Goal: Task Accomplishment & Management: Manage account settings

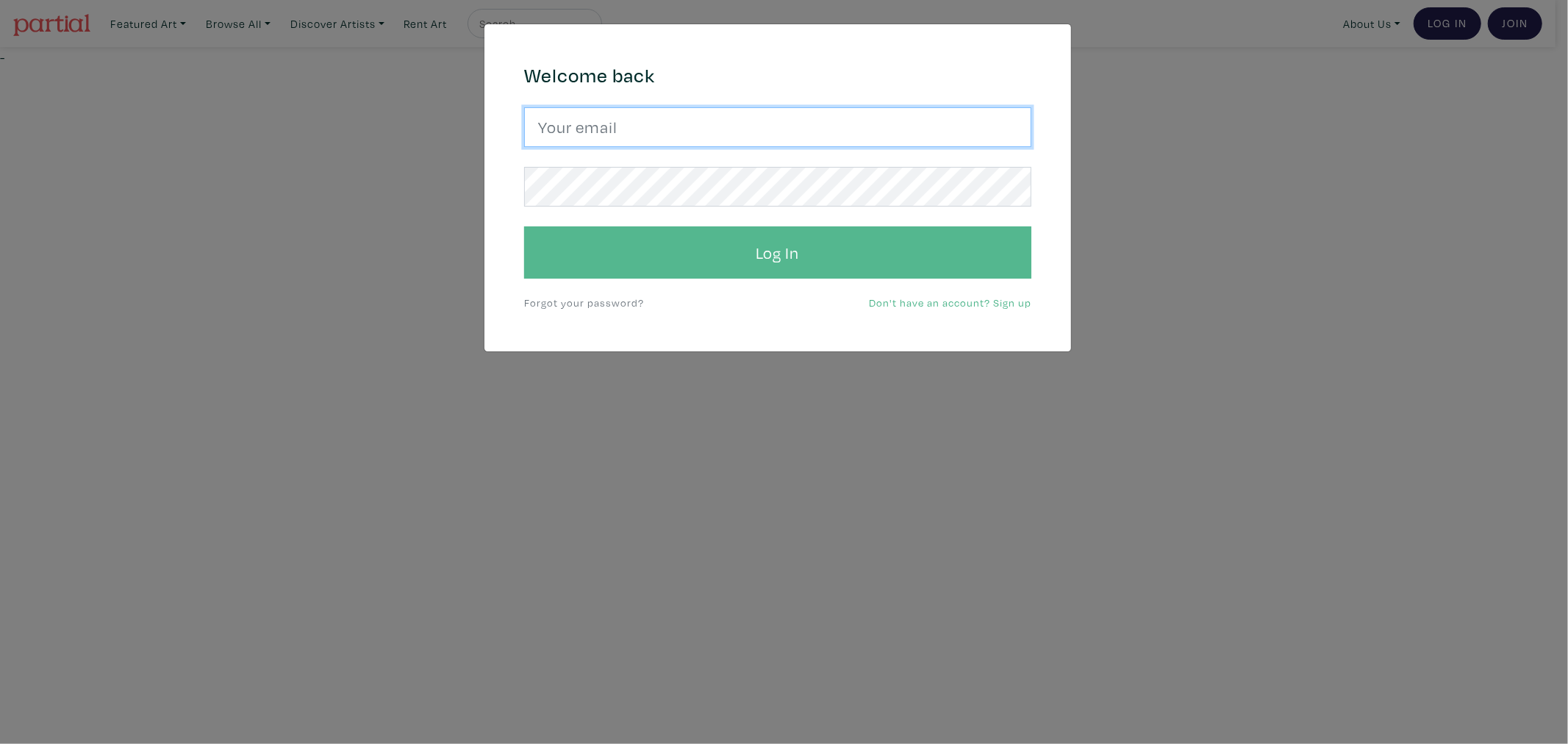
type input "gulayalpayart@gmail.com"
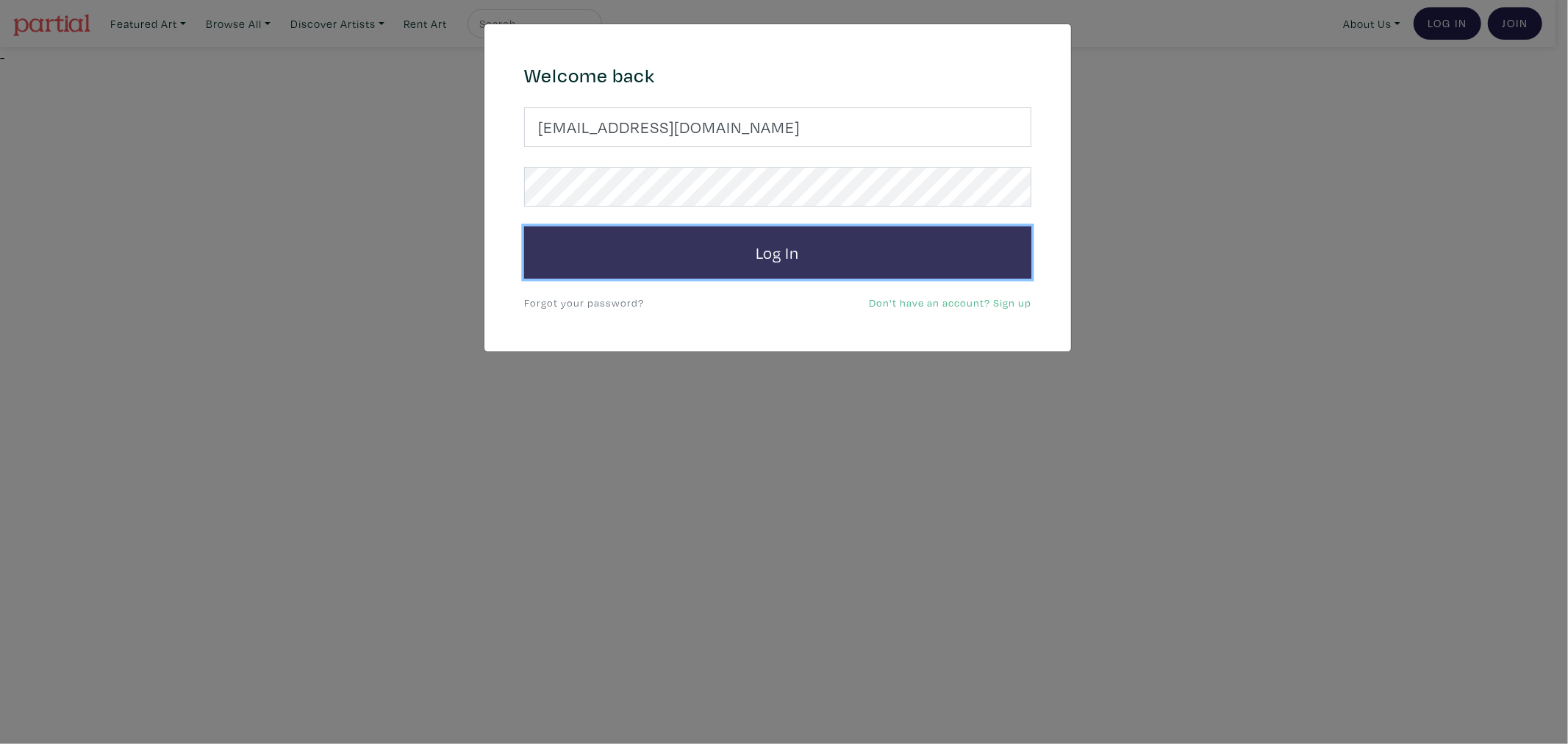
click at [628, 244] on button "Log In" at bounding box center [777, 253] width 507 height 53
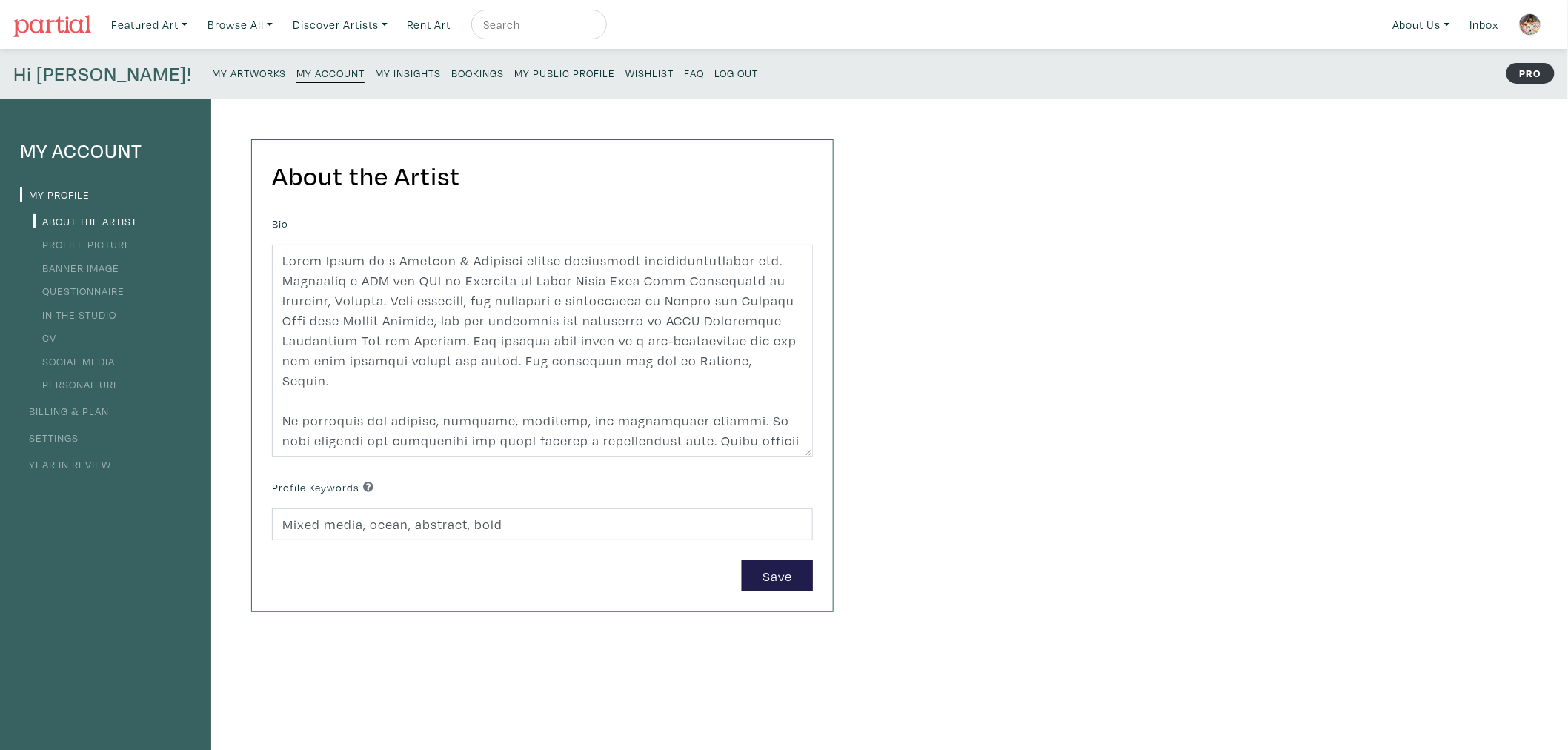
click at [514, 71] on small "My Public Profile" at bounding box center [565, 73] width 101 height 14
click at [451, 69] on small "Bookings" at bounding box center [477, 73] width 53 height 14
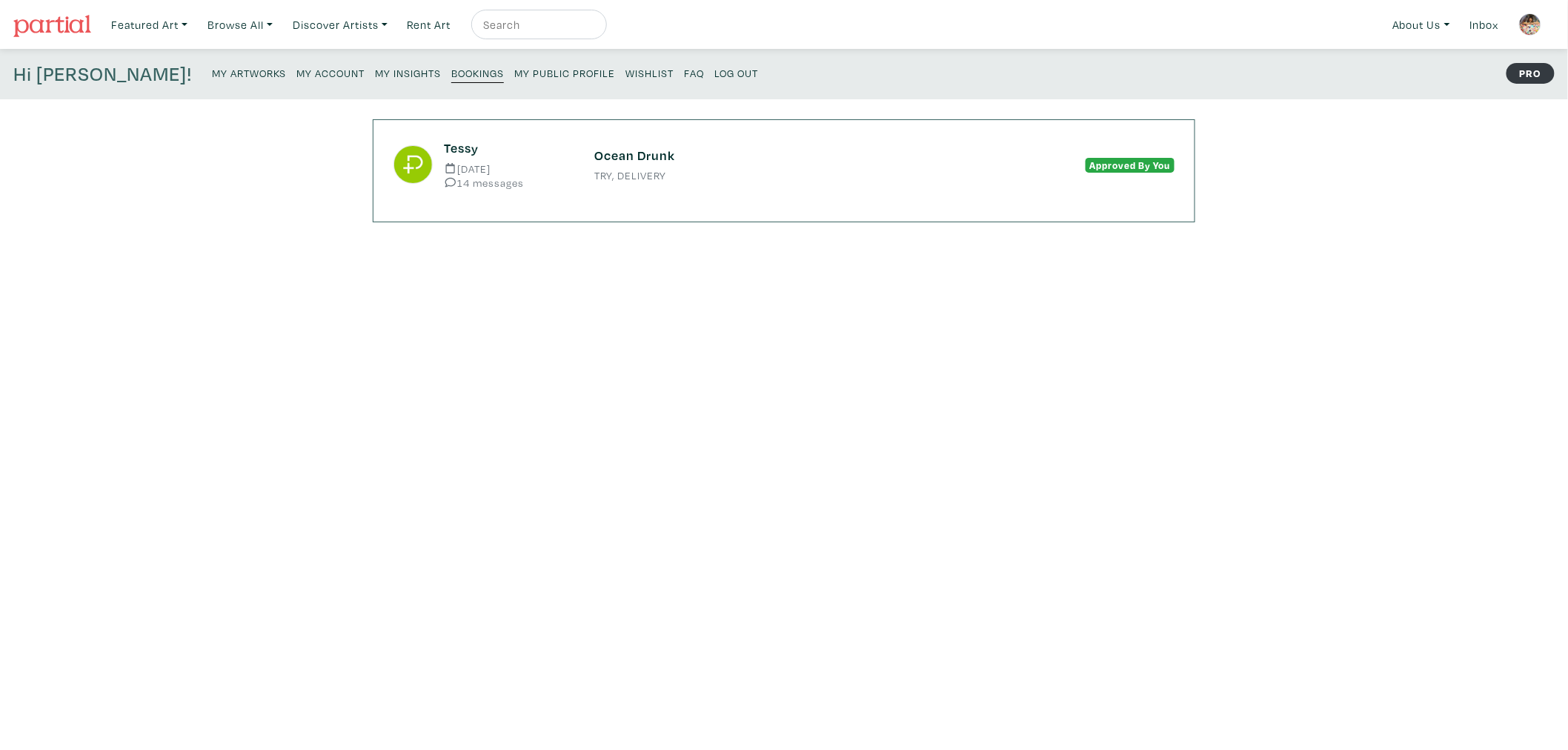
click at [610, 144] on div "Tessy [DATE] 14 messages Ocean Drunk TRY, DELIVERY Approved By You" at bounding box center [784, 164] width 803 height 48
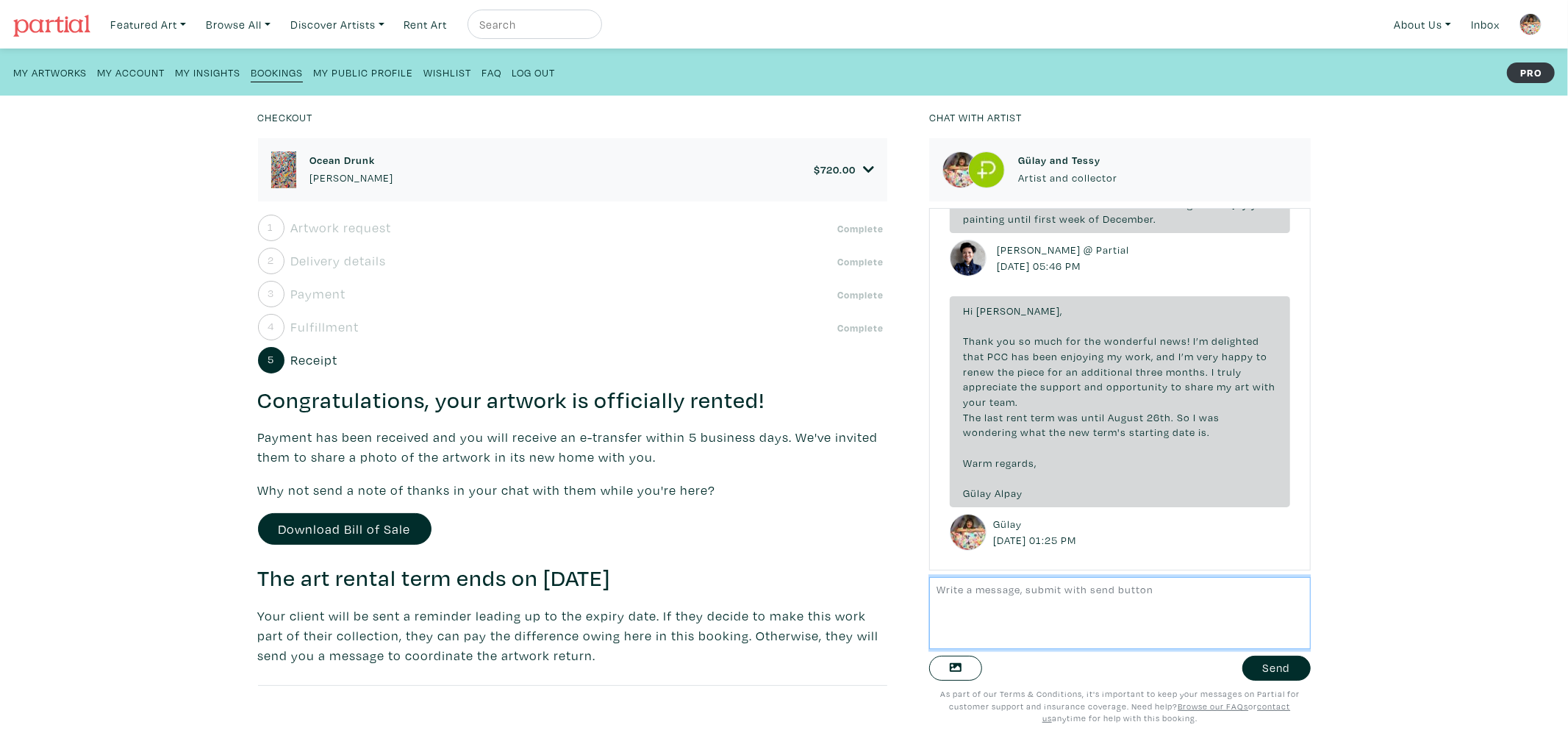
scroll to position [2427, 0]
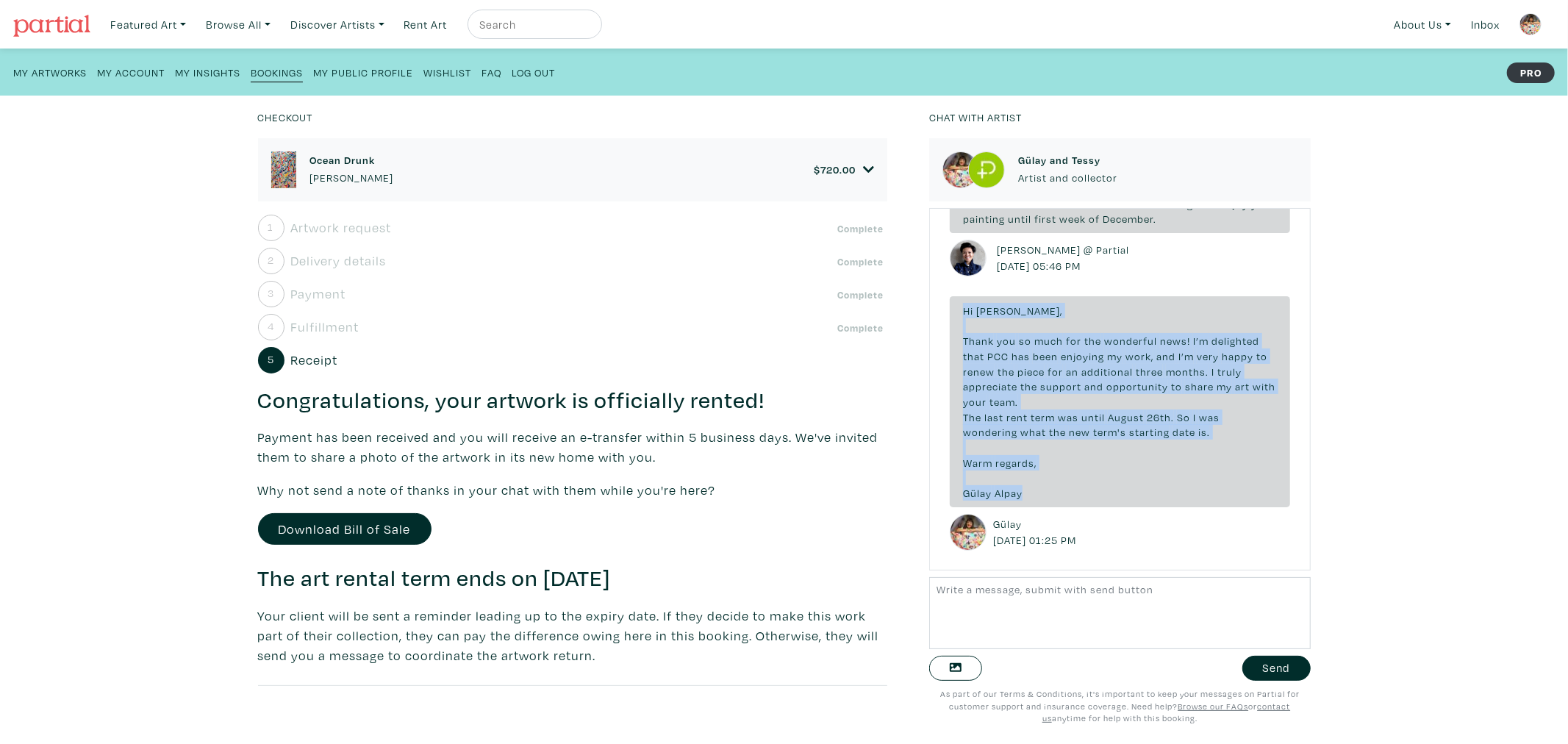
drag, startPoint x: 1015, startPoint y: 494, endPoint x: 936, endPoint y: 312, distance: 198.4
click at [936, 312] on div "Hi Tessy, Thank you so much for selecting my artwork to" at bounding box center [1119, 389] width 380 height 363
copy small "Hi Tammy, Thank you so much for the wonderful news! I’m delighted that PCC has …"
click at [75, 70] on small "My Artworks" at bounding box center [50, 73] width 73 height 14
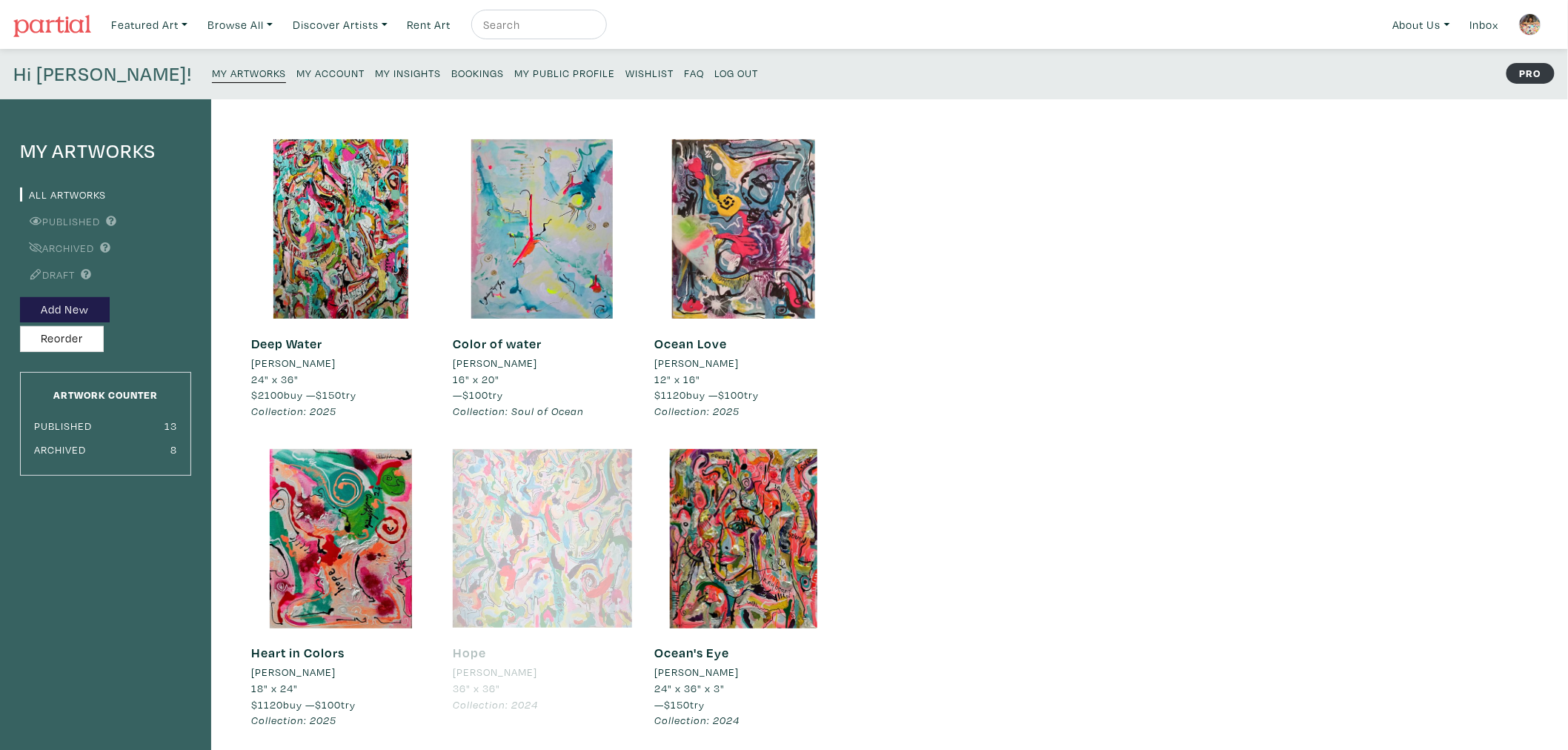
click at [212, 78] on small "My Artworks" at bounding box center [249, 73] width 74 height 14
click at [514, 72] on small "My Public Profile" at bounding box center [565, 73] width 101 height 14
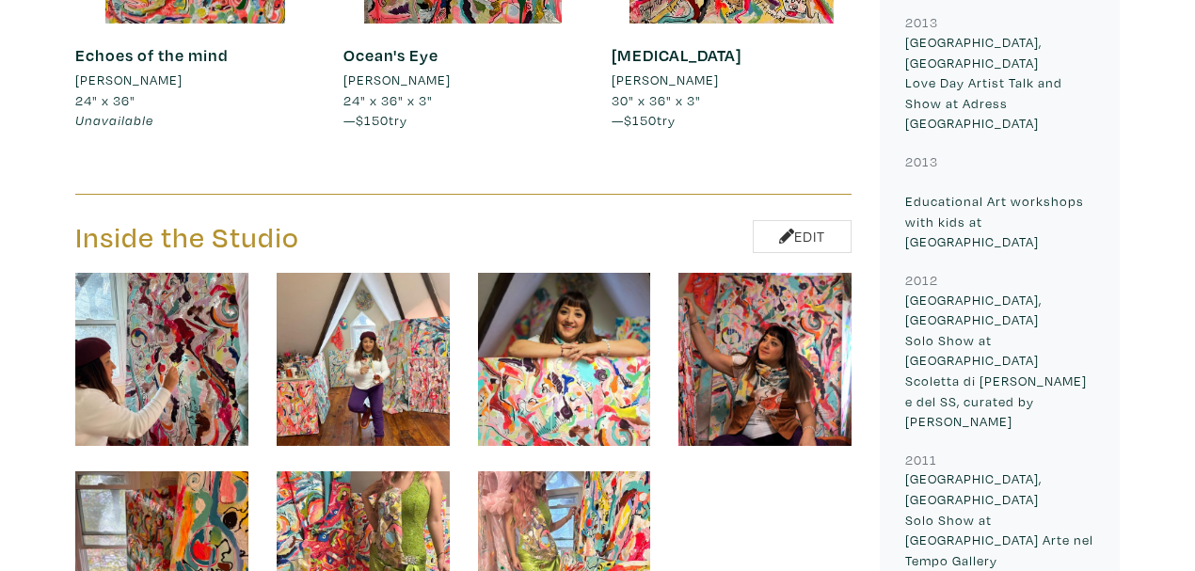
scroll to position [3073, 0]
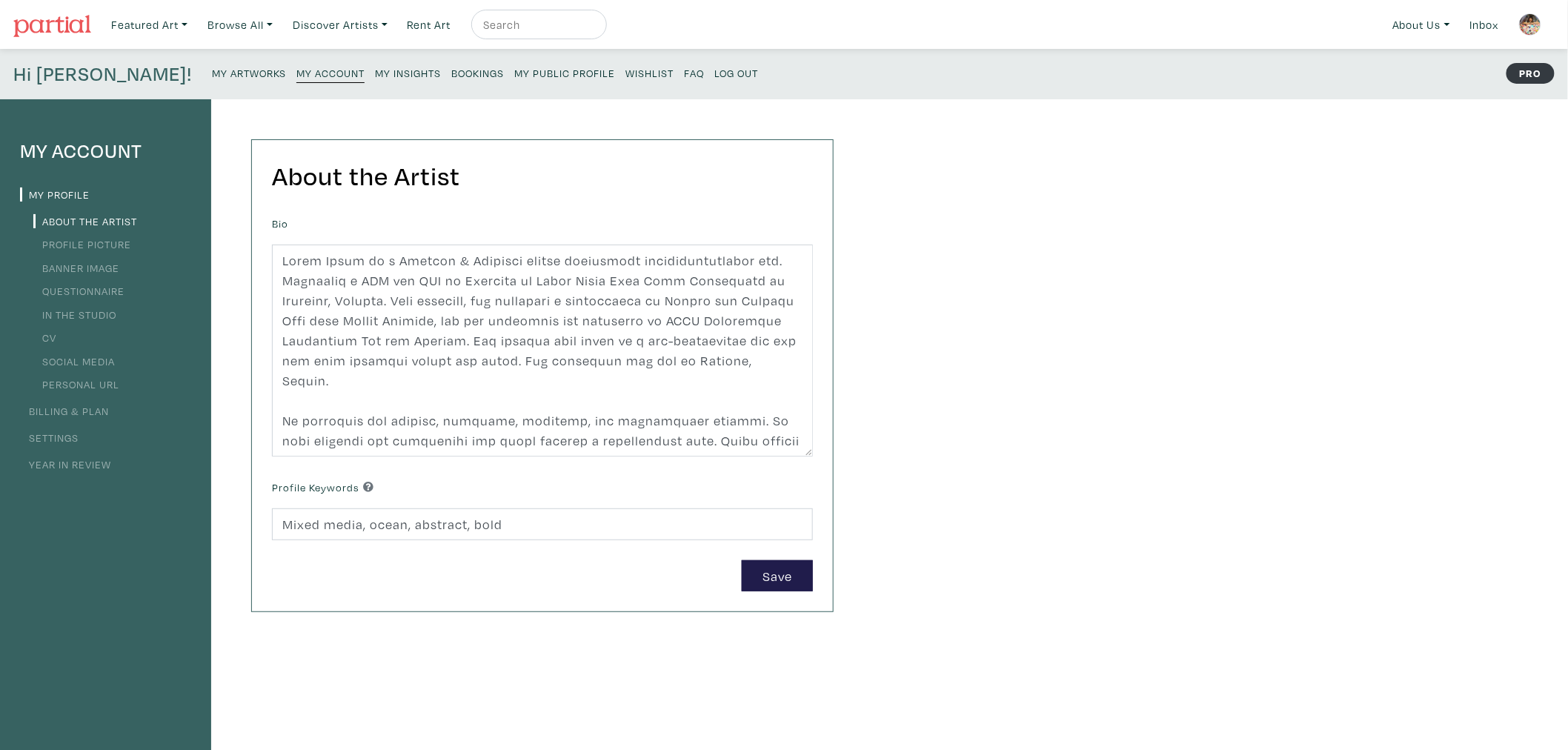
click at [451, 71] on small "Bookings" at bounding box center [477, 73] width 53 height 14
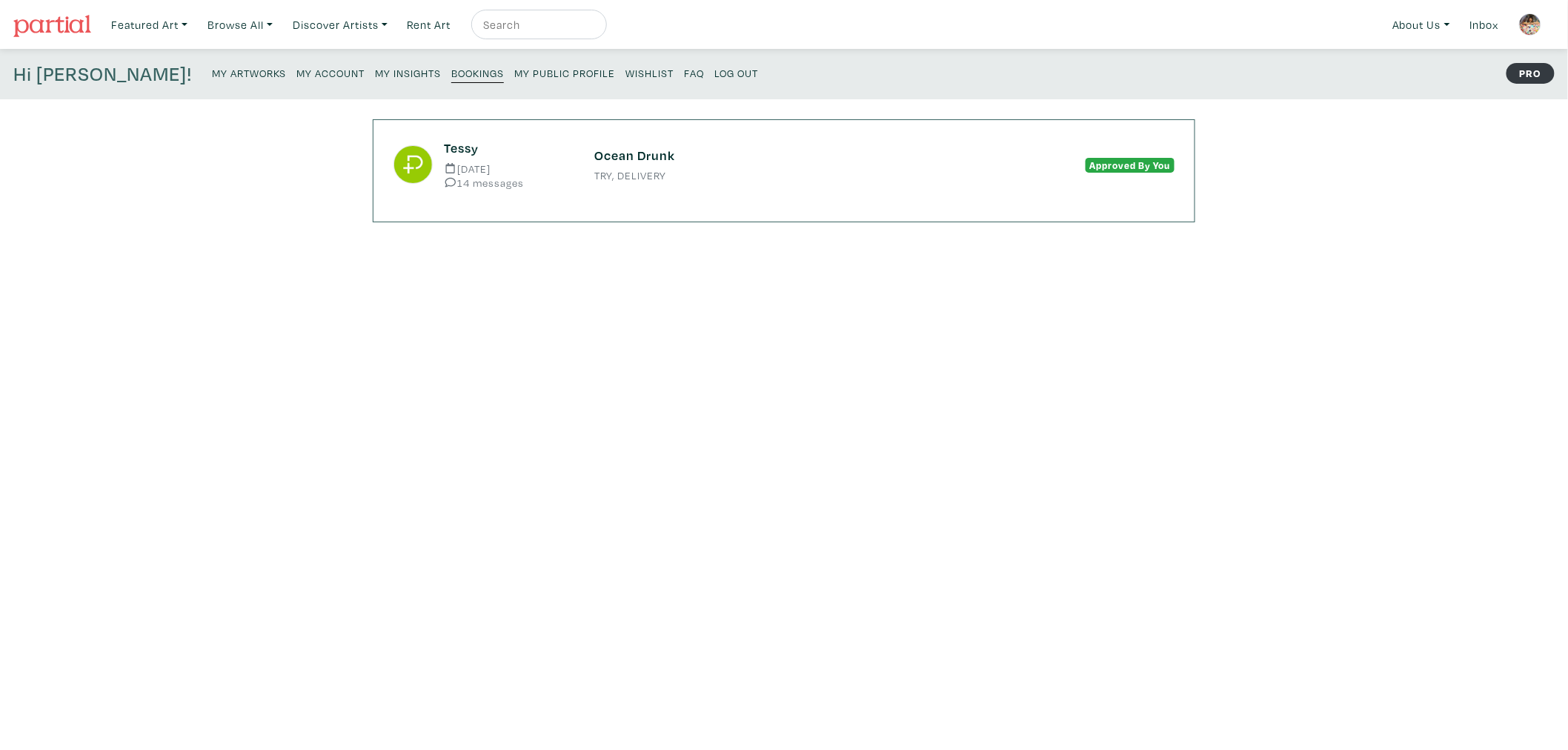
click at [212, 76] on small "My Artworks" at bounding box center [249, 73] width 74 height 14
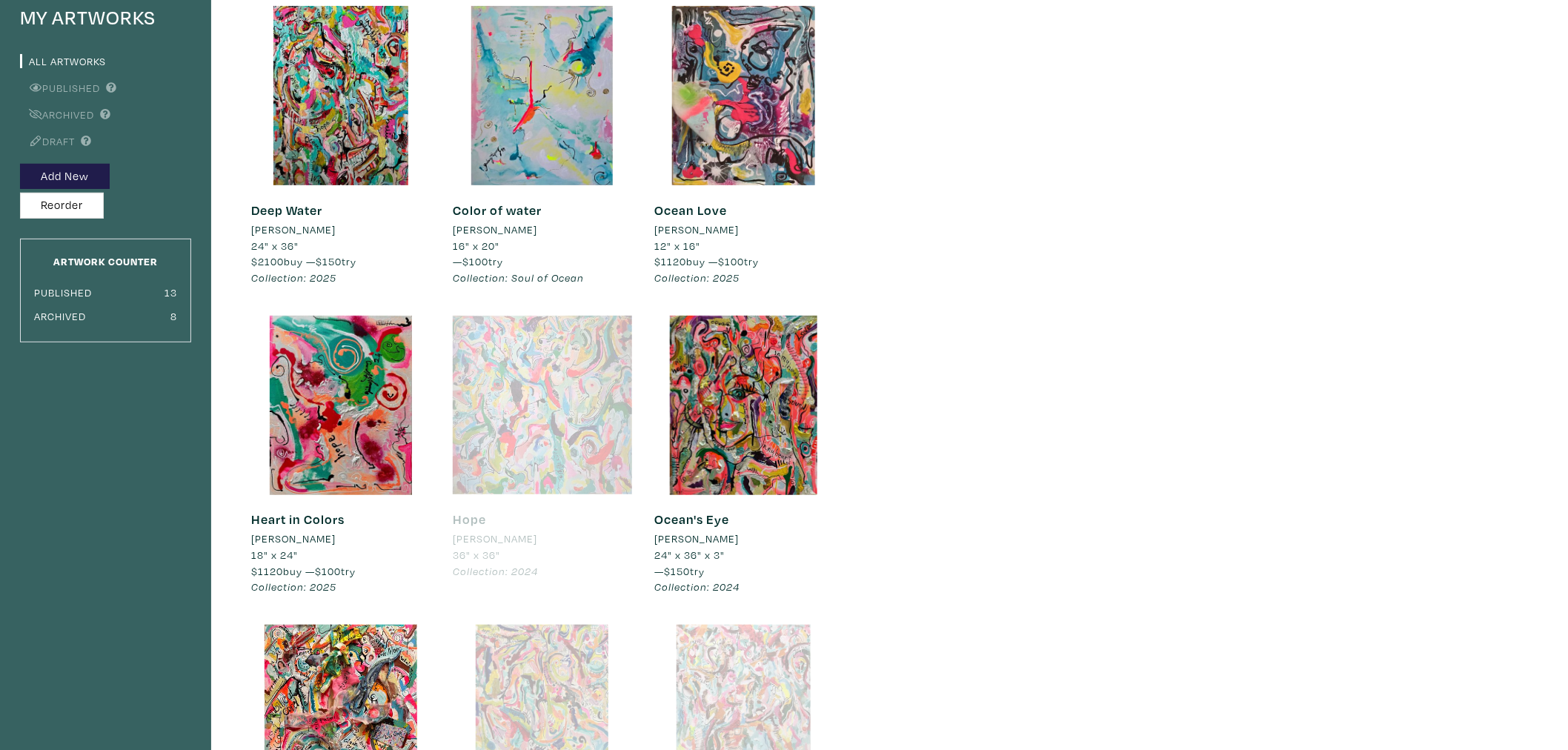
scroll to position [165, 0]
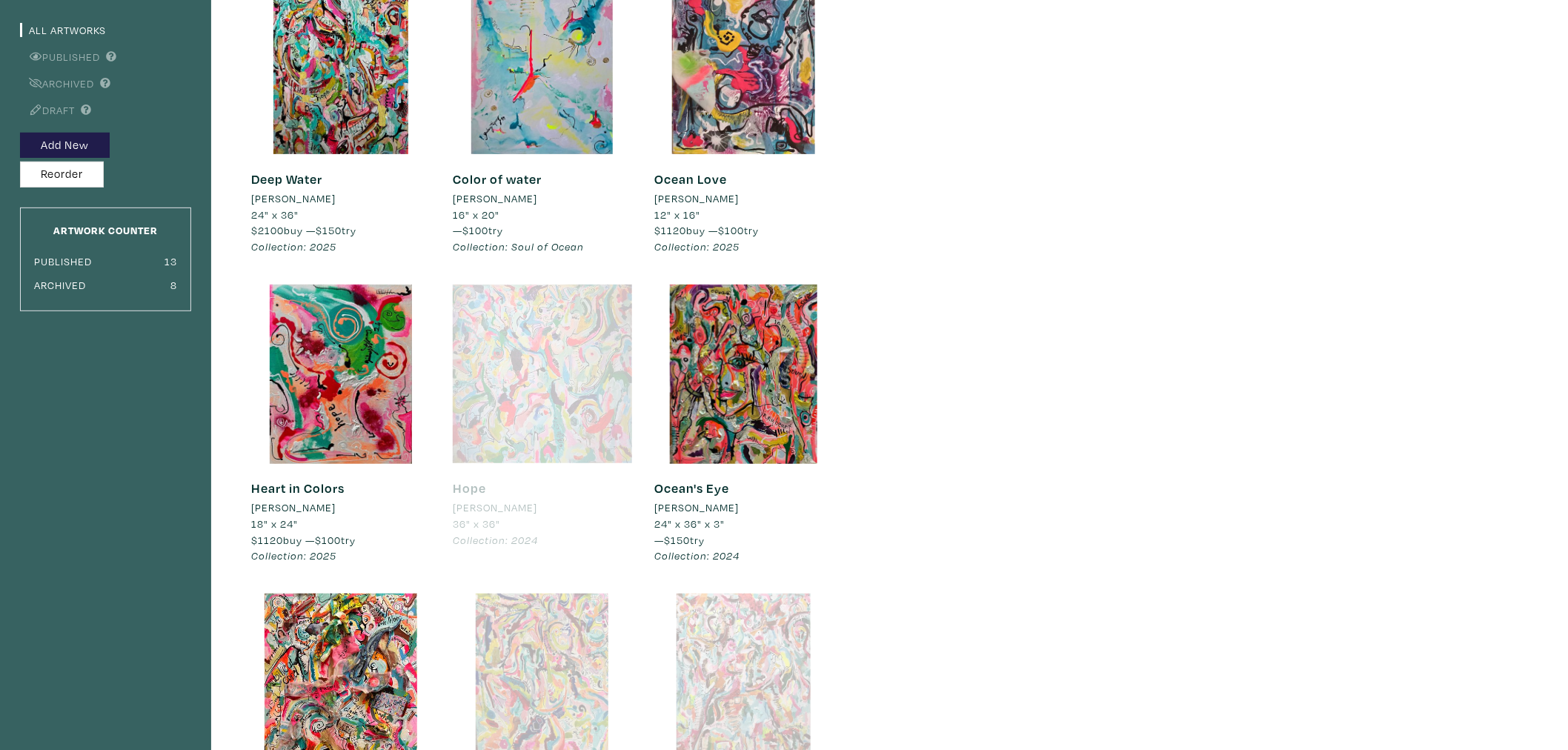
click at [550, 404] on div at bounding box center [543, 374] width 180 height 180
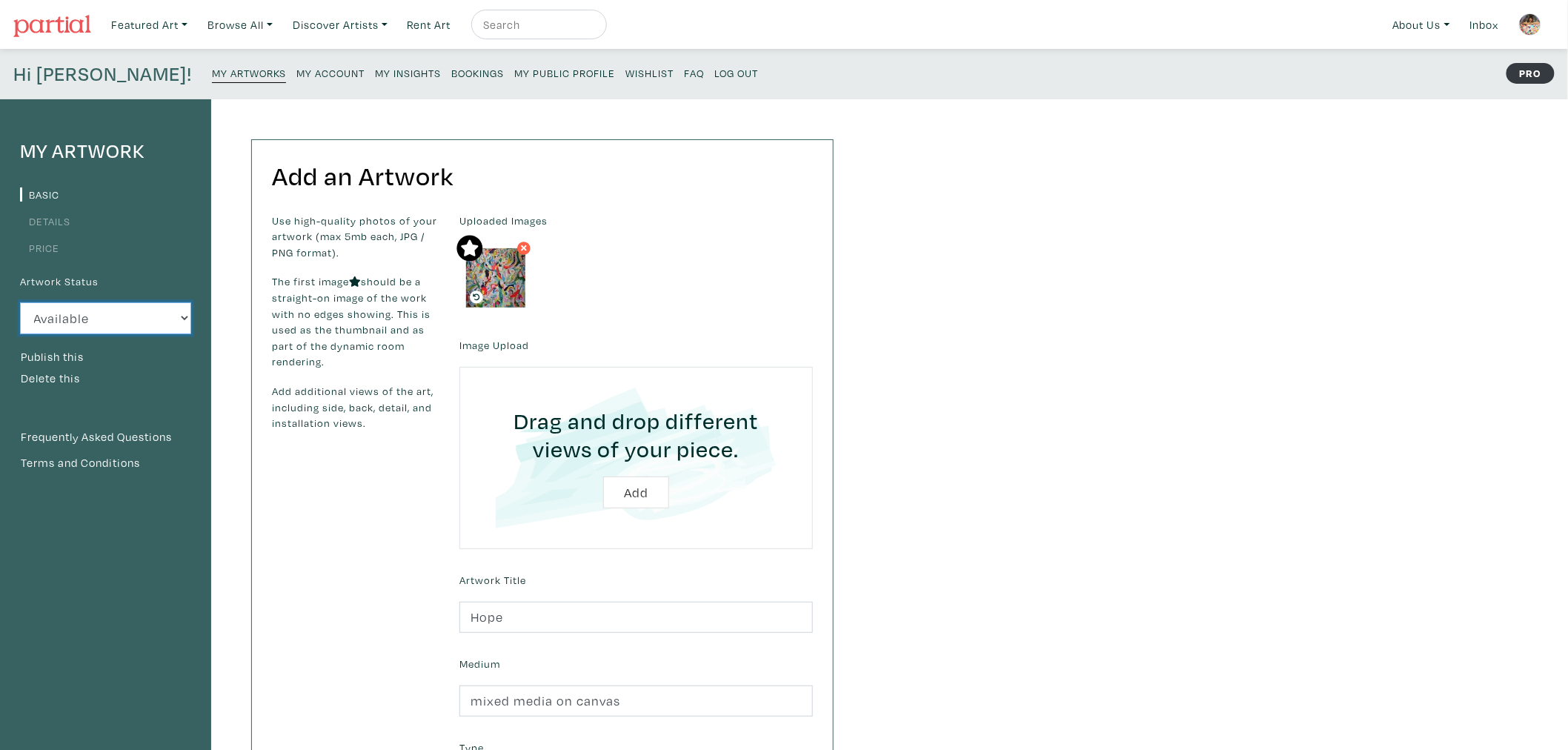
click at [120, 322] on select "Available Sold Rented Unavailable (other reason)" at bounding box center [105, 318] width 171 height 32
click at [20, 303] on select "Available Sold Rented Unavailable (other reason)" at bounding box center [105, 318] width 171 height 32
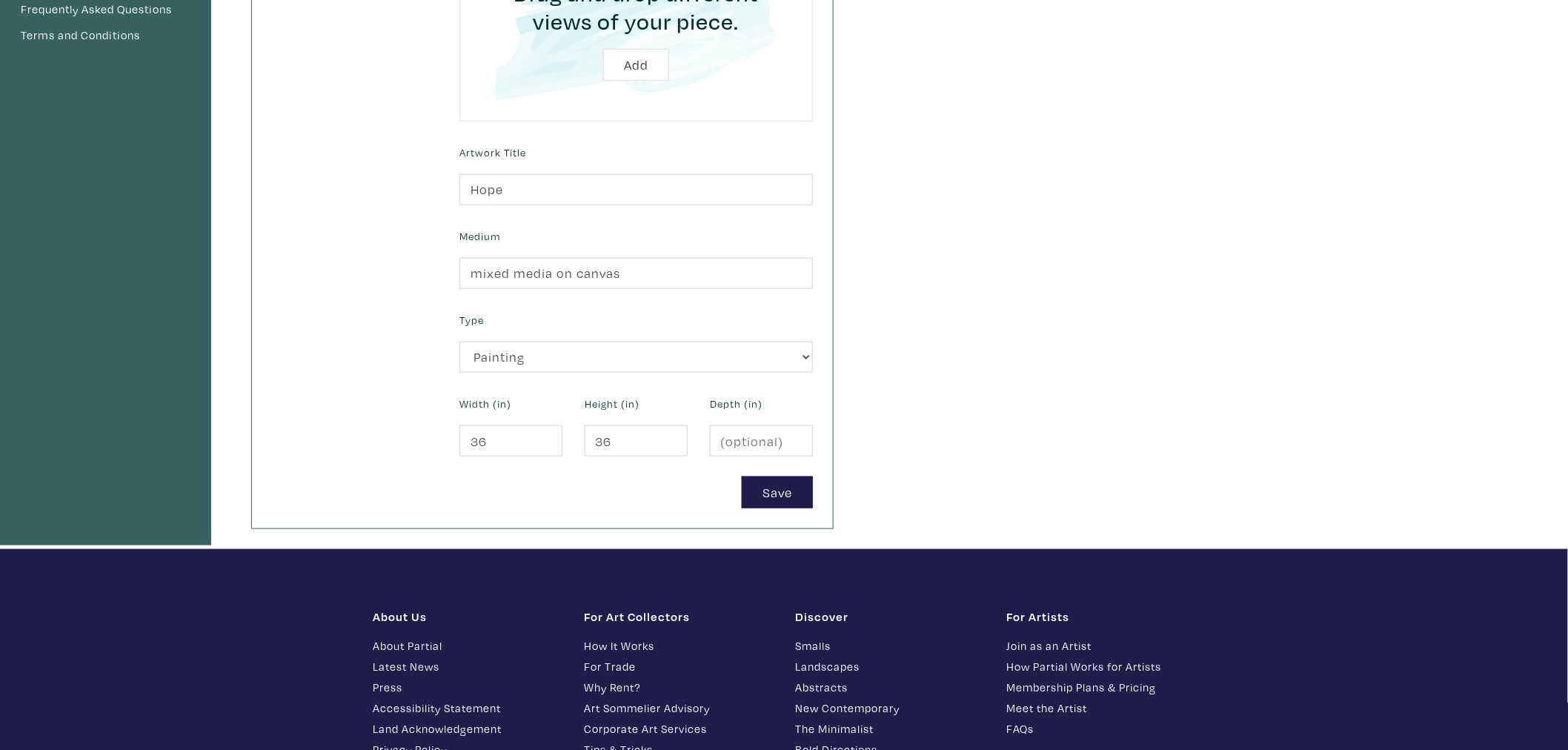
scroll to position [494, 0]
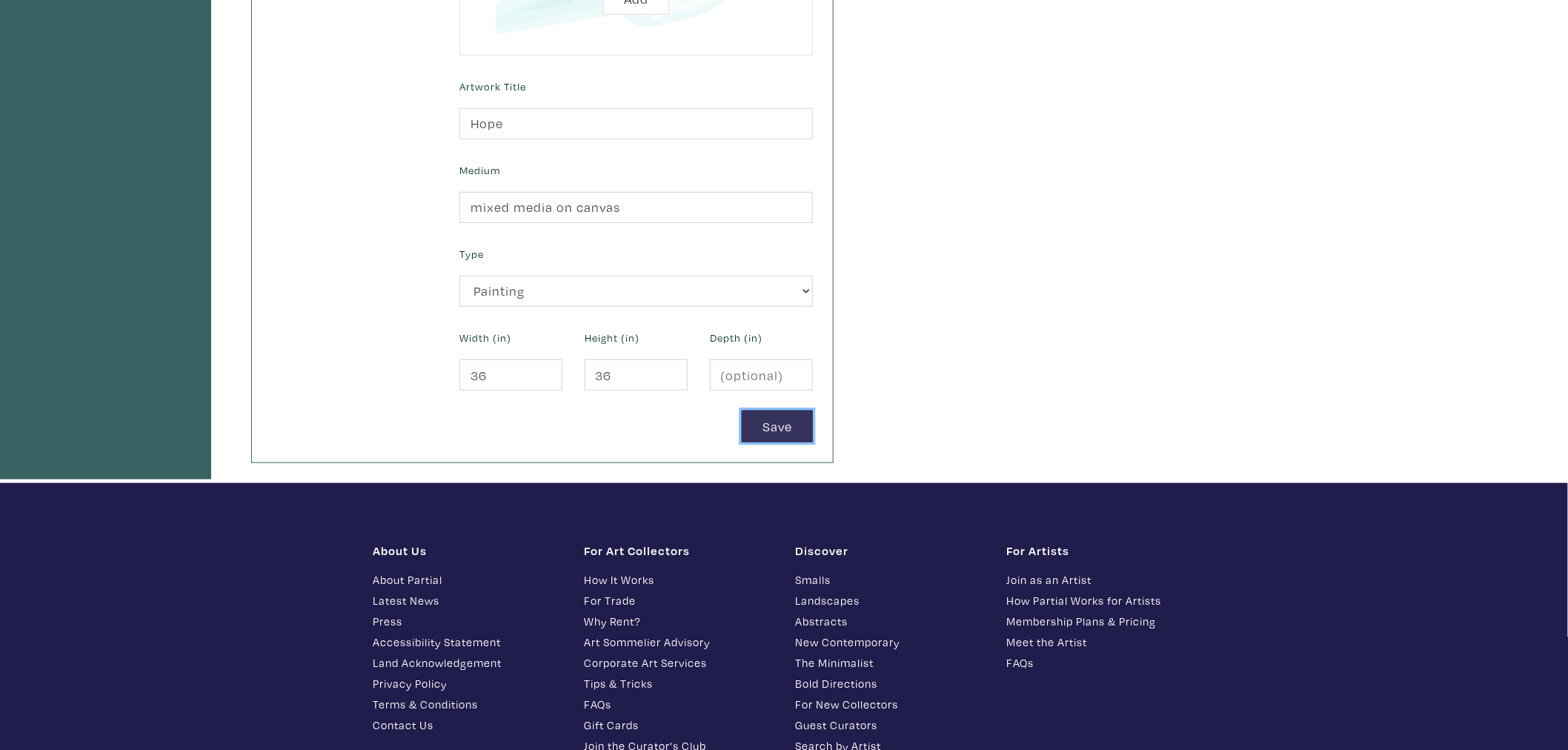
click at [795, 430] on button "Save" at bounding box center [777, 426] width 71 height 32
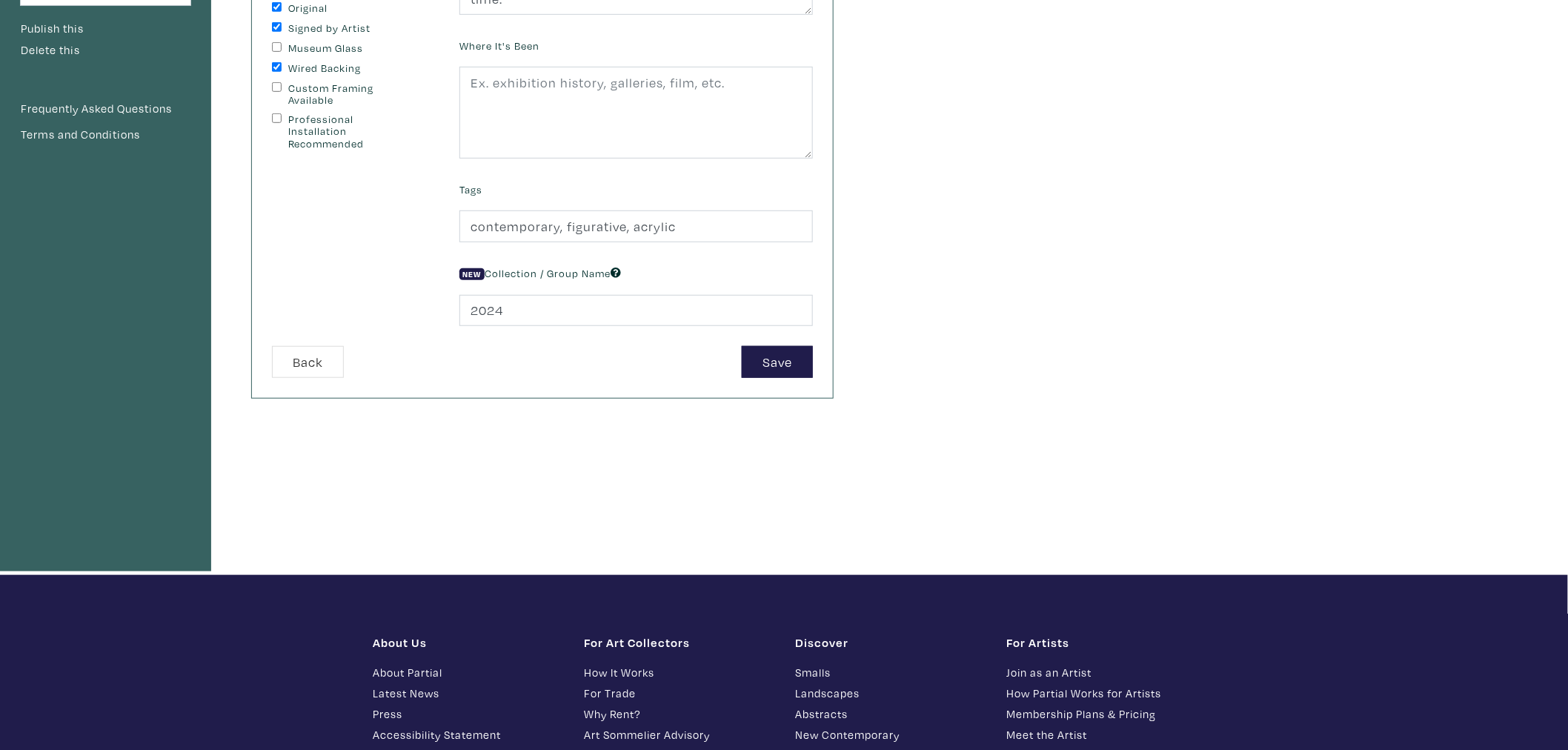
scroll to position [329, 0]
click at [772, 368] on button "Save" at bounding box center [777, 361] width 71 height 32
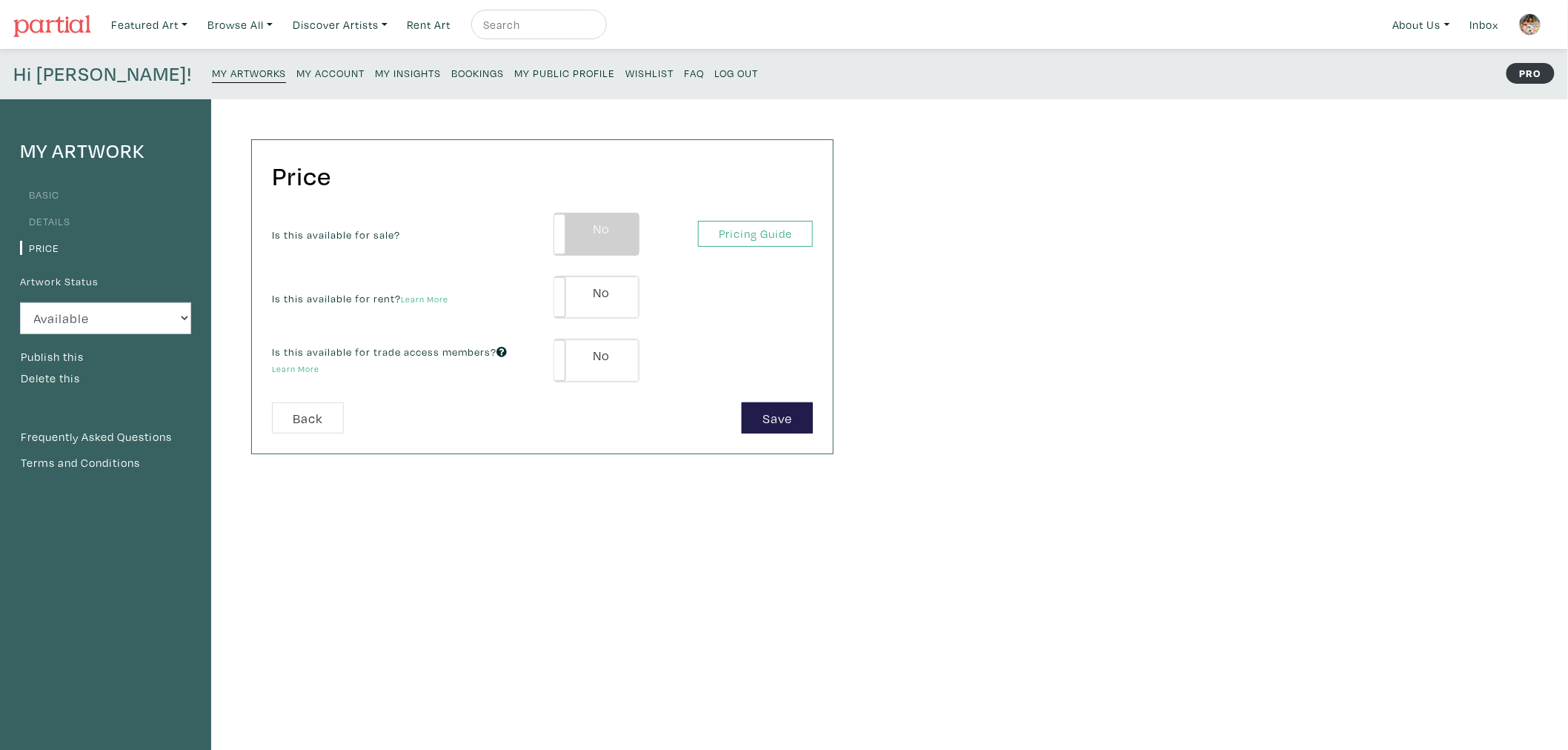
click at [616, 238] on label "No" at bounding box center [596, 234] width 84 height 42
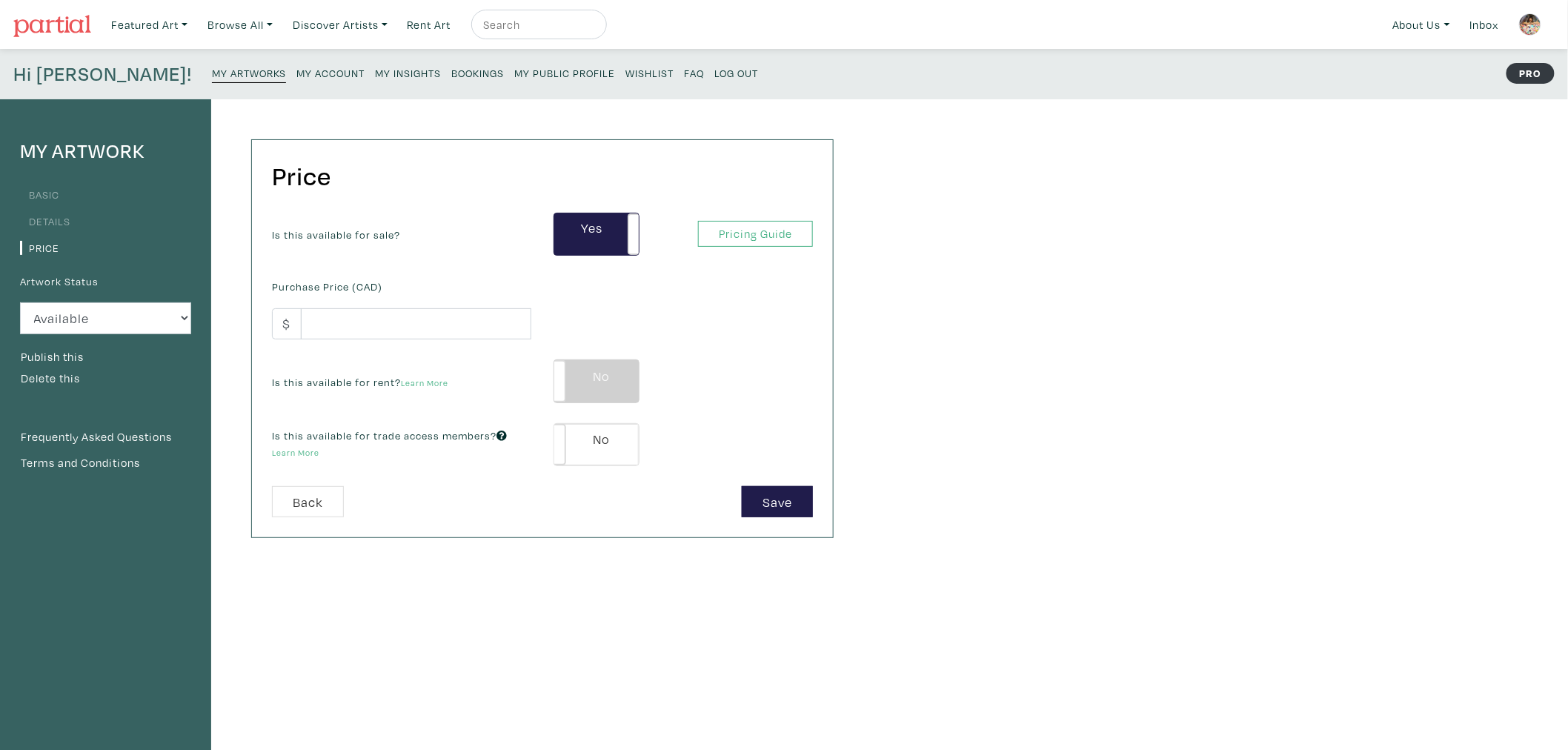
click at [613, 386] on label "No" at bounding box center [596, 381] width 84 height 42
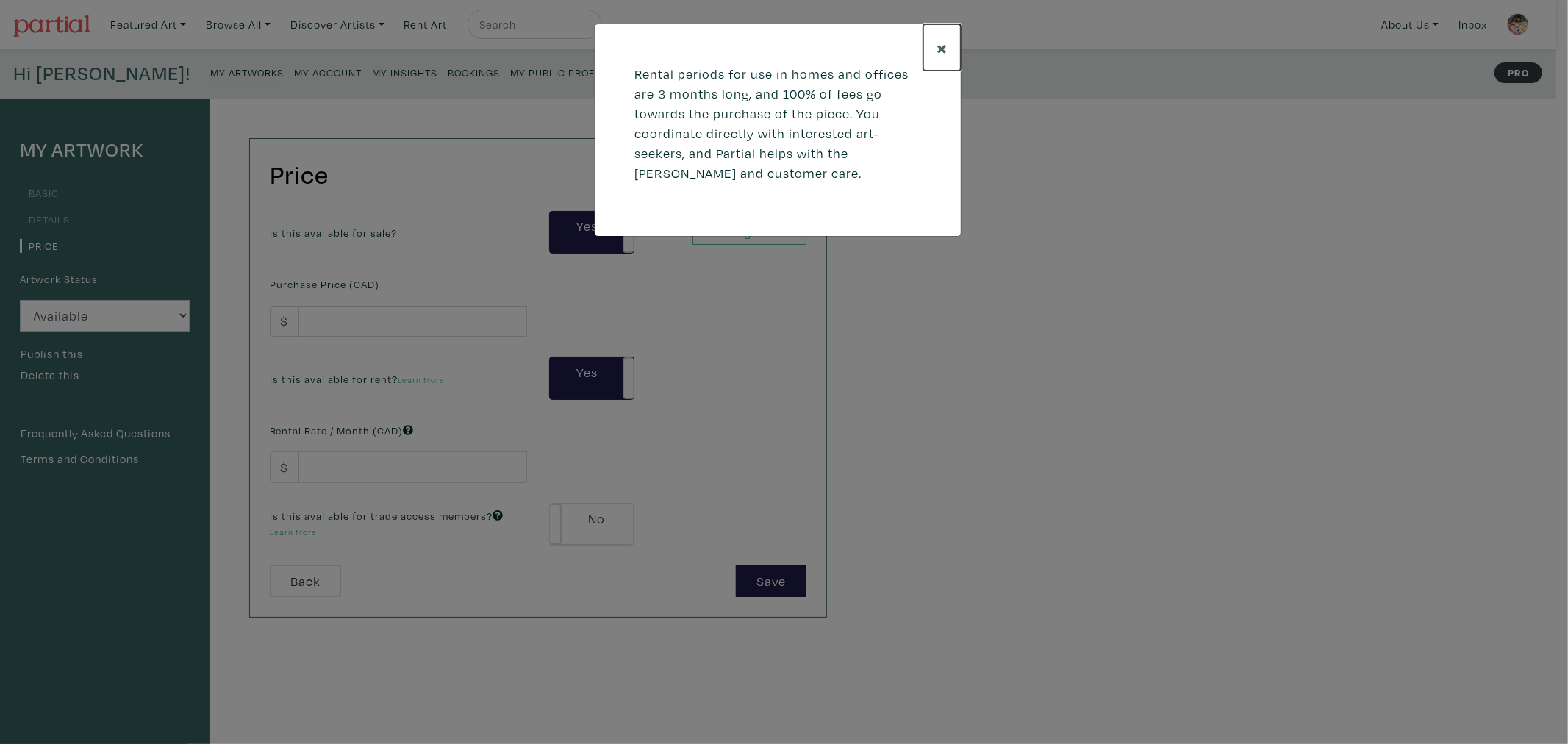
click at [937, 48] on span "×" at bounding box center [942, 47] width 11 height 26
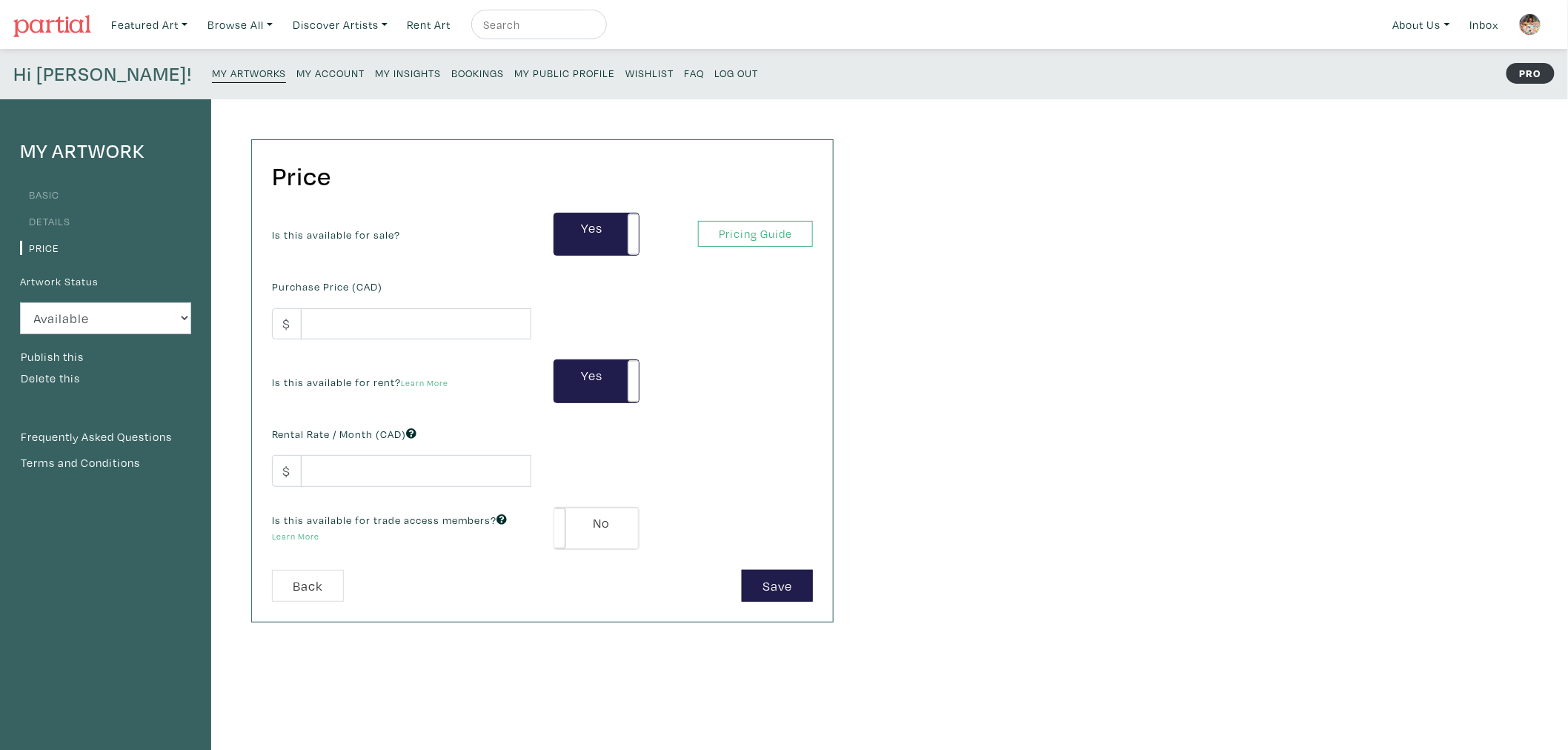
click at [212, 77] on small "My Artworks" at bounding box center [249, 73] width 74 height 14
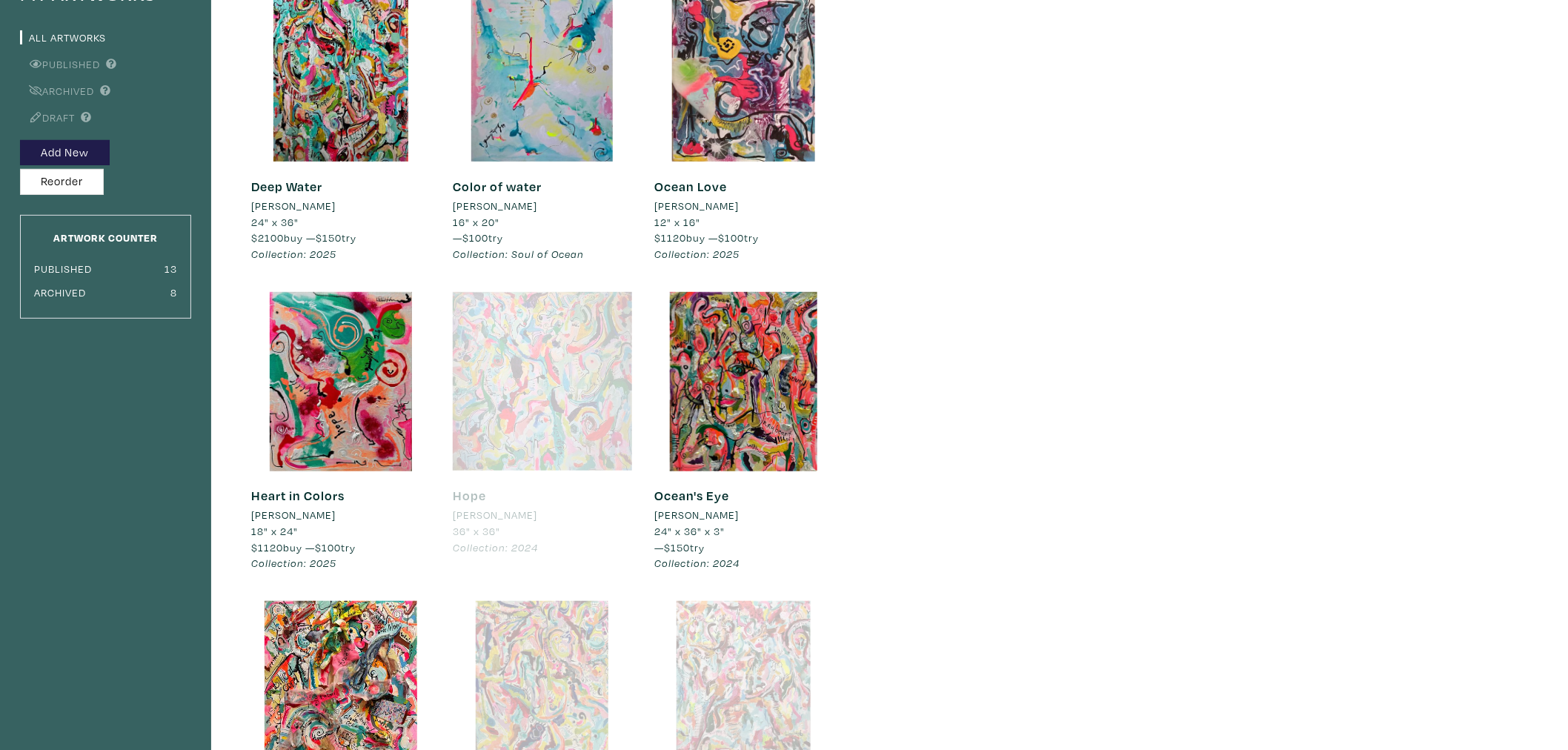
scroll to position [165, 0]
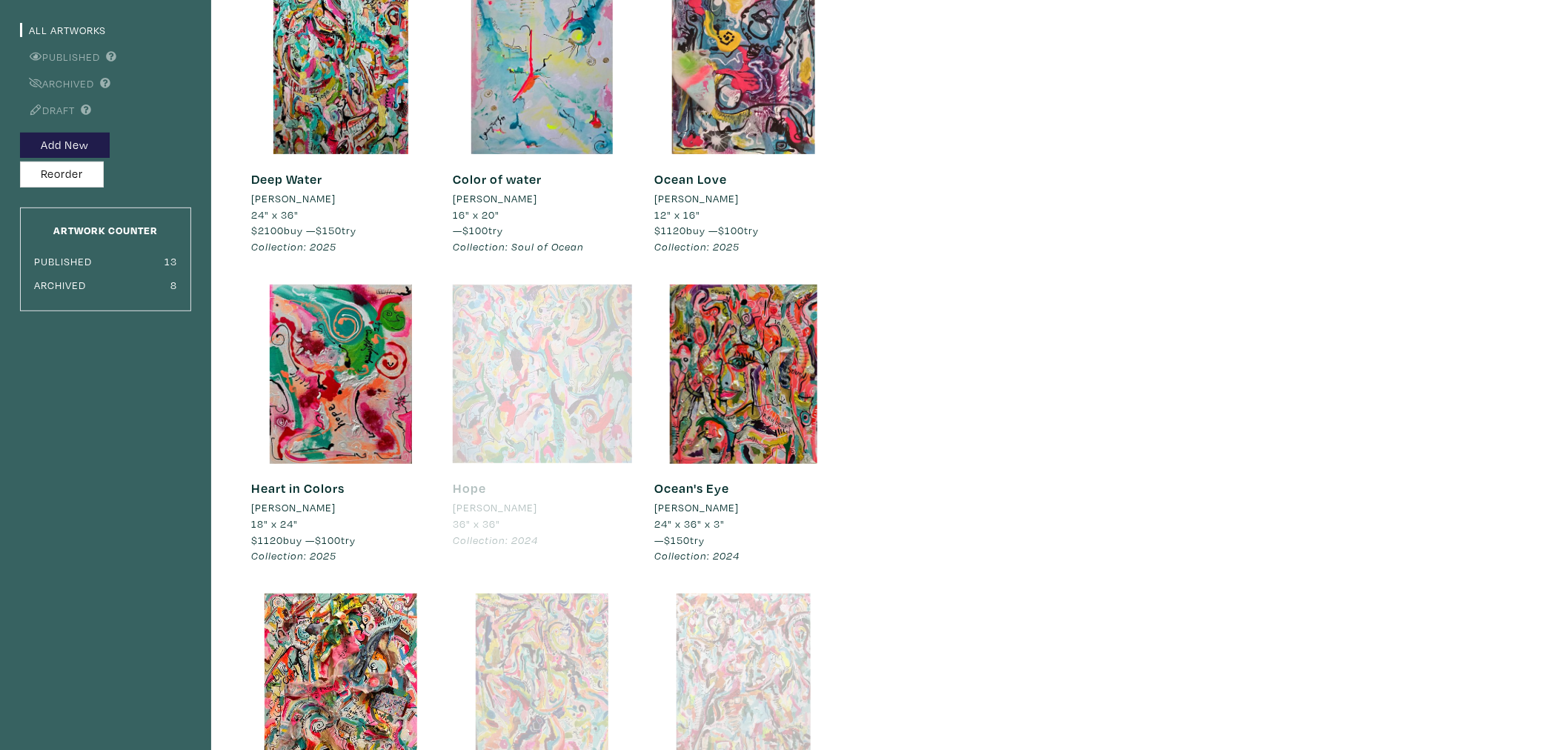
click at [547, 372] on div at bounding box center [543, 374] width 180 height 180
click at [556, 384] on div at bounding box center [543, 374] width 180 height 180
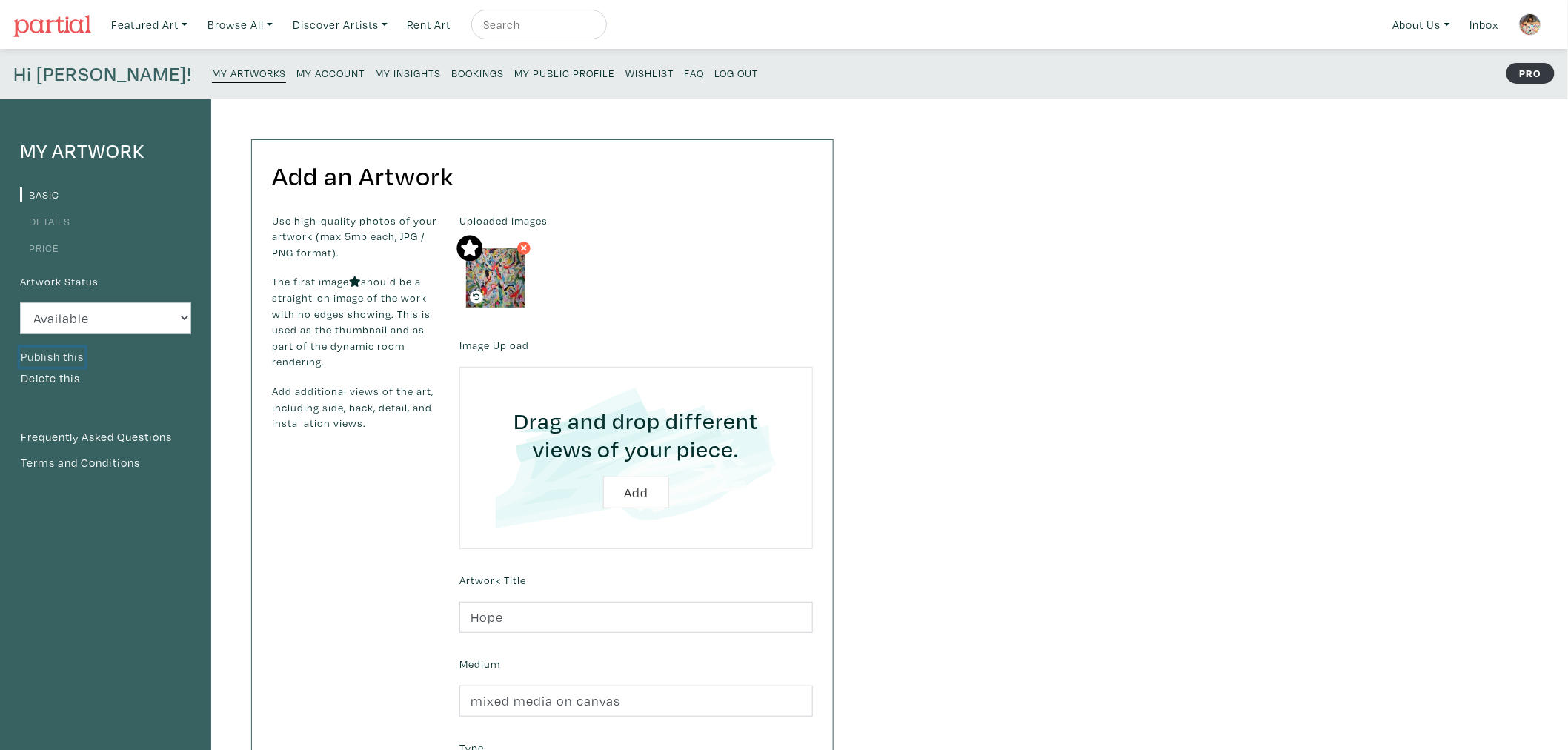
click at [65, 353] on button "Publish this" at bounding box center [52, 357] width 65 height 19
click at [514, 74] on small "My Public Profile" at bounding box center [565, 73] width 101 height 14
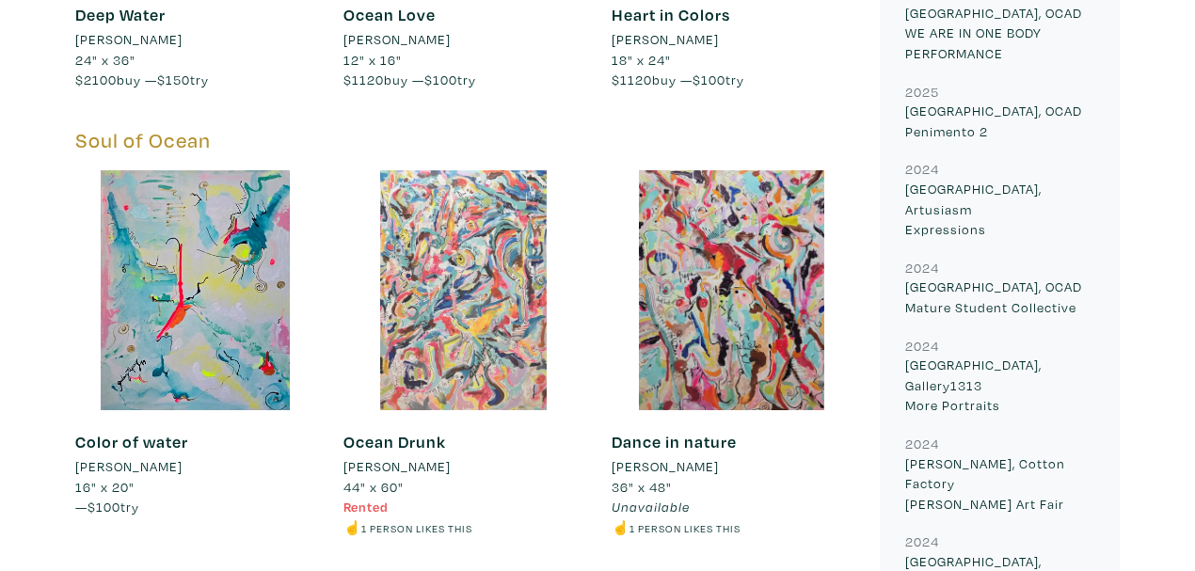
scroll to position [1505, 0]
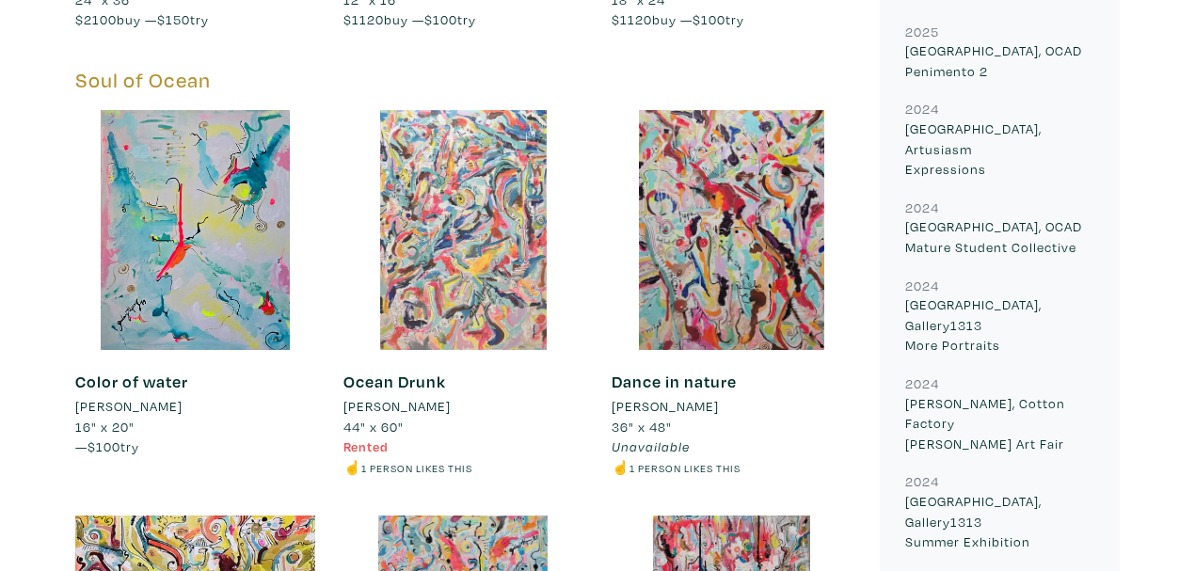
click at [448, 234] on div at bounding box center [463, 230] width 240 height 240
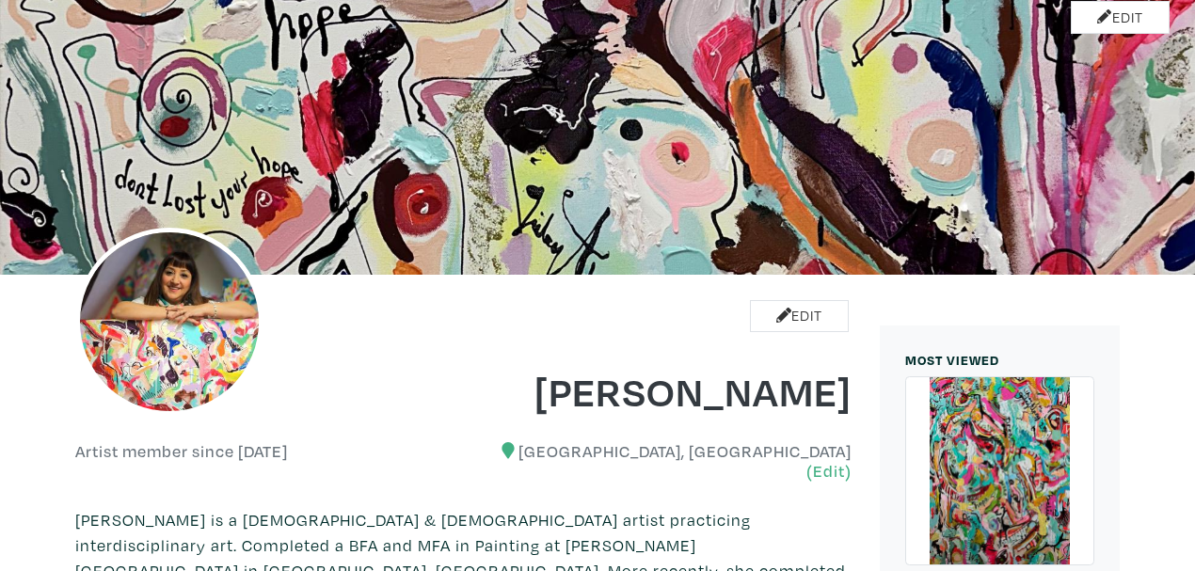
scroll to position [62, 0]
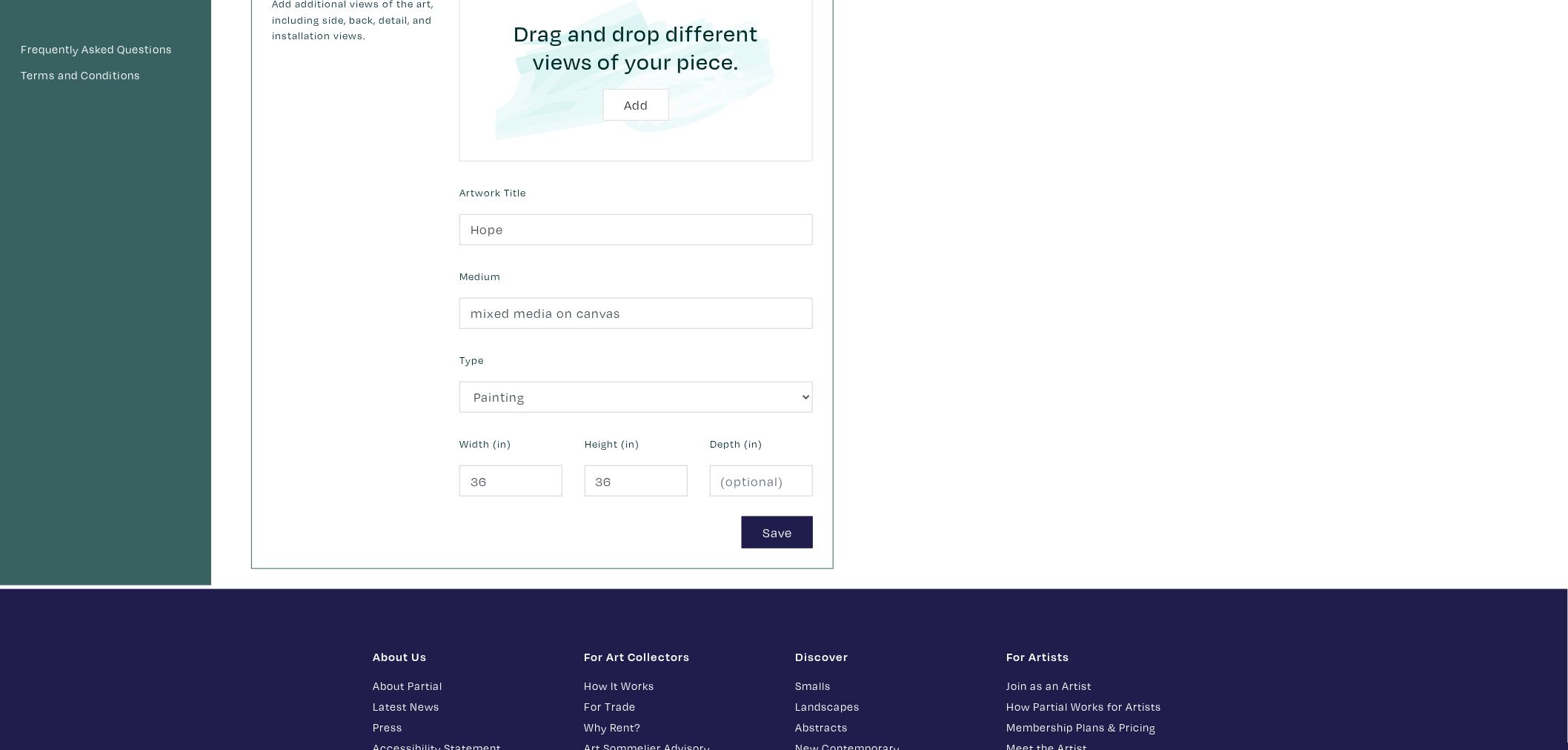
scroll to position [576, 0]
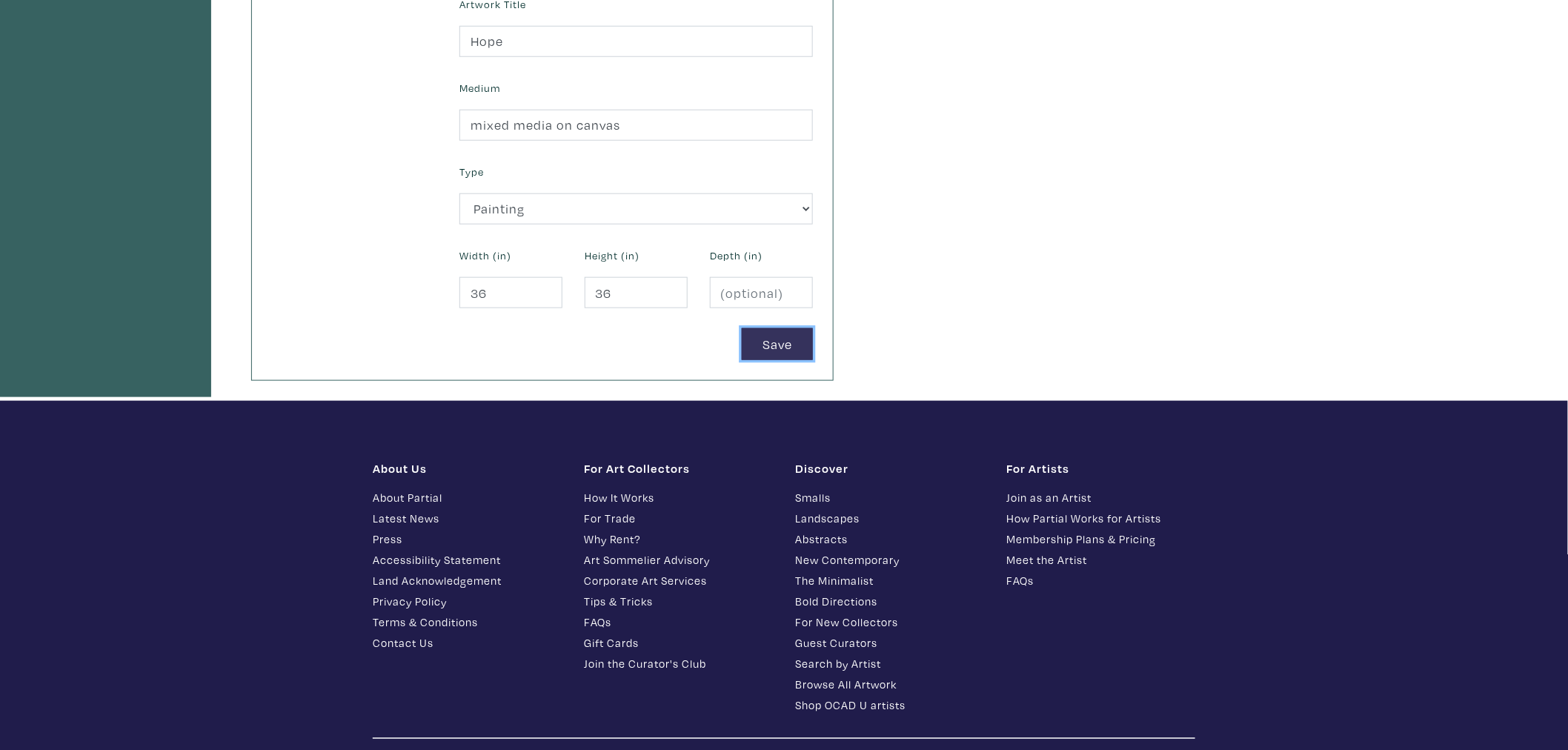
click at [769, 359] on button "Save" at bounding box center [777, 344] width 71 height 32
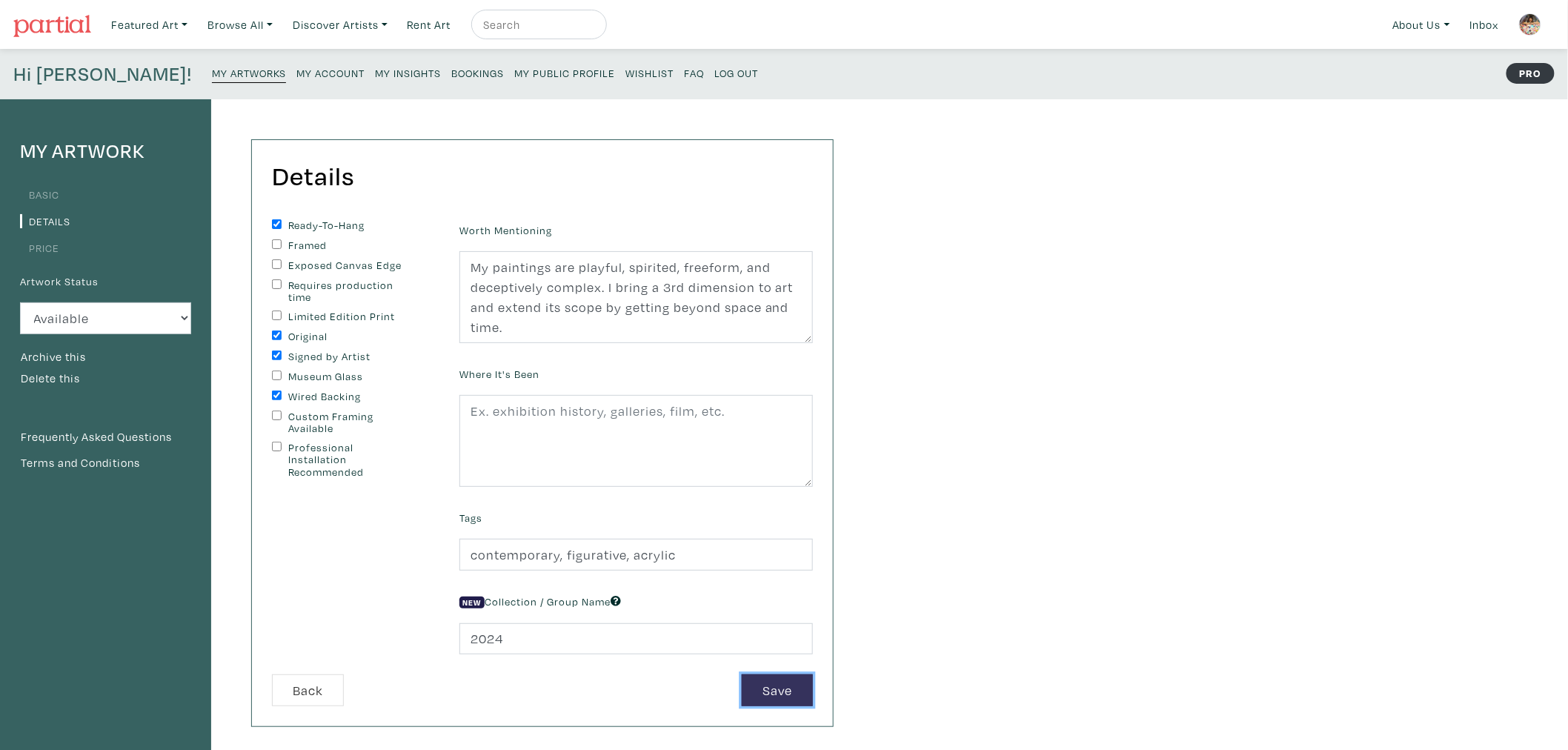
click at [786, 688] on button "Save" at bounding box center [777, 690] width 71 height 32
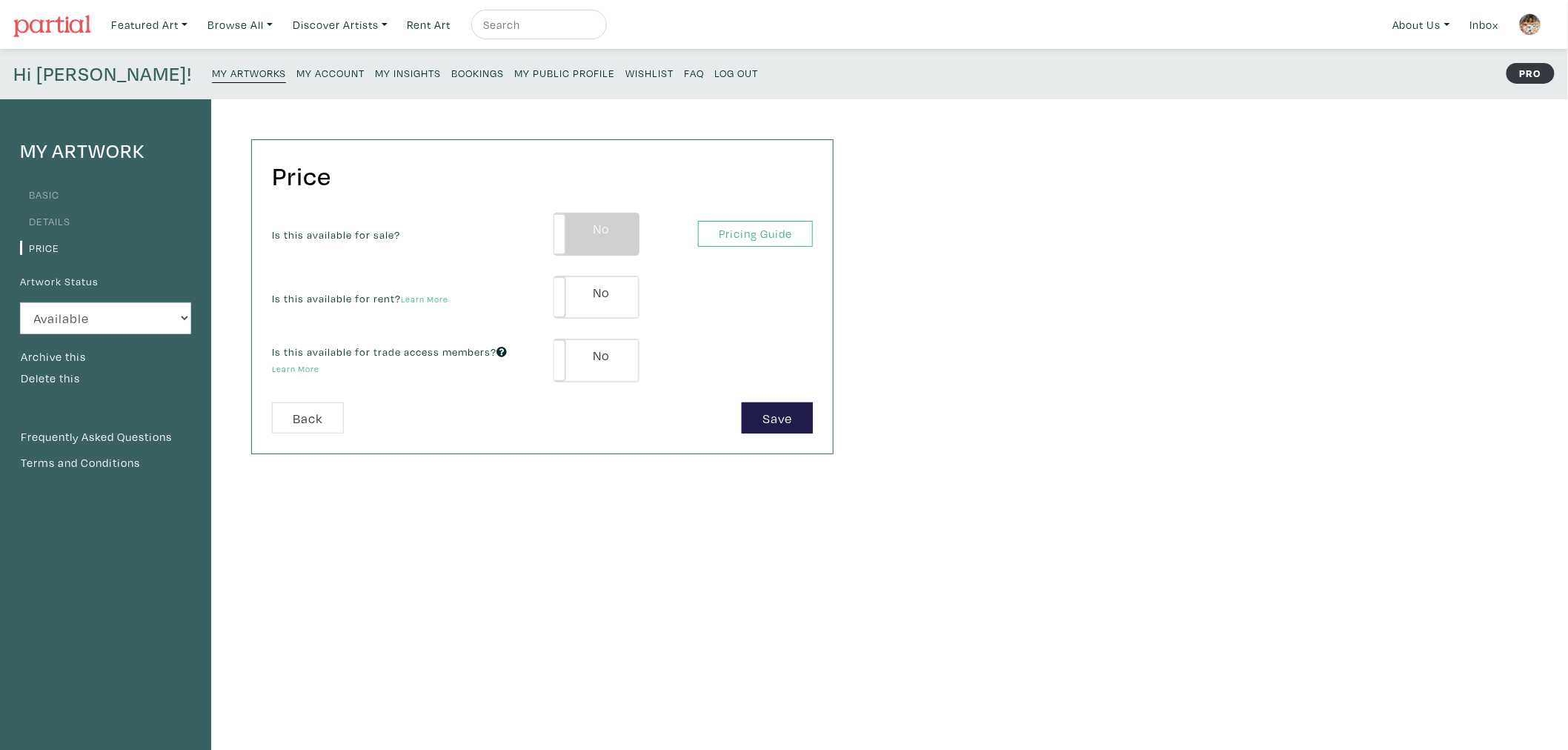
click at [606, 237] on label "No" at bounding box center [596, 234] width 84 height 42
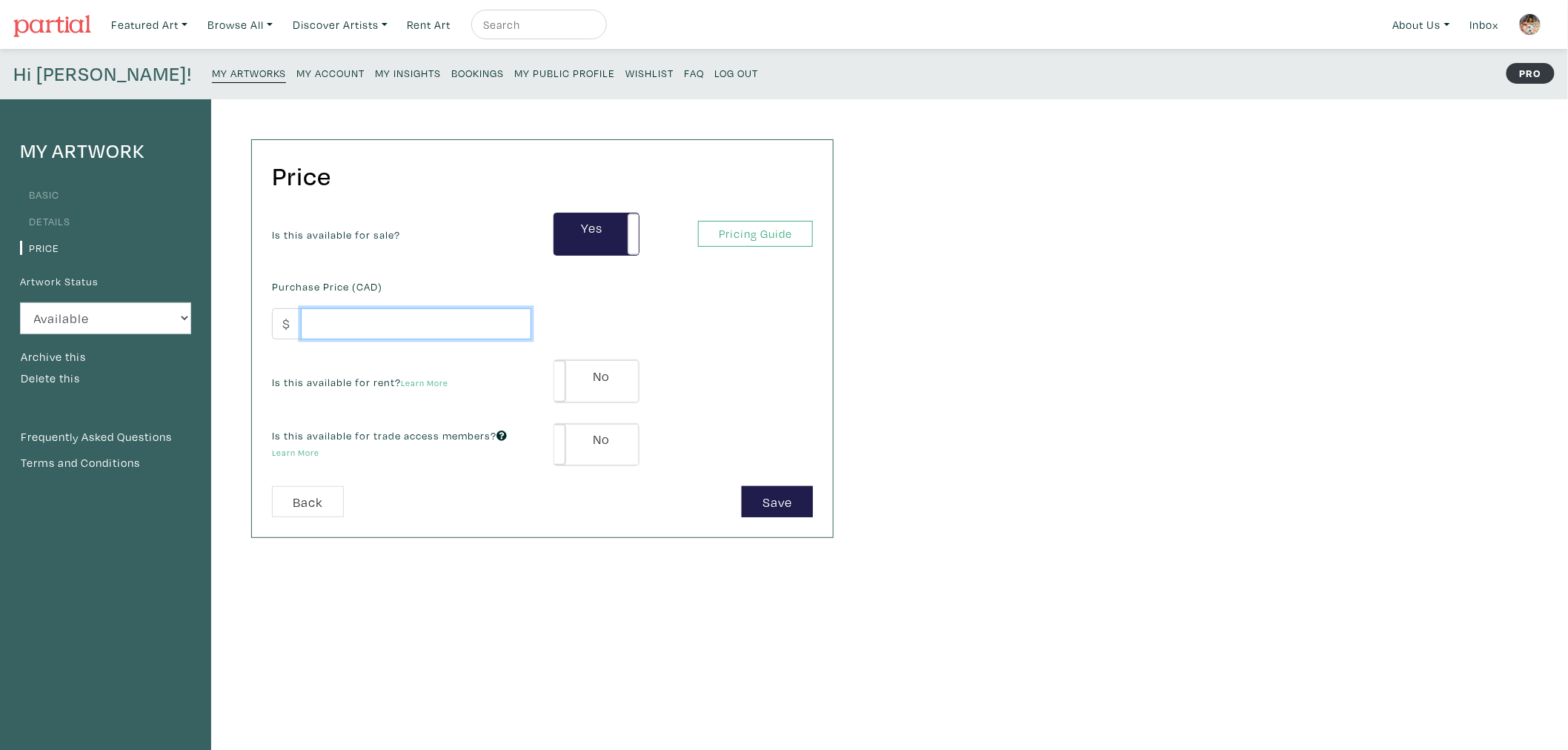
click at [398, 321] on input "number" at bounding box center [416, 324] width 231 height 32
paste input "2210"
type input "2210"
click at [618, 376] on label "No" at bounding box center [596, 381] width 84 height 42
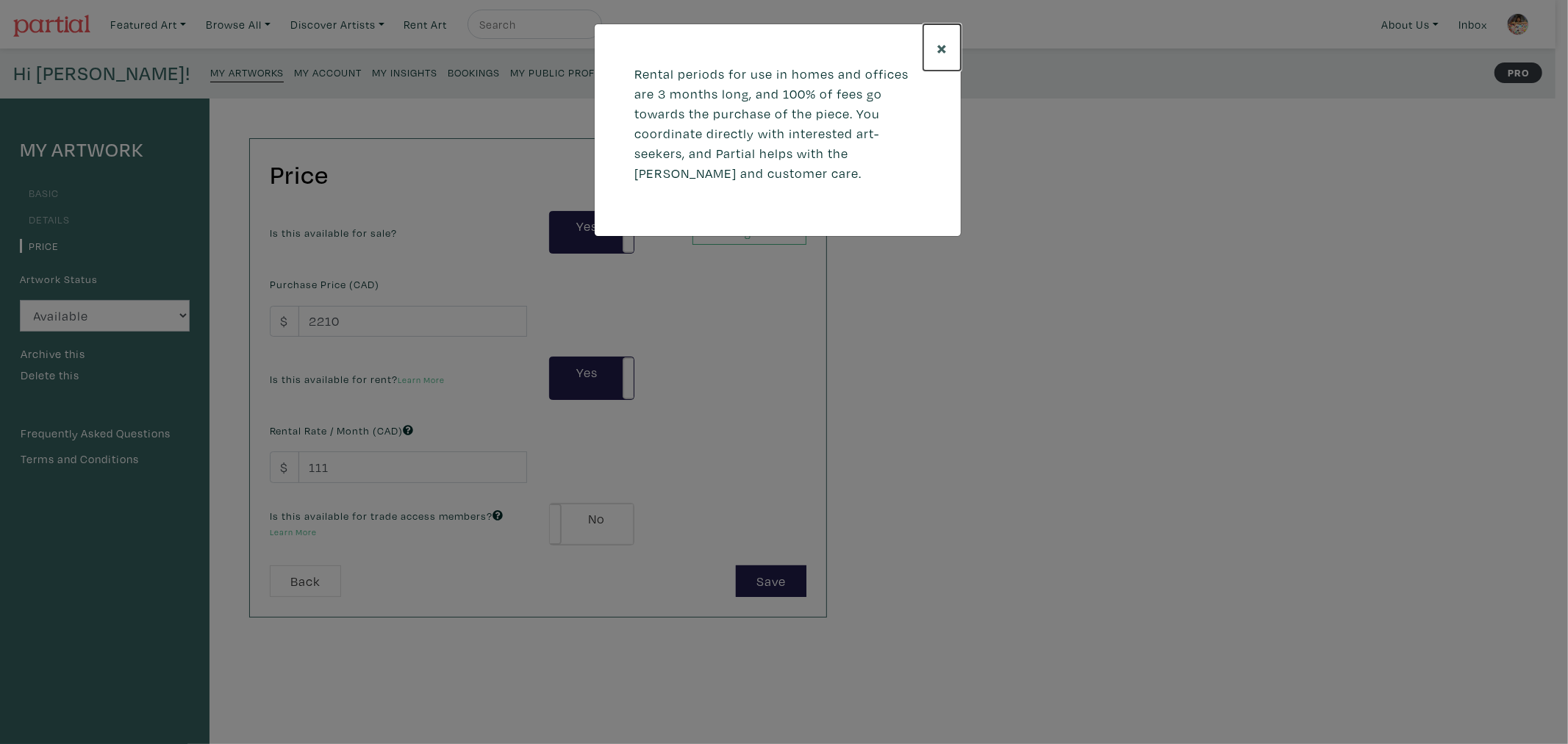
click at [939, 47] on span "×" at bounding box center [942, 47] width 11 height 26
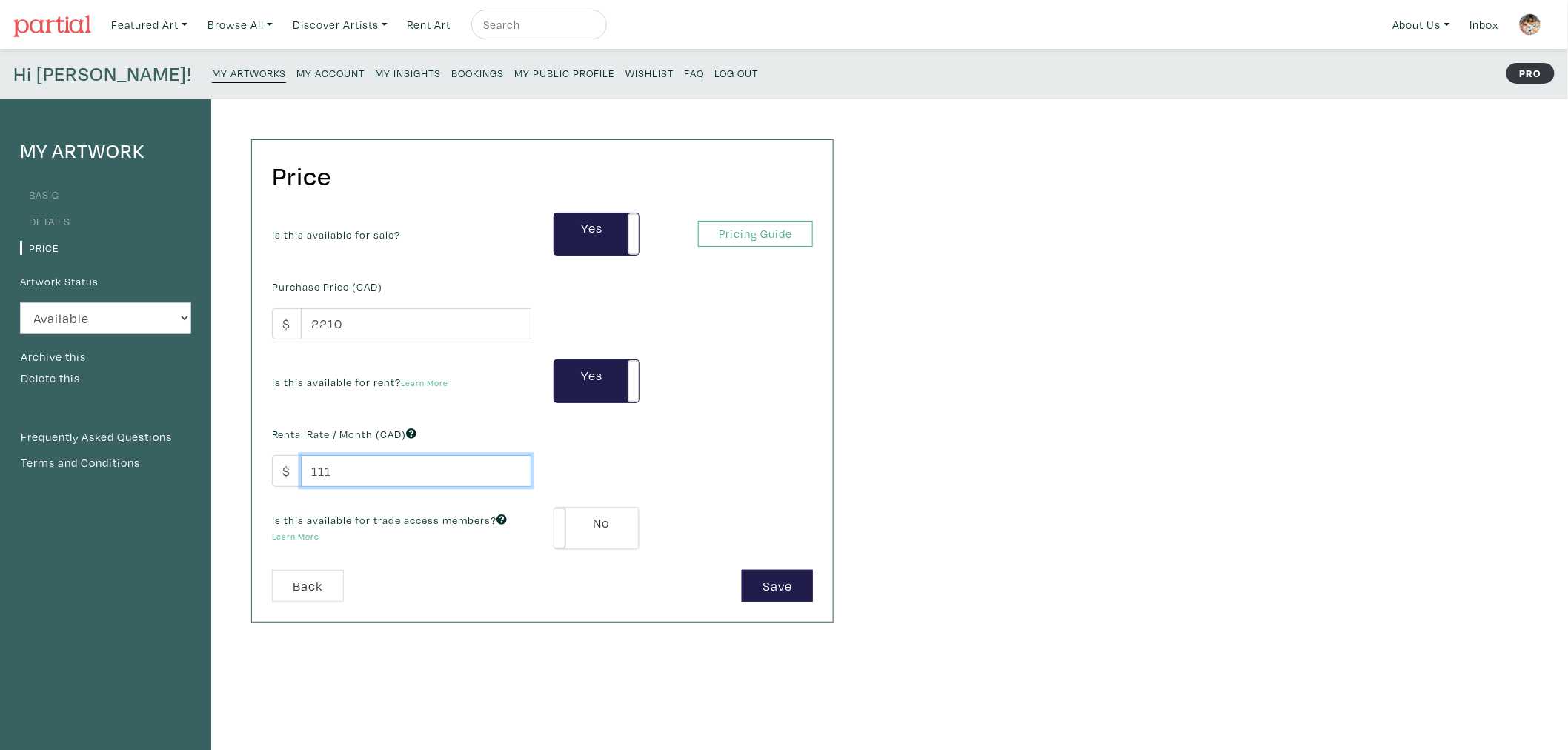
click at [245, 463] on div "Price Is this available for sale? Yes No Yes No Pricing Guide PRO Purchase Pric…" at bounding box center [528, 501] width 633 height 804
type input "150"
click at [604, 523] on label "No" at bounding box center [596, 528] width 84 height 42
type input "133"
type input "398"
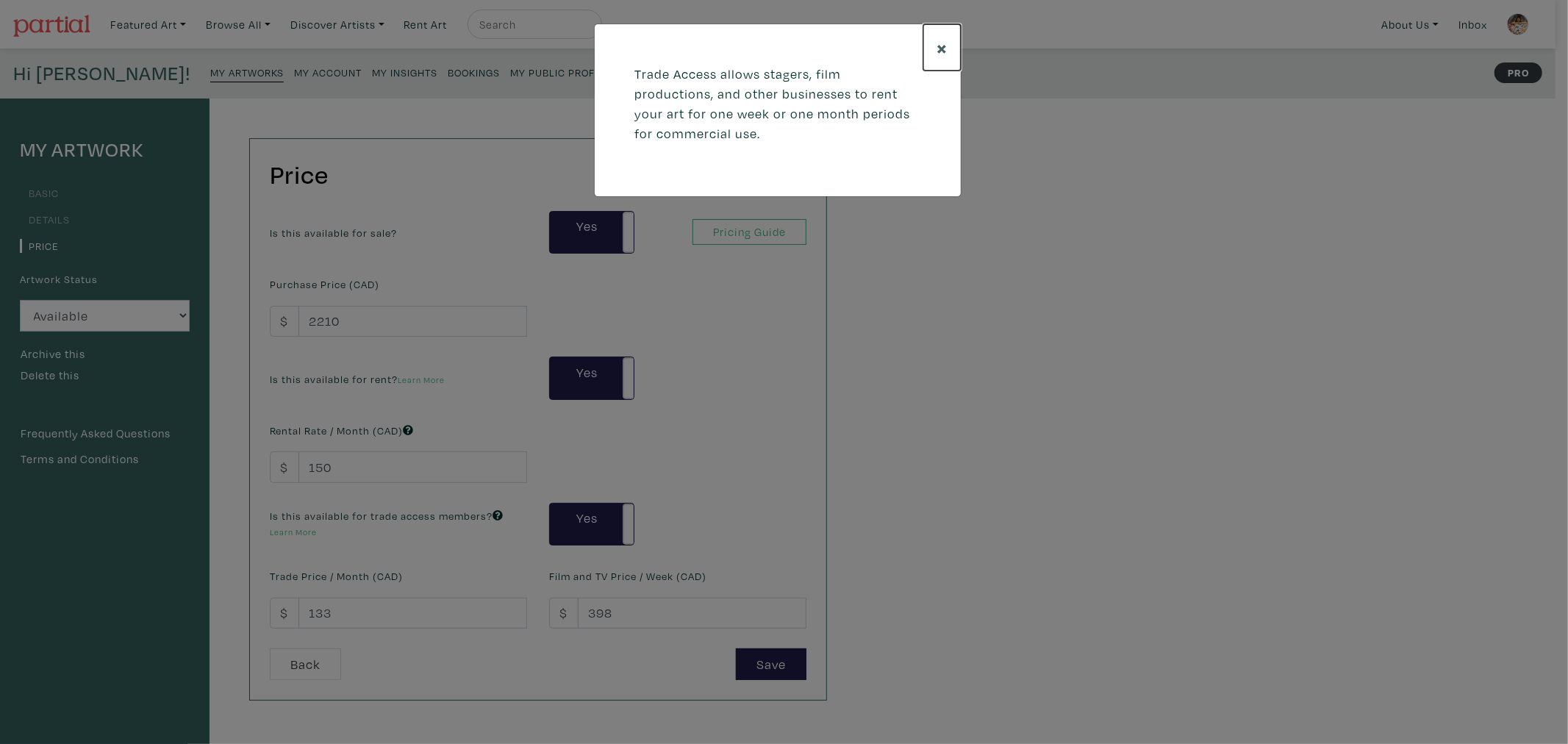
click at [934, 44] on button "×" at bounding box center [942, 47] width 38 height 46
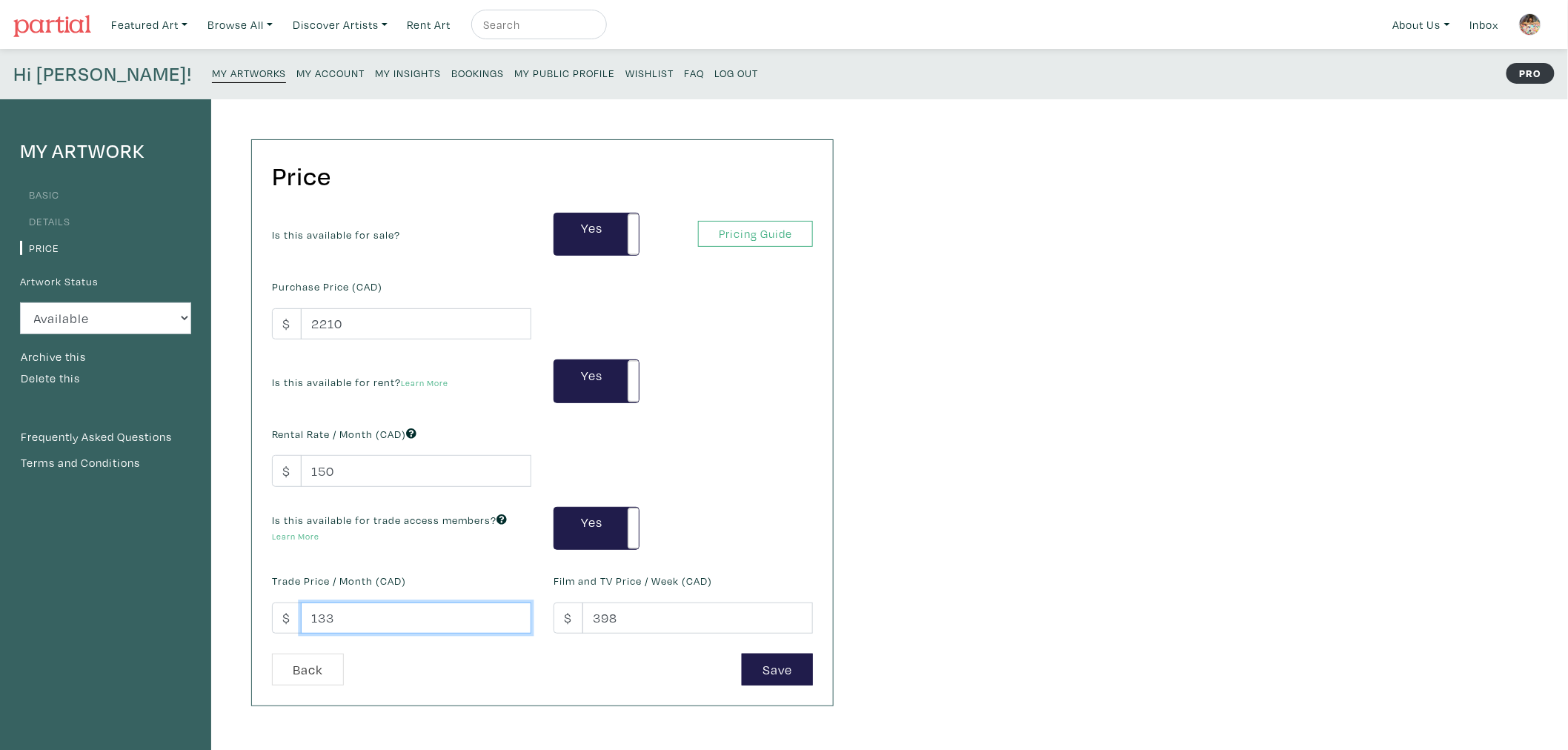
drag, startPoint x: 334, startPoint y: 620, endPoint x: 293, endPoint y: 618, distance: 41.0
click at [306, 620] on input "133" at bounding box center [416, 618] width 231 height 32
type input "200"
click at [635, 655] on div "Save" at bounding box center [684, 670] width 282 height 32
click at [769, 675] on button "Save" at bounding box center [777, 670] width 71 height 32
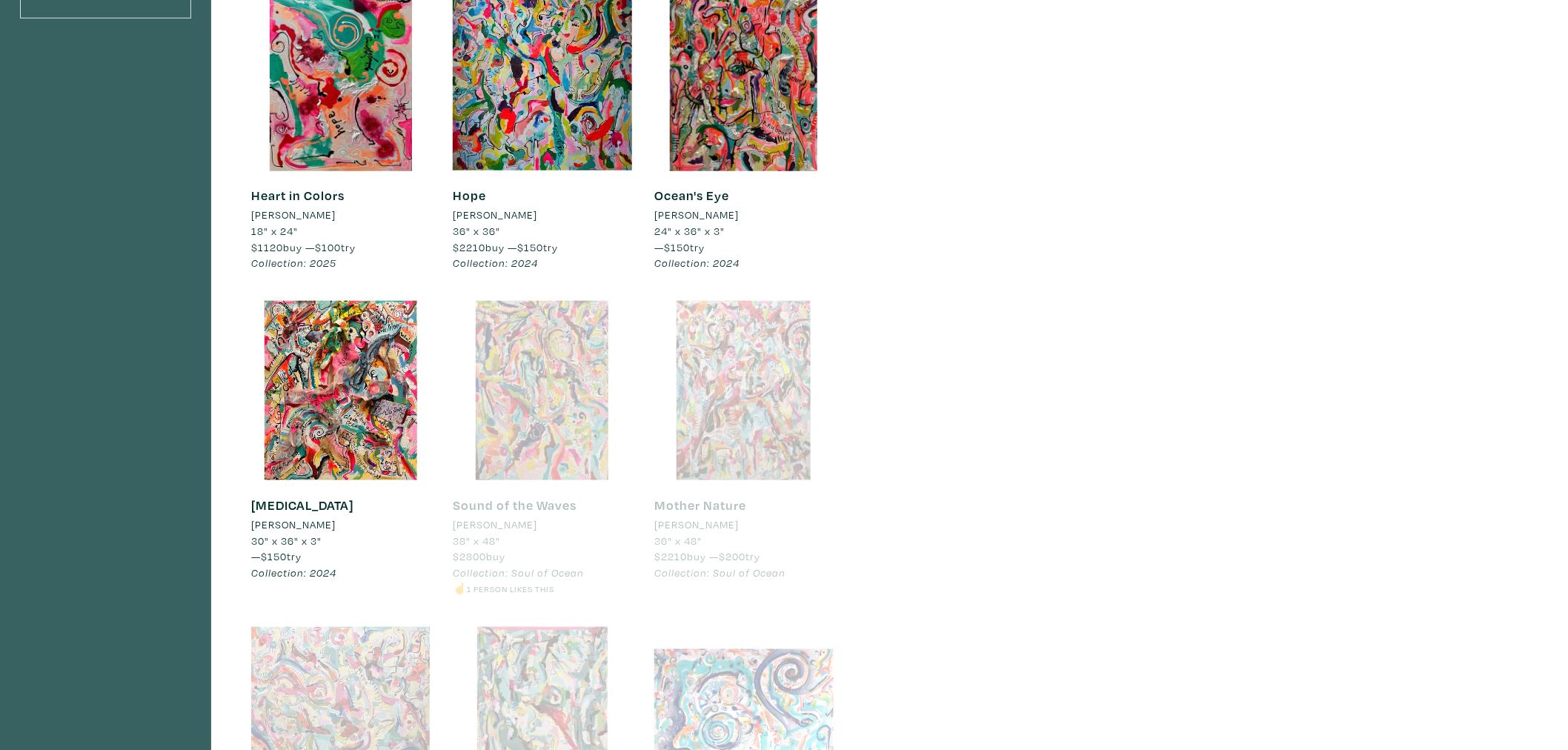
scroll to position [494, 0]
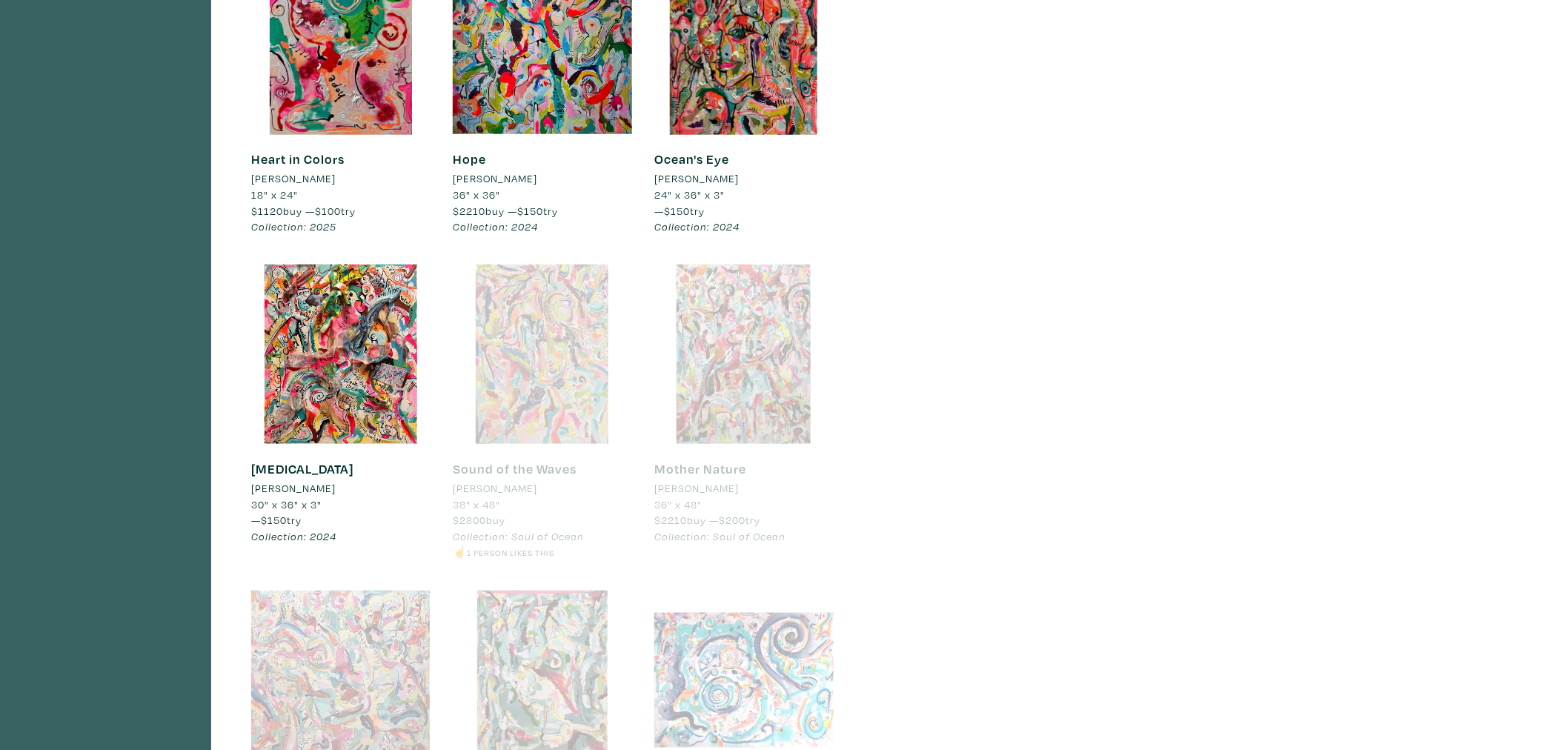
click at [542, 371] on div at bounding box center [543, 355] width 180 height 180
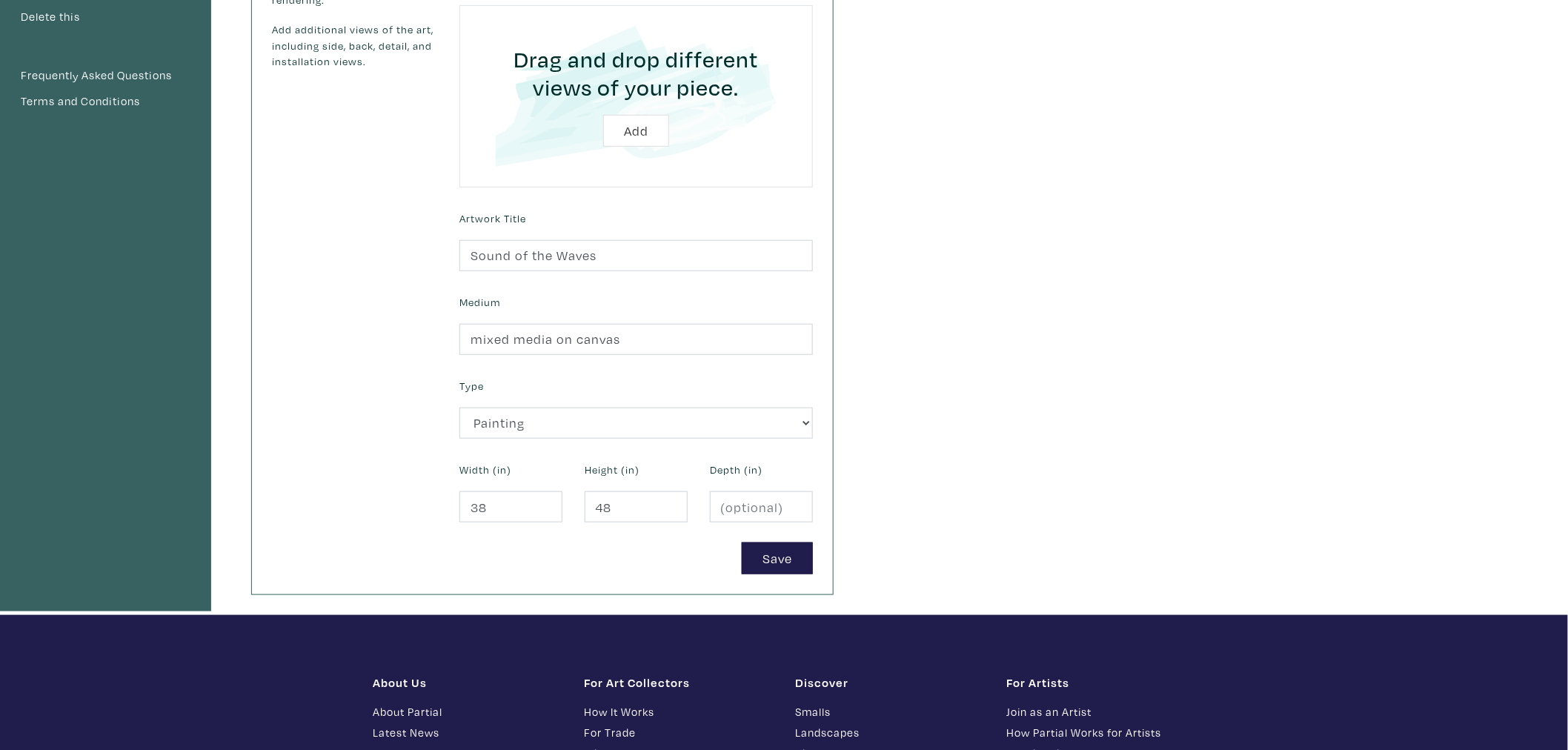
scroll to position [411, 0]
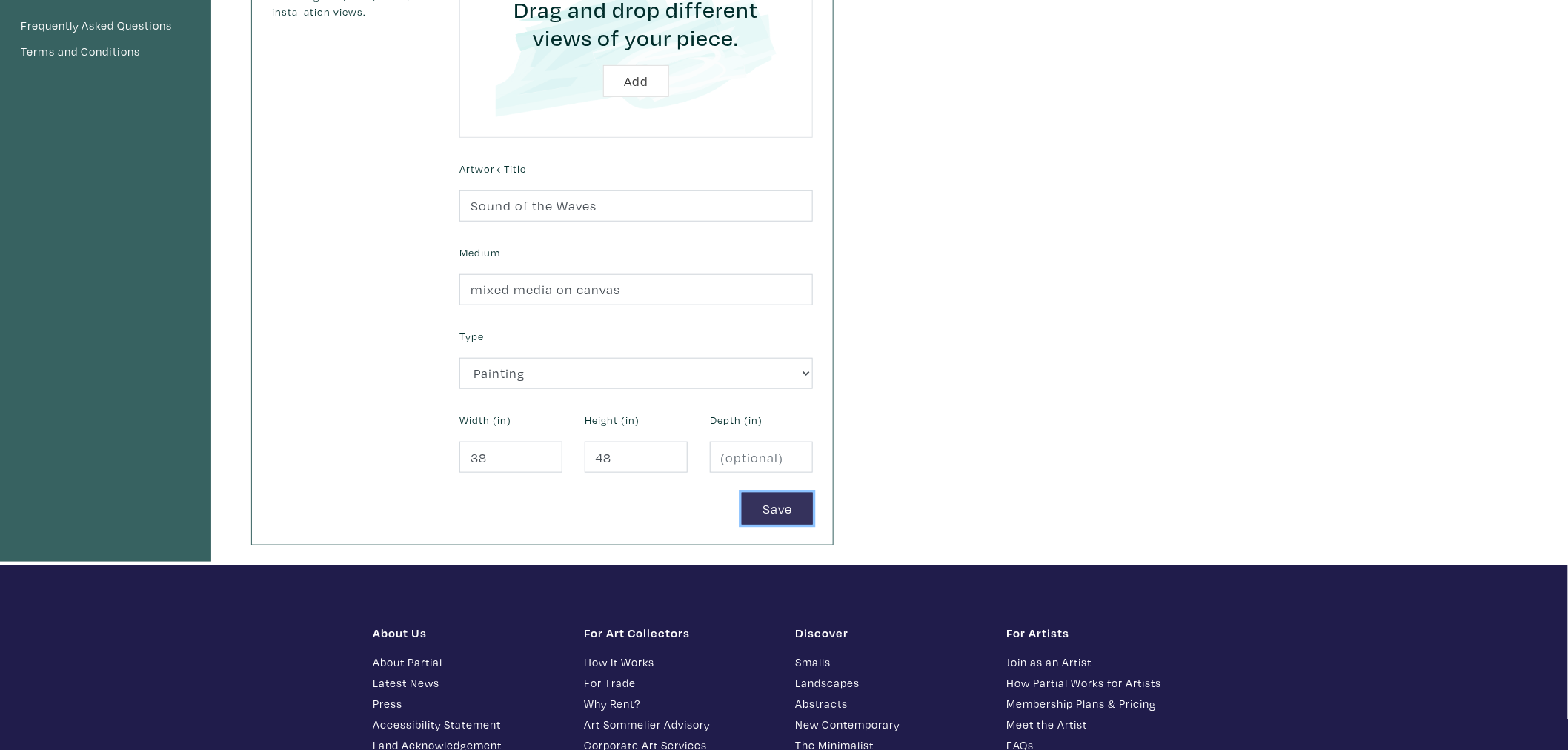
click at [779, 507] on button "Save" at bounding box center [777, 509] width 71 height 32
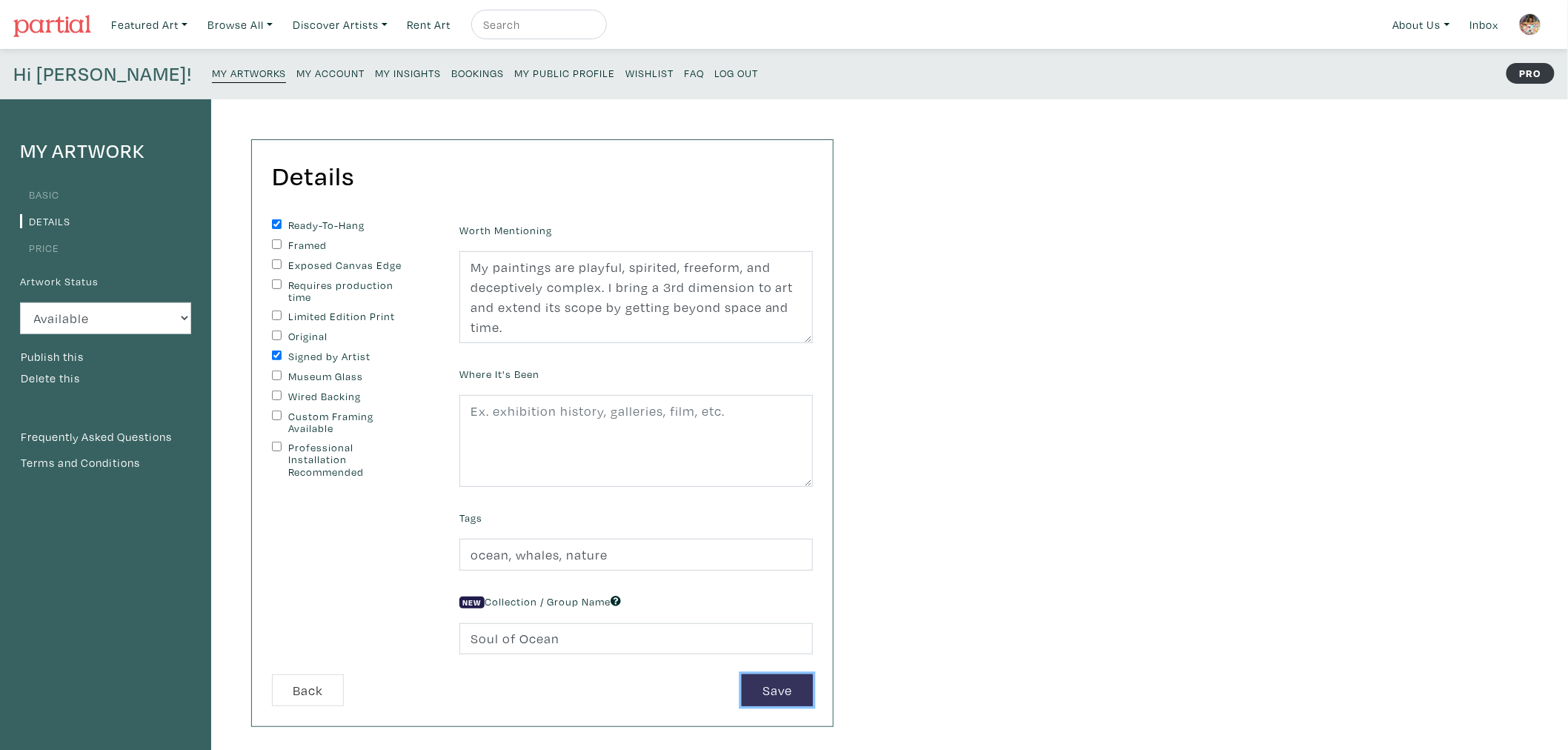
click at [758, 684] on button "Save" at bounding box center [777, 690] width 71 height 32
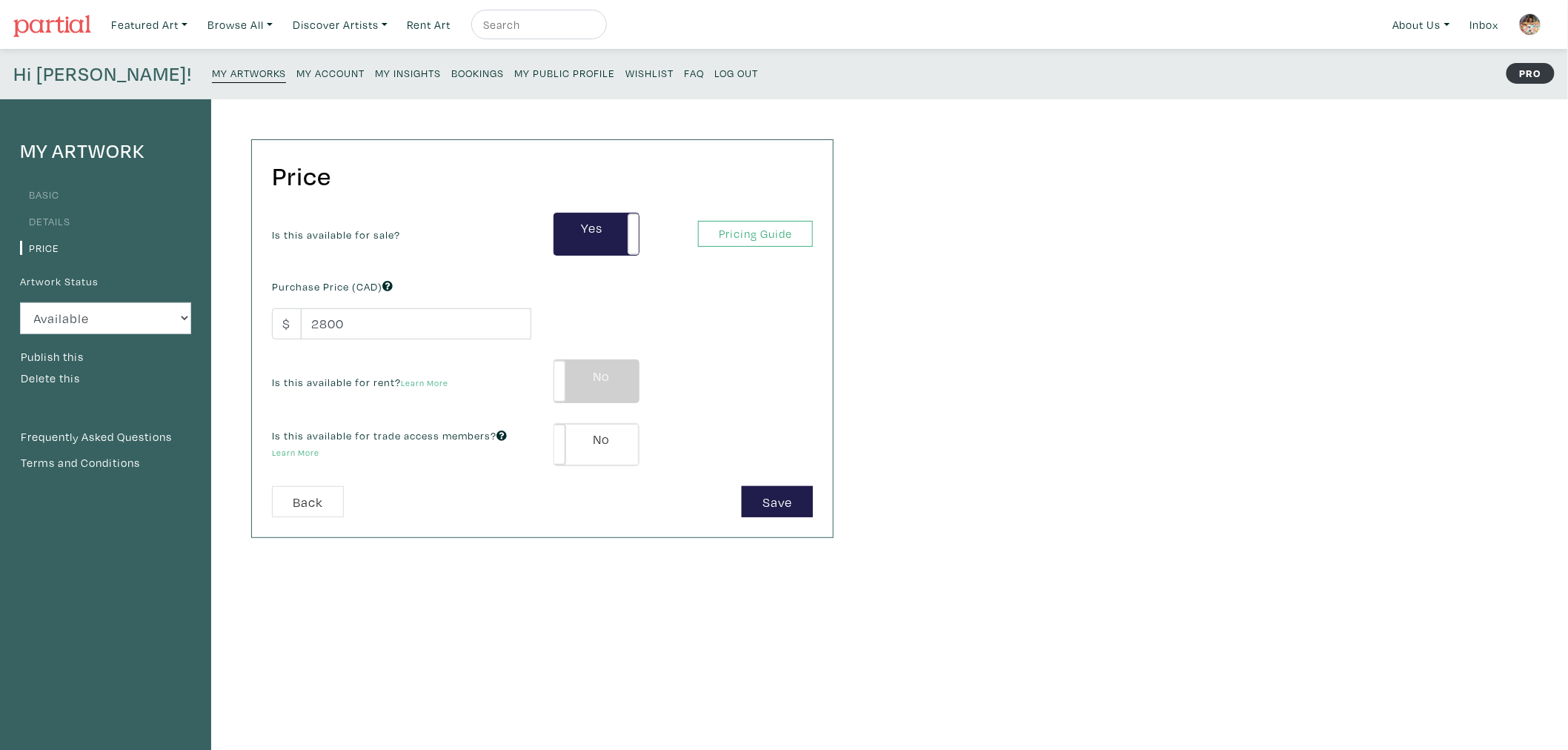
click at [625, 388] on label "No" at bounding box center [596, 381] width 84 height 42
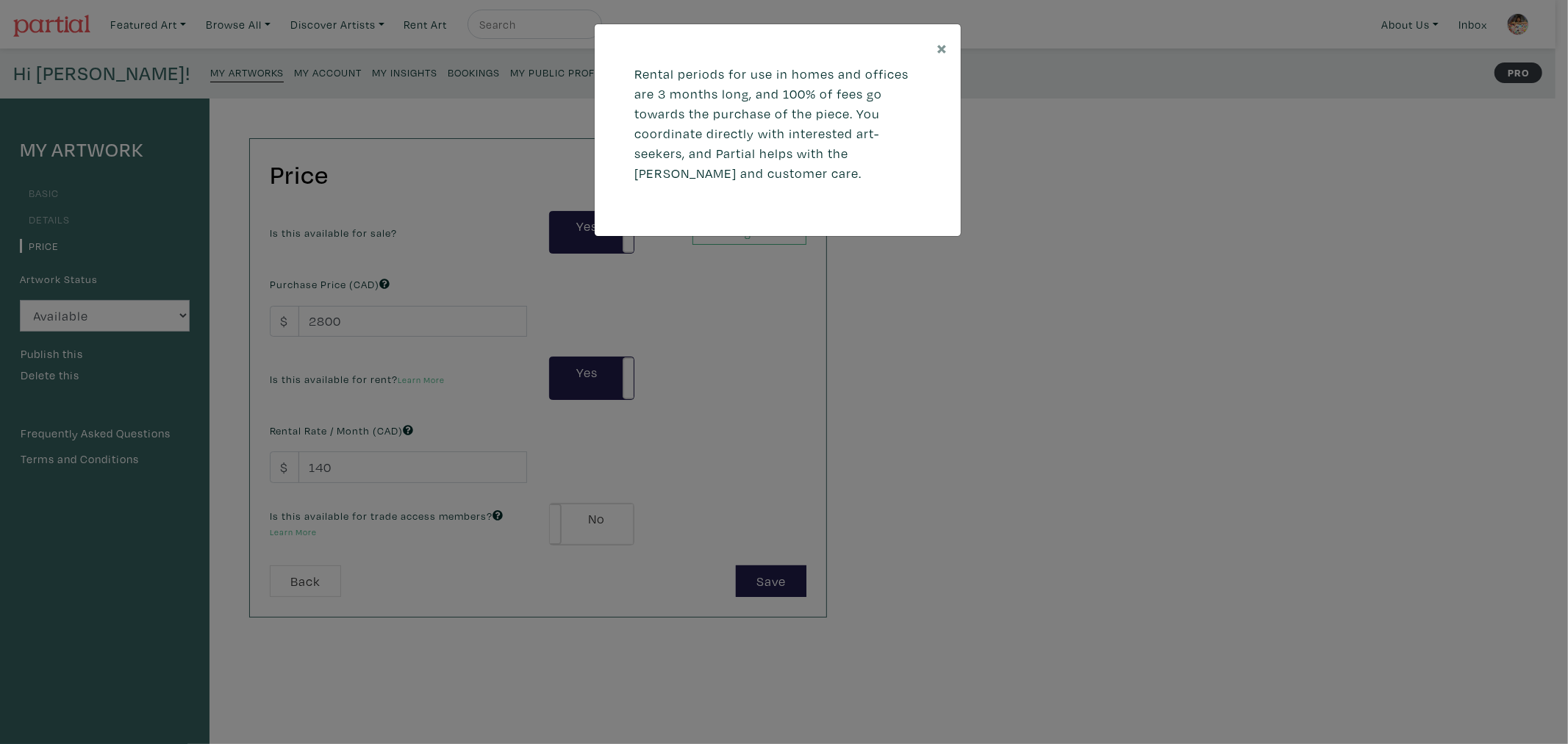
drag, startPoint x: 581, startPoint y: 509, endPoint x: 625, endPoint y: 504, distance: 44.3
click at [580, 509] on div "× Rental periods for use in homes and offices are 3 months long, and 100% of fe…" at bounding box center [784, 372] width 1568 height 744
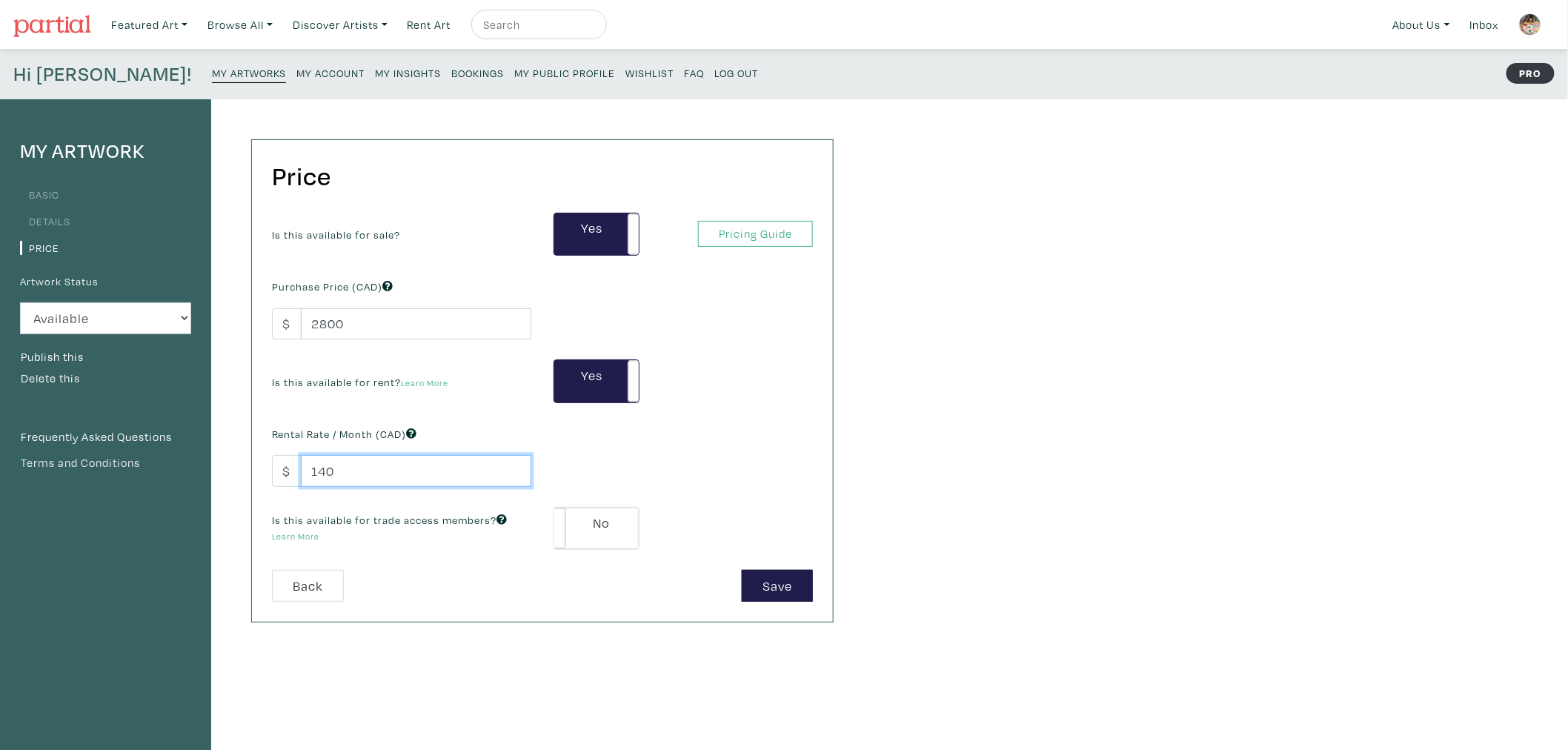
drag, startPoint x: 234, startPoint y: 463, endPoint x: 151, endPoint y: 458, distance: 83.2
click at [150, 458] on div "My Artwork Basic Details Price Artwork Status Available Sold Rented Unavailable…" at bounding box center [422, 501] width 845 height 804
type input "200"
click at [609, 522] on label "No" at bounding box center [596, 528] width 84 height 42
type input "168"
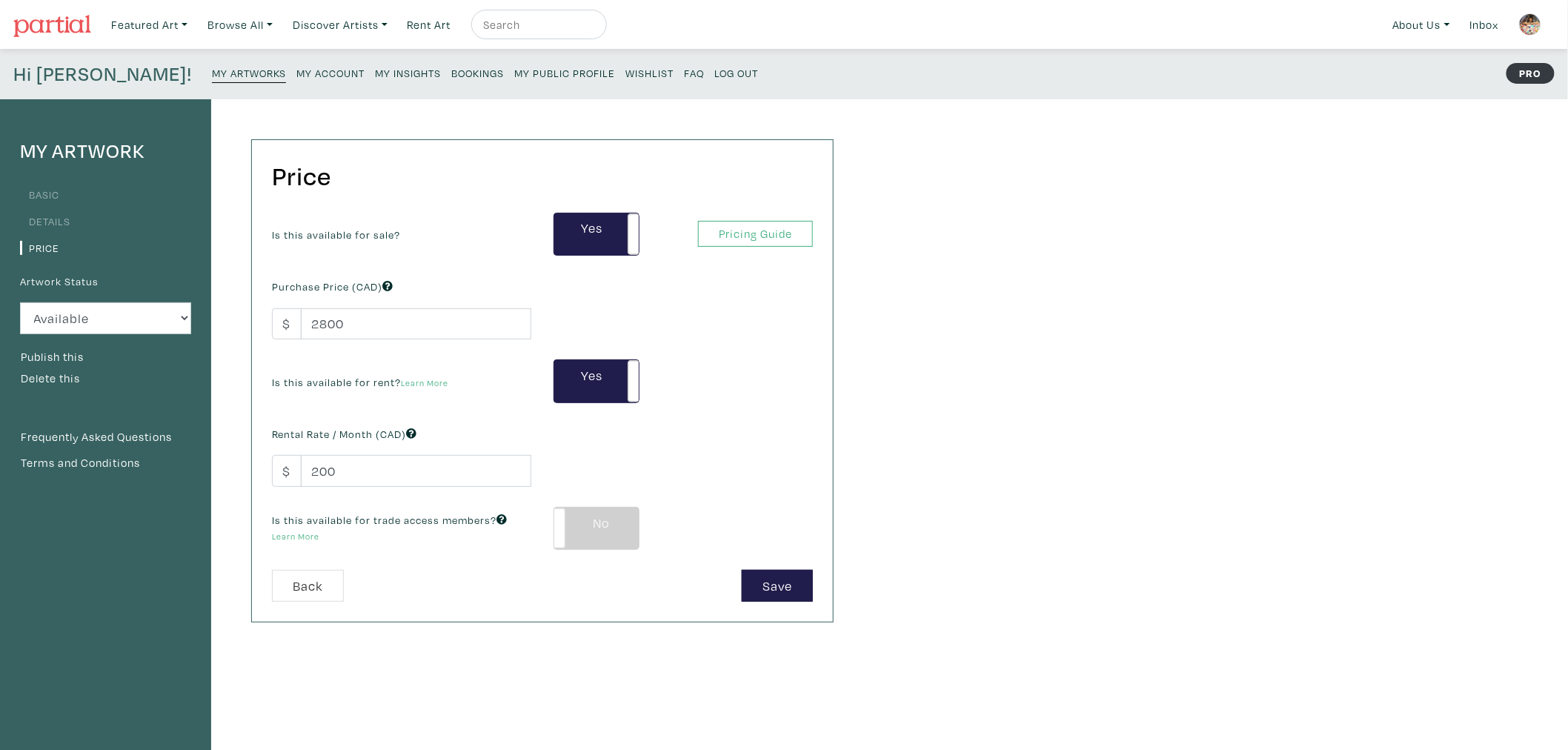
type input "504"
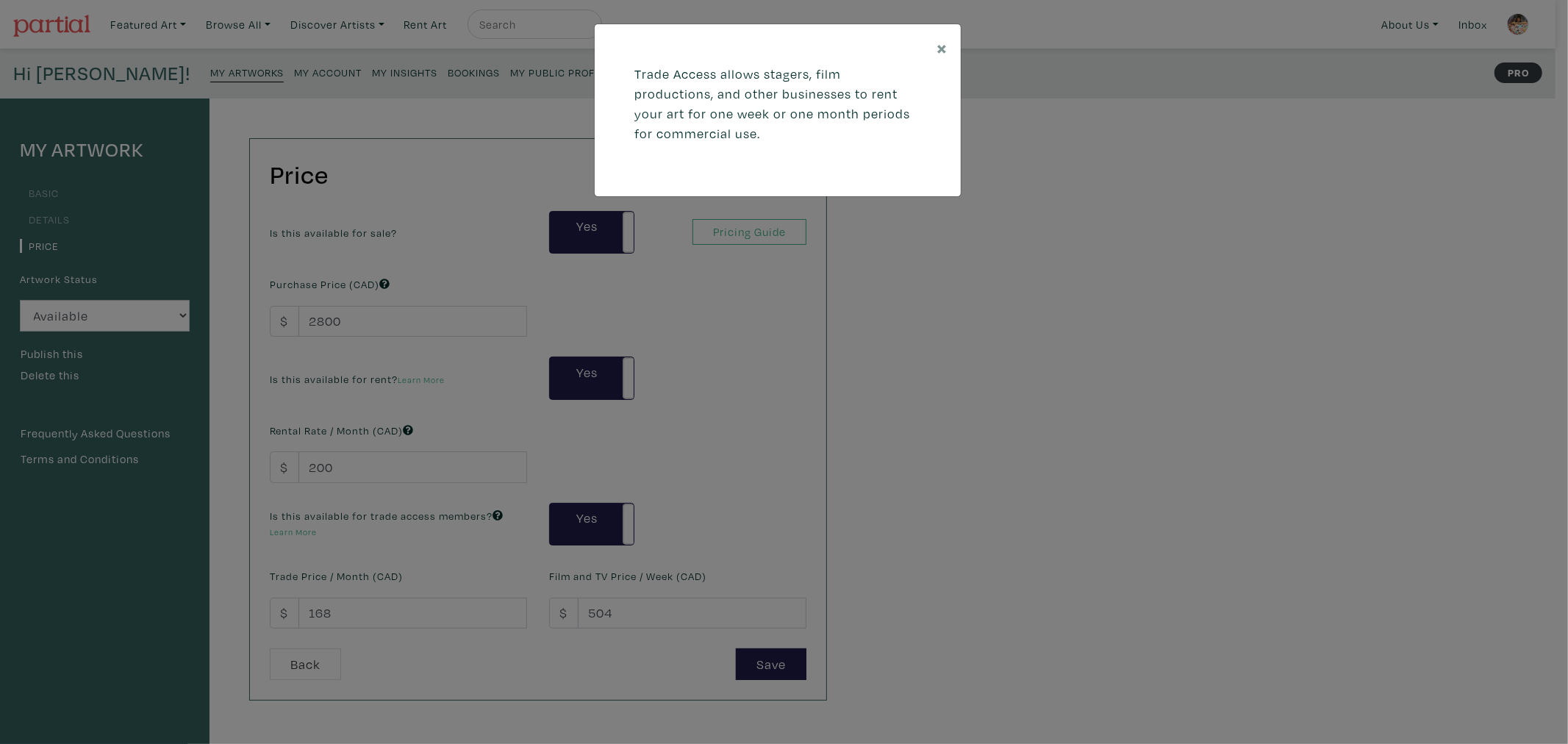
click at [404, 620] on div "× Trade Access allows stagers, film productions, and other businesses to rent y…" at bounding box center [784, 372] width 1568 height 744
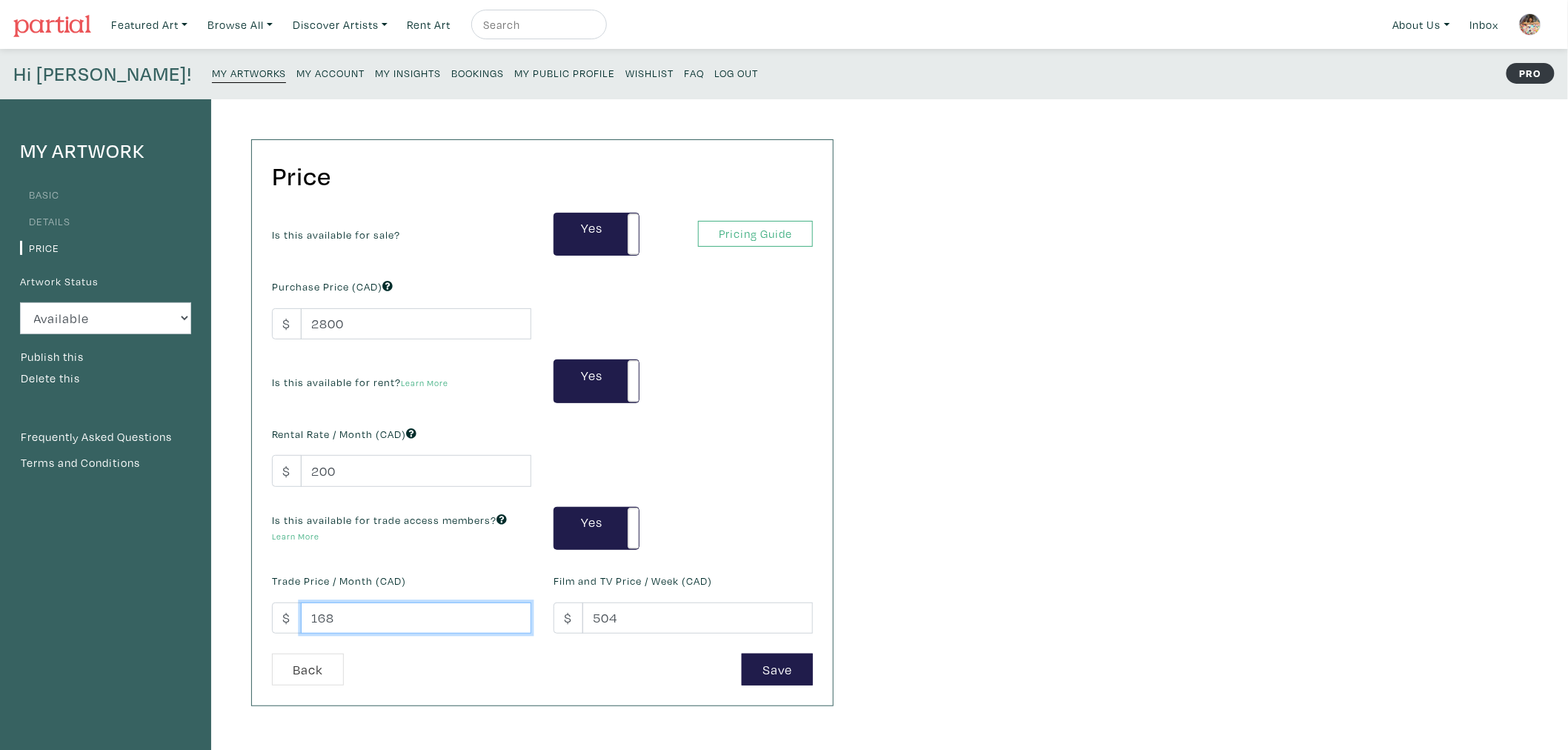
drag, startPoint x: 368, startPoint y: 616, endPoint x: 306, endPoint y: 617, distance: 62.0
click at [272, 616] on div "$ 168" at bounding box center [401, 618] width 259 height 32
type input "250"
click at [783, 668] on button "Save" at bounding box center [777, 670] width 71 height 32
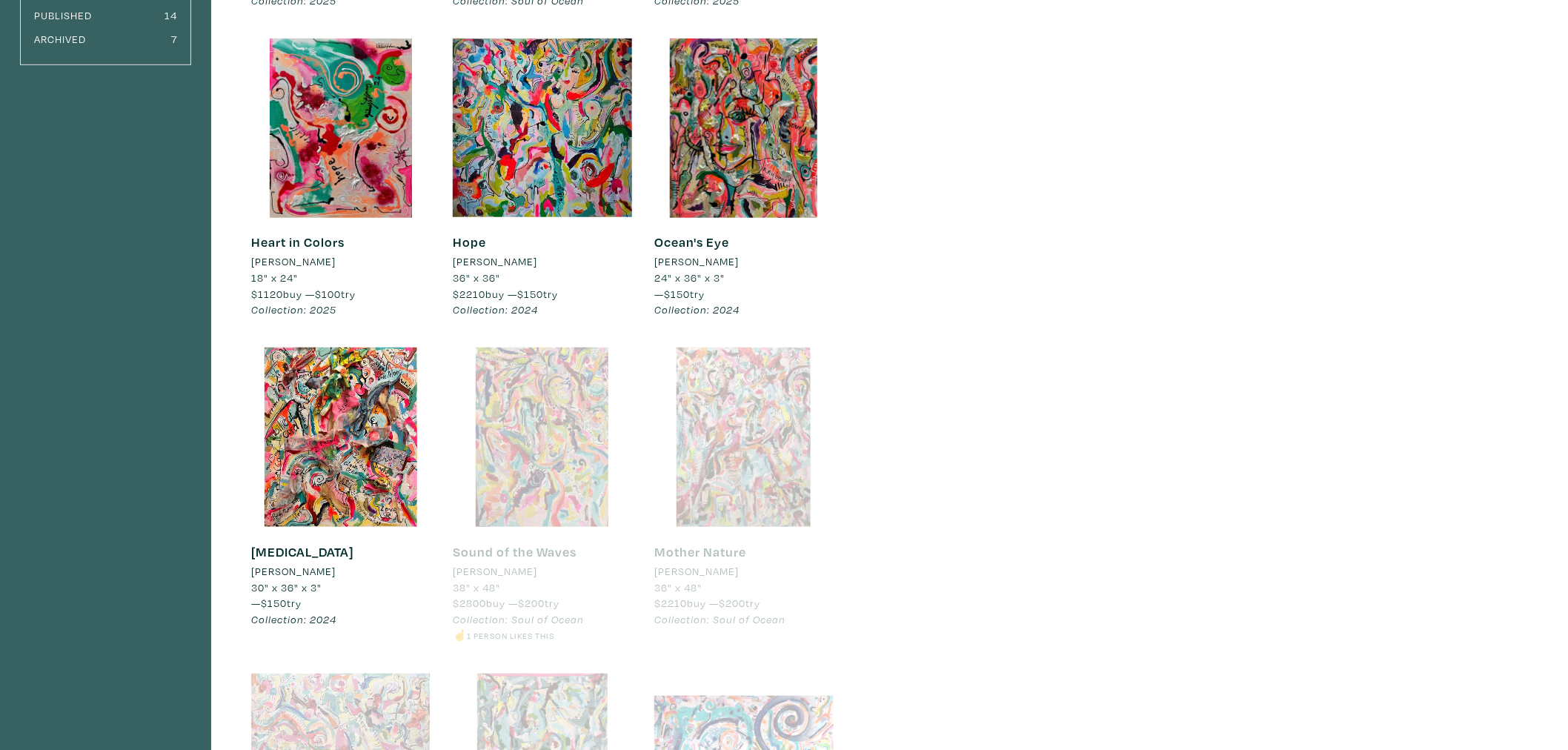
scroll to position [411, 0]
click at [539, 458] on div at bounding box center [543, 436] width 180 height 180
click at [549, 446] on div at bounding box center [543, 436] width 180 height 180
click at [721, 426] on div at bounding box center [744, 436] width 180 height 180
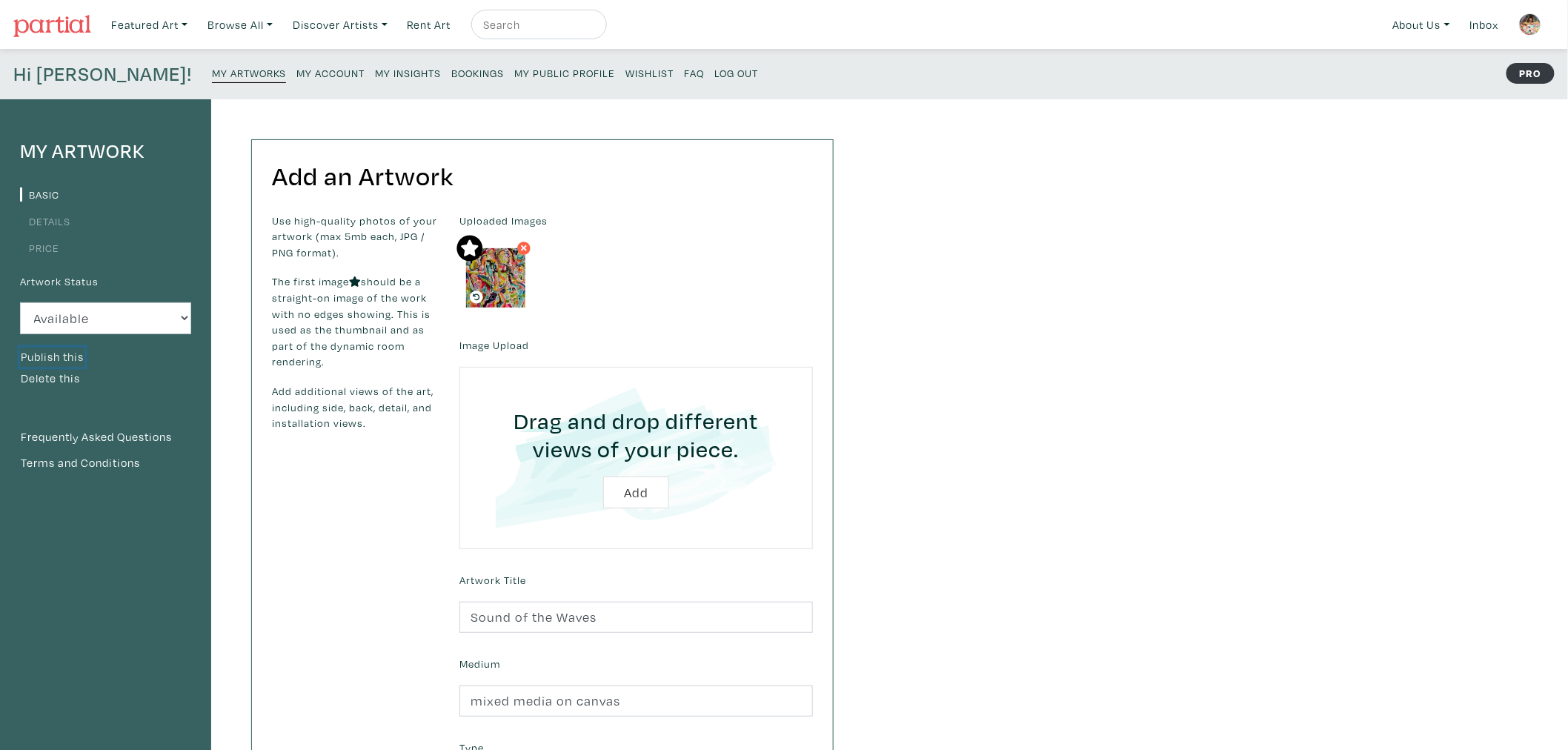
click at [61, 353] on button "Publish this" at bounding box center [52, 357] width 65 height 19
click at [514, 69] on small "My Public Profile" at bounding box center [565, 73] width 101 height 14
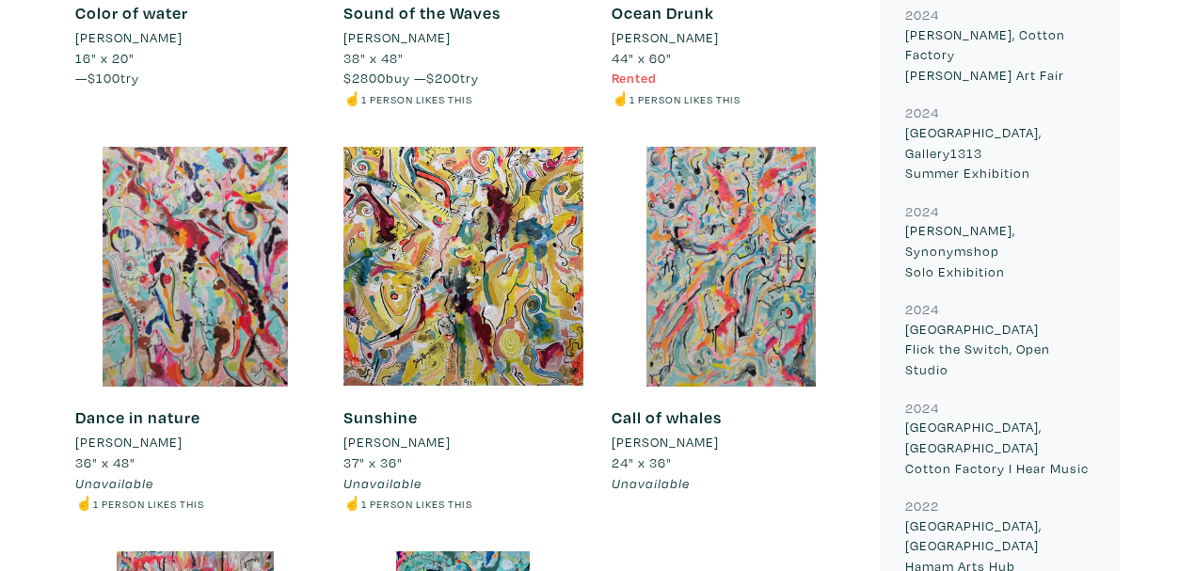
scroll to position [1882, 0]
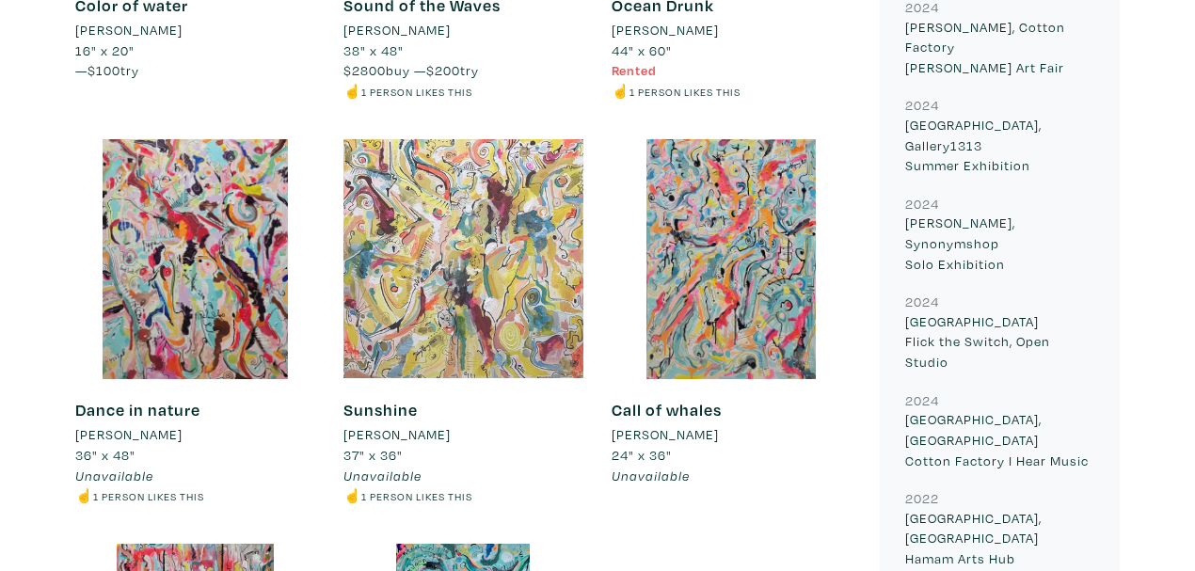
click at [469, 145] on div at bounding box center [463, 259] width 240 height 240
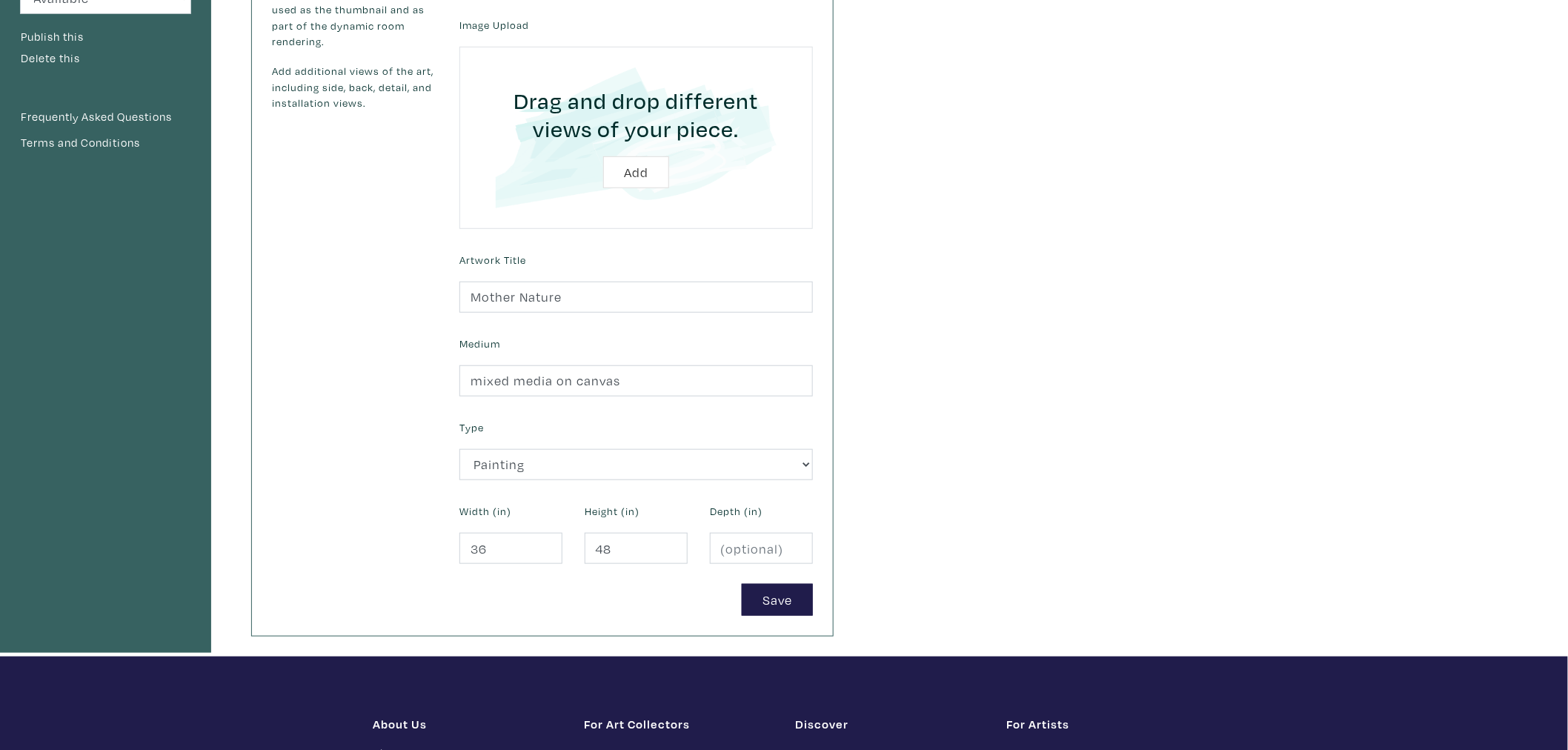
scroll to position [329, 0]
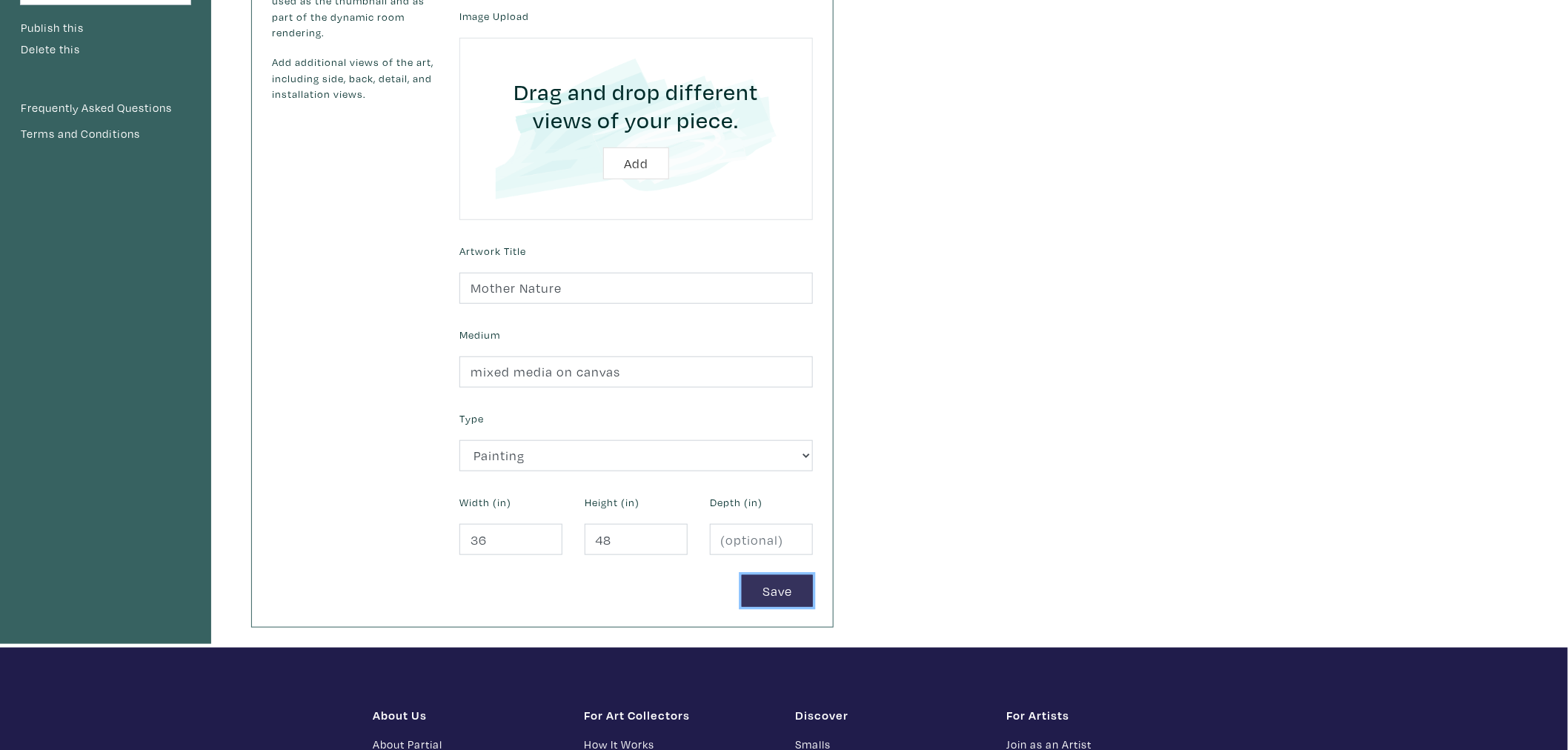
click at [761, 590] on button "Save" at bounding box center [777, 591] width 71 height 32
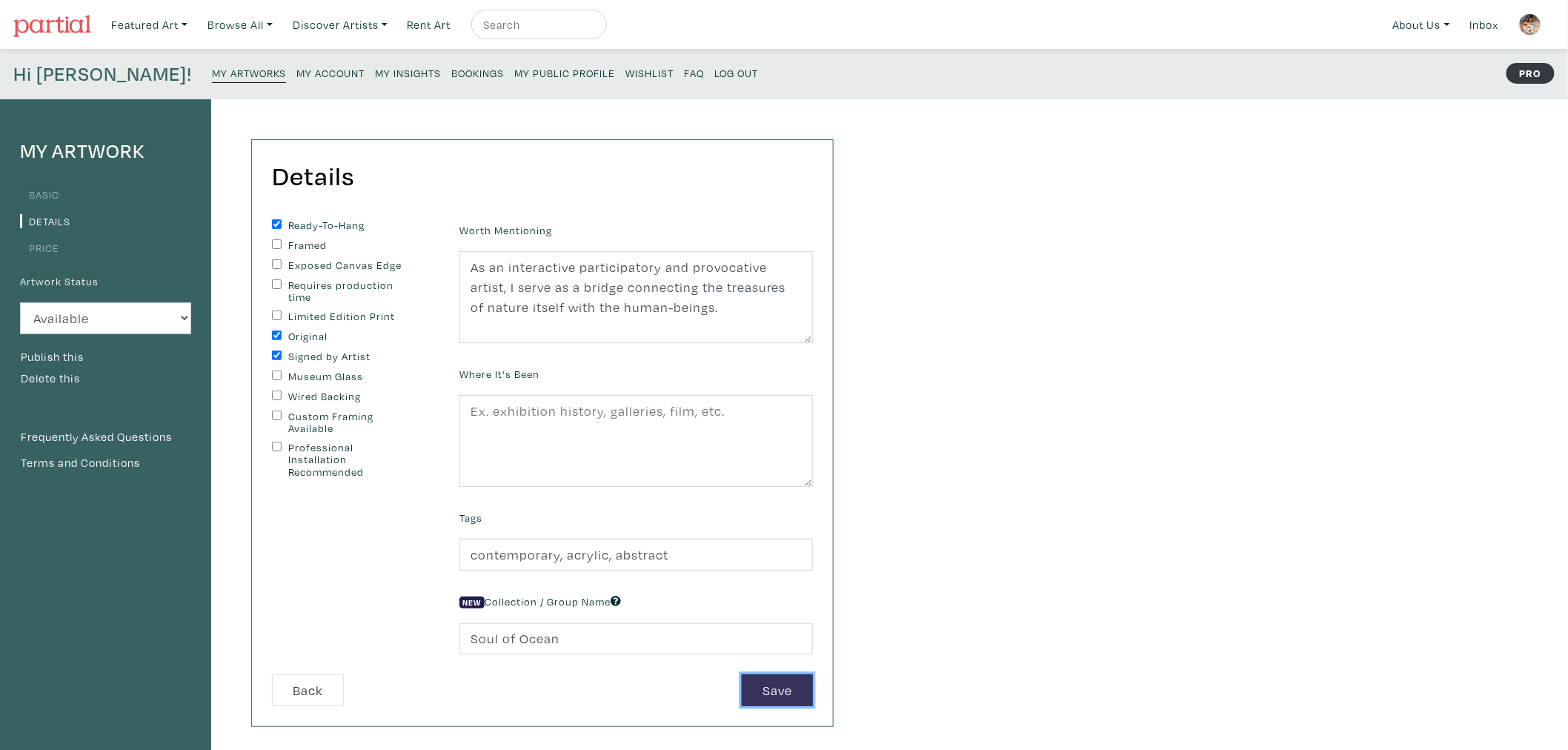
click at [776, 691] on button "Save" at bounding box center [777, 690] width 71 height 32
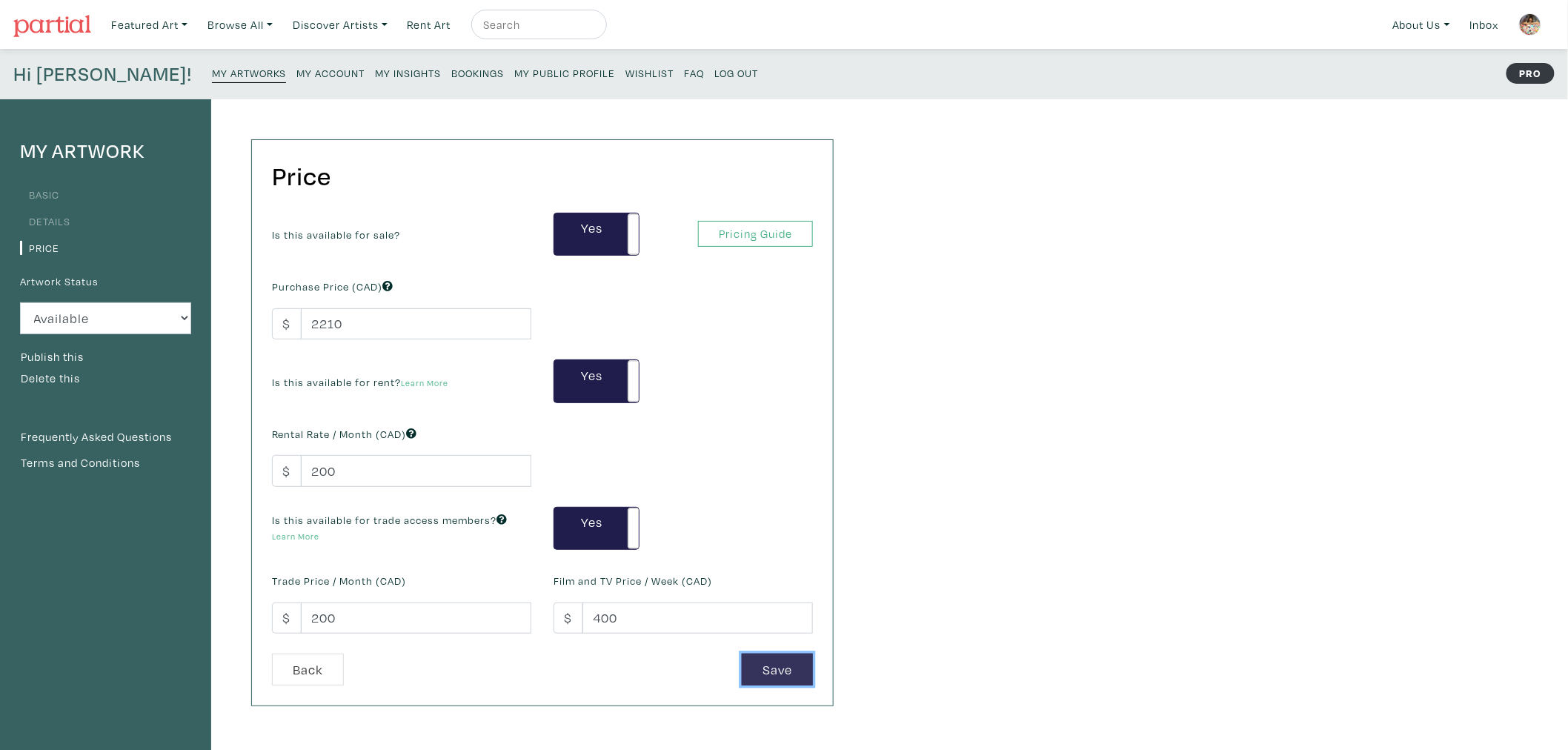
click at [773, 671] on button "Save" at bounding box center [777, 670] width 71 height 32
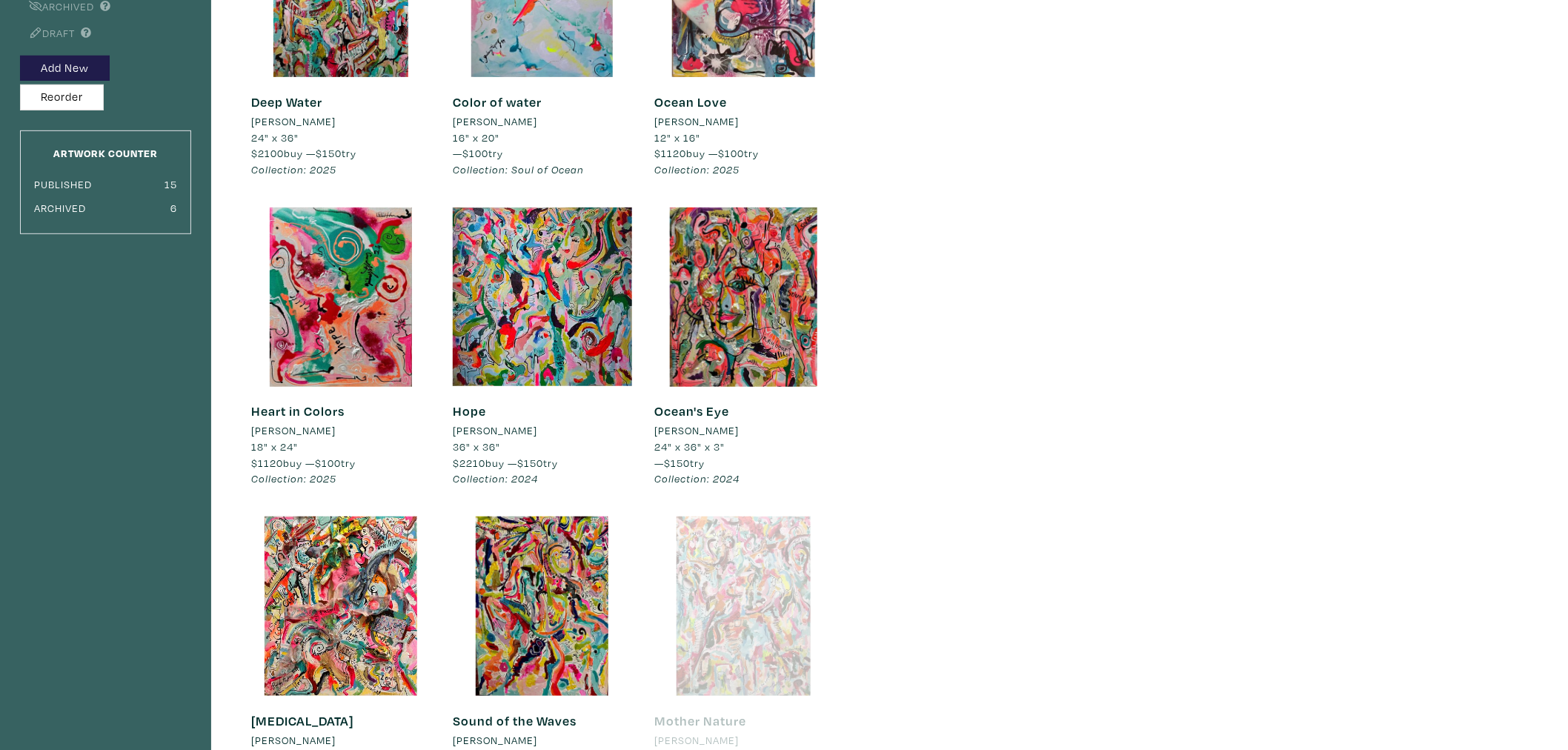
scroll to position [329, 0]
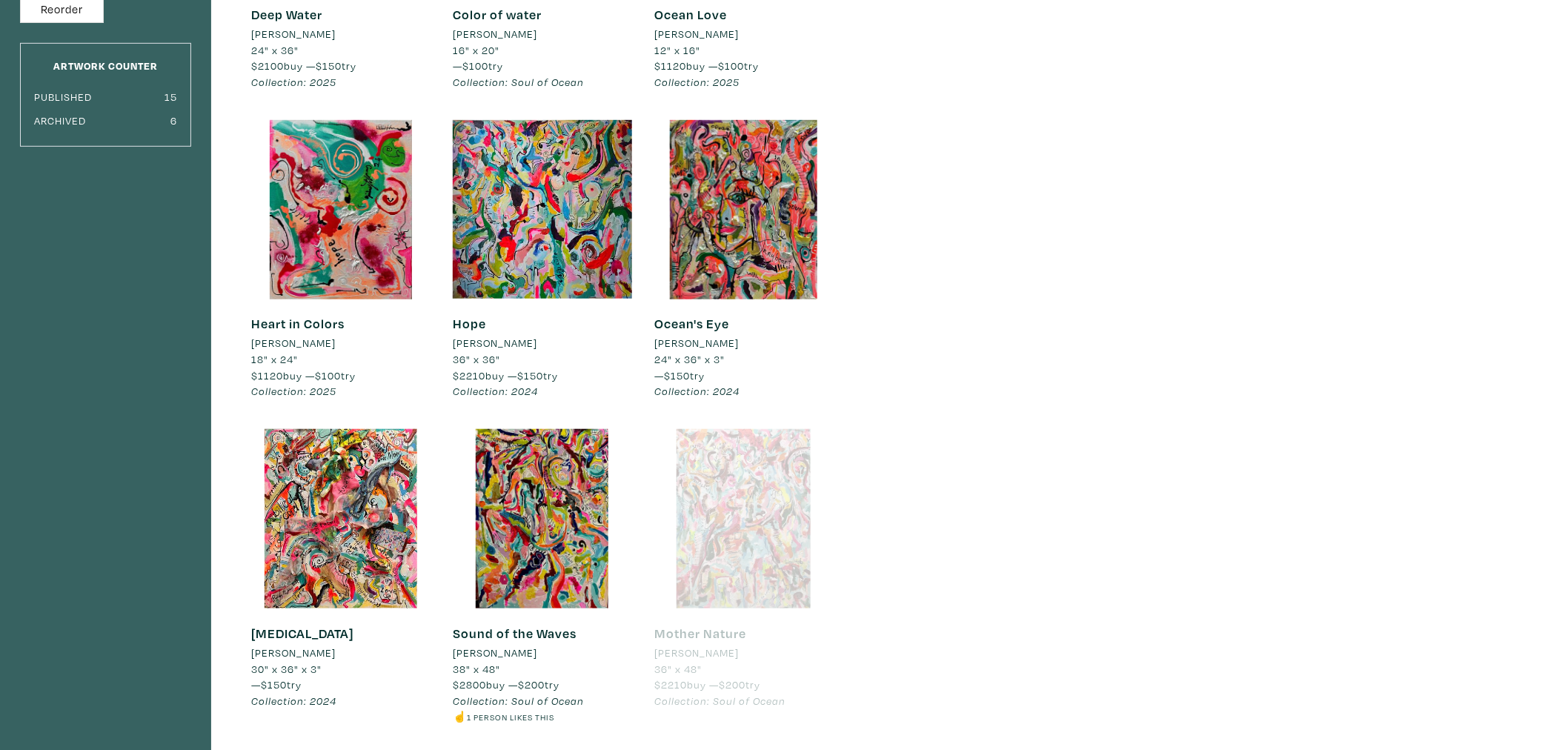
click at [761, 499] on div at bounding box center [744, 519] width 180 height 180
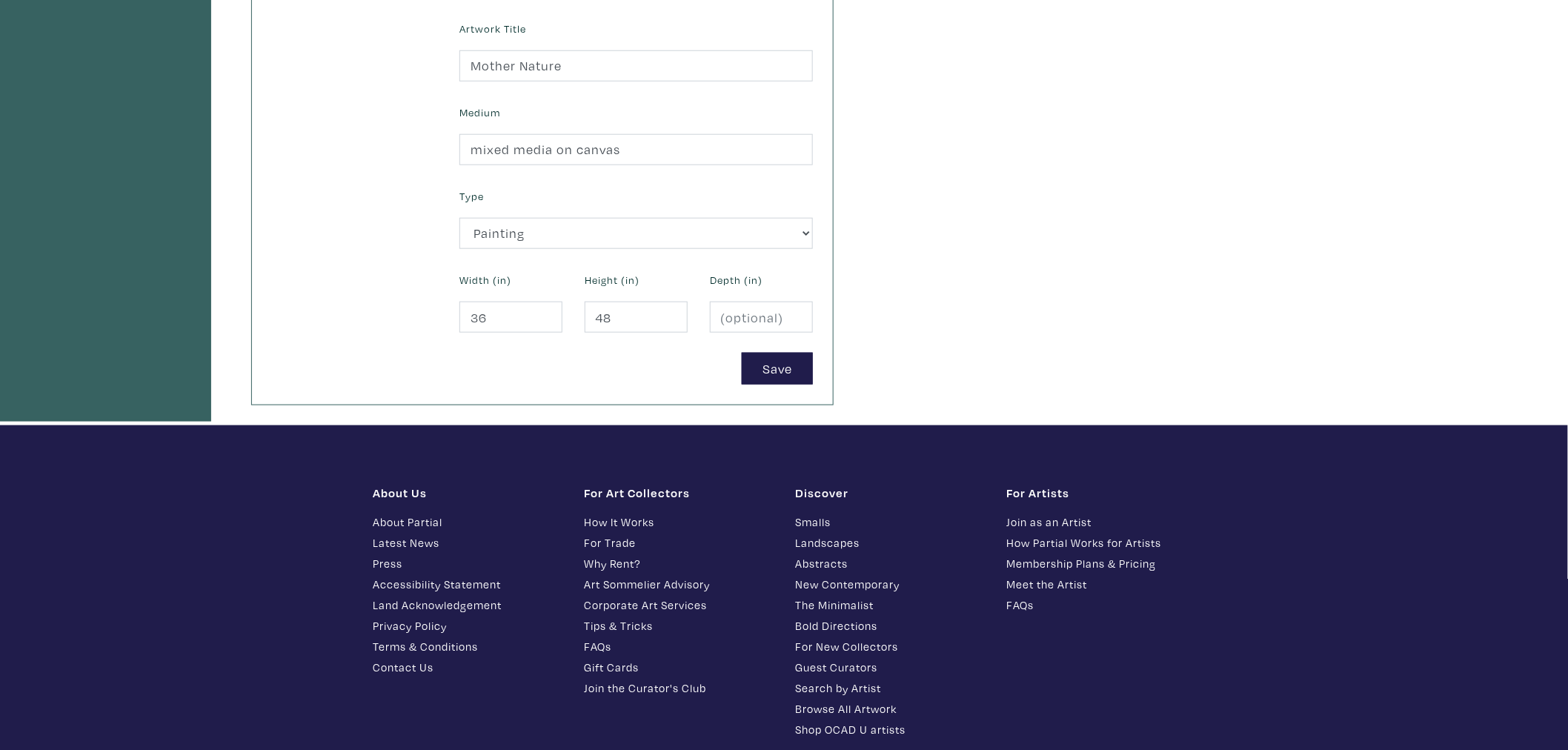
scroll to position [576, 0]
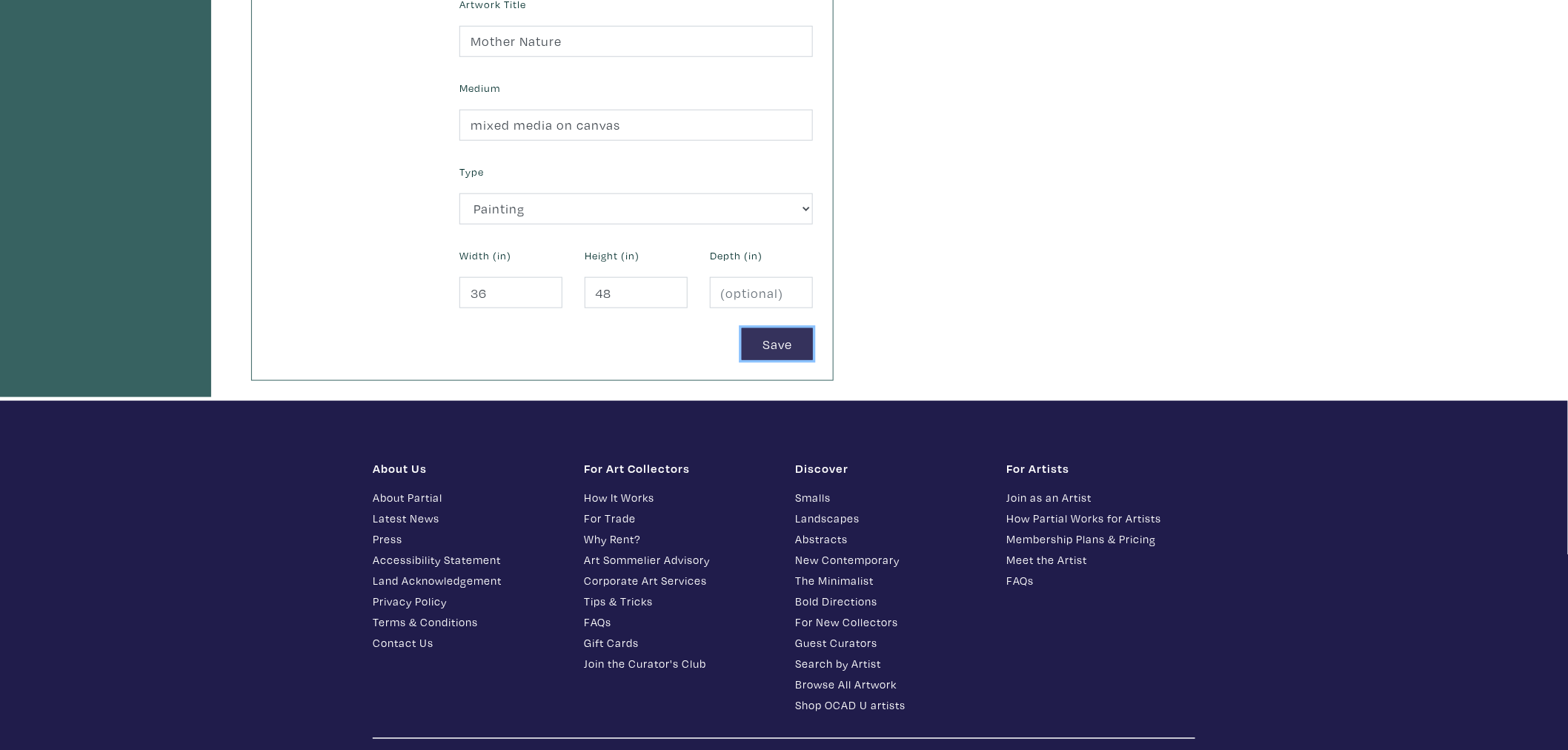
click at [795, 344] on button "Save" at bounding box center [777, 344] width 71 height 32
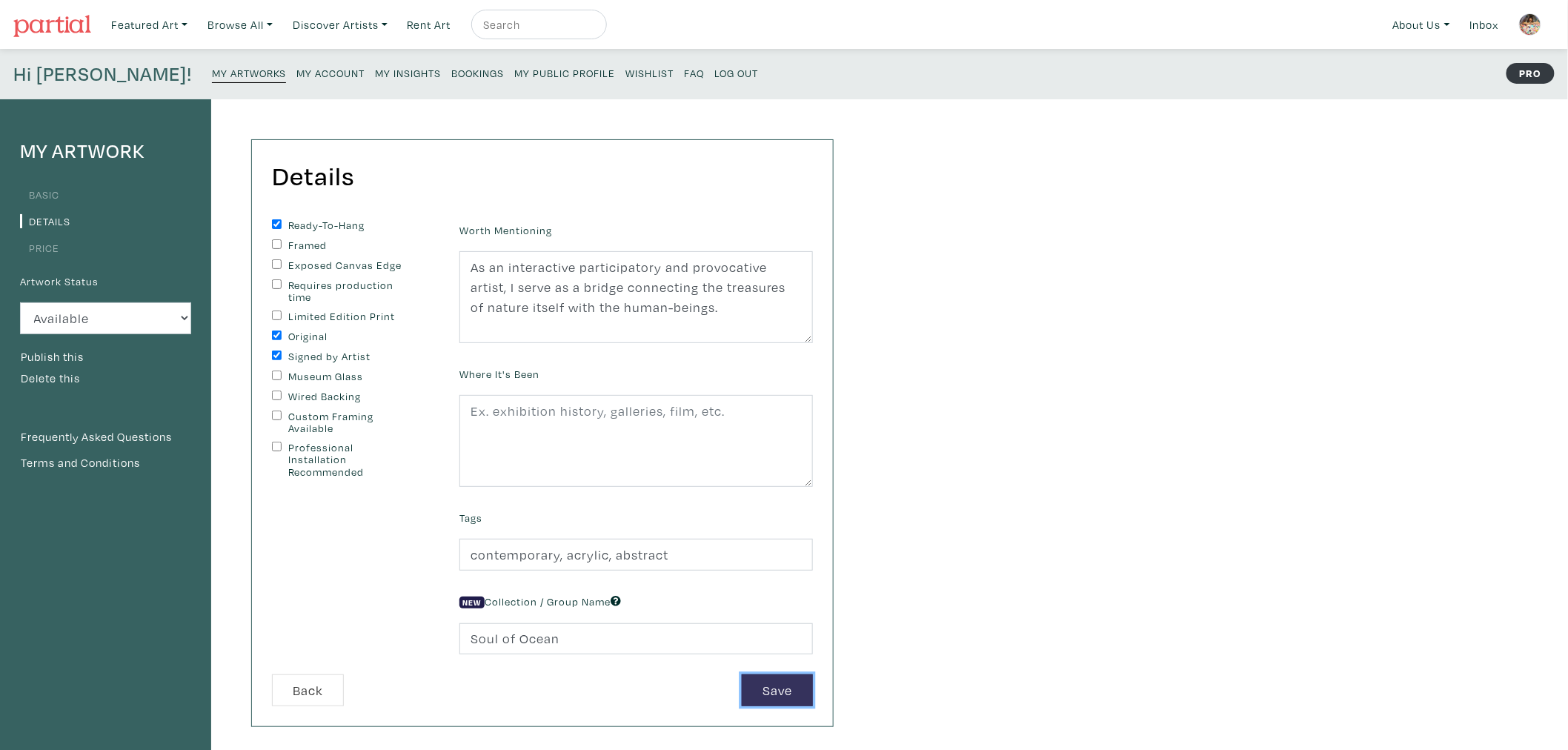
click at [758, 697] on button "Save" at bounding box center [777, 690] width 71 height 32
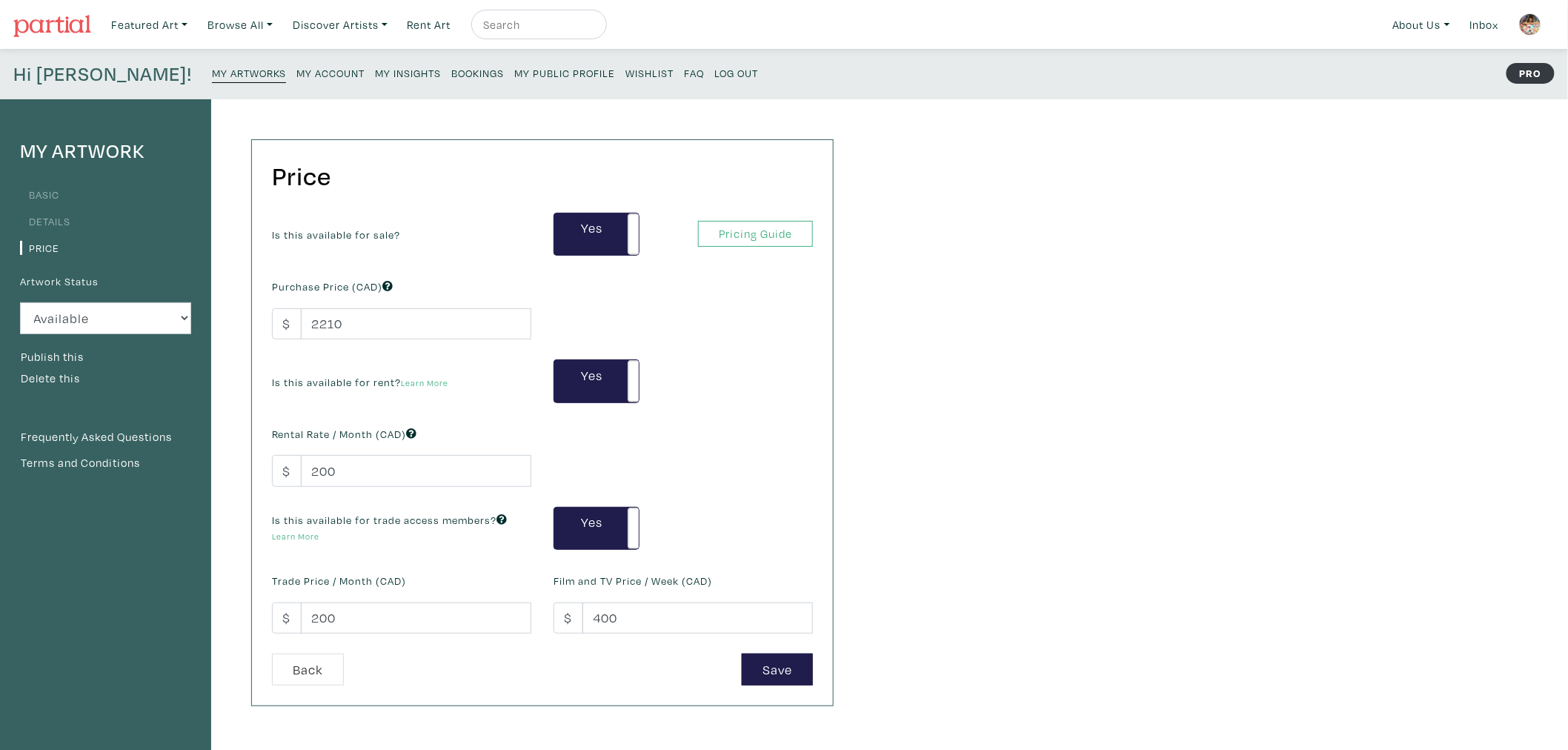
click at [514, 74] on small "My Public Profile" at bounding box center [565, 73] width 101 height 14
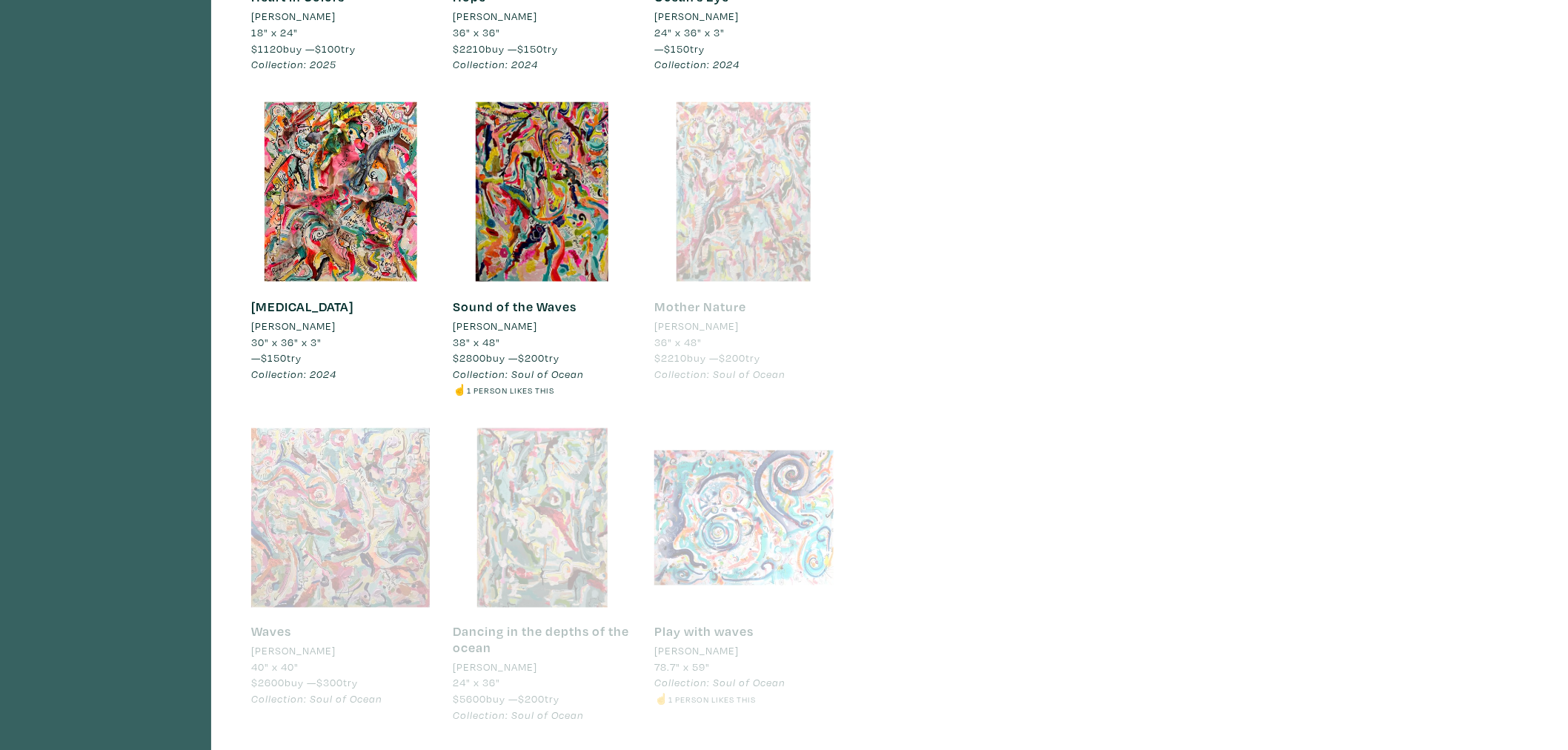
scroll to position [741, 0]
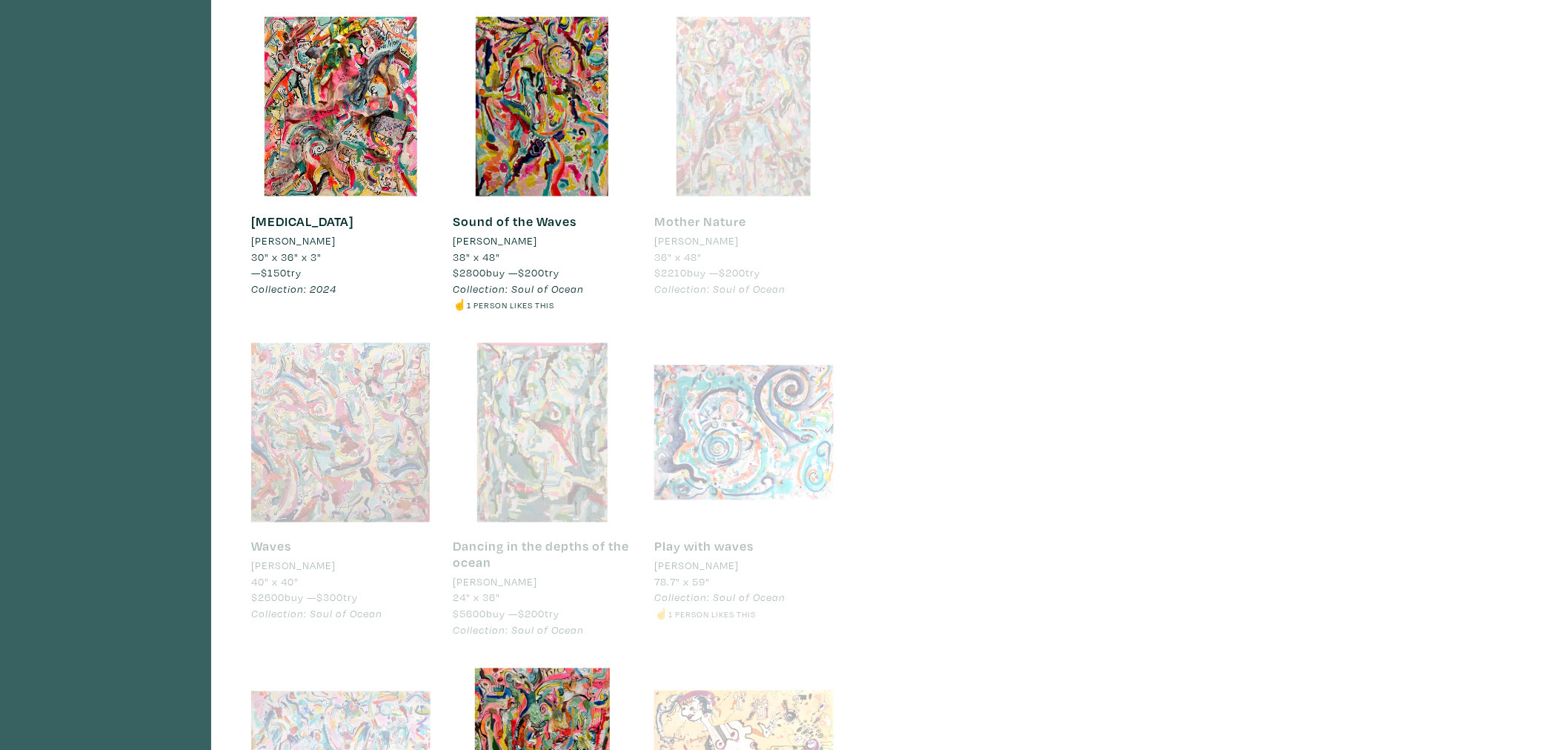
click at [766, 146] on div at bounding box center [744, 107] width 180 height 180
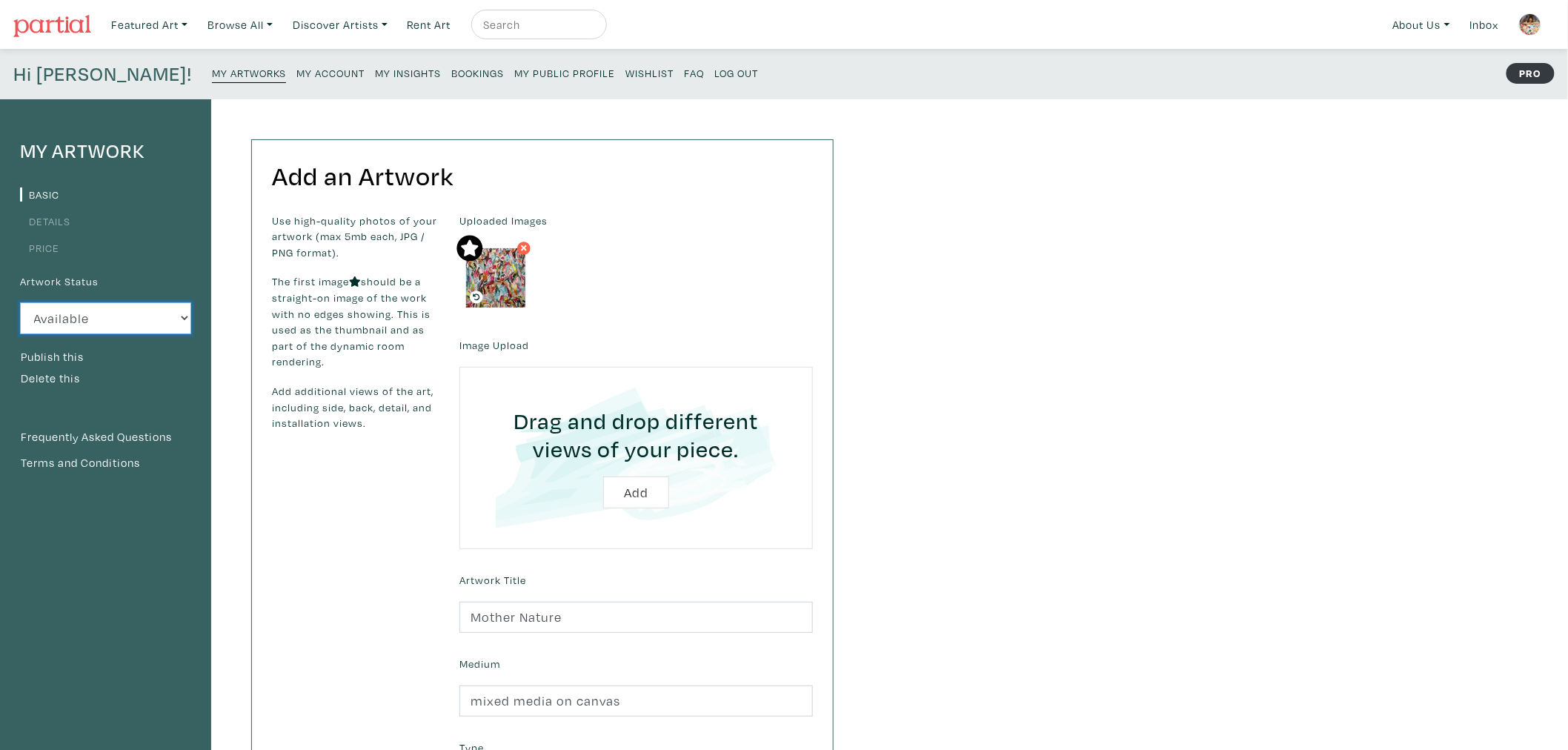
click at [149, 323] on select "Available Sold Rented Unavailable (other reason)" at bounding box center [105, 318] width 171 height 32
click at [20, 303] on select "Available Sold Rented Unavailable (other reason)" at bounding box center [105, 318] width 171 height 32
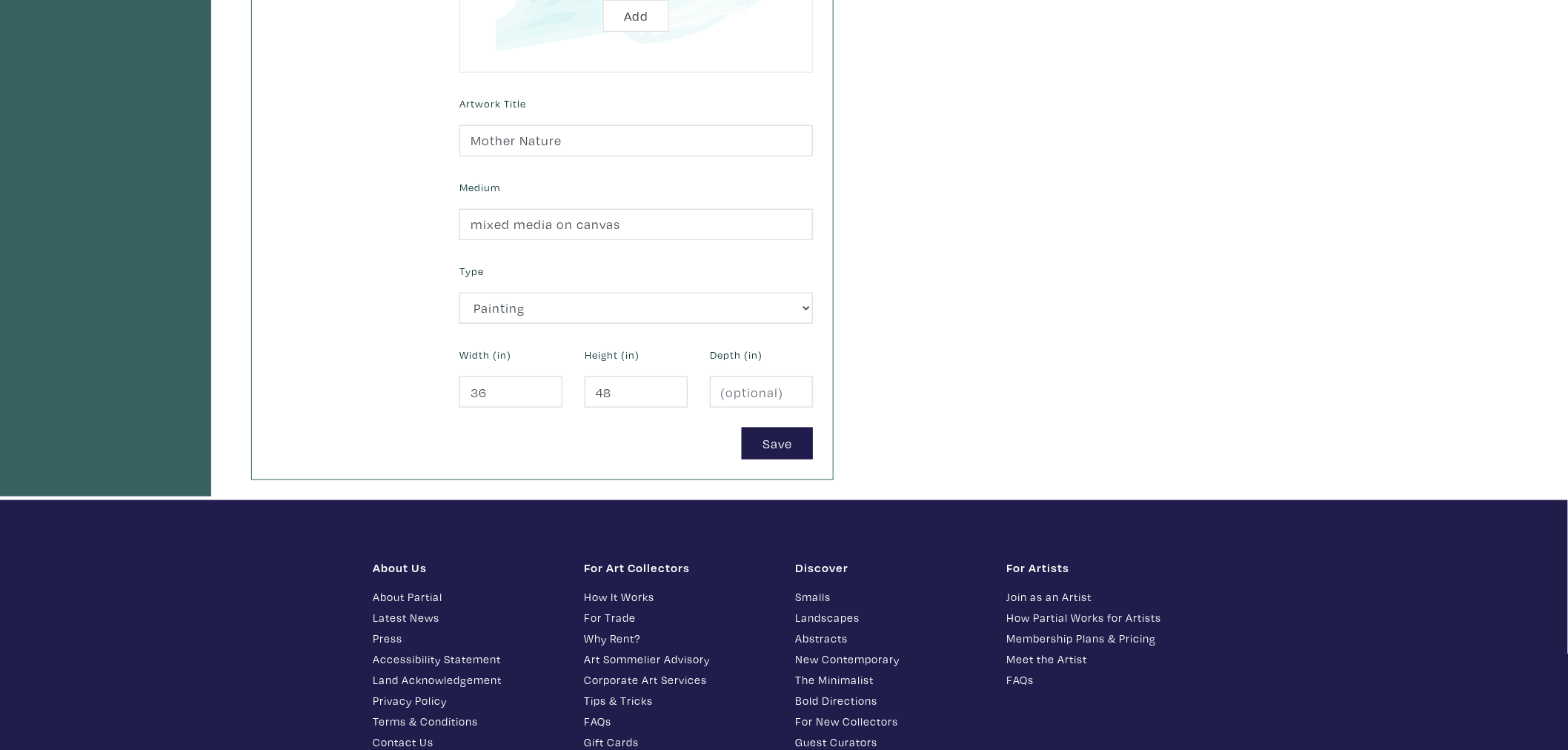
scroll to position [494, 0]
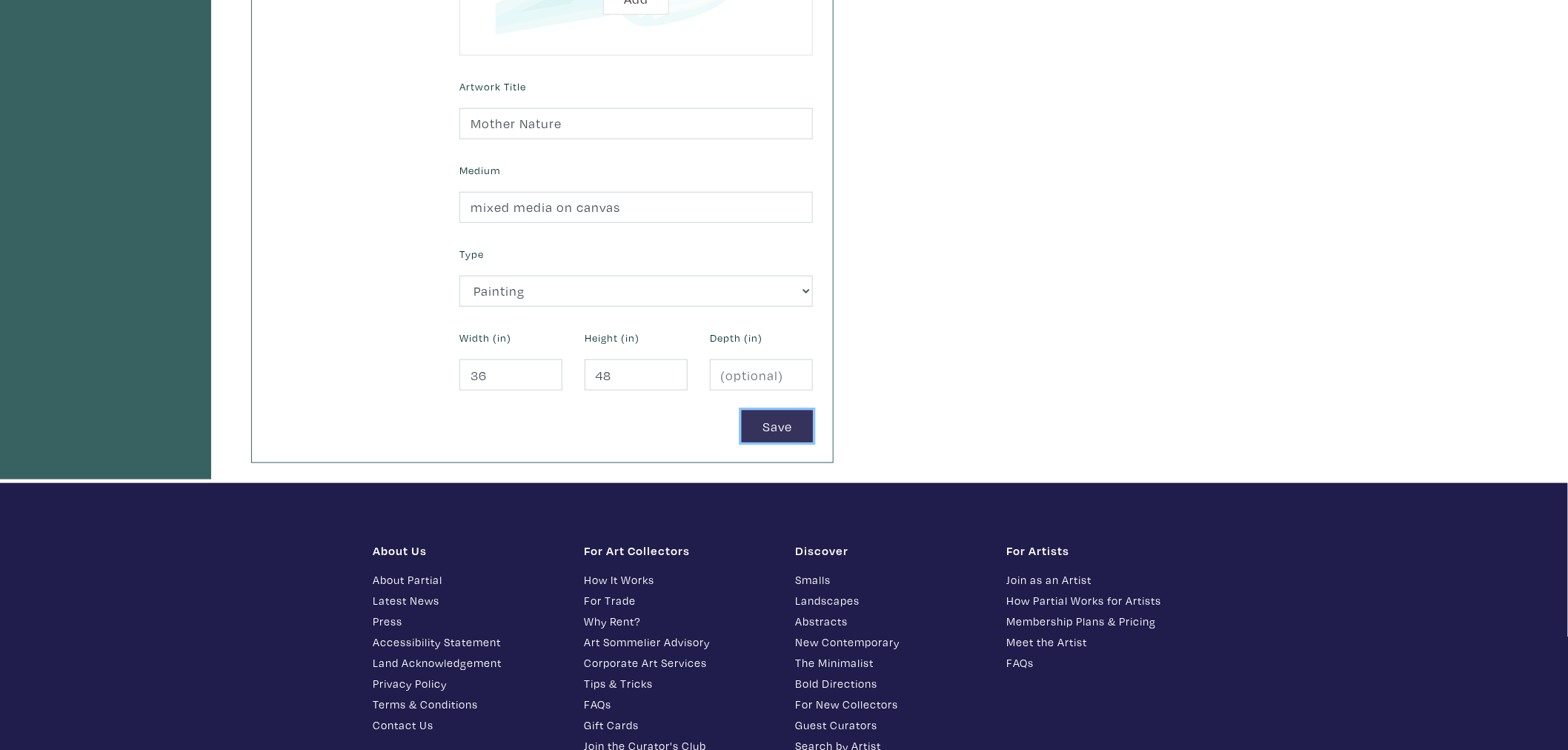
click at [804, 424] on button "Save" at bounding box center [777, 426] width 71 height 32
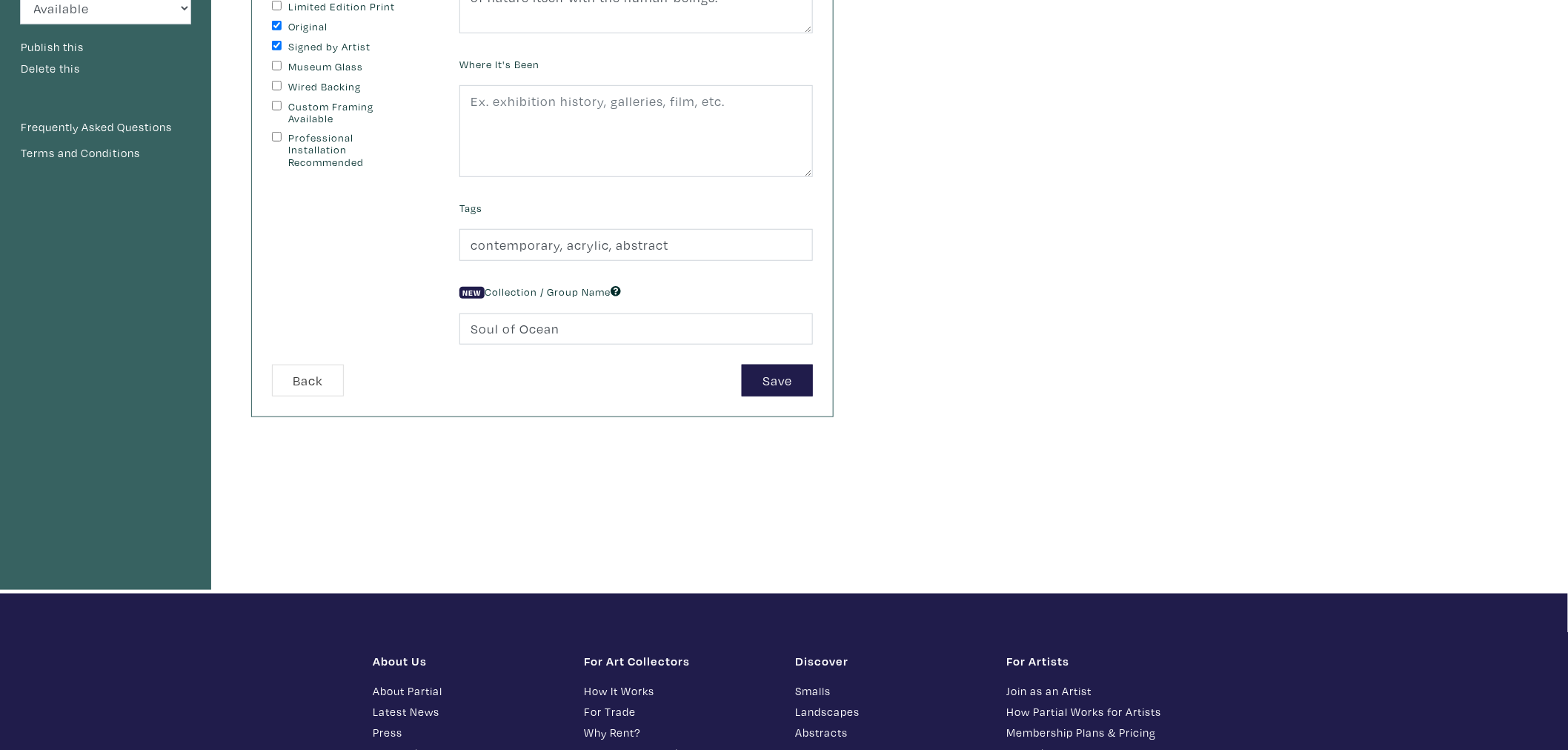
scroll to position [411, 0]
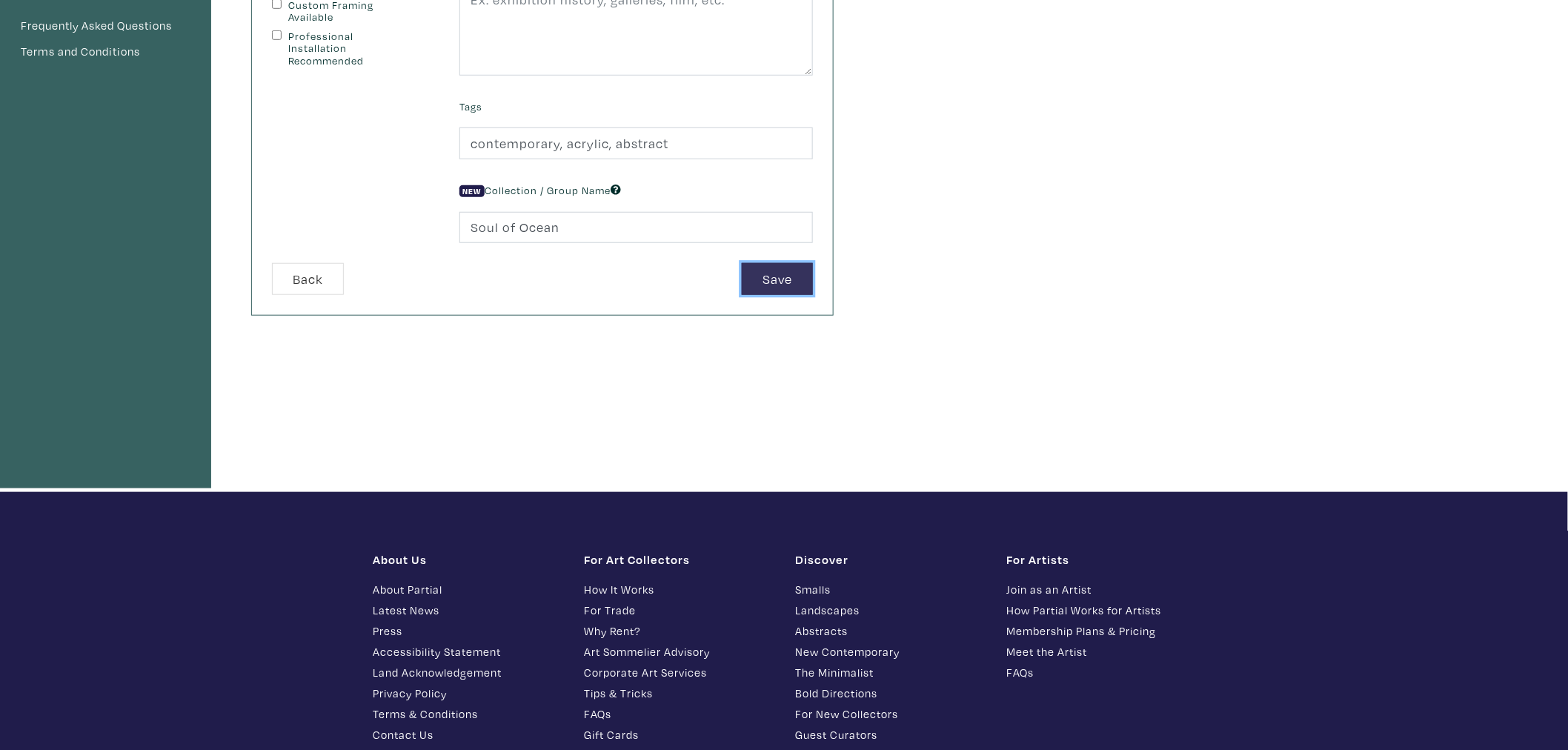
click at [773, 278] on button "Save" at bounding box center [777, 279] width 71 height 32
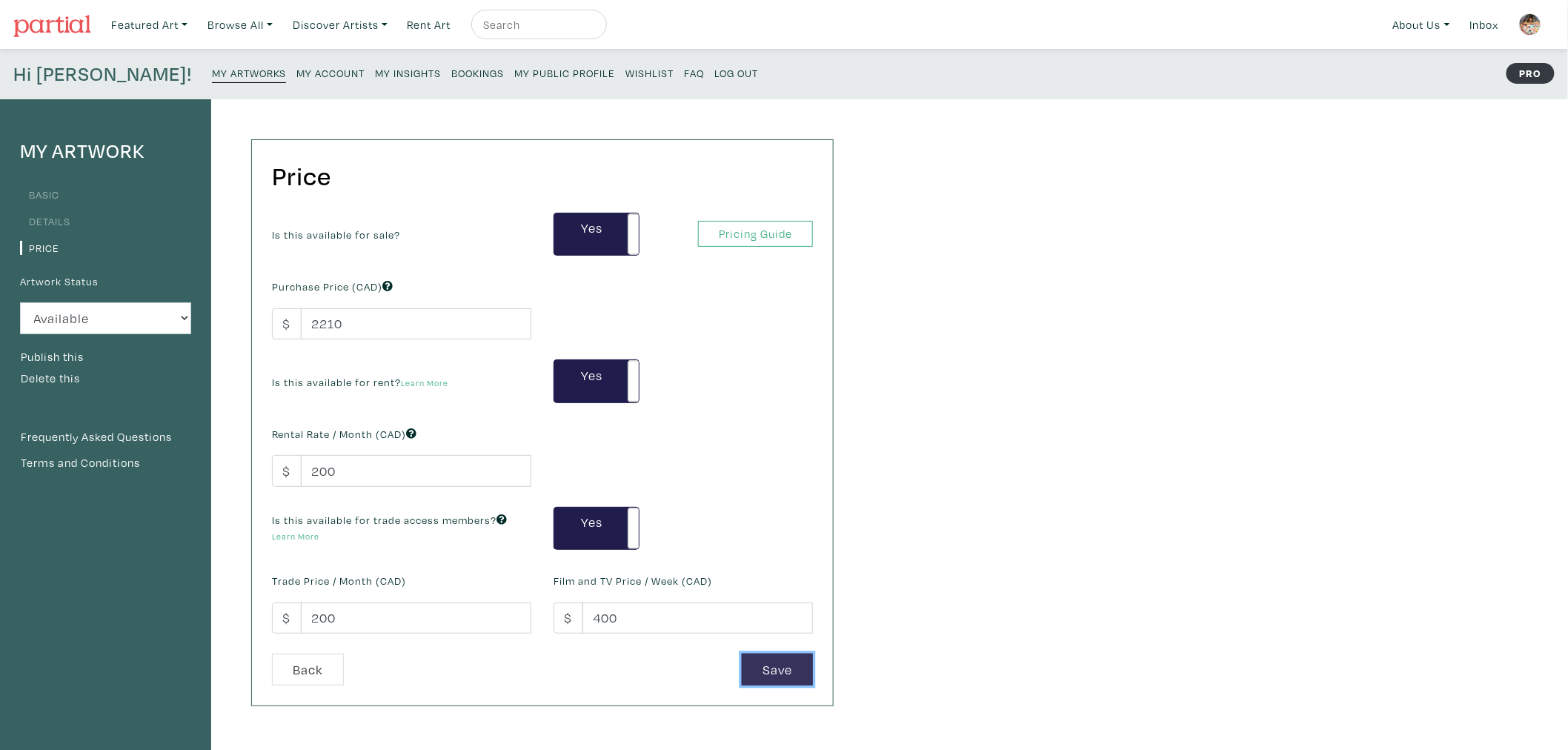
click at [766, 679] on button "Save" at bounding box center [777, 670] width 71 height 32
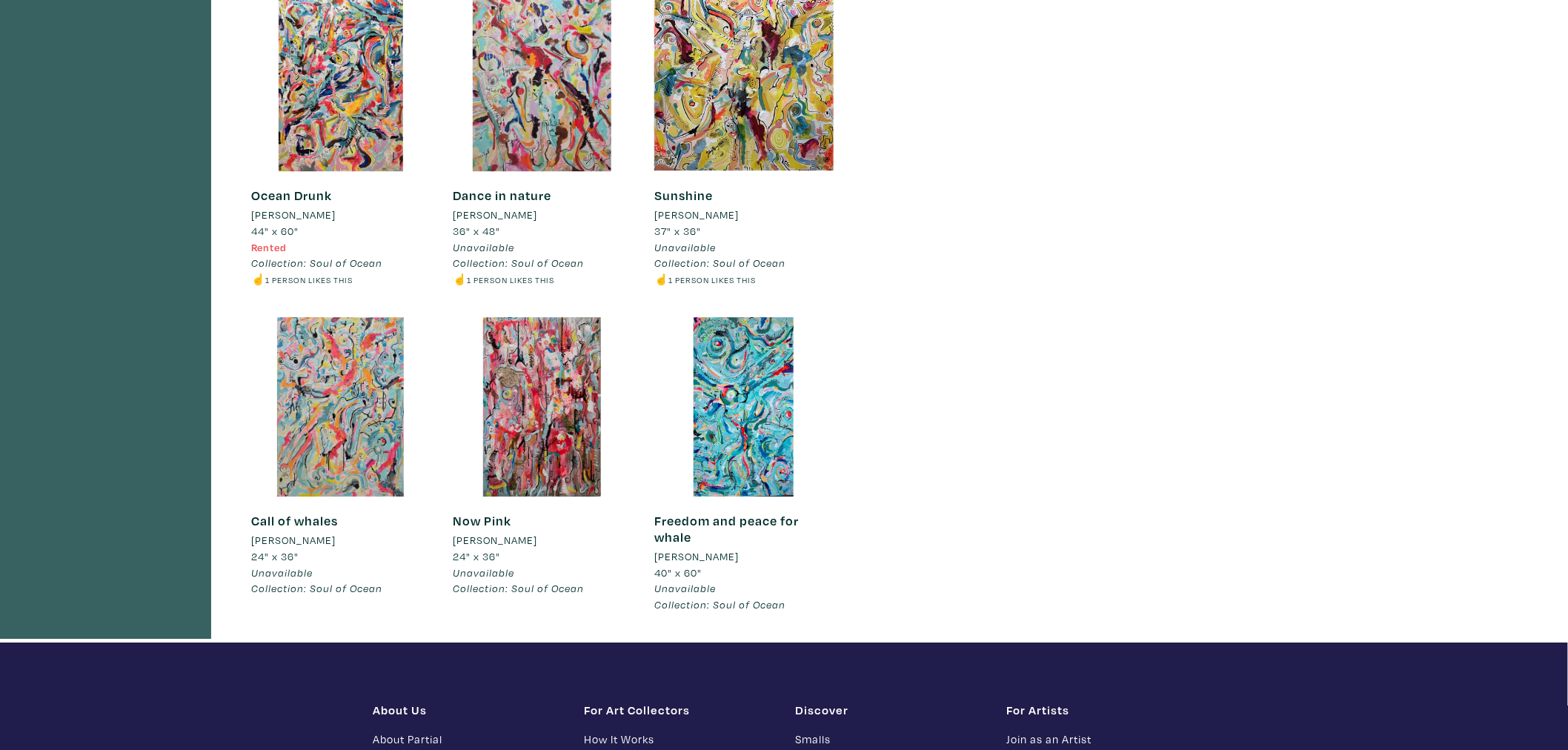
scroll to position [1647, 0]
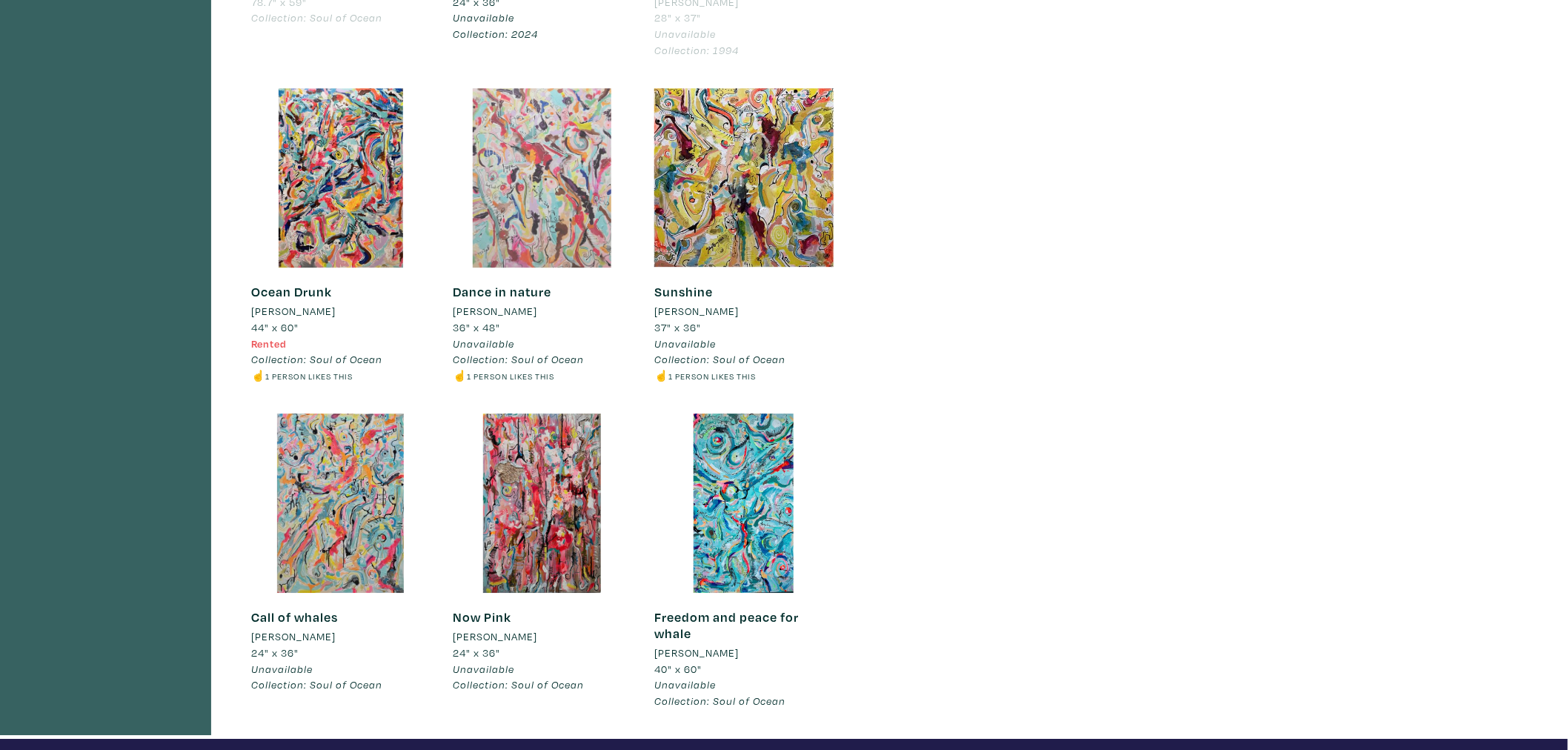
click at [537, 204] on div at bounding box center [543, 178] width 180 height 180
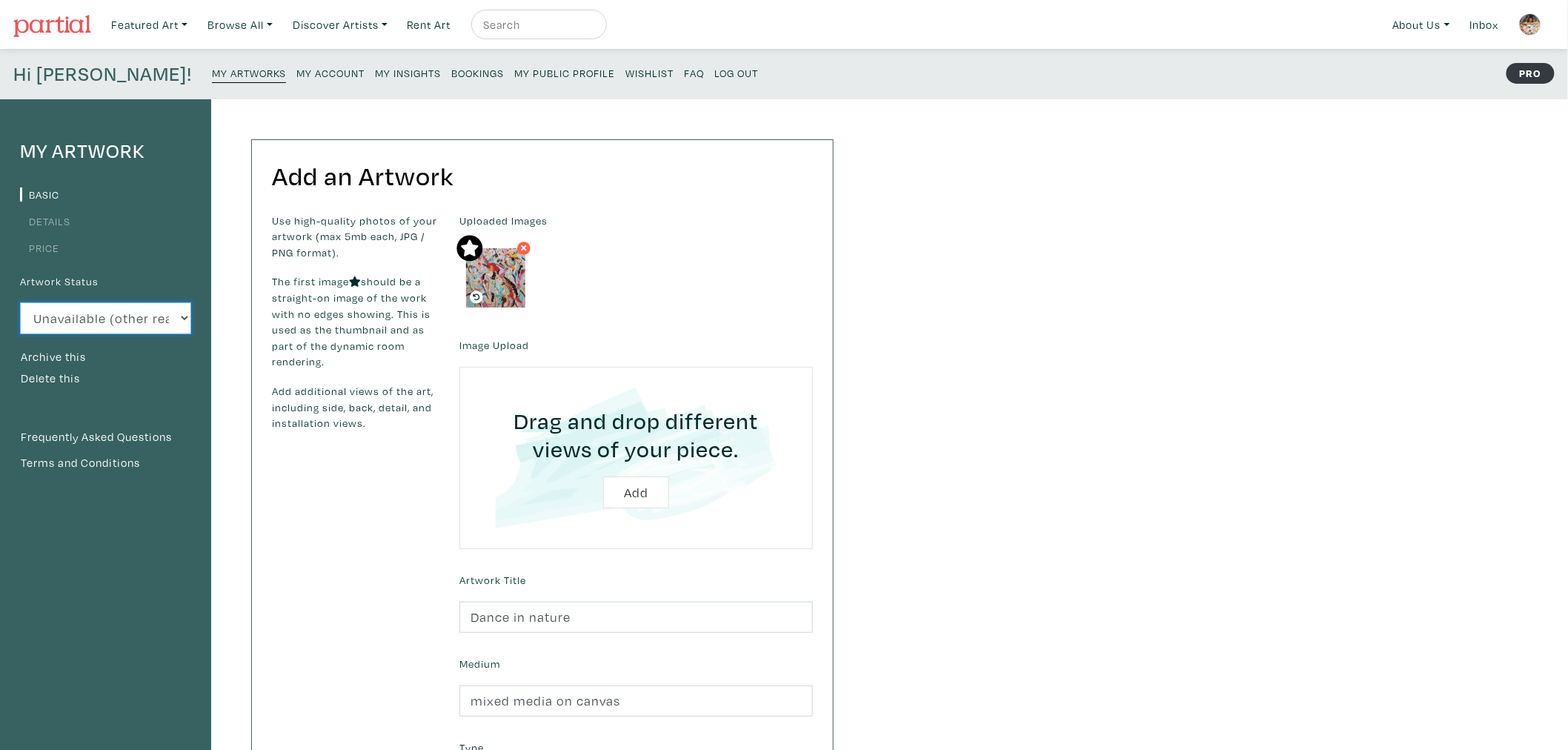
click at [170, 327] on select "Available Sold Rented Unavailable (other reason)" at bounding box center [105, 318] width 171 height 32
select select "1"
click at [20, 303] on select "Available Sold Rented Unavailable (other reason)" at bounding box center [105, 318] width 171 height 32
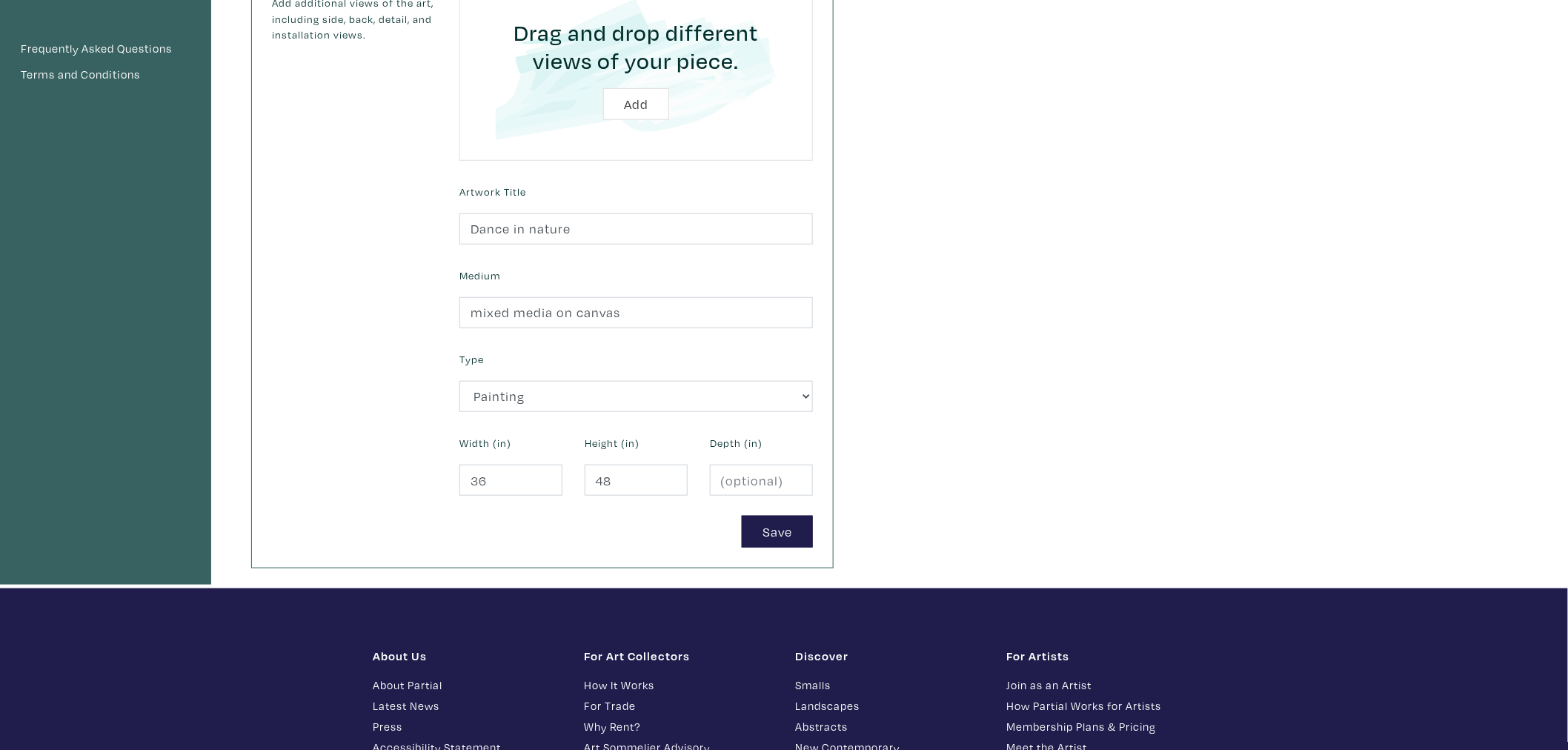
scroll to position [411, 0]
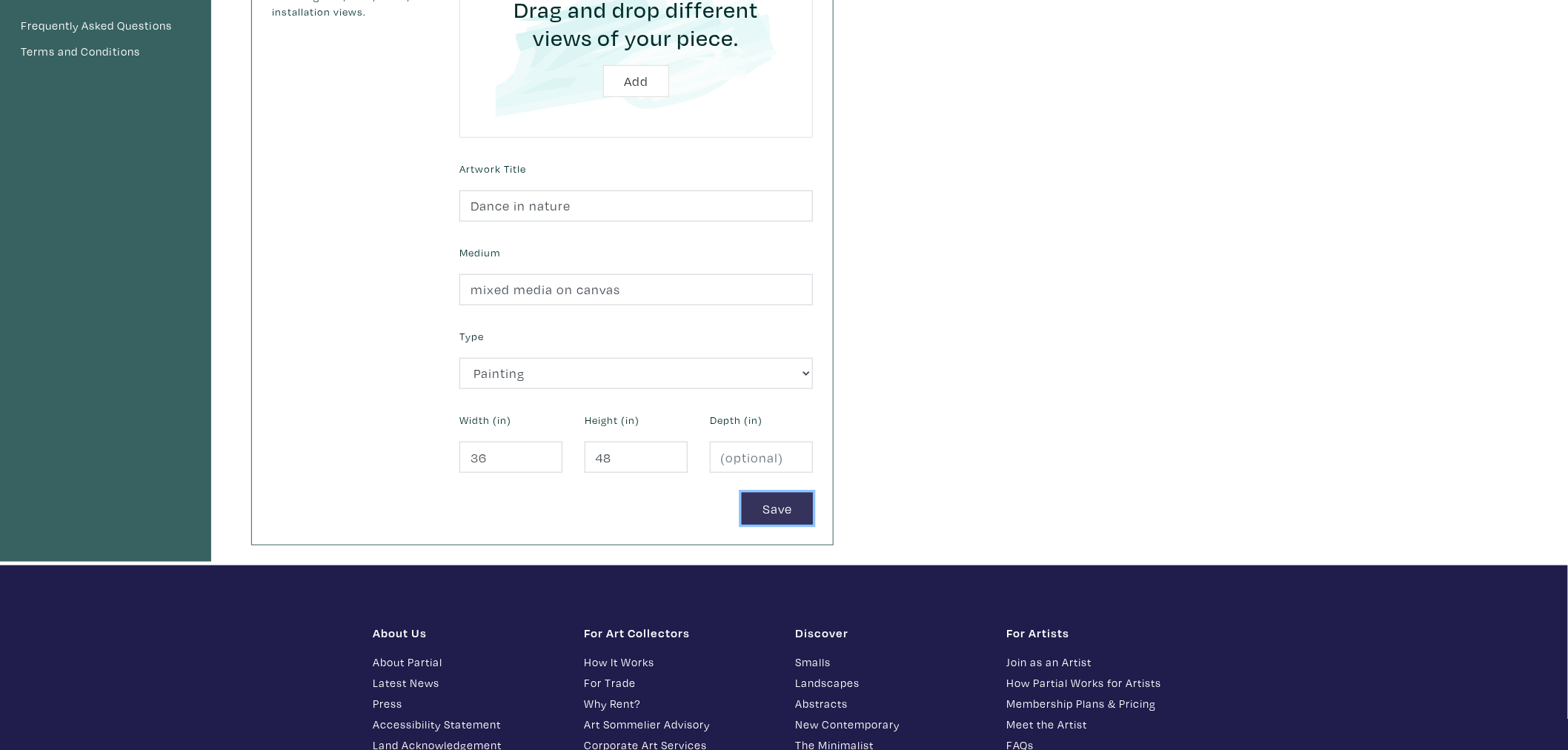
click at [780, 514] on button "Save" at bounding box center [777, 509] width 71 height 32
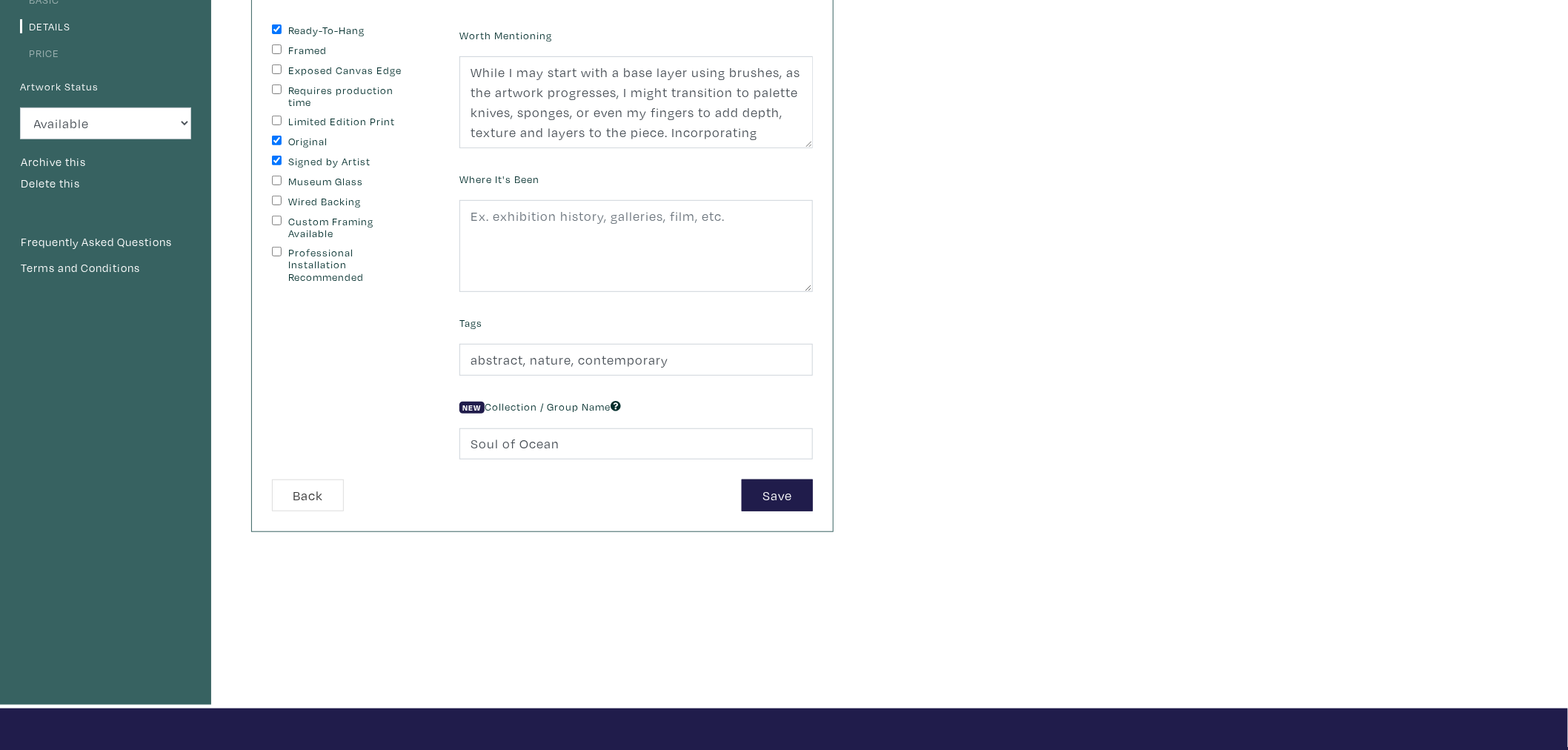
scroll to position [329, 0]
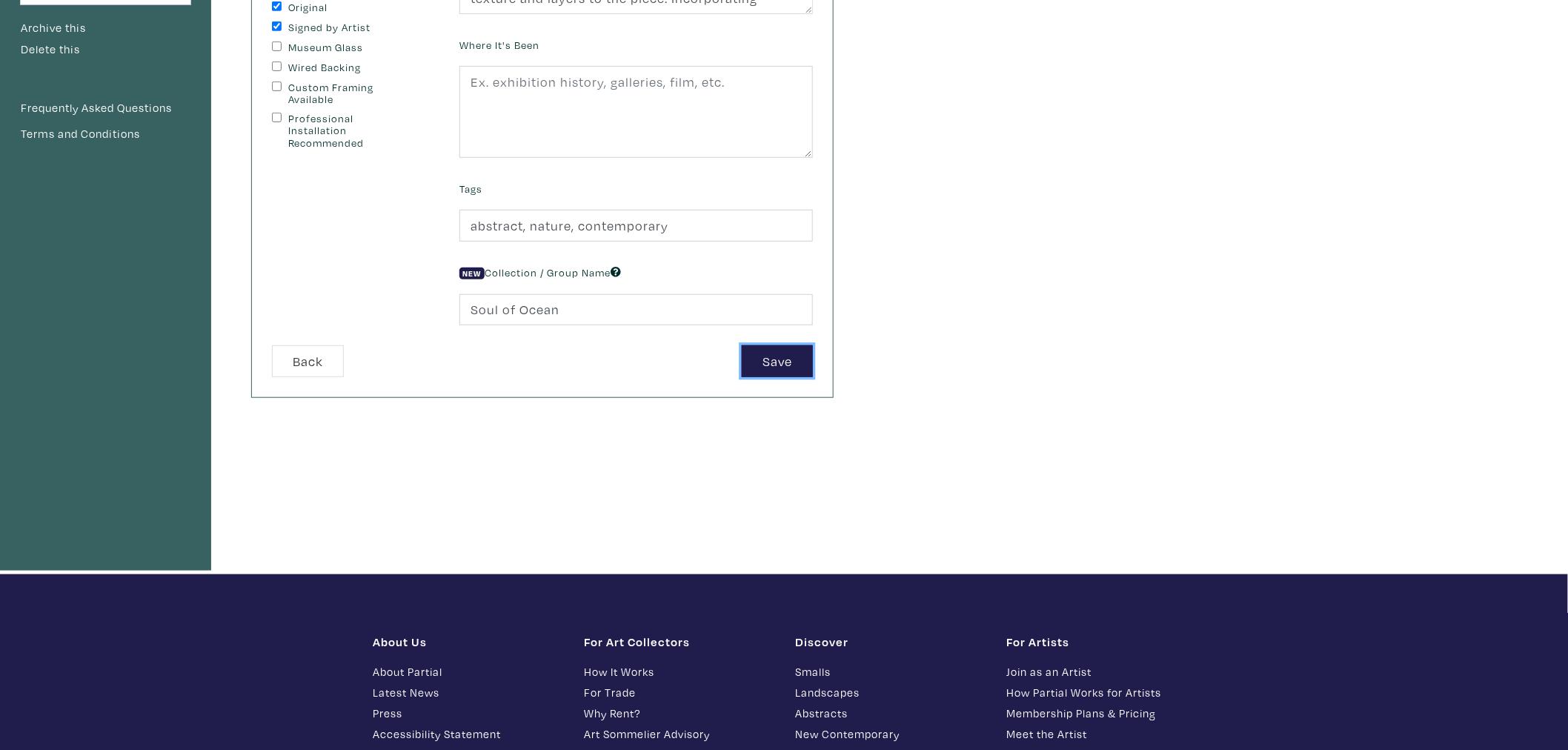
click at [754, 367] on button "Save" at bounding box center [777, 361] width 71 height 32
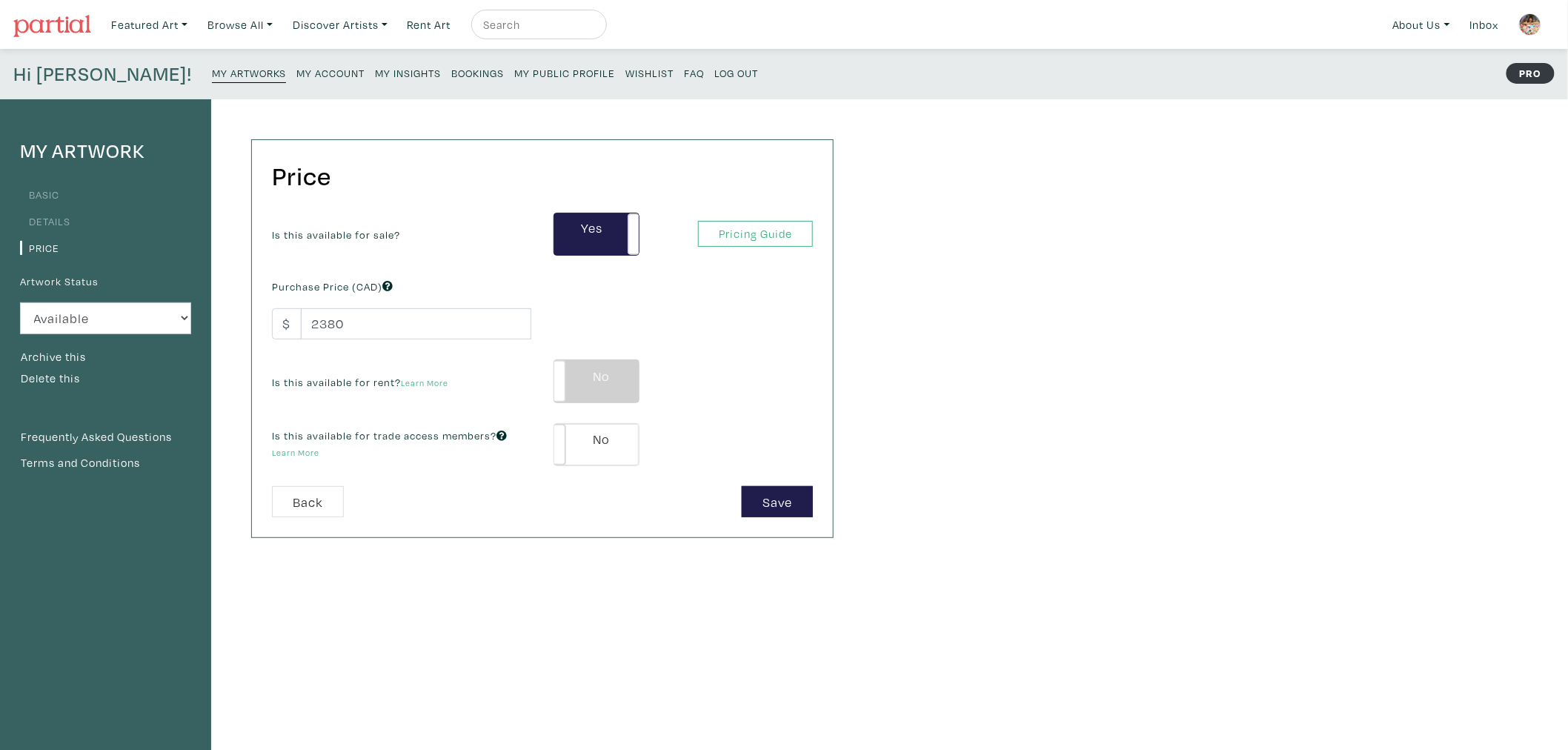
click at [593, 387] on label "No" at bounding box center [596, 381] width 84 height 42
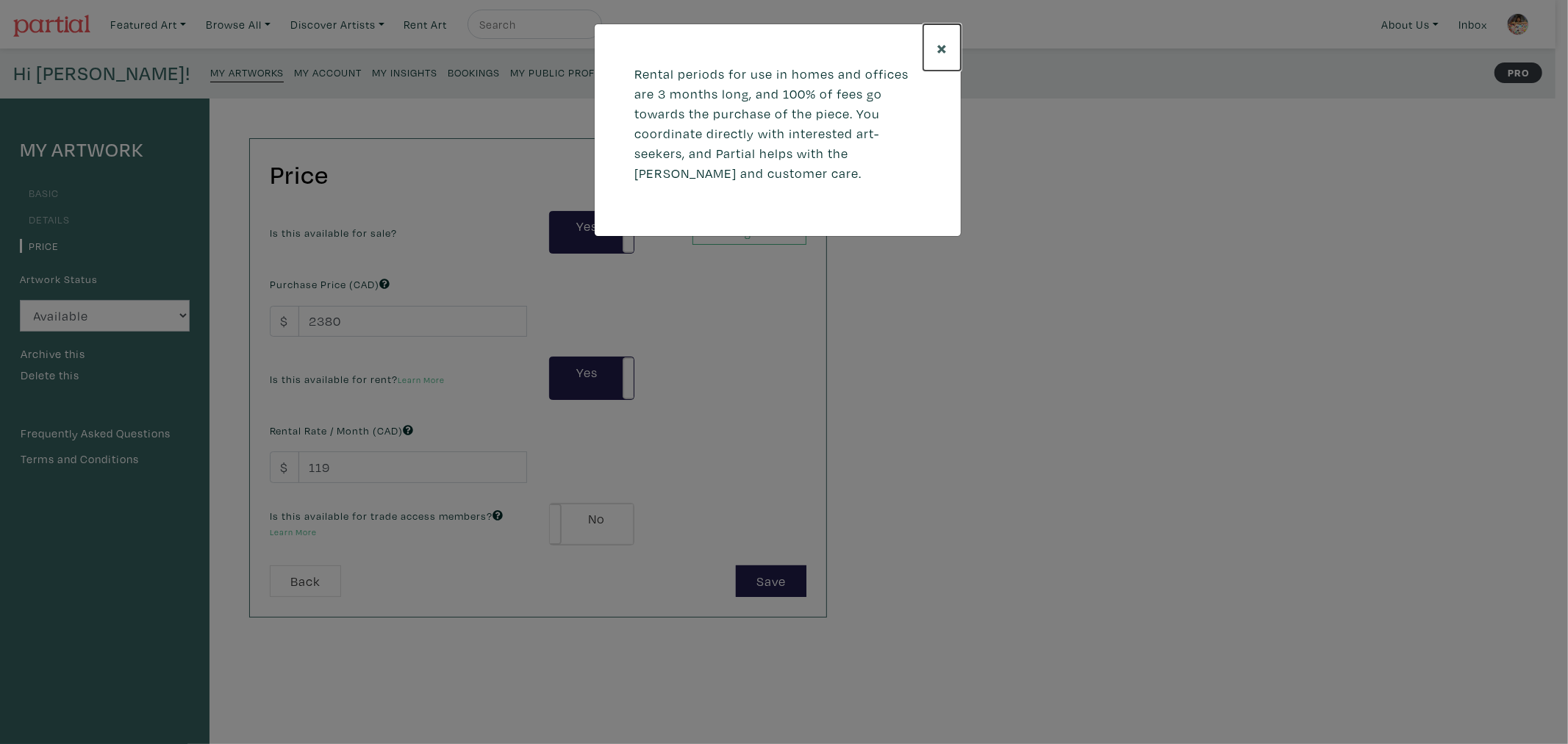
click at [942, 52] on span "×" at bounding box center [942, 47] width 11 height 26
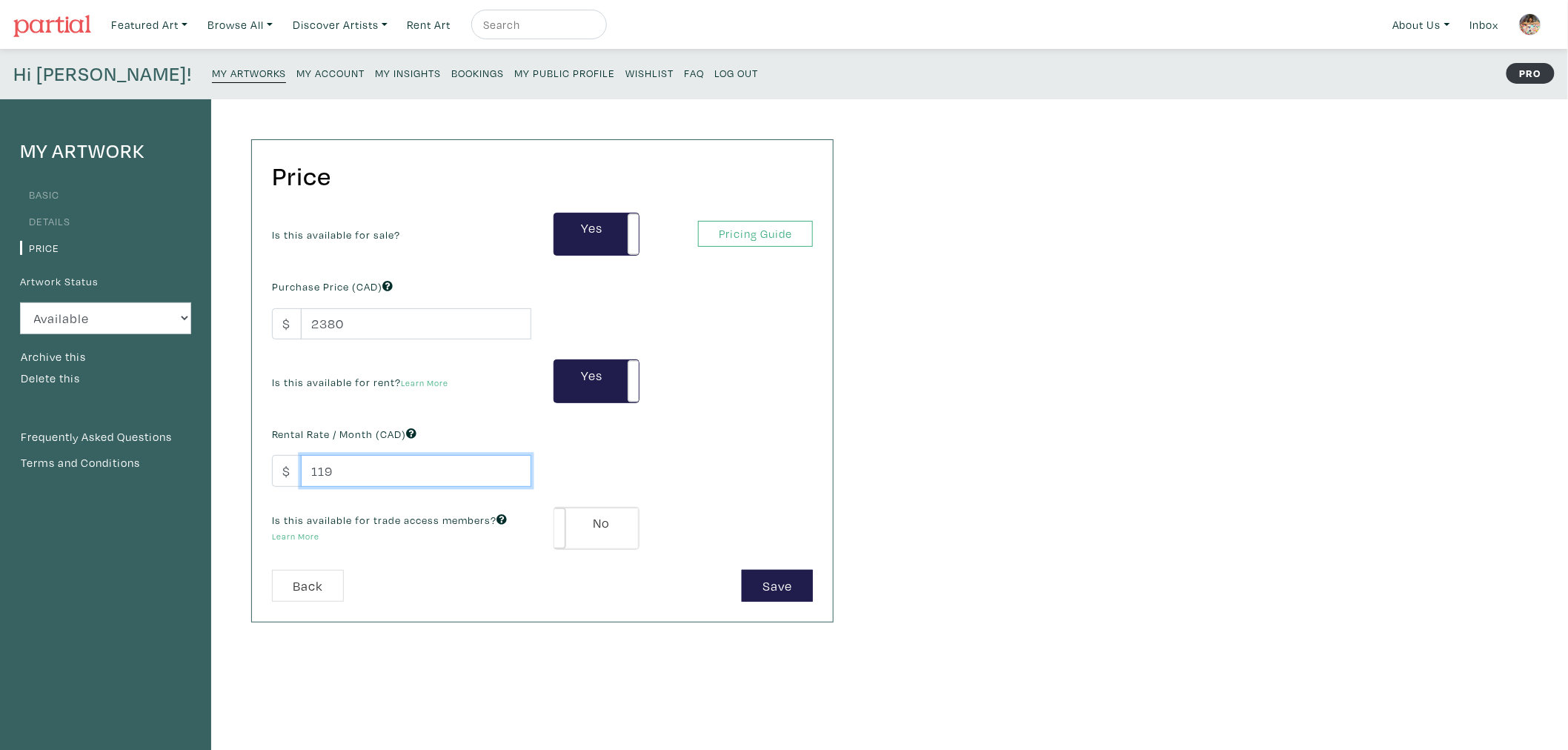
drag, startPoint x: 304, startPoint y: 466, endPoint x: 290, endPoint y: 470, distance: 14.6
click at [272, 465] on div "$ 119" at bounding box center [401, 471] width 259 height 32
type input "150"
click at [576, 531] on label "No" at bounding box center [596, 528] width 84 height 42
type input "143"
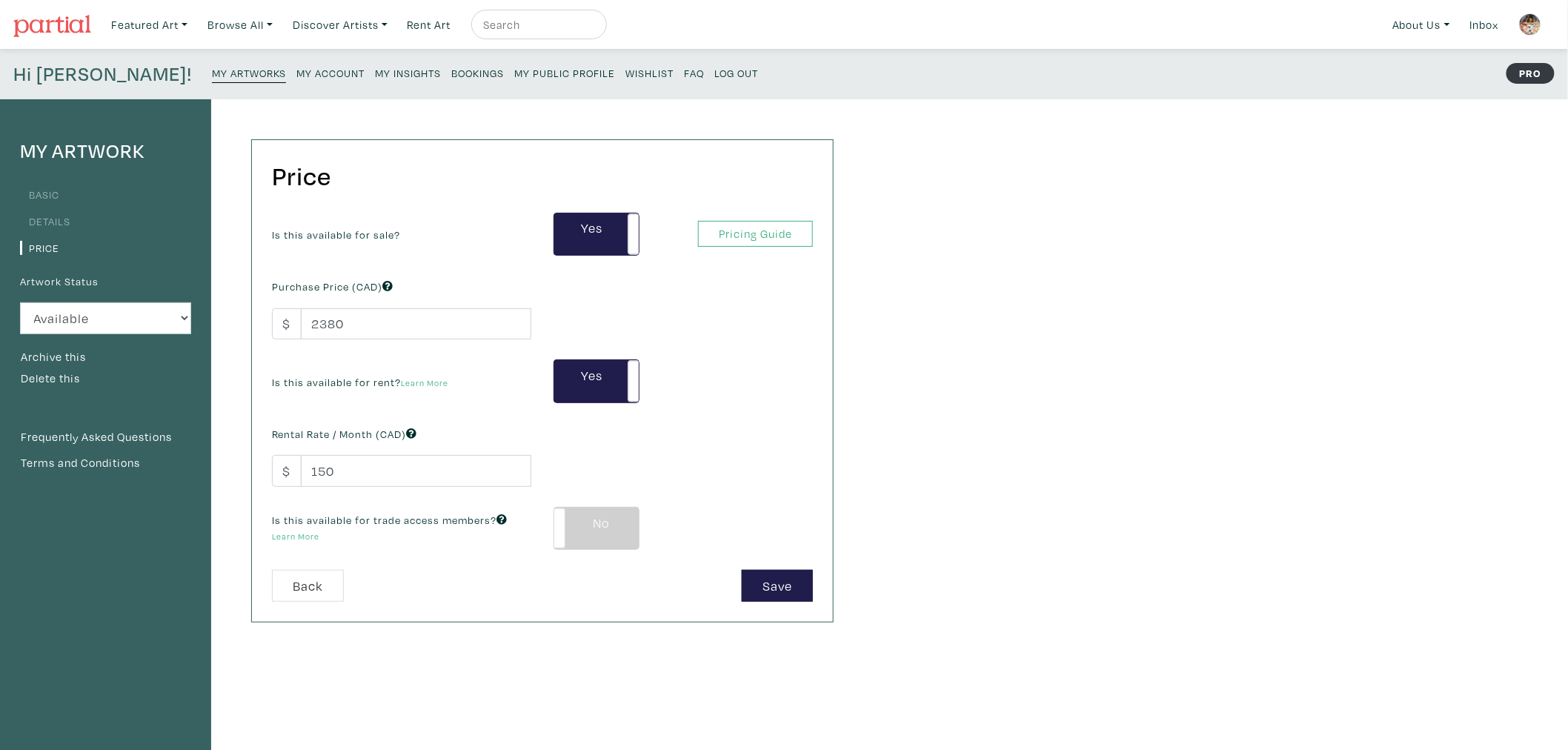
type input "428"
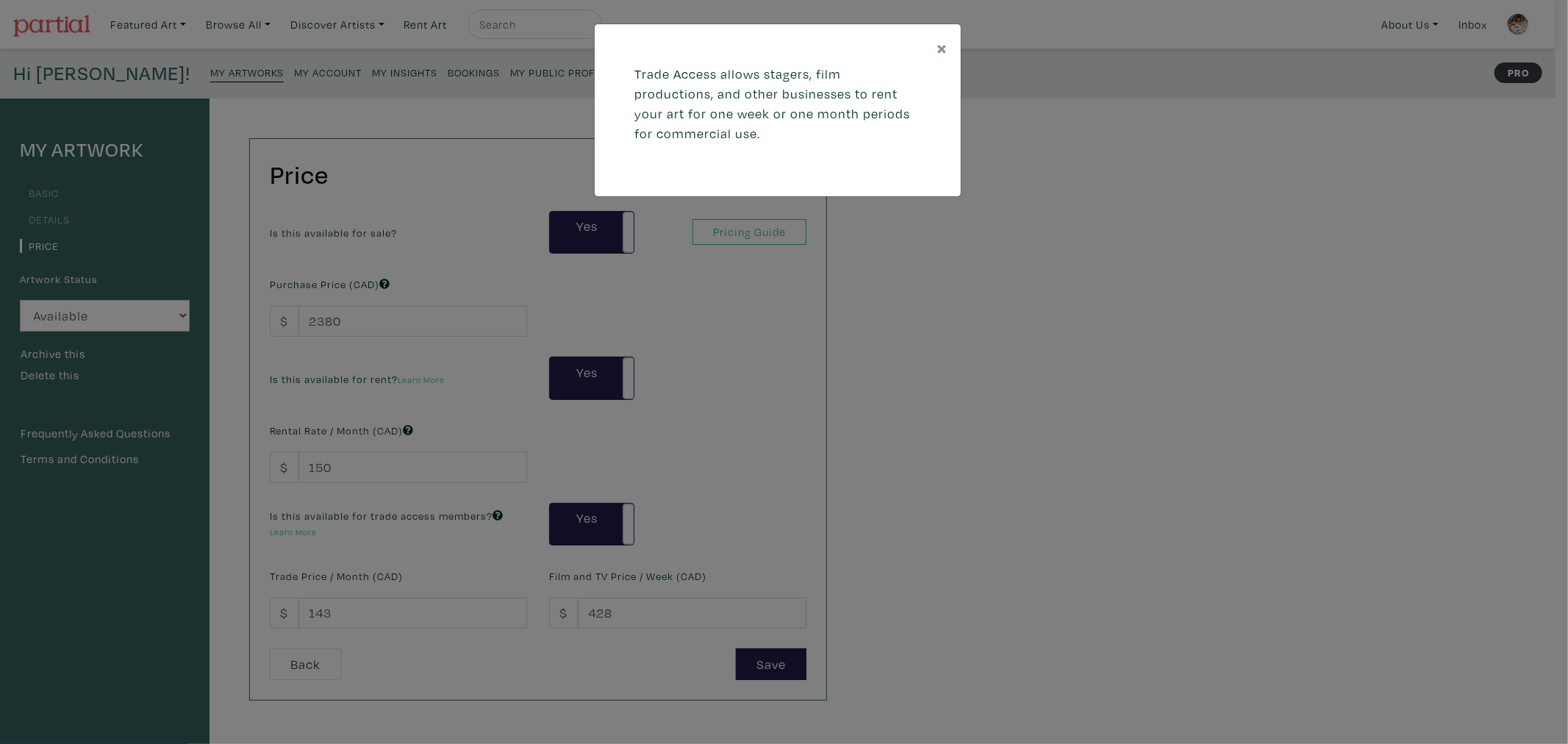
click at [535, 576] on div "× Trade Access allows stagers, film productions, and other businesses to rent y…" at bounding box center [784, 372] width 1568 height 744
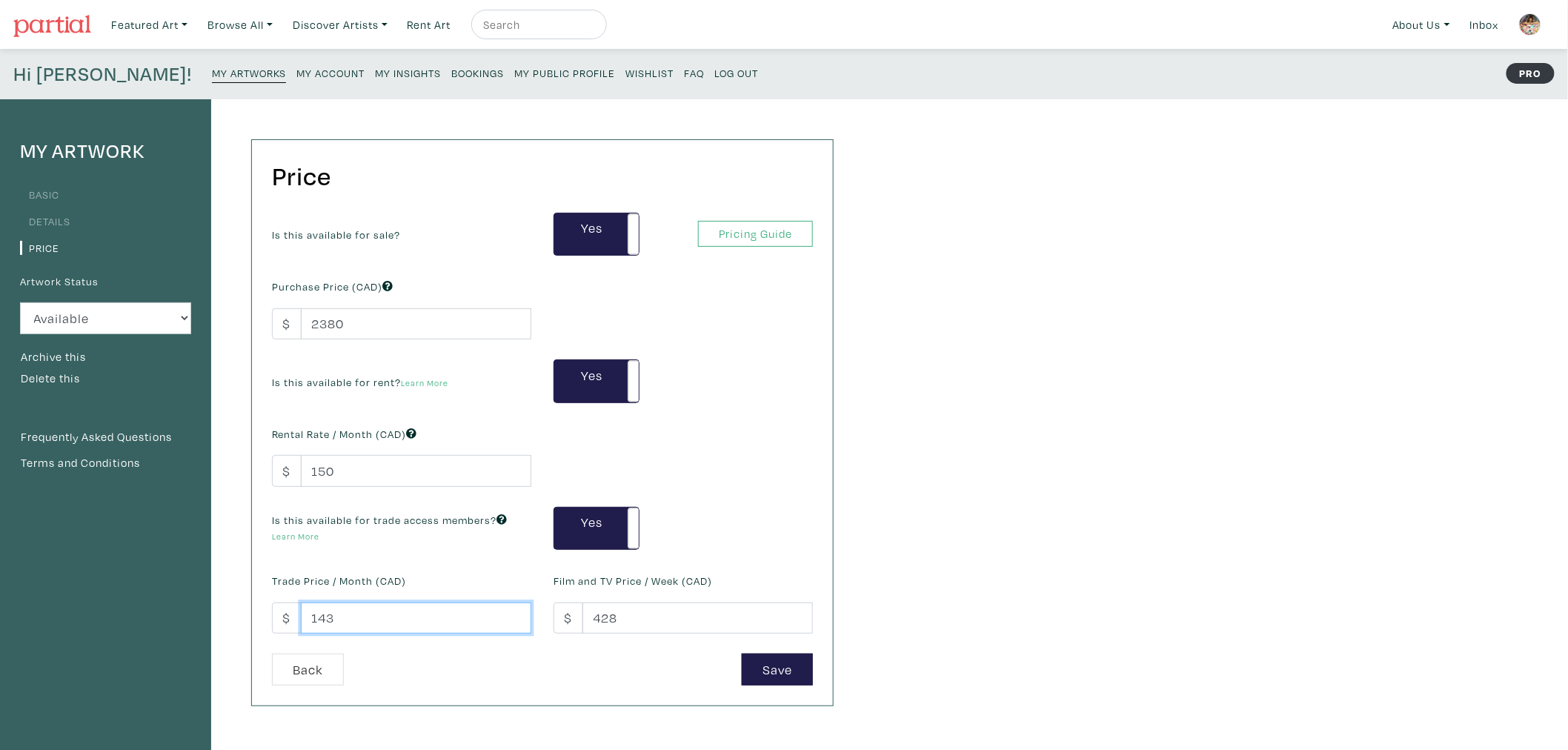
drag, startPoint x: 395, startPoint y: 620, endPoint x: 158, endPoint y: 604, distance: 237.5
click at [143, 608] on div "My Artwork Basic Details Price Artwork Status Available Sold Rented Unavailable…" at bounding box center [422, 501] width 845 height 804
type input "200"
click at [788, 670] on button "Save" at bounding box center [777, 670] width 71 height 32
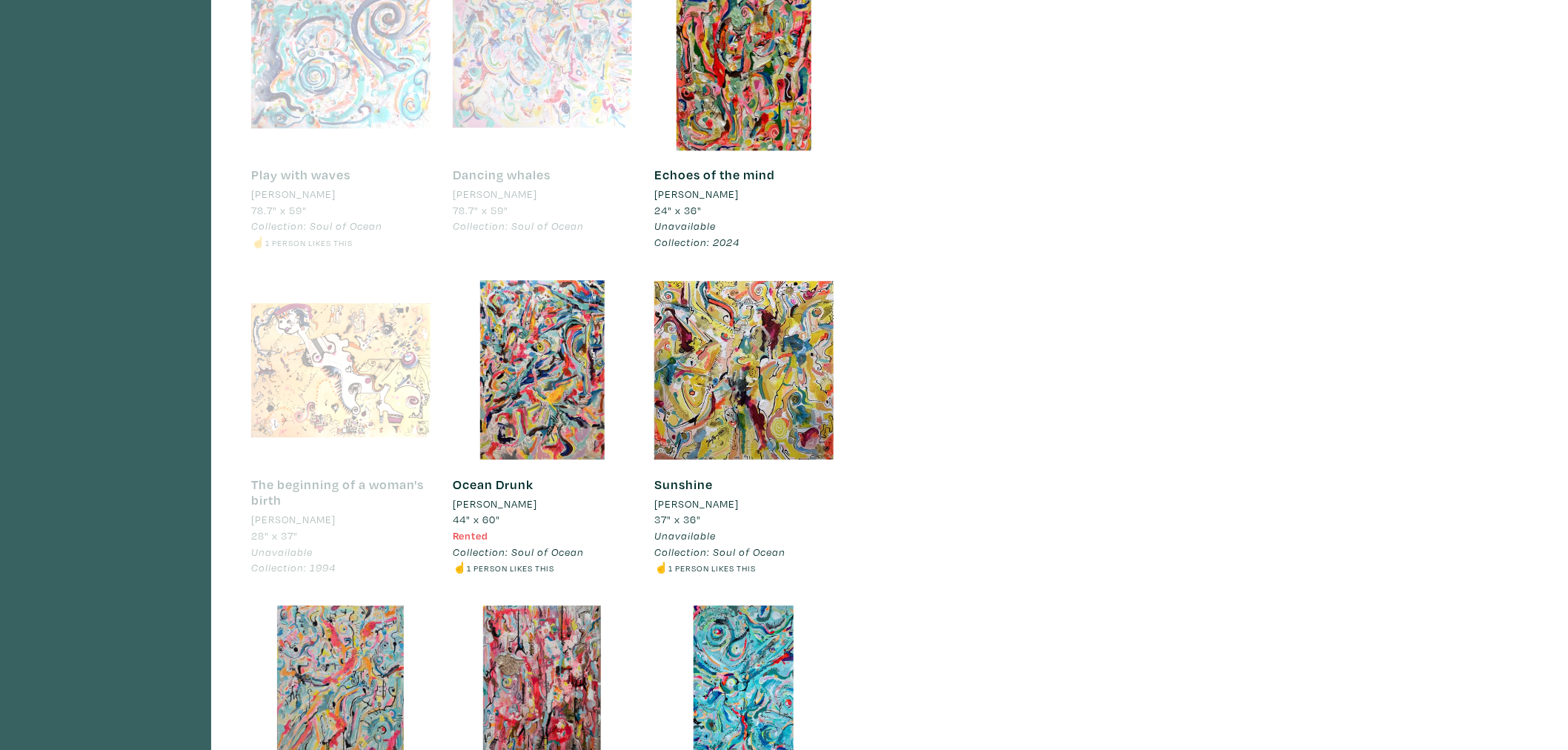
scroll to position [1483, 0]
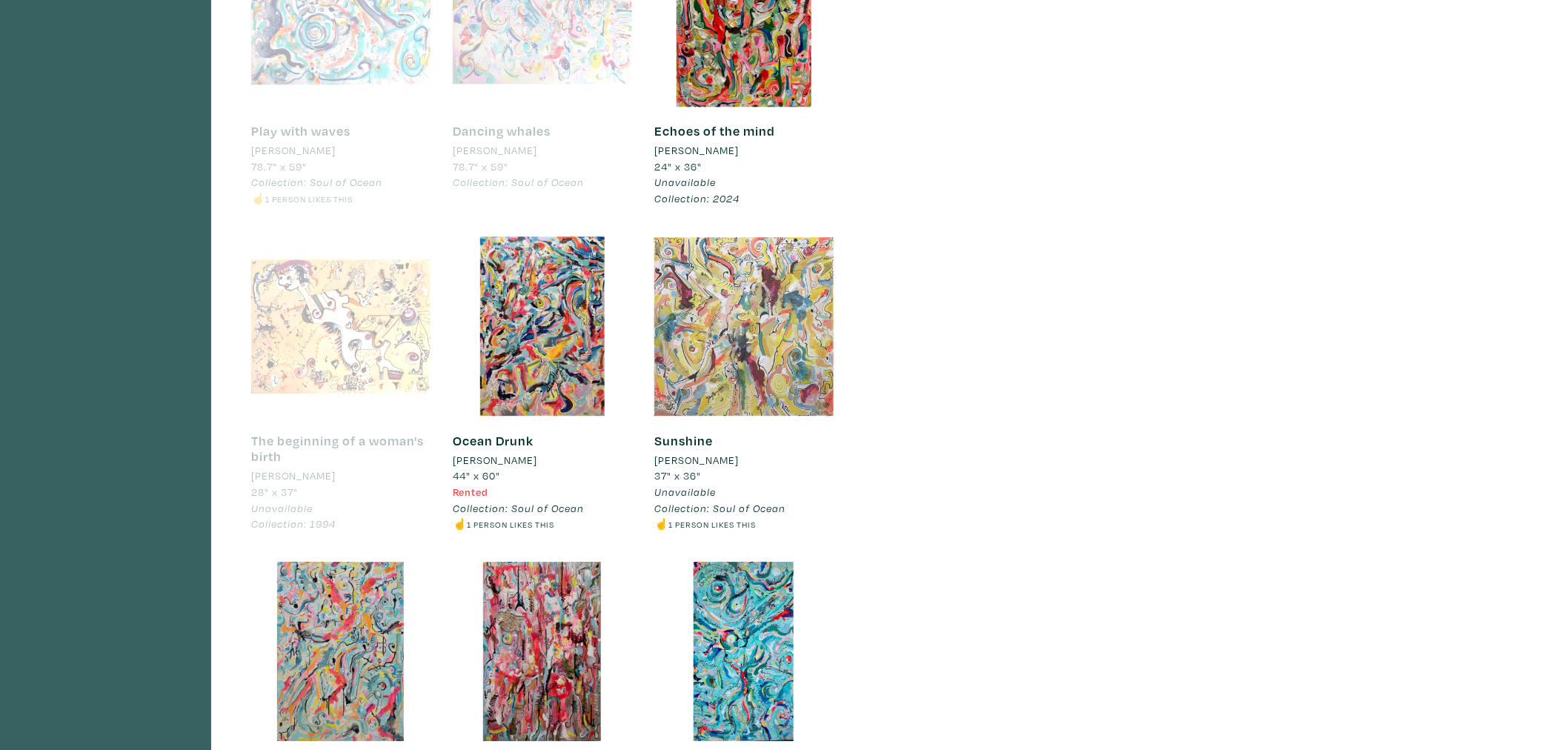
click at [744, 304] on div at bounding box center [744, 326] width 180 height 180
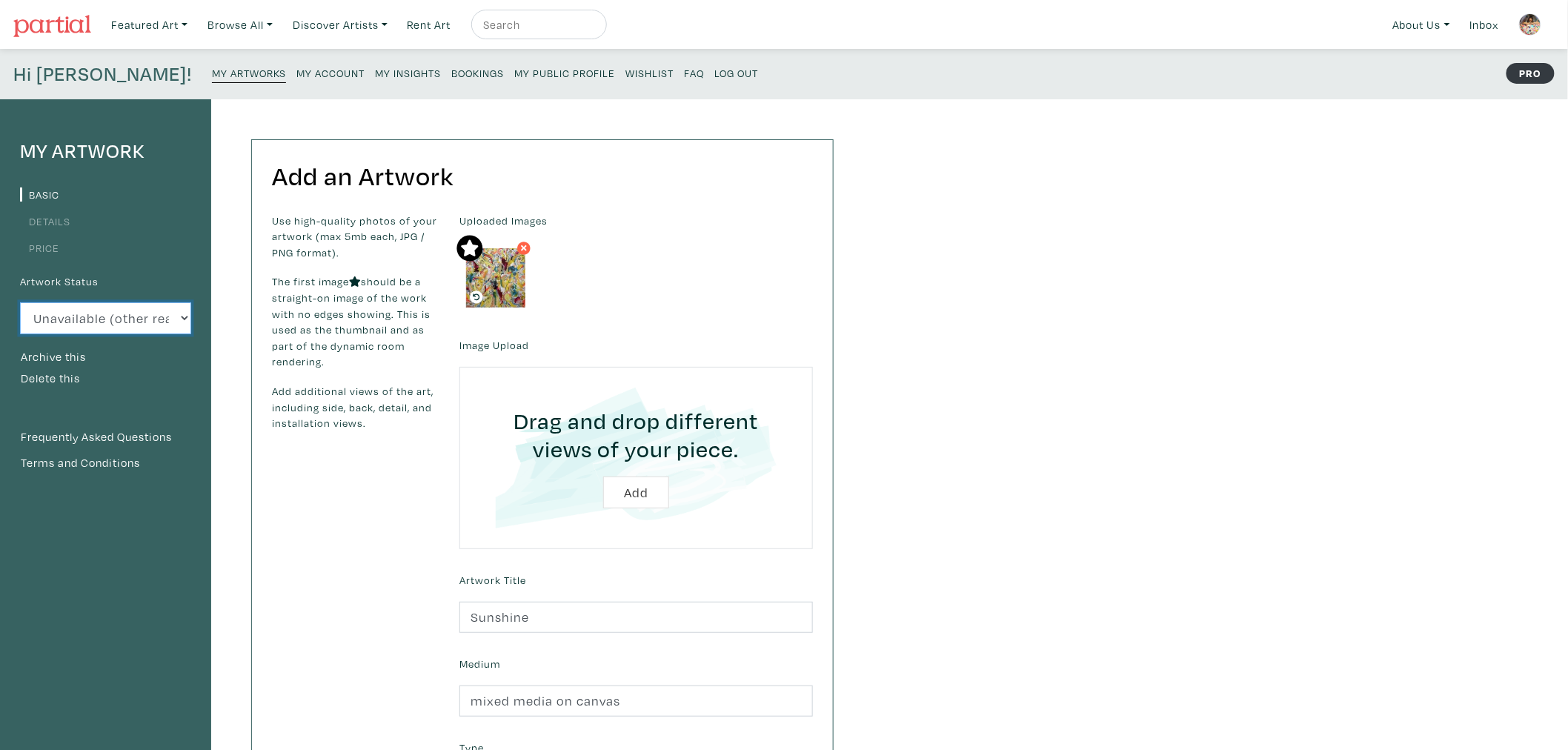
click at [137, 322] on select "Available Sold Rented Unavailable (other reason)" at bounding box center [105, 318] width 171 height 32
select select "1"
click at [20, 303] on select "Available Sold Rented Unavailable (other reason)" at bounding box center [105, 318] width 171 height 32
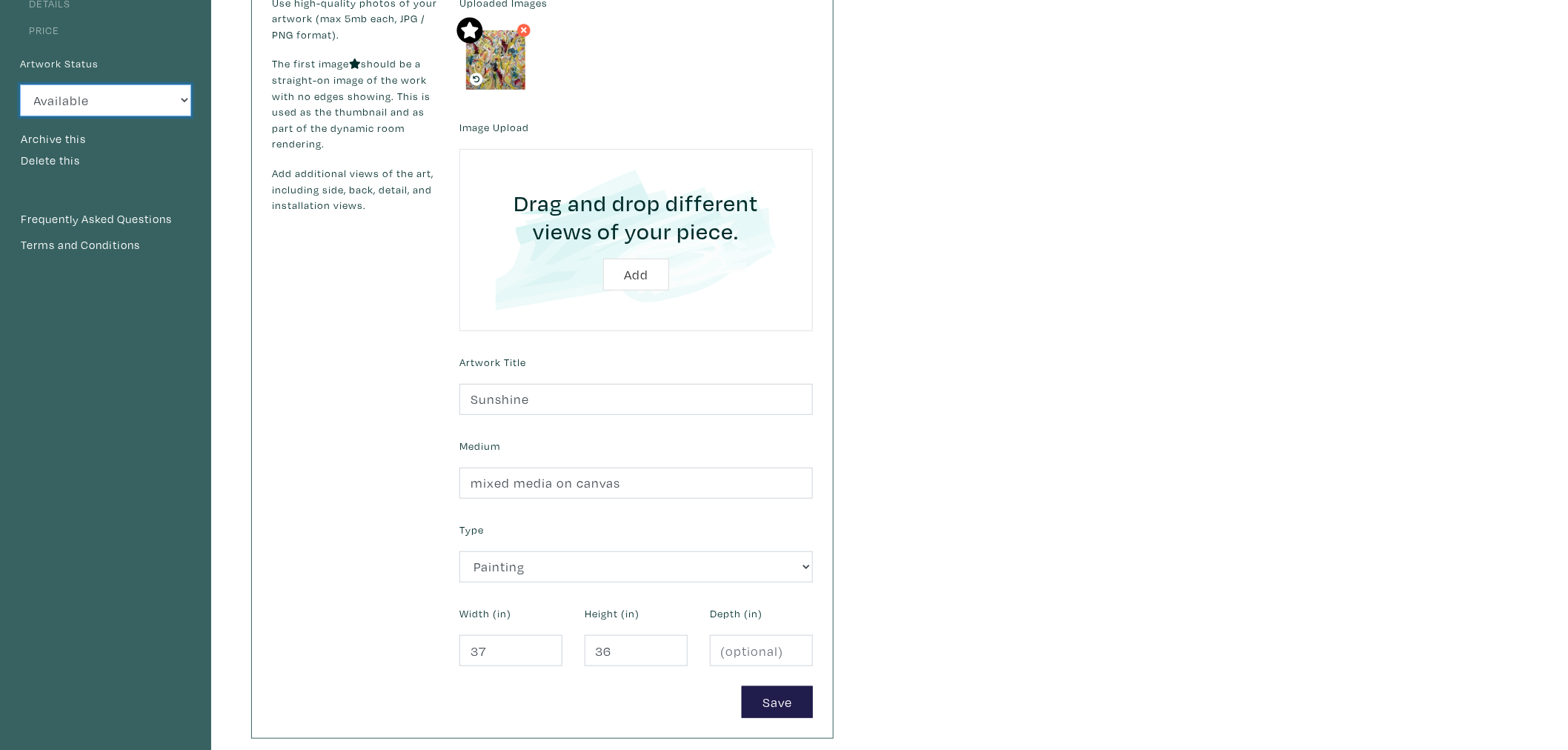
scroll to position [329, 0]
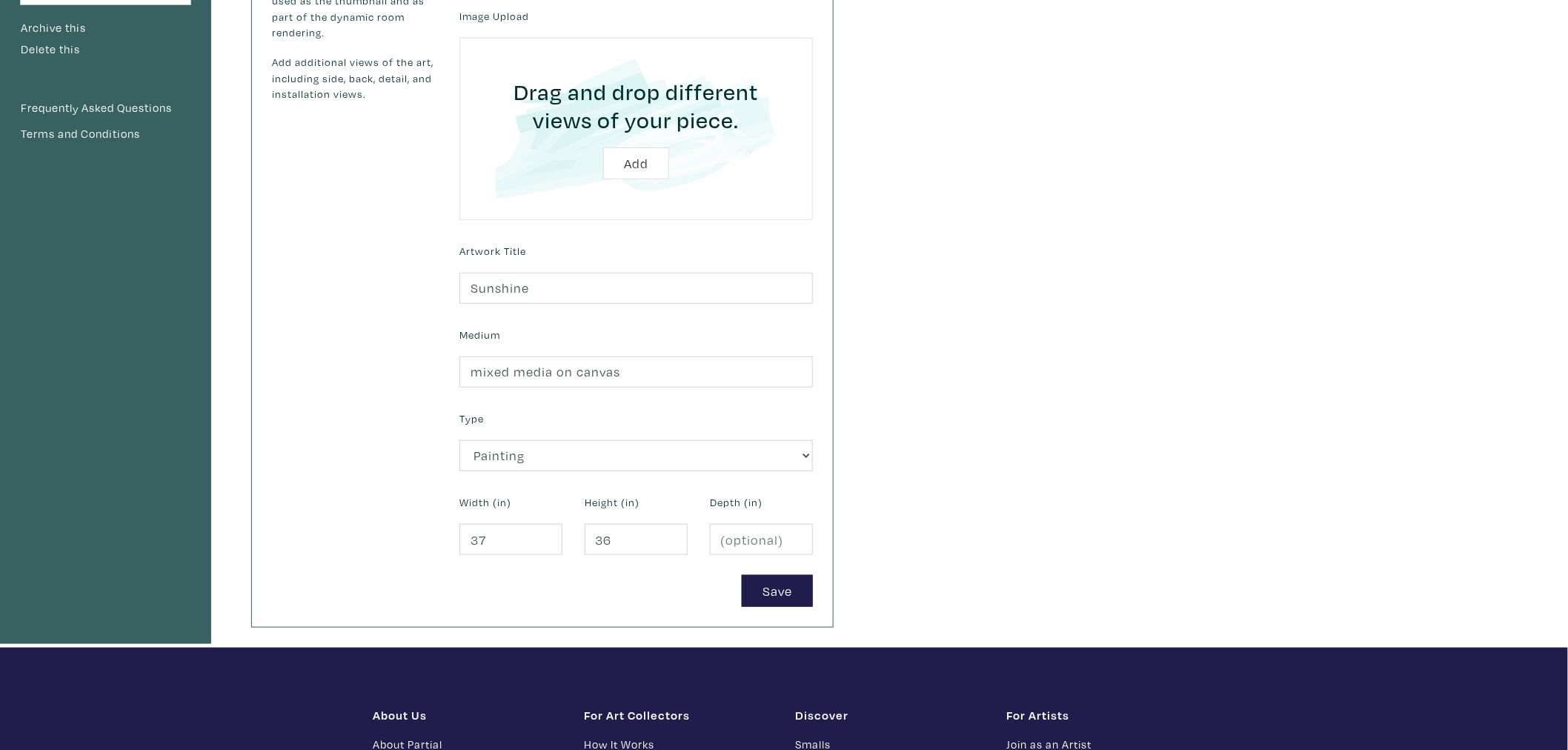
click at [817, 604] on div "Save" at bounding box center [636, 591] width 376 height 32
click at [795, 599] on button "Save" at bounding box center [777, 591] width 71 height 32
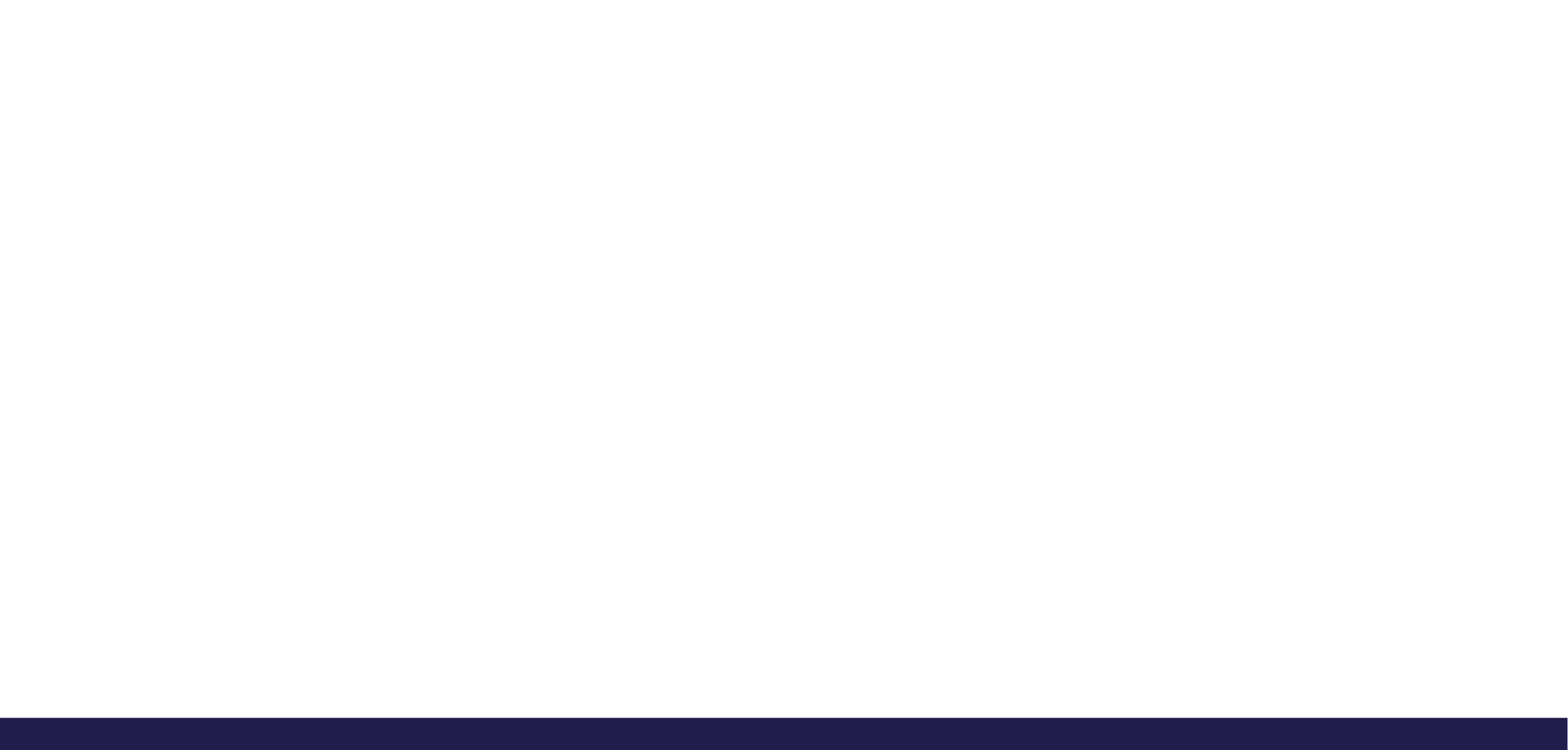
scroll to position [329, 0]
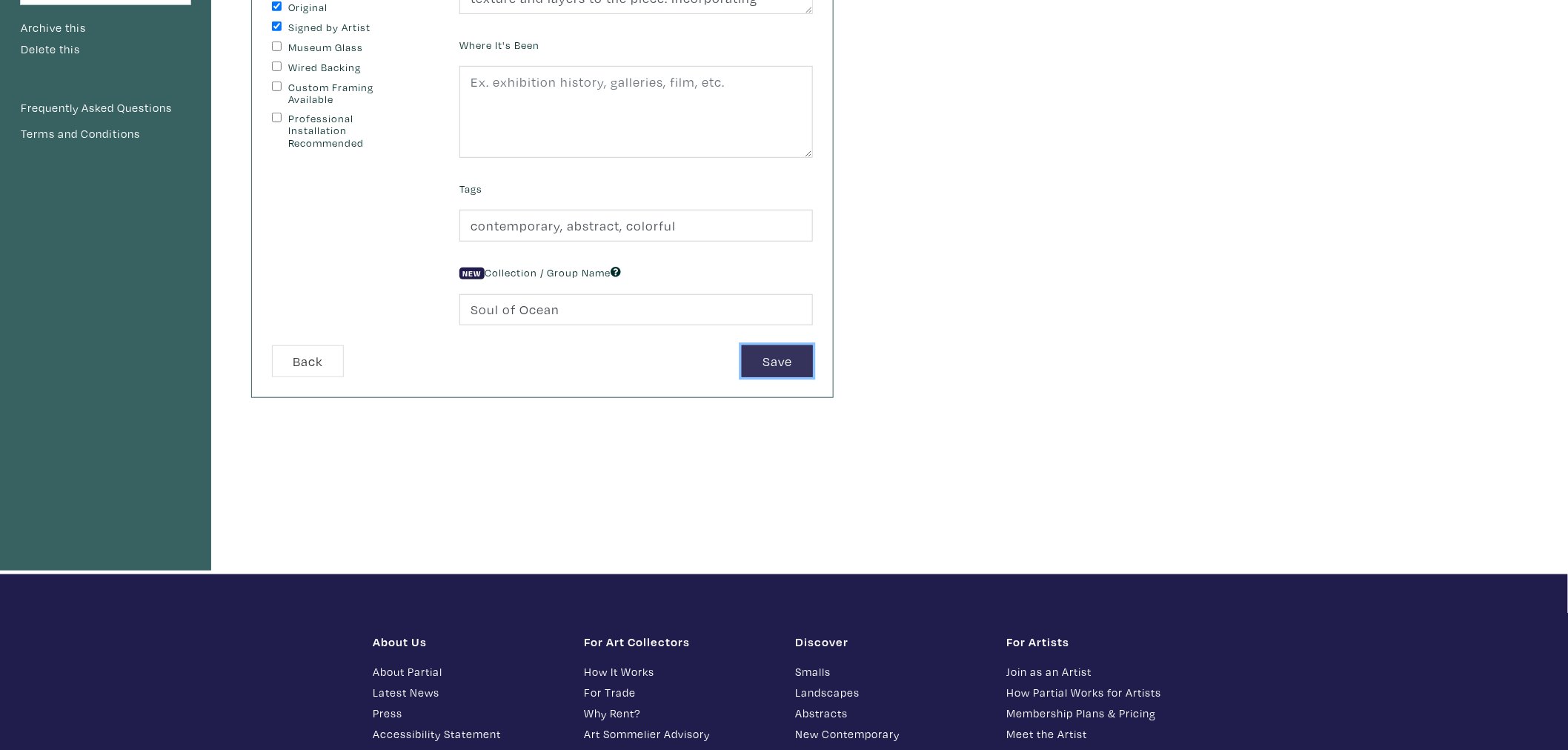
click at [788, 366] on button "Save" at bounding box center [777, 361] width 71 height 32
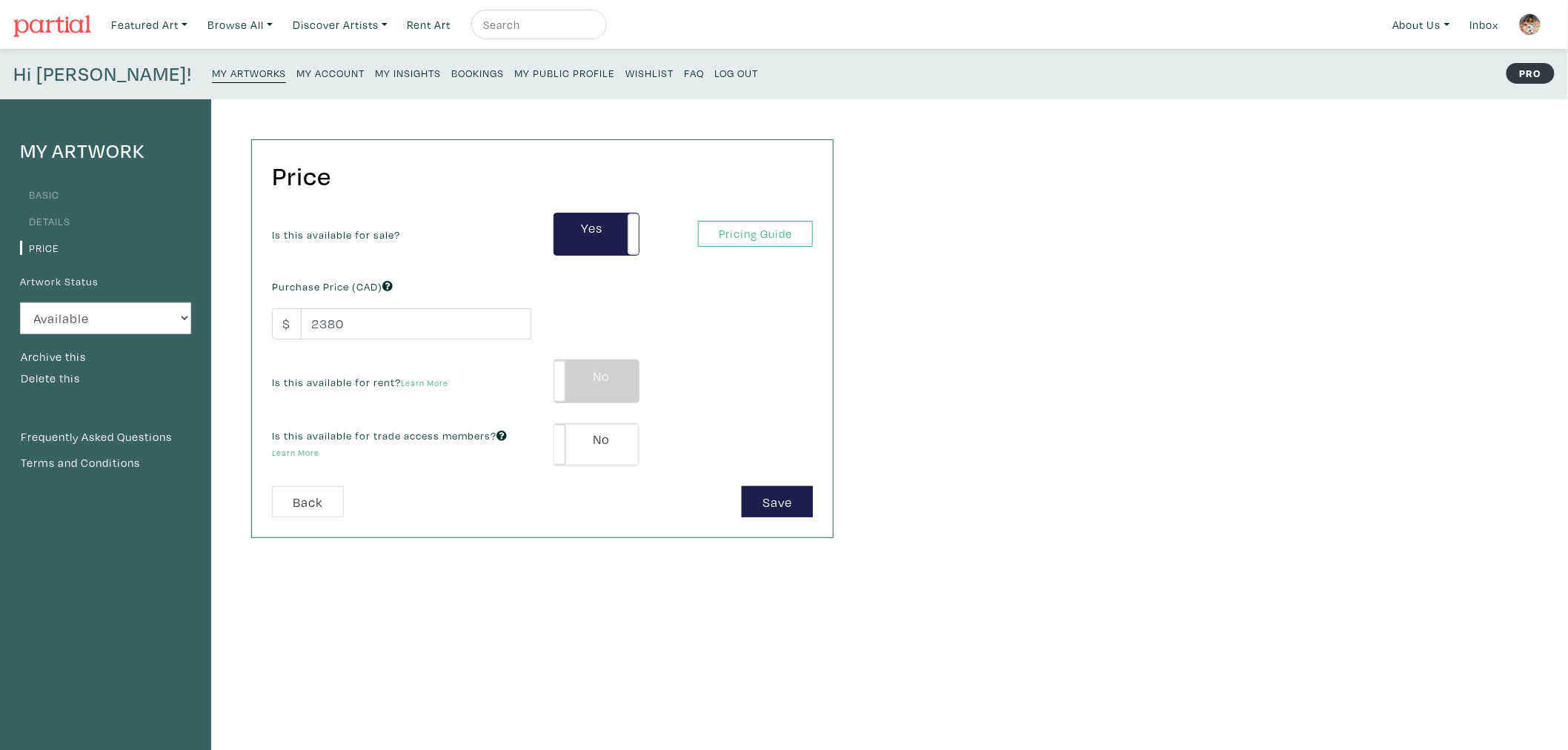
click at [609, 386] on label "No" at bounding box center [596, 381] width 84 height 42
type input "119"
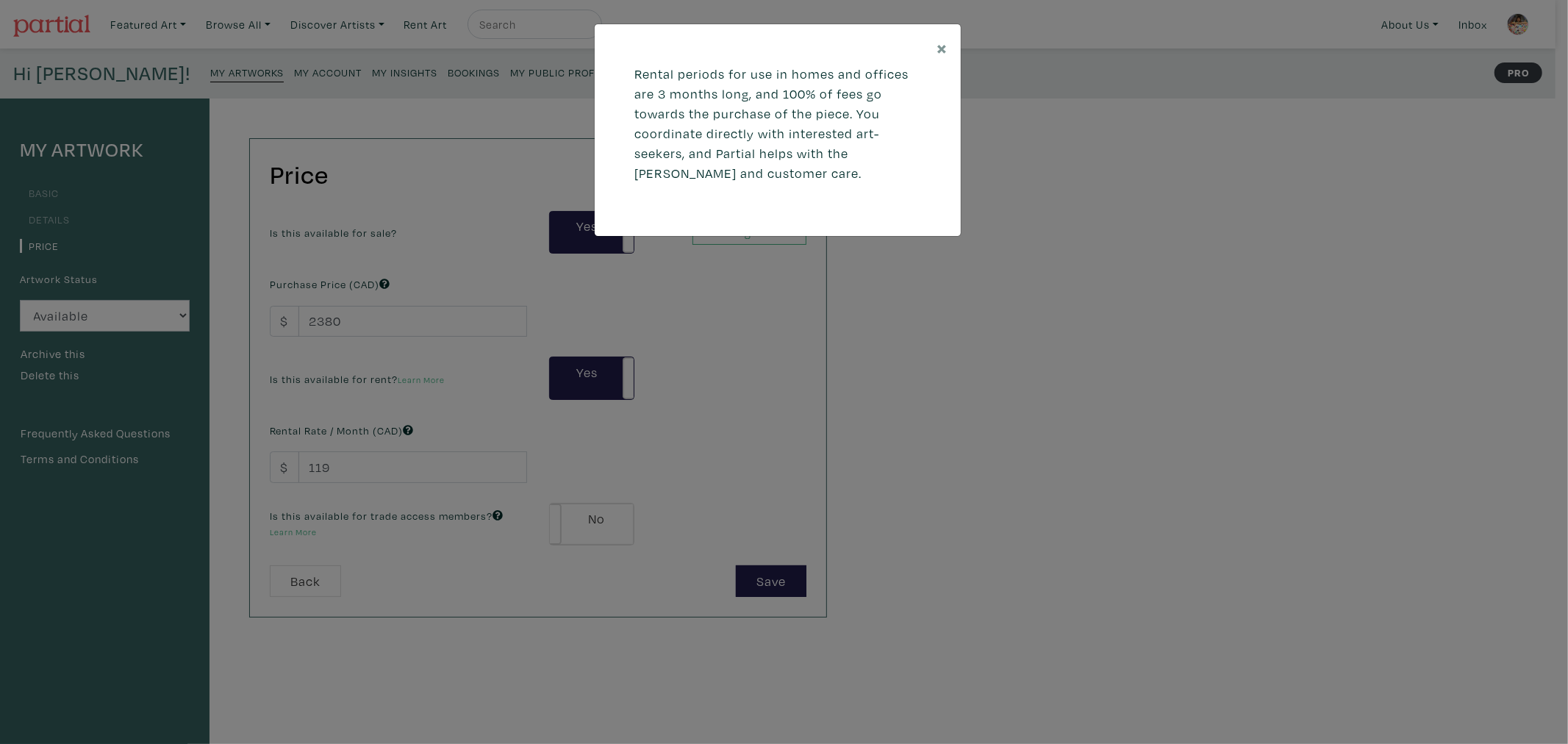
click at [588, 517] on div "× Rental periods for use in homes and offices are 3 months long, and 100% of fe…" at bounding box center [784, 372] width 1568 height 744
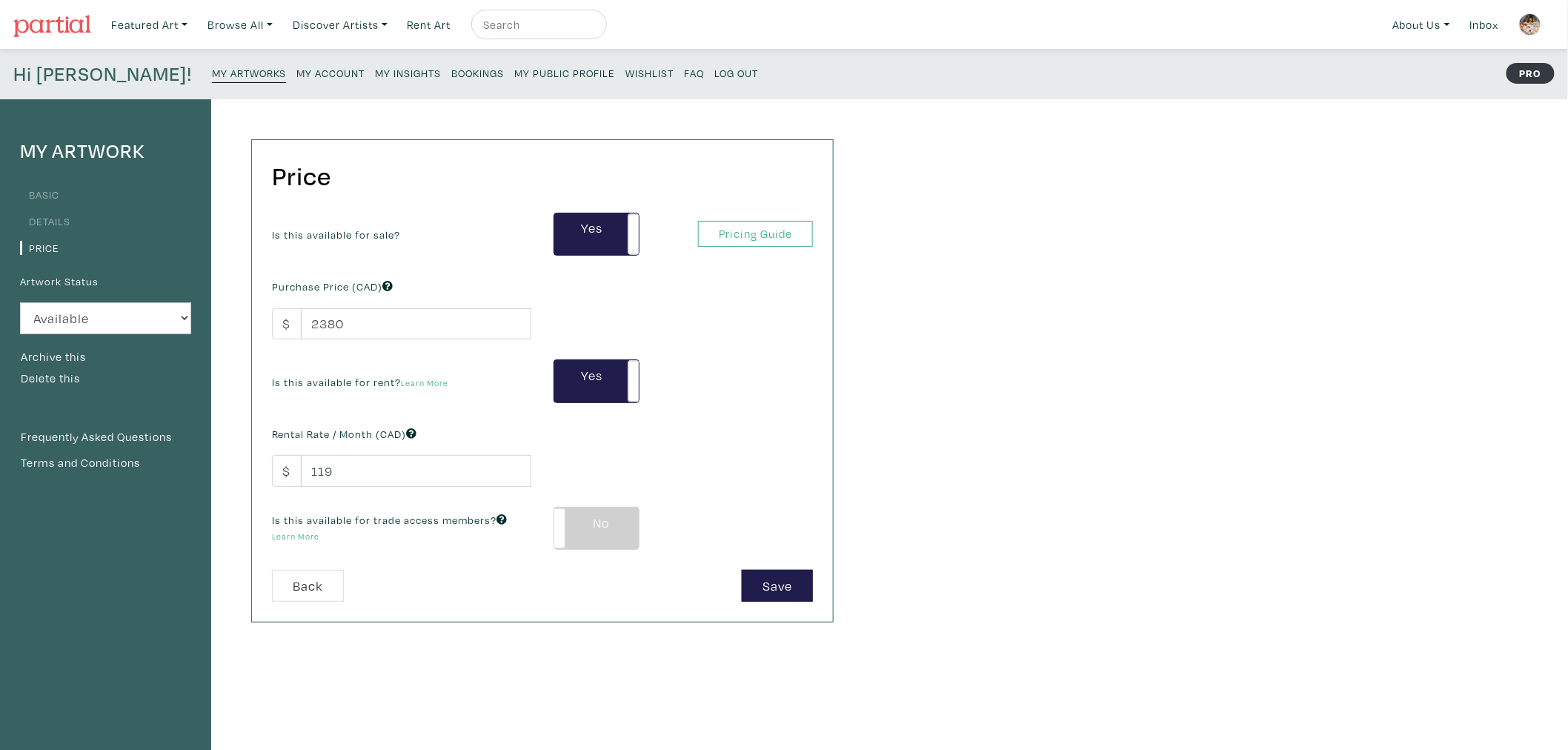
click at [600, 531] on label "No" at bounding box center [596, 528] width 84 height 42
type input "143"
type input "428"
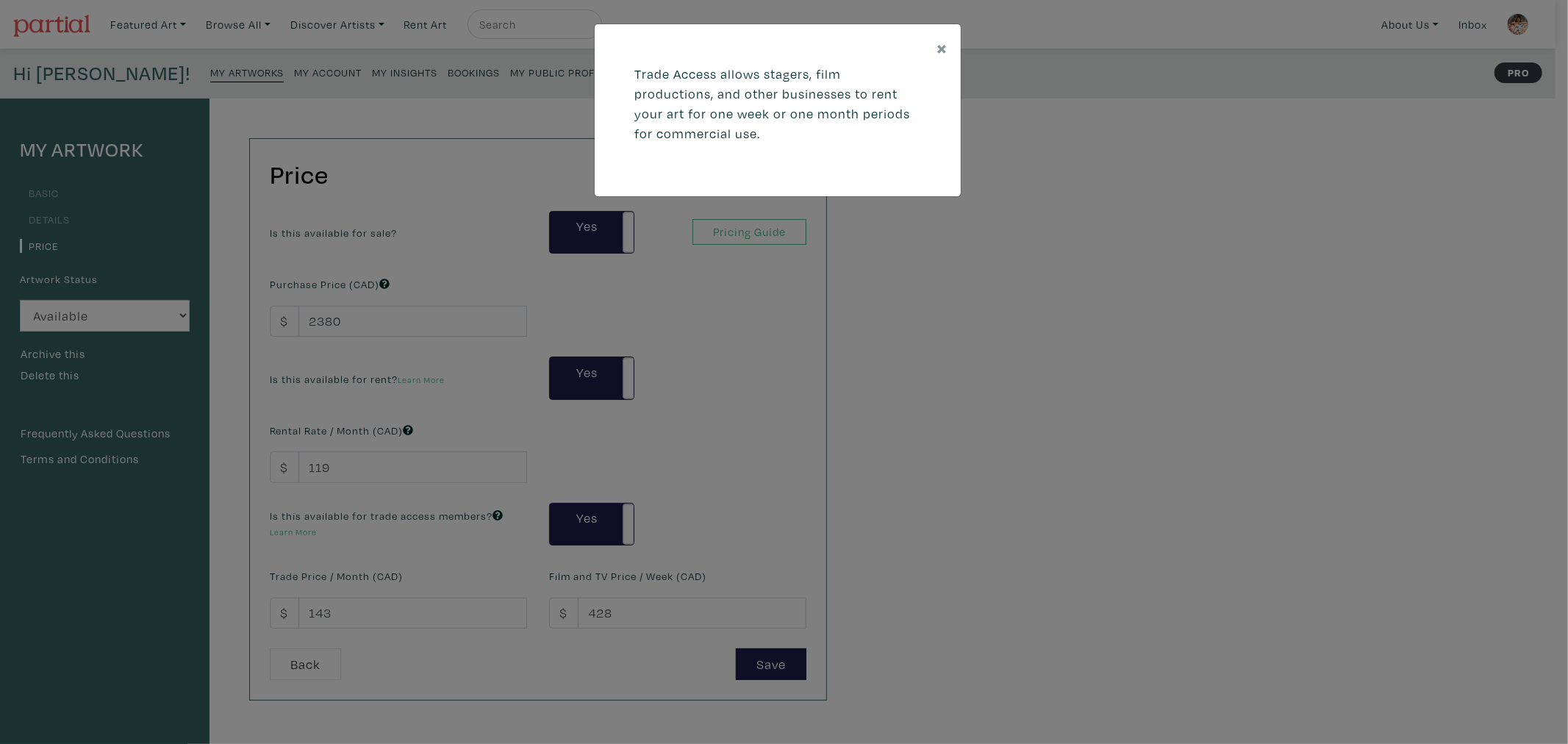
click at [424, 470] on div "× Trade Access allows stagers, film productions, and other businesses to rent y…" at bounding box center [784, 372] width 1568 height 744
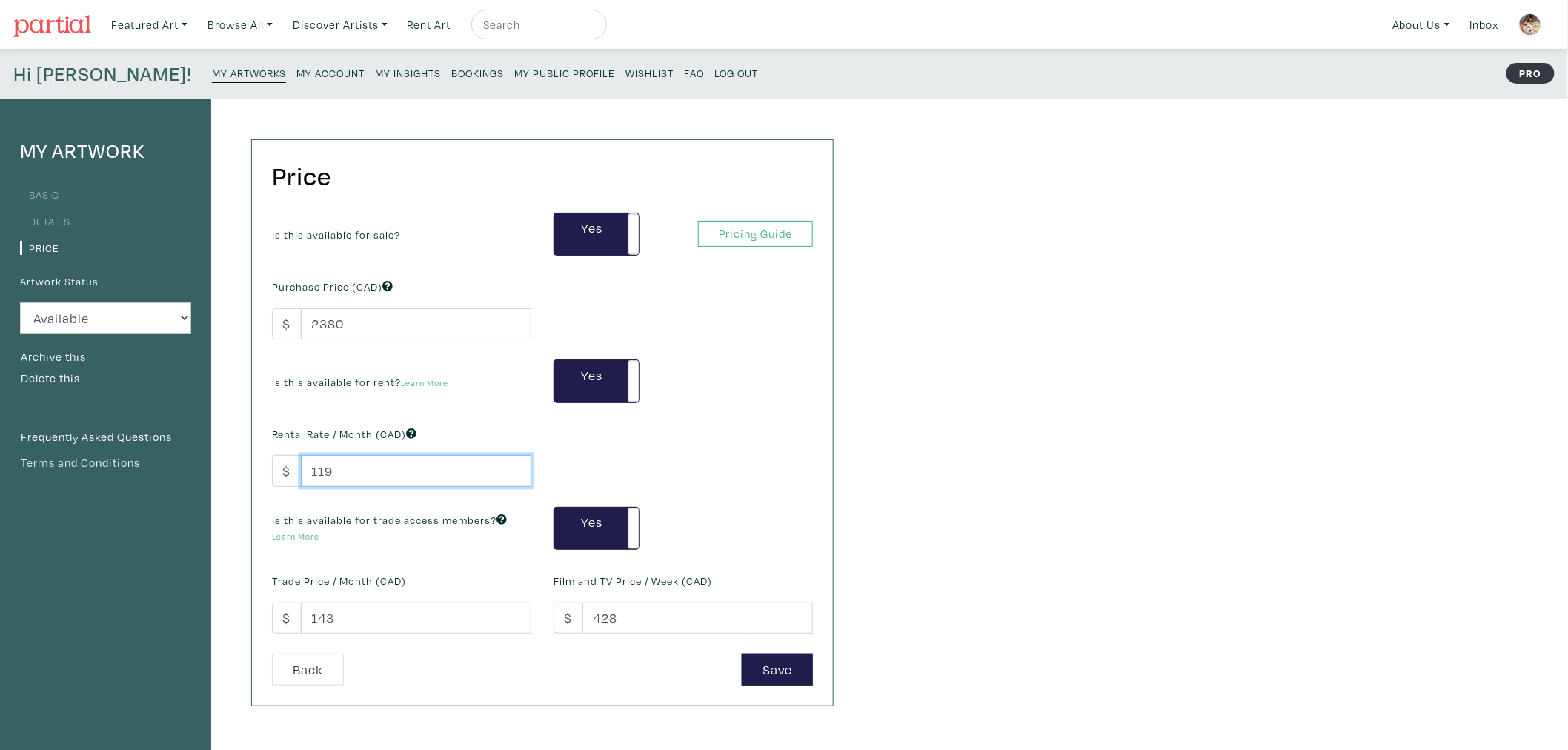
drag, startPoint x: 225, startPoint y: 462, endPoint x: 189, endPoint y: 461, distance: 36.0
click at [187, 461] on div "My Artwork Basic Details Price Artwork Status Available Sold Rented Unavailable…" at bounding box center [422, 501] width 845 height 804
type input "200"
drag, startPoint x: 379, startPoint y: 621, endPoint x: 367, endPoint y: 620, distance: 12.0
click at [379, 621] on input "143" at bounding box center [416, 618] width 231 height 32
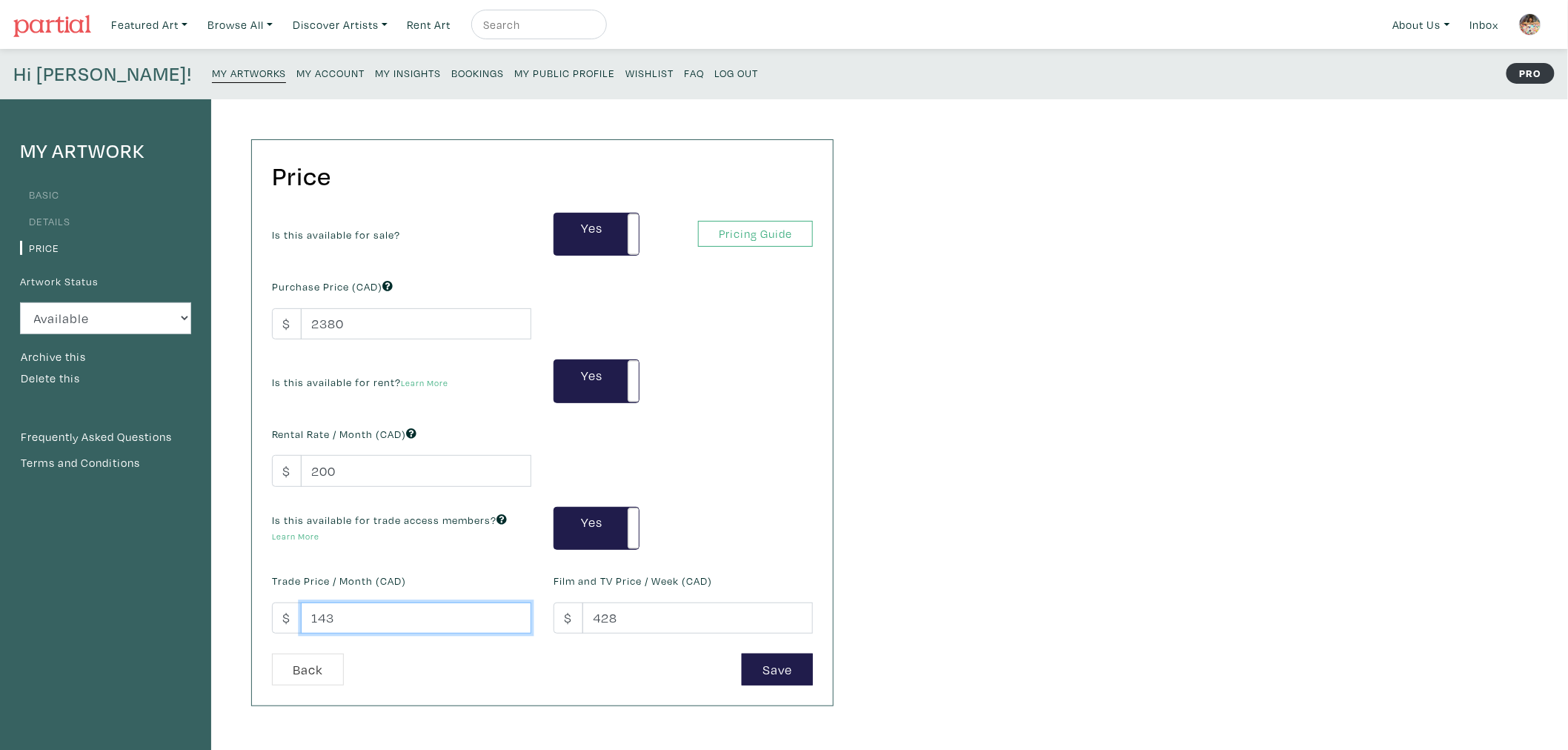
drag, startPoint x: 334, startPoint y: 620, endPoint x: 276, endPoint y: 620, distance: 58.0
click at [282, 620] on div "$ 143" at bounding box center [401, 618] width 259 height 32
type input "250"
click at [791, 675] on button "Save" at bounding box center [777, 670] width 71 height 32
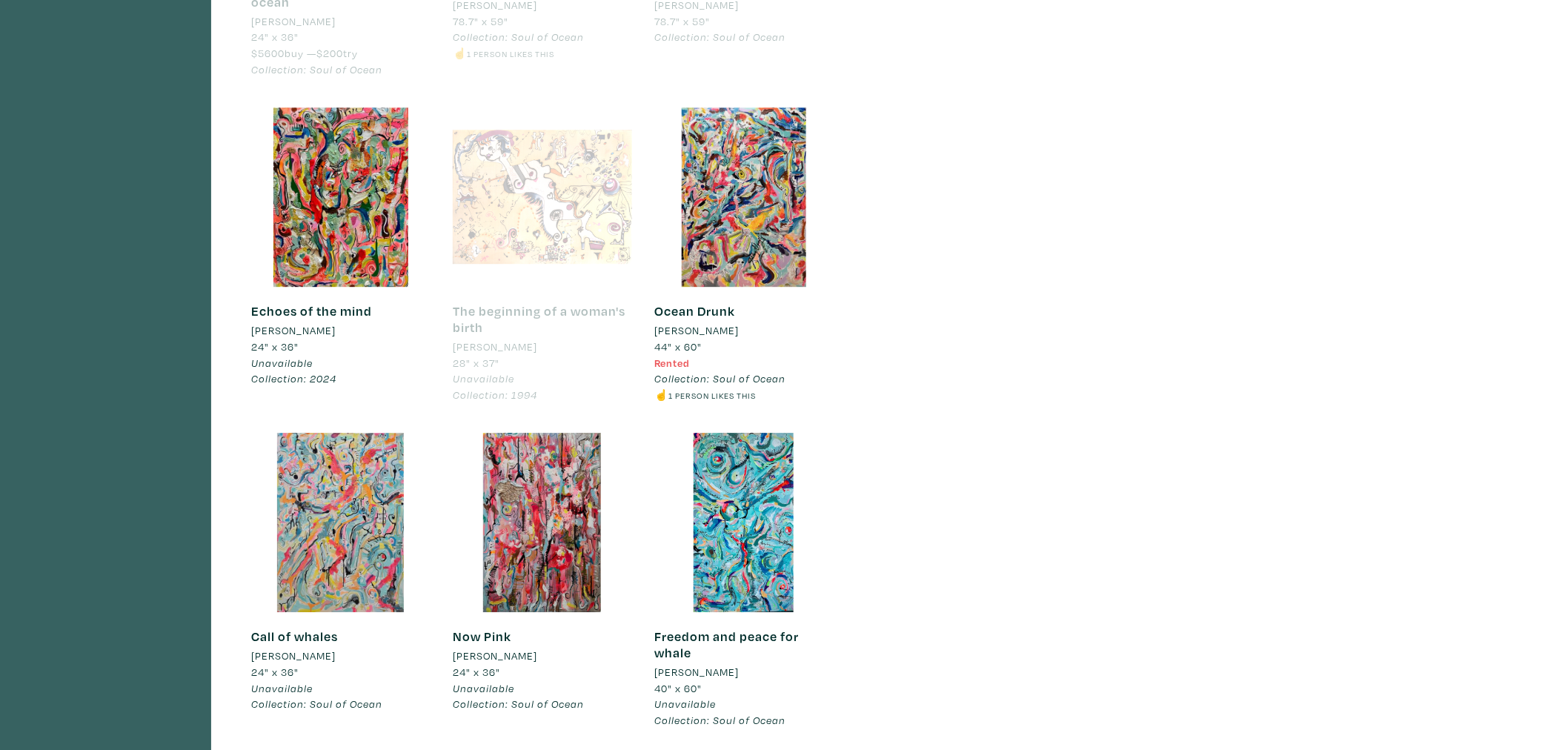
scroll to position [1811, 0]
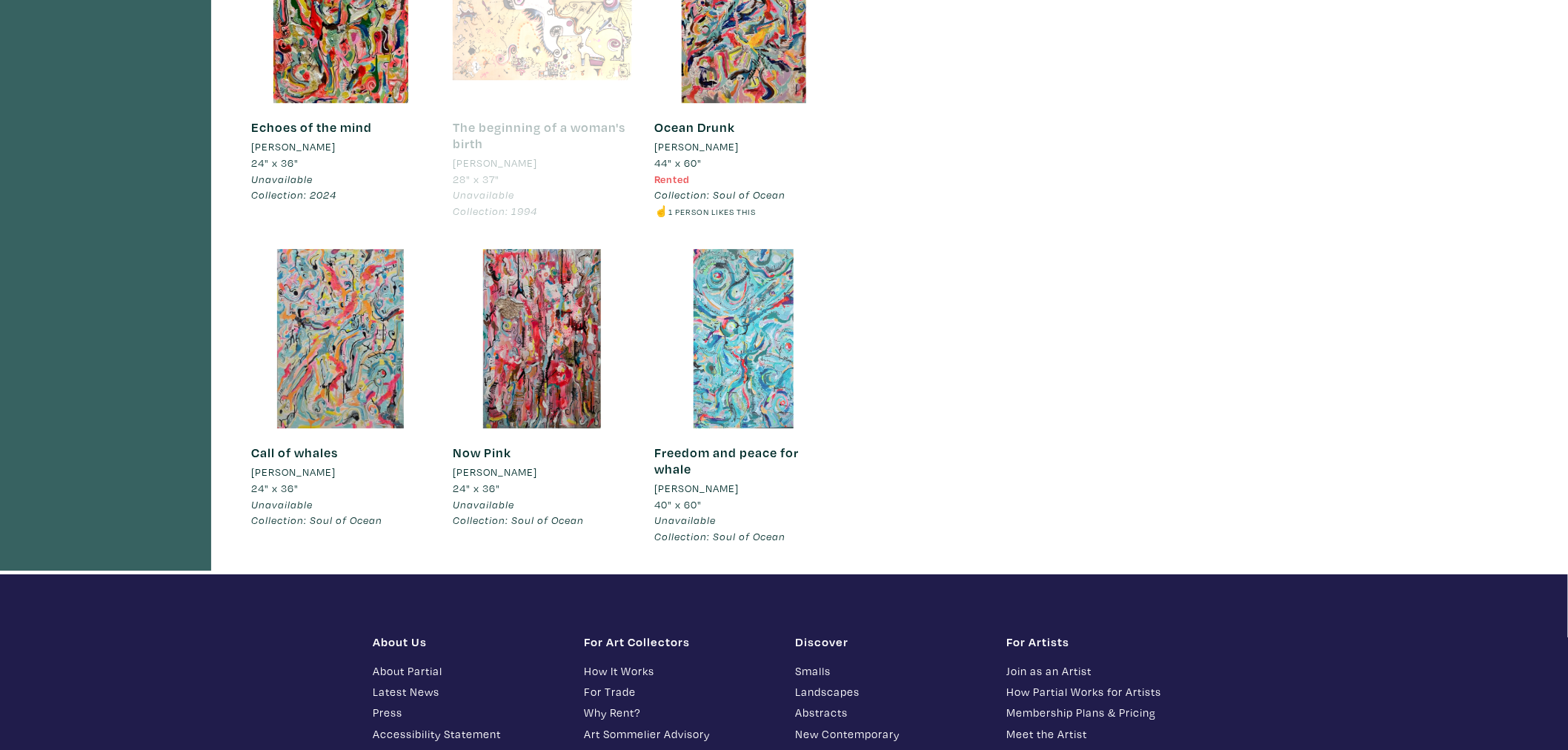
click at [727, 386] on div at bounding box center [744, 339] width 180 height 180
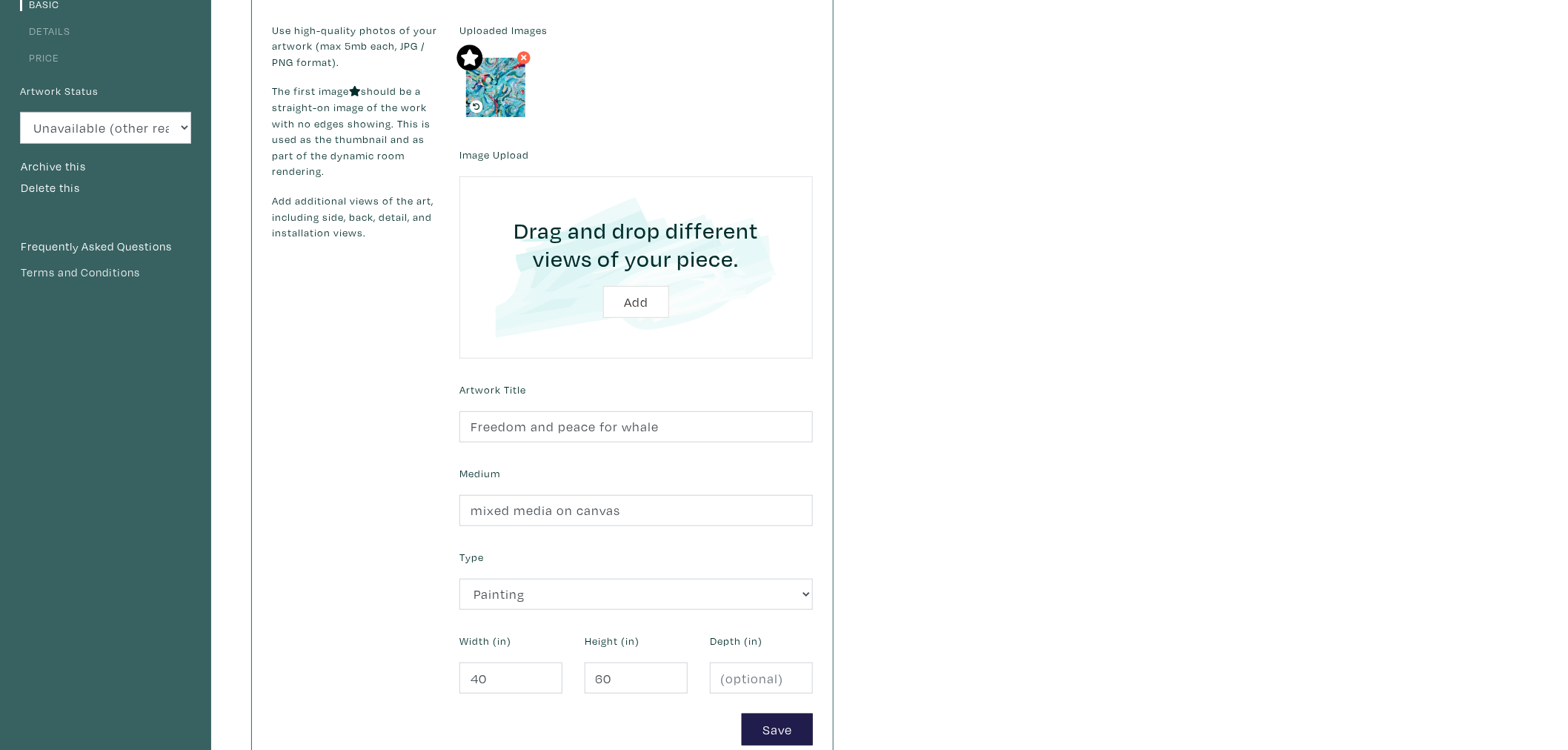
scroll to position [165, 0]
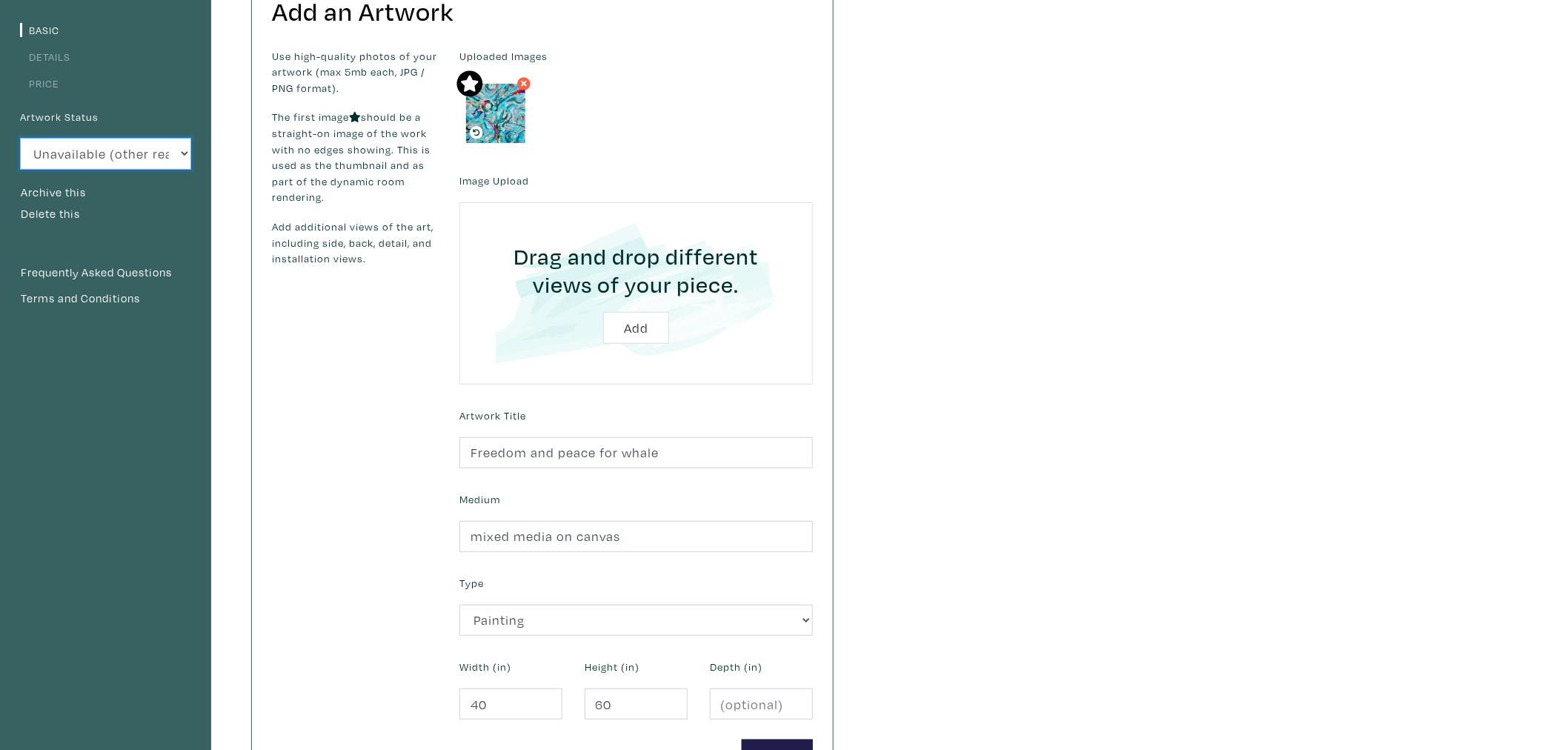
click at [132, 162] on select "Available Sold Rented Unavailable (other reason)" at bounding box center [105, 154] width 171 height 32
select select "1"
click at [20, 138] on select "Available Sold Rented Unavailable (other reason)" at bounding box center [105, 154] width 171 height 32
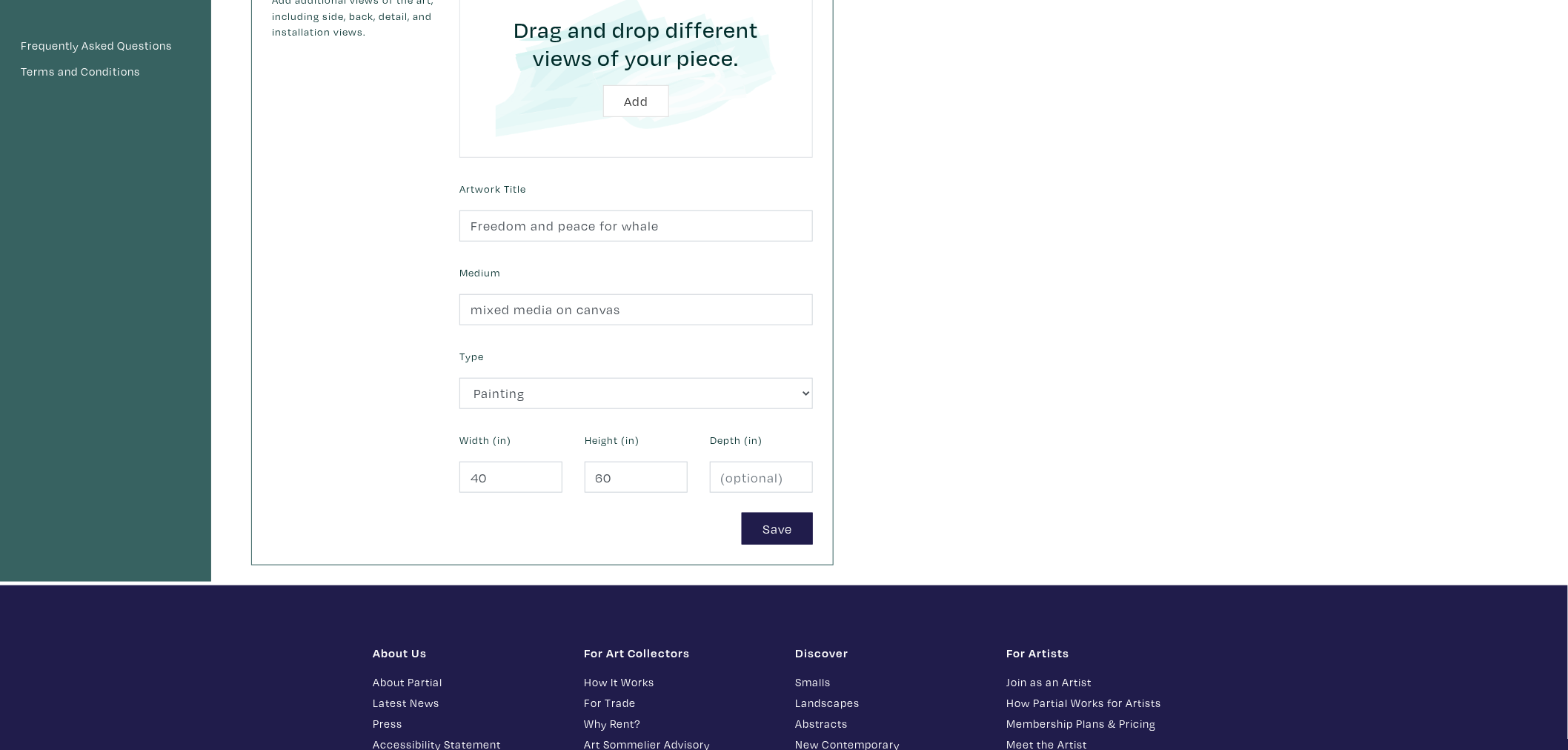
scroll to position [494, 0]
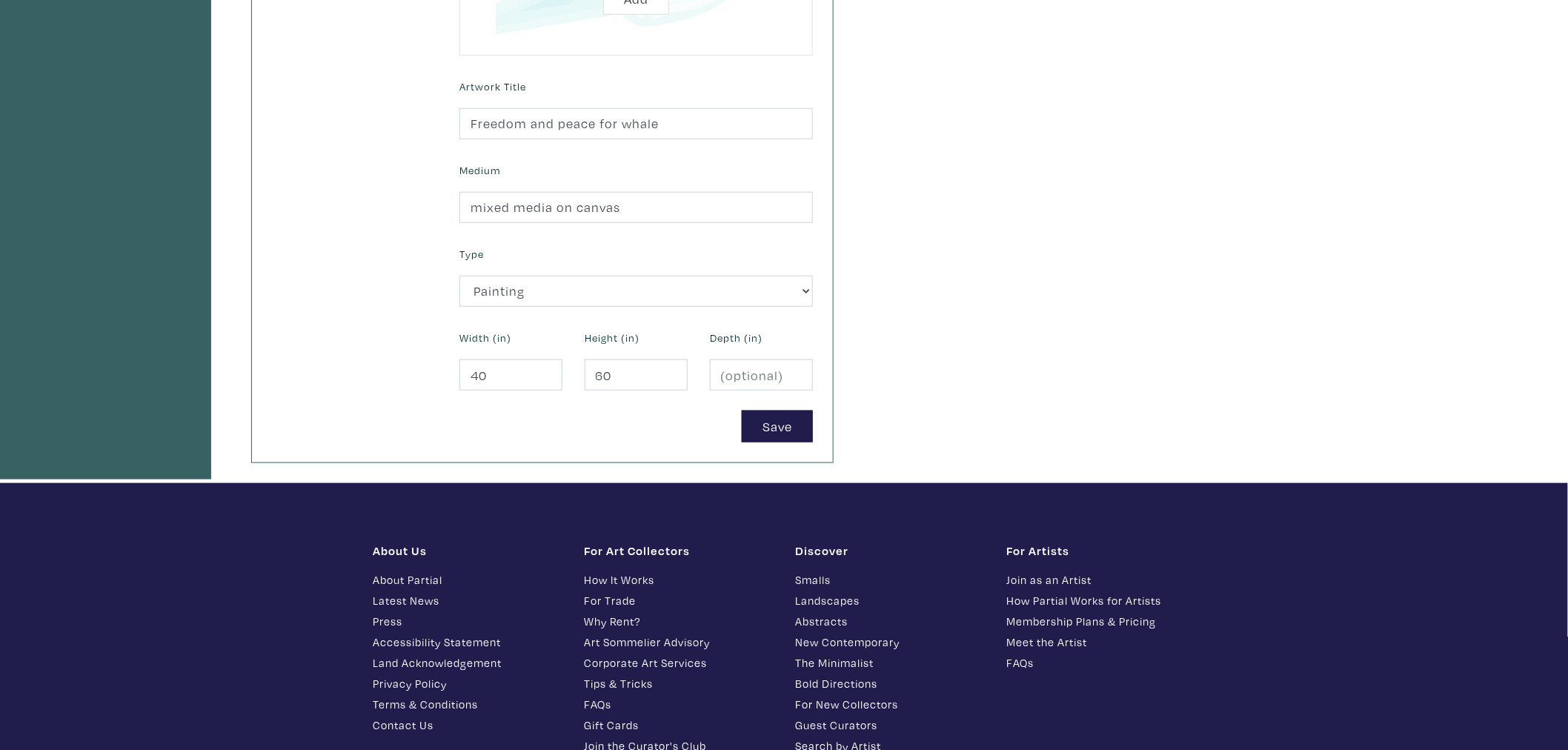
click at [788, 448] on div "Add an Artwork Use high-quality photos of your artwork (max 5mb each, JPG / PNG…" at bounding box center [543, 54] width 581 height 815
click at [794, 440] on button "Save" at bounding box center [777, 426] width 71 height 32
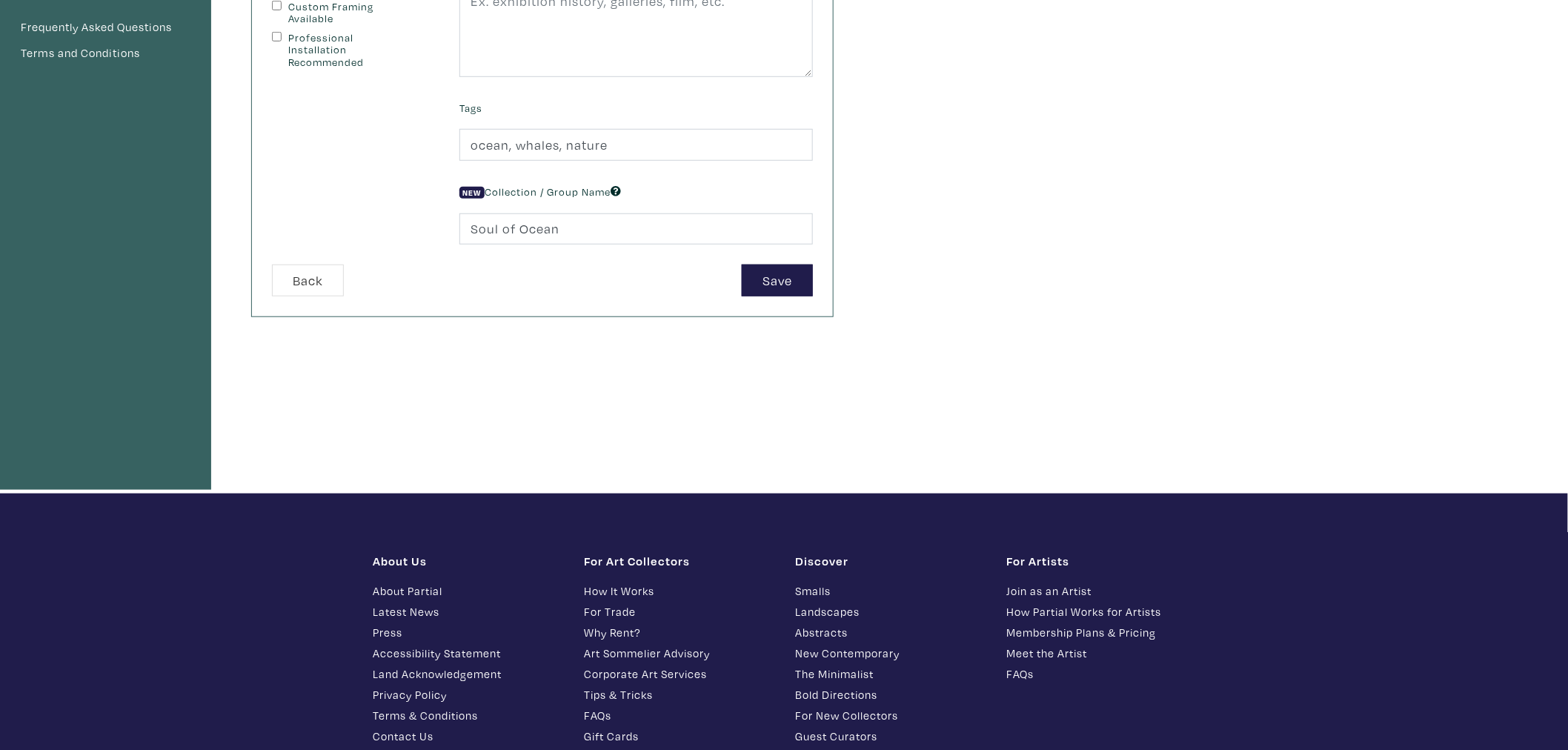
scroll to position [411, 0]
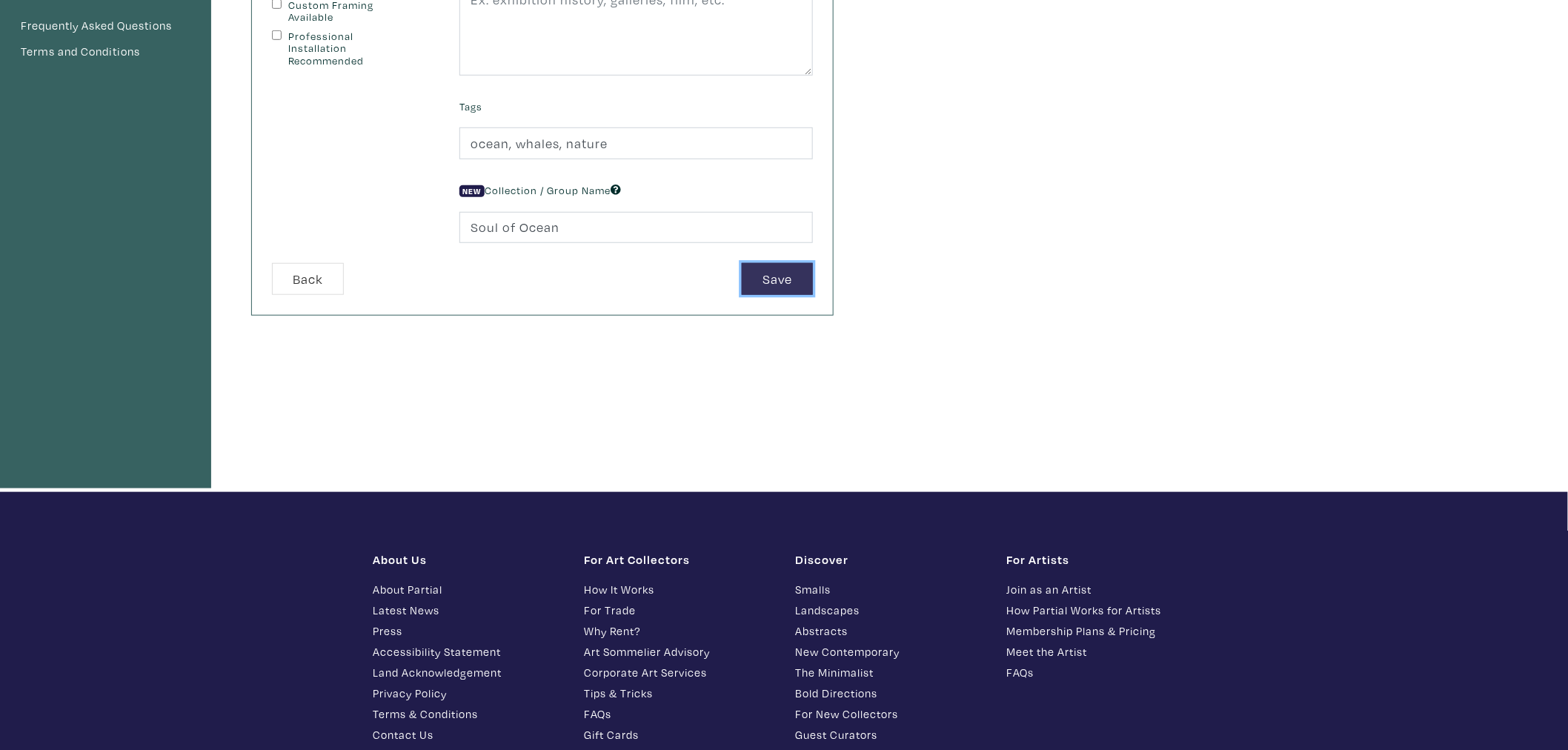
click at [777, 279] on button "Save" at bounding box center [777, 279] width 71 height 32
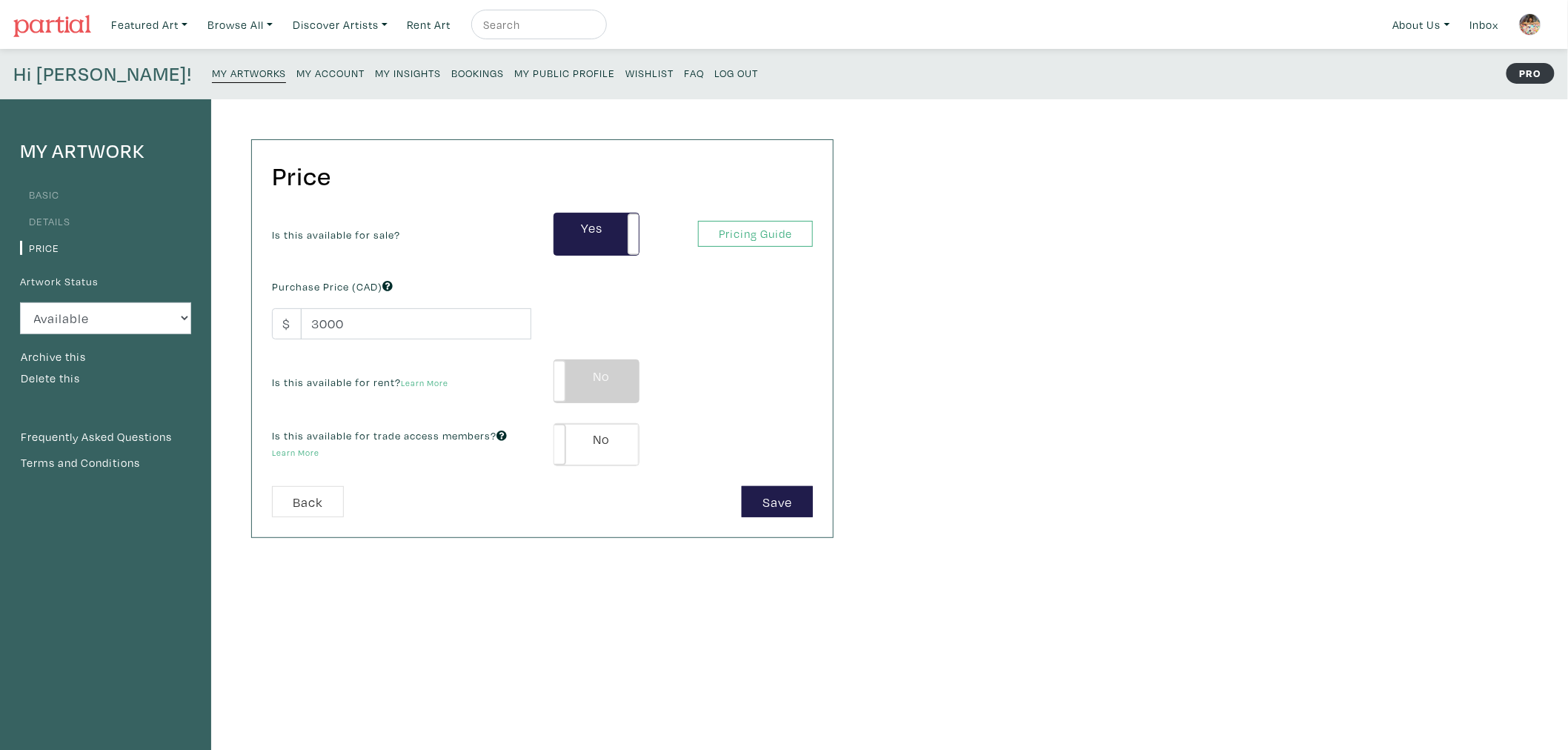
click at [576, 369] on label "No" at bounding box center [596, 381] width 84 height 42
type input "150"
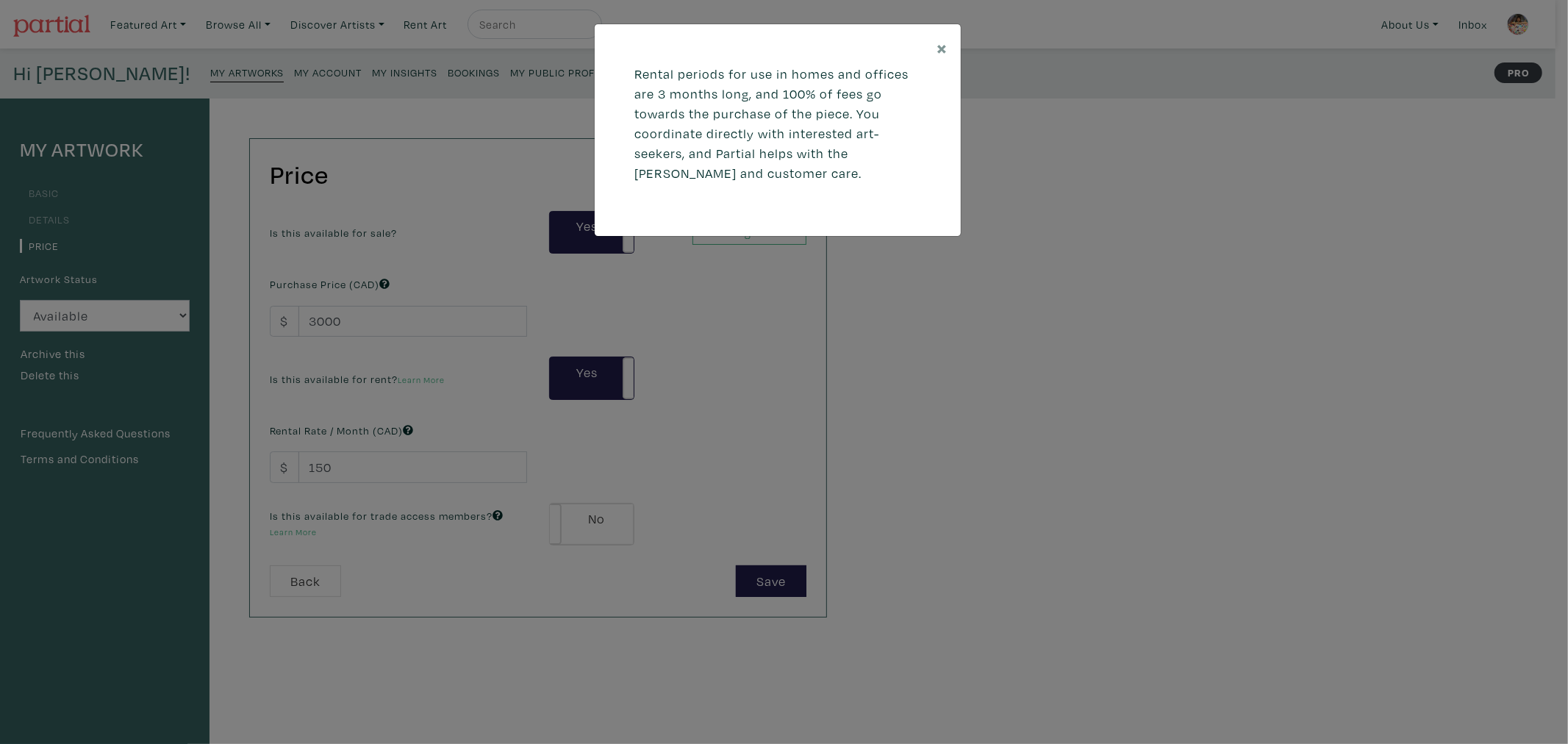
click at [595, 515] on div "× Rental periods for use in homes and offices are 3 months long, and 100% of fe…" at bounding box center [784, 372] width 1568 height 744
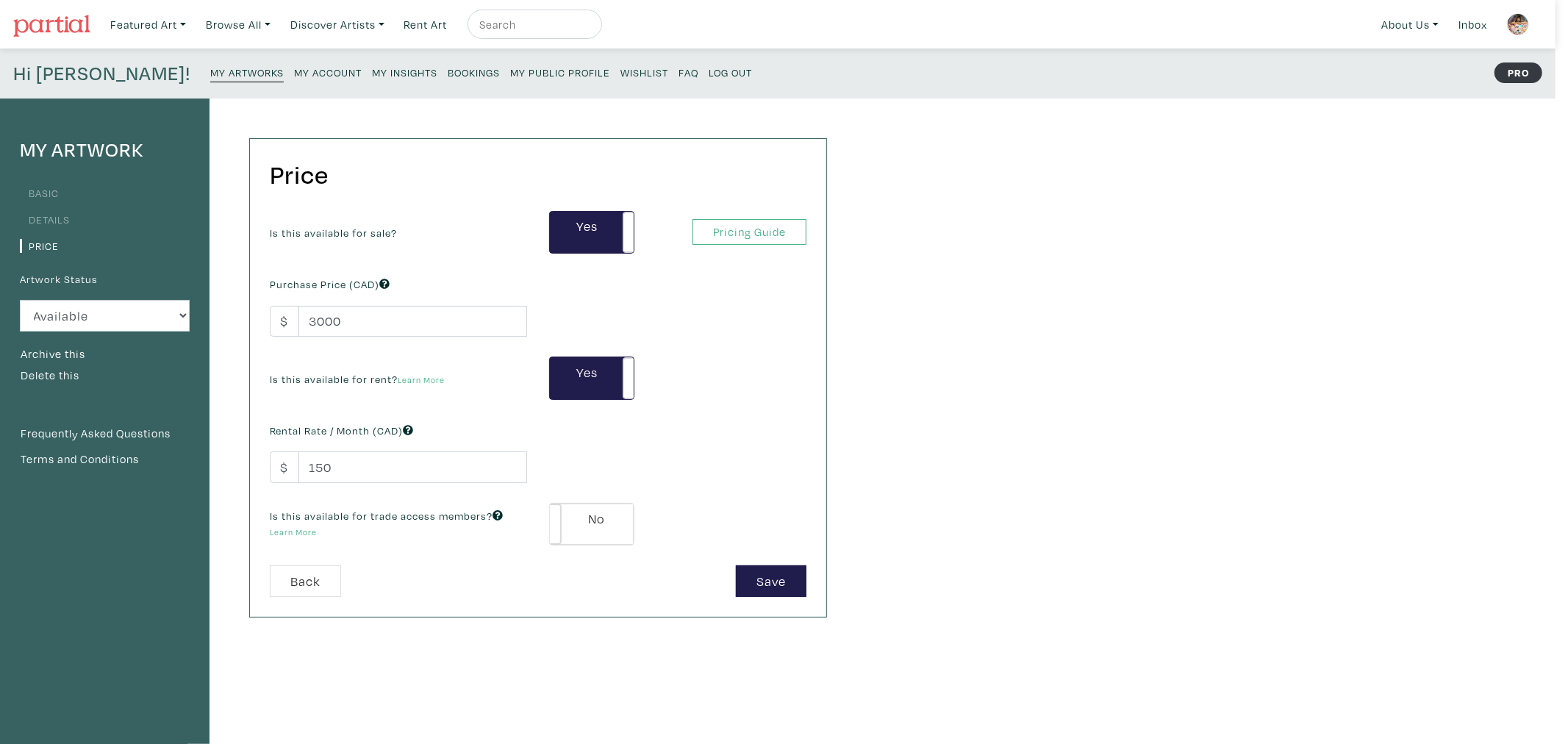
click at [603, 530] on label "No" at bounding box center [591, 524] width 84 height 41
type input "180"
type input "540"
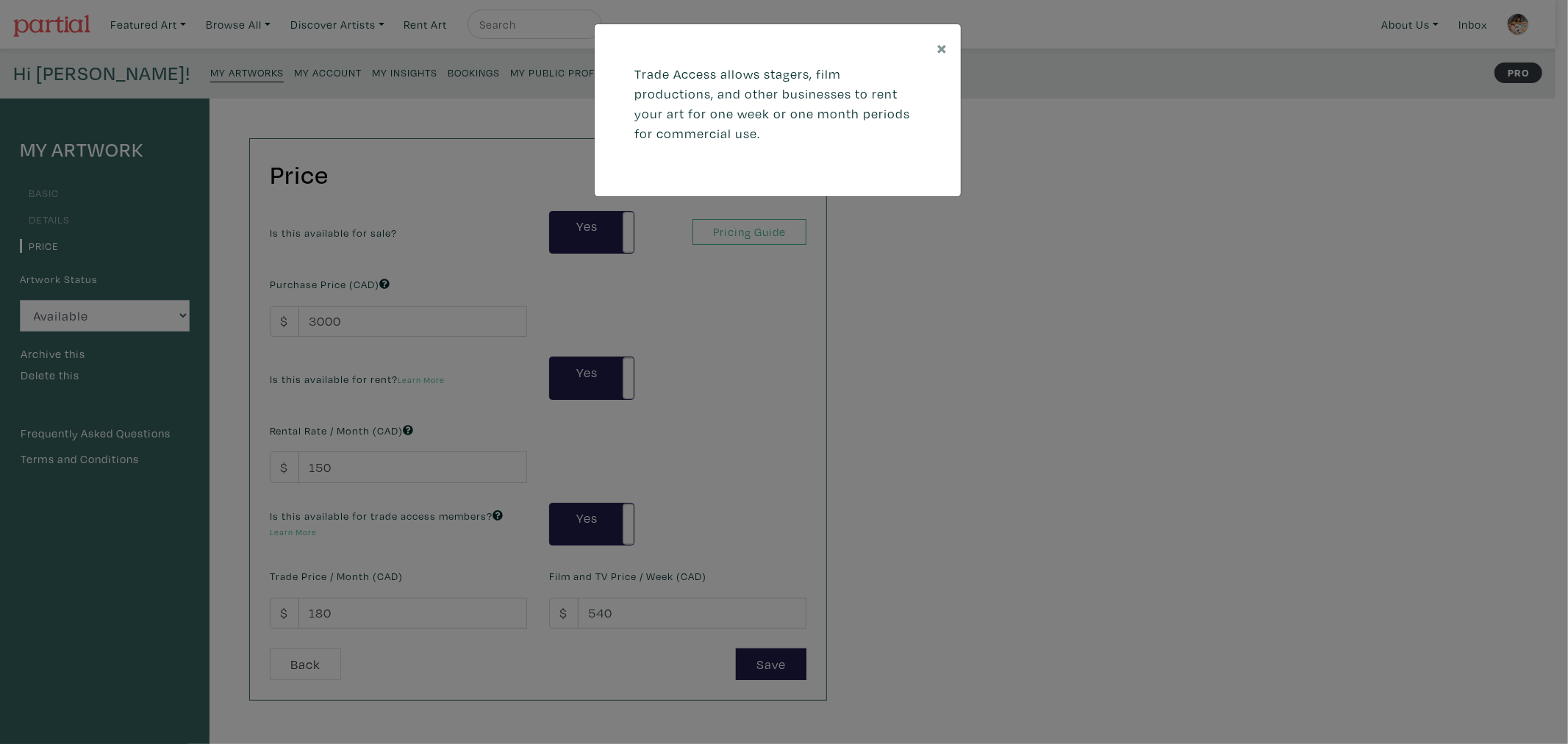
click at [383, 467] on div "× Trade Access allows stagers, film productions, and other businesses to rent y…" at bounding box center [784, 372] width 1568 height 744
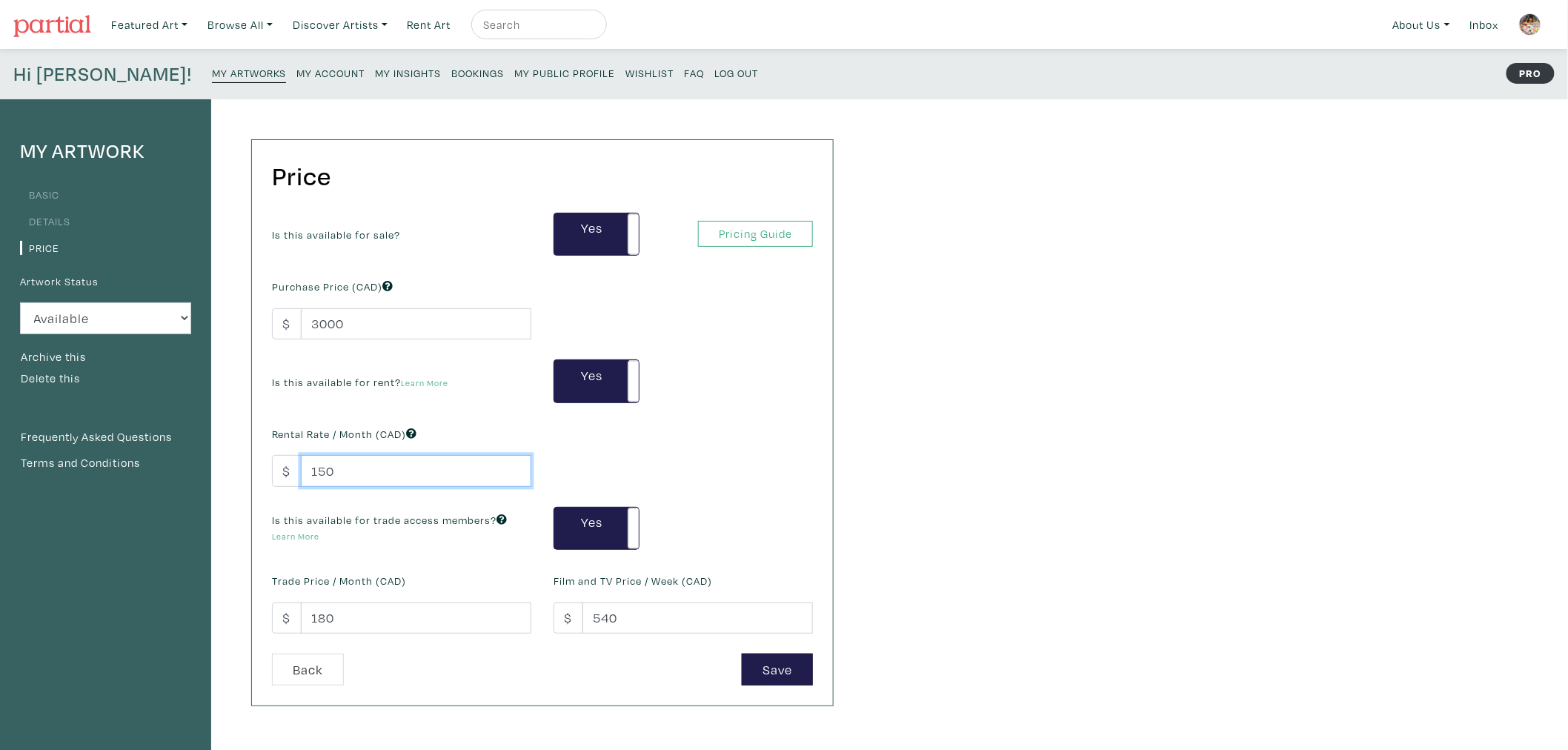
click at [347, 466] on input "150" at bounding box center [416, 471] width 231 height 32
drag, startPoint x: 347, startPoint y: 466, endPoint x: 239, endPoint y: 455, distance: 108.6
click at [239, 456] on div "Price Is this available for sale? Yes No Yes No Pricing Guide PRO Purchase Pric…" at bounding box center [528, 501] width 633 height 804
type input "250"
drag, startPoint x: 350, startPoint y: 626, endPoint x: 269, endPoint y: 623, distance: 81.1
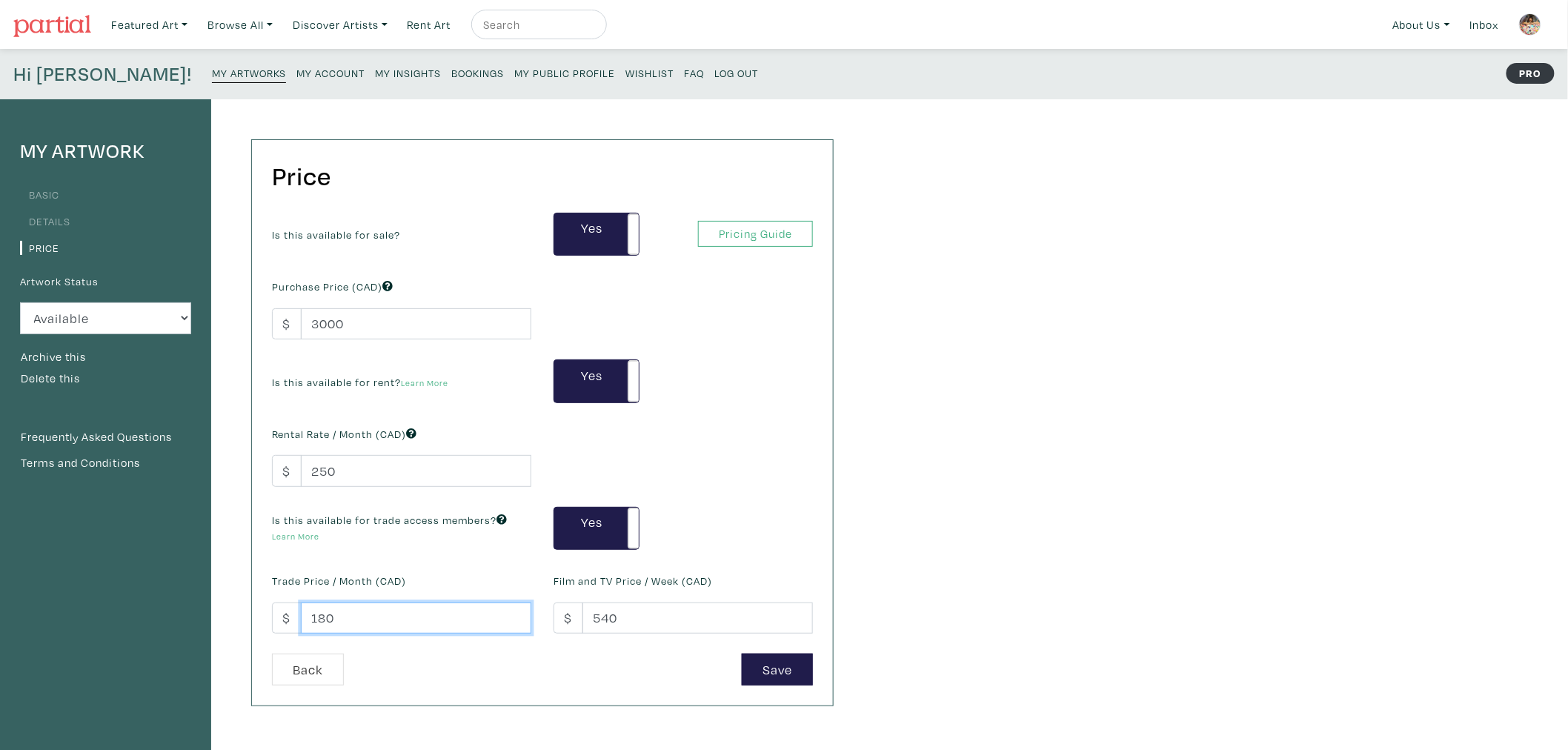
click at [269, 623] on div "Trade Price / Month (CAD) $ 180" at bounding box center [402, 602] width 282 height 64
type input "250"
click at [771, 670] on button "Save" at bounding box center [777, 670] width 71 height 32
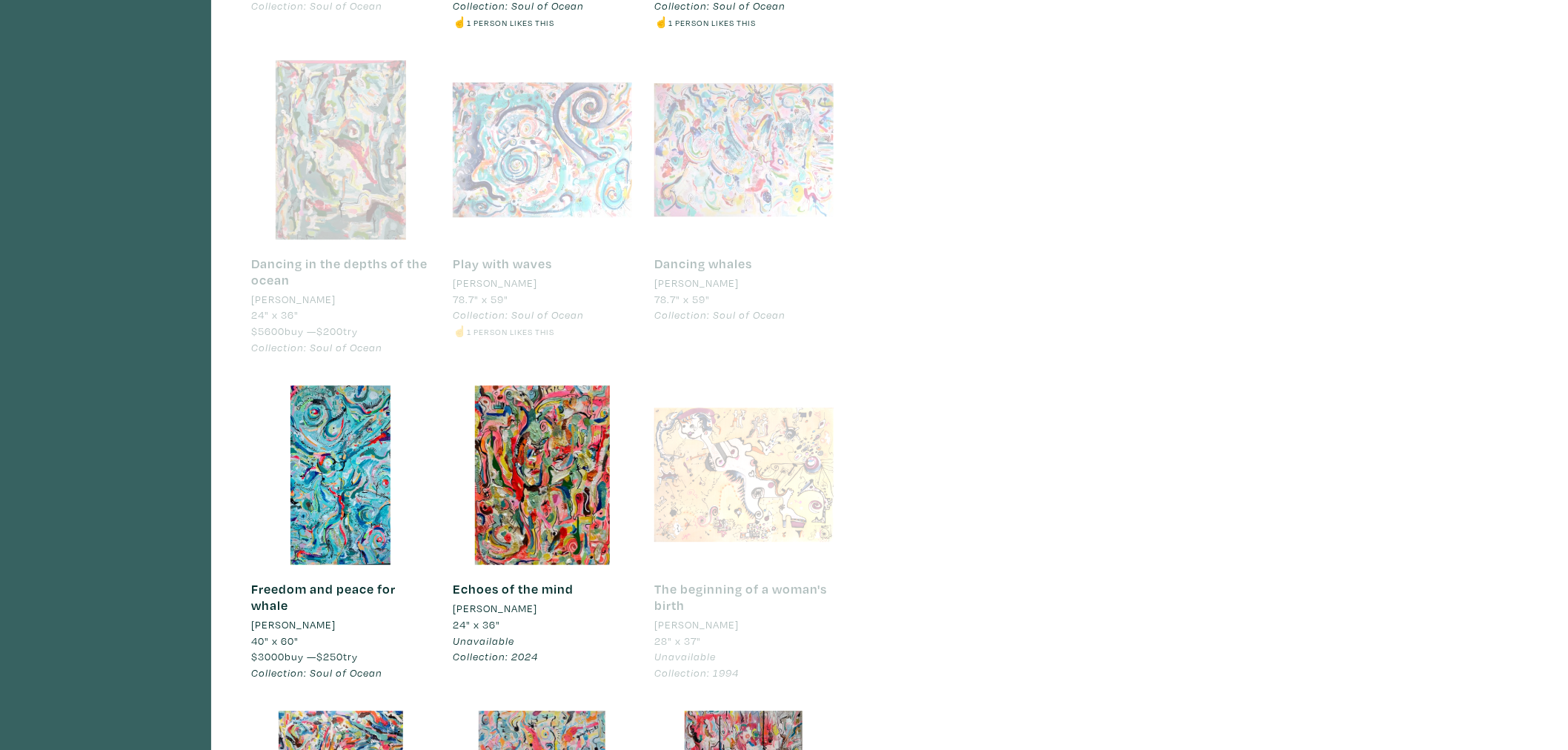
scroll to position [1399, 0]
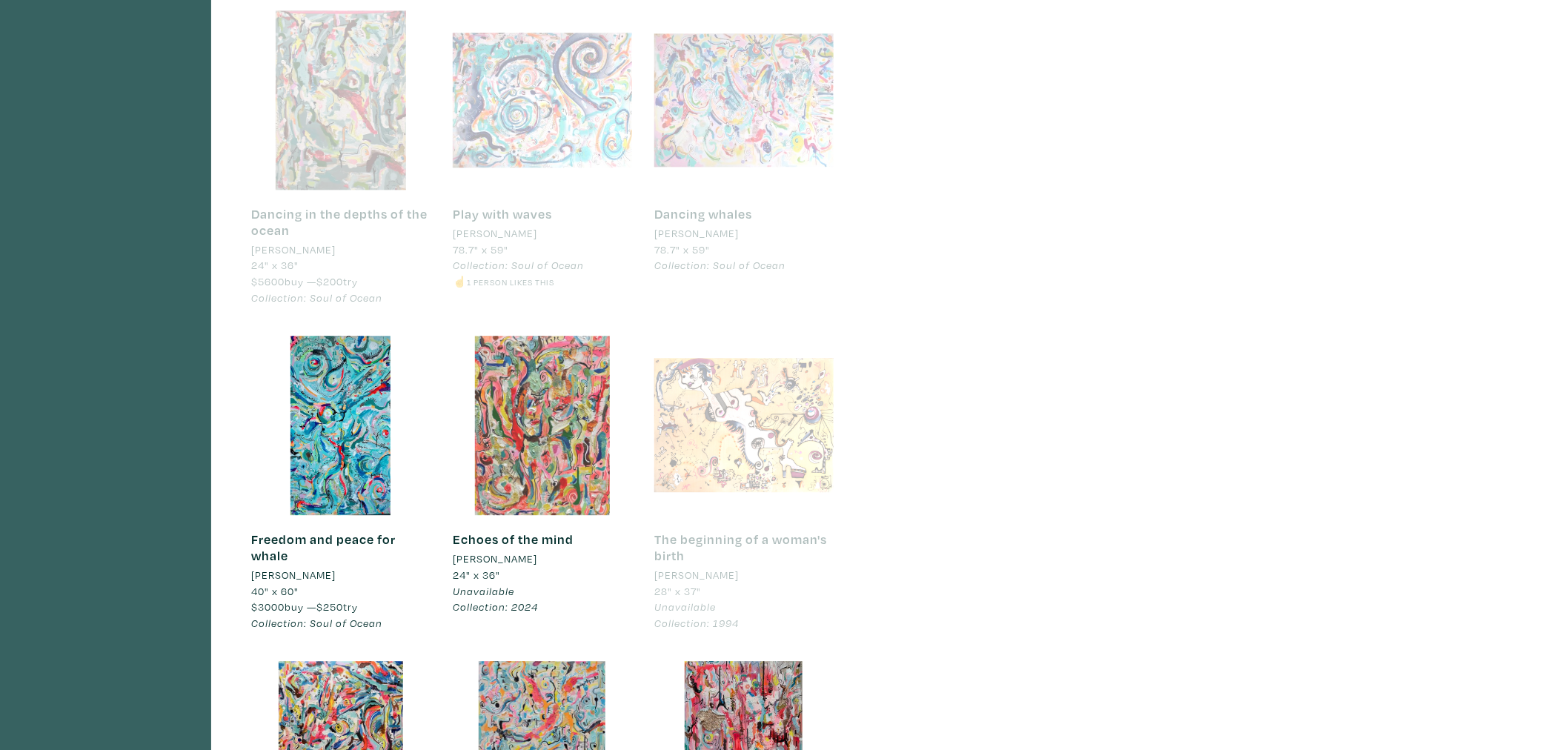
click at [585, 442] on div at bounding box center [543, 425] width 180 height 180
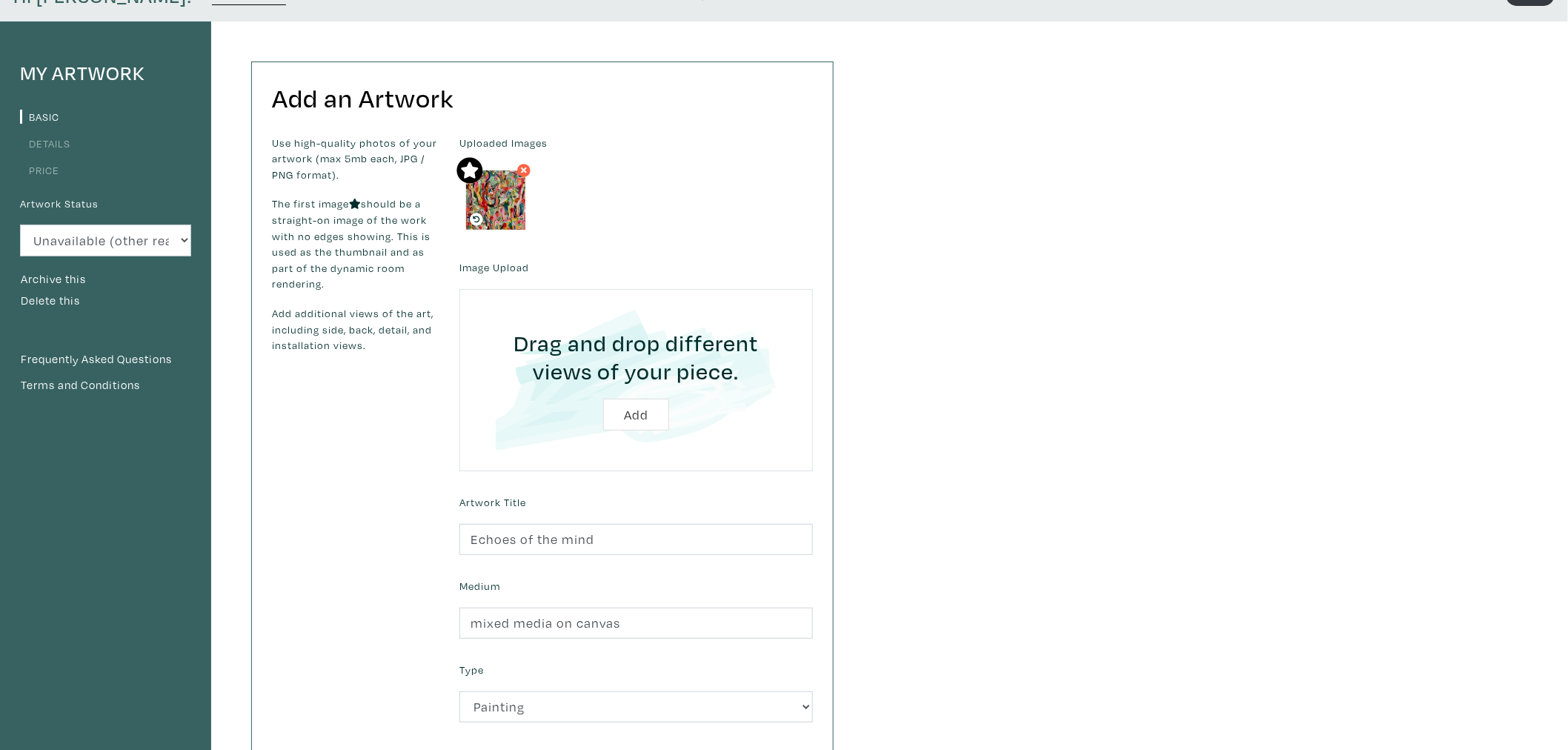
scroll to position [82, 0]
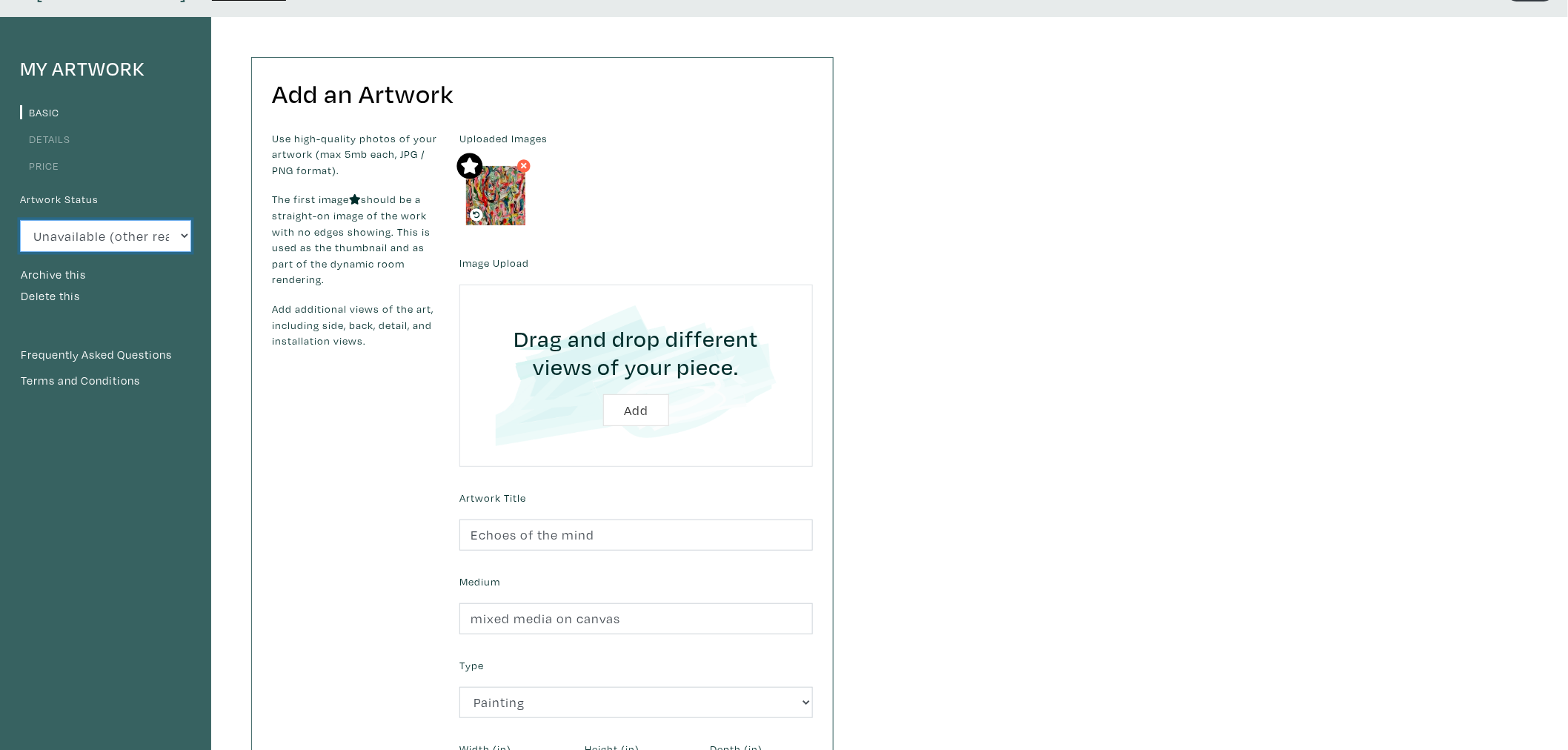
click at [76, 225] on select "Available Sold Rented Unavailable (other reason)" at bounding box center [105, 236] width 171 height 32
select select "1"
click at [20, 220] on select "Available Sold Rented Unavailable (other reason)" at bounding box center [105, 236] width 171 height 32
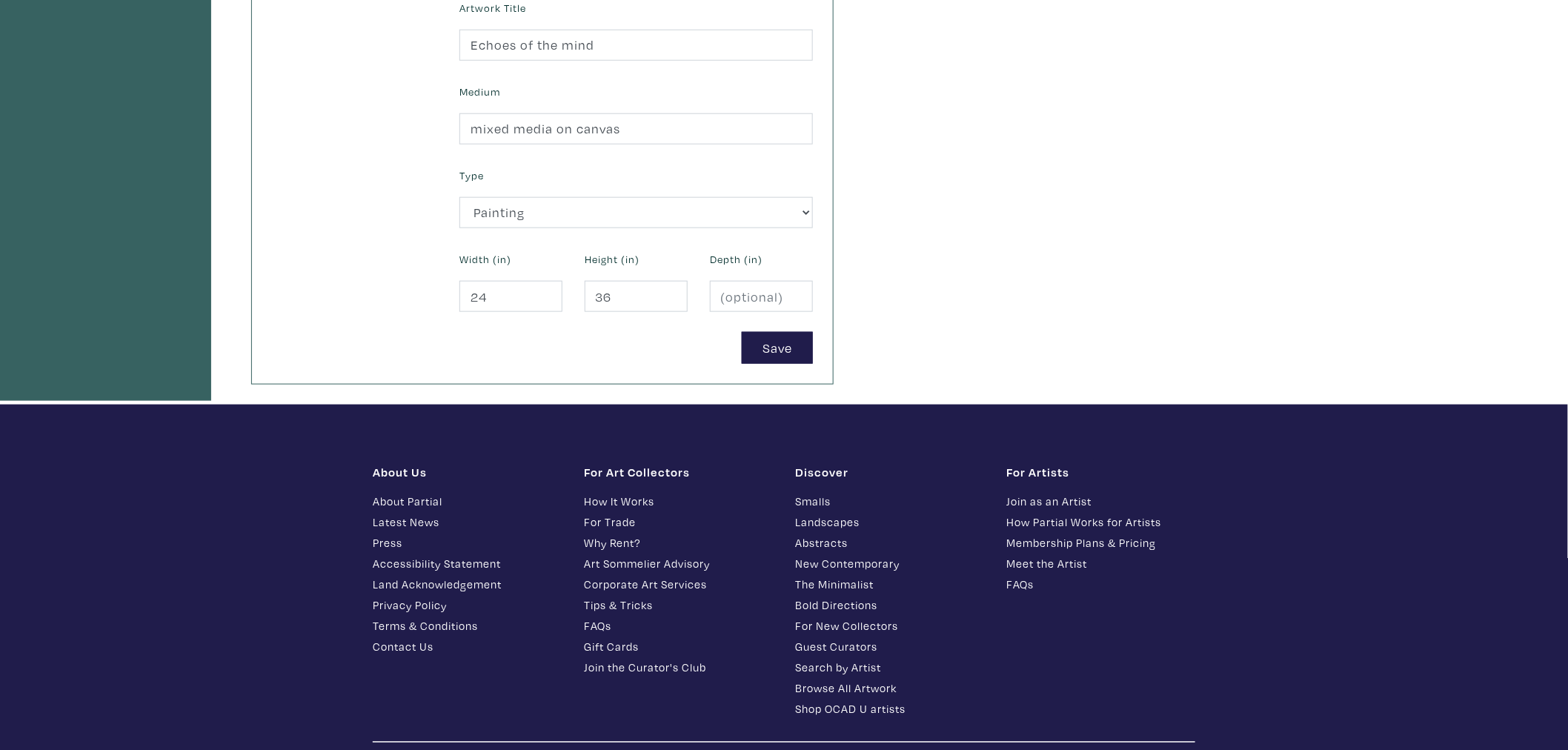
scroll to position [576, 0]
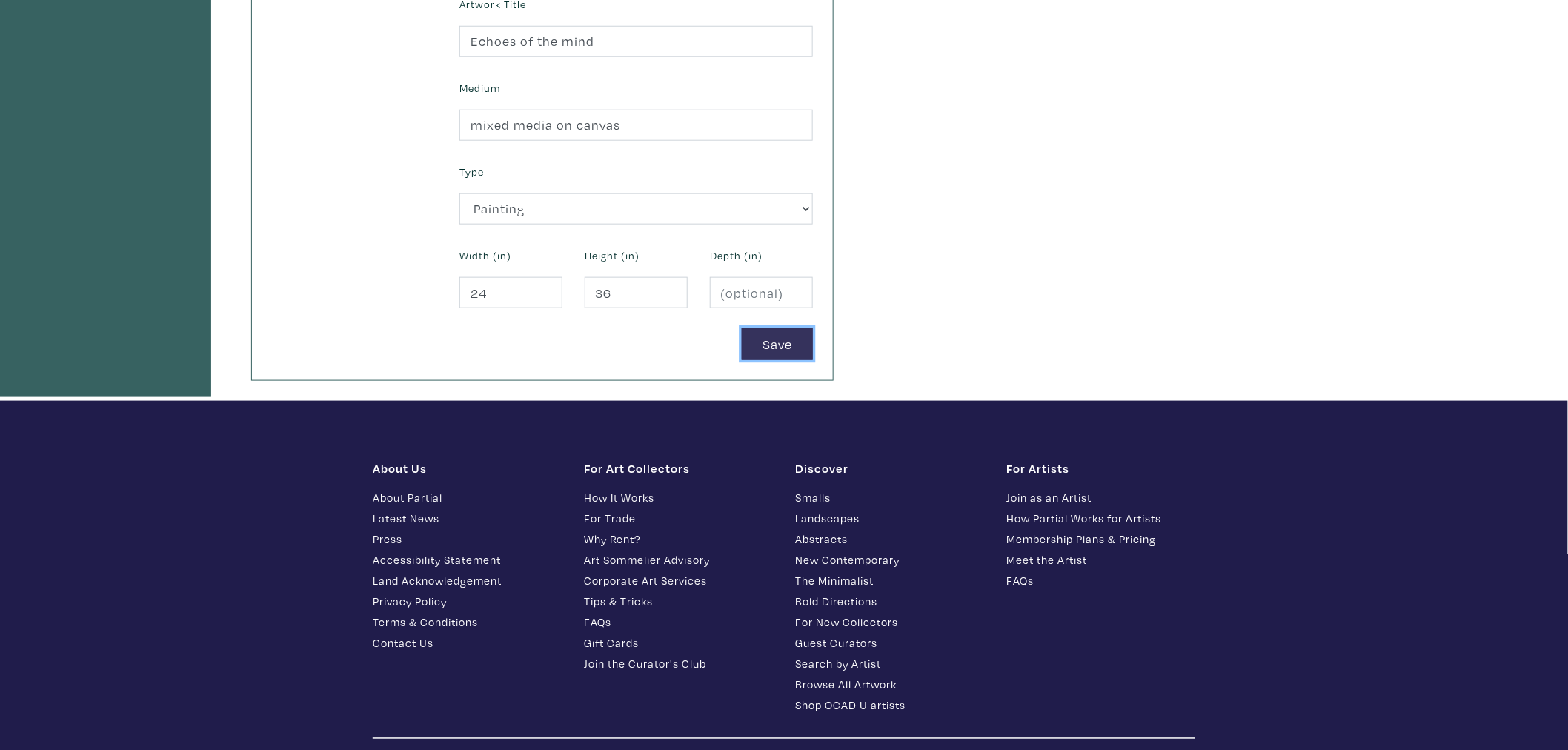
click at [784, 352] on button "Save" at bounding box center [777, 344] width 71 height 32
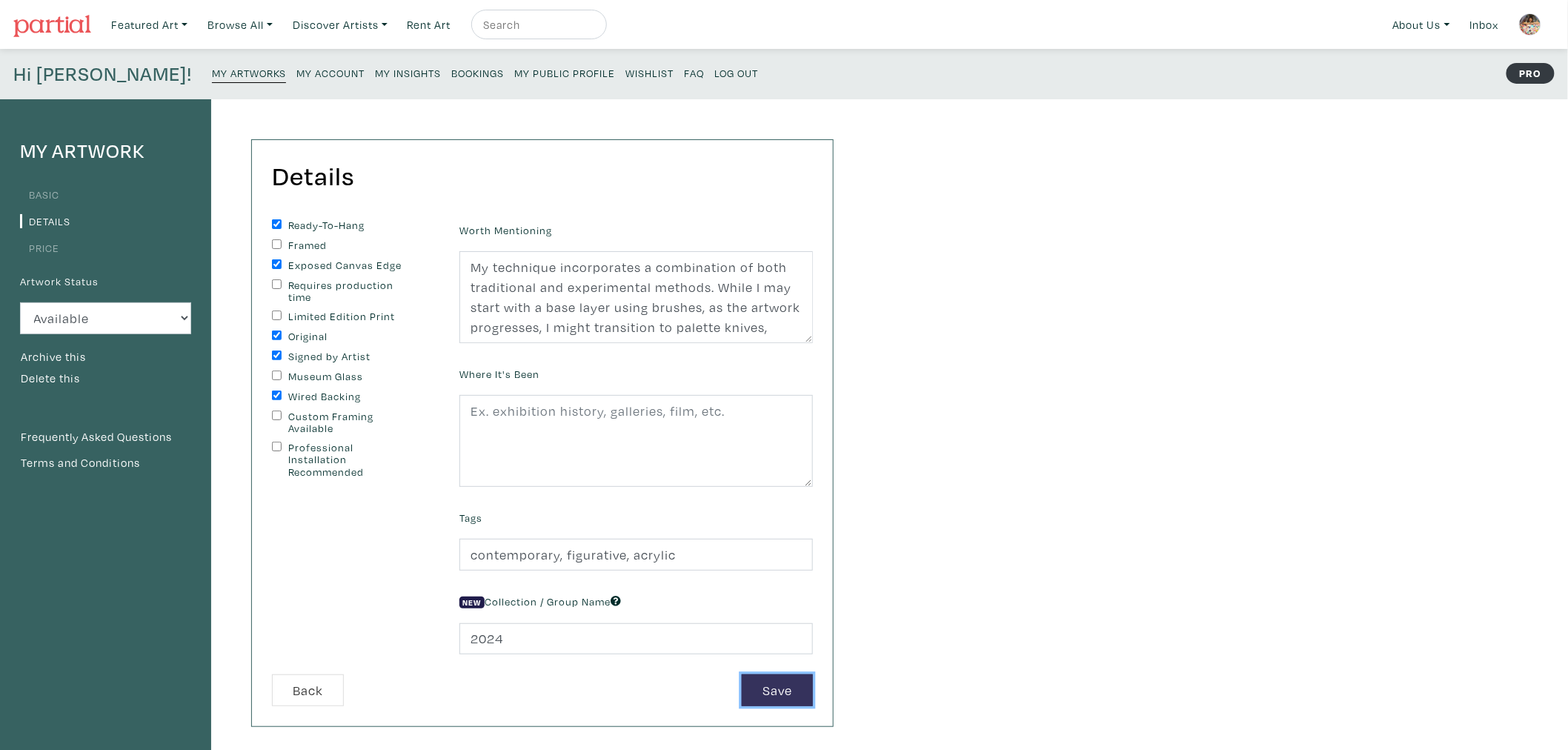
click at [761, 695] on button "Save" at bounding box center [777, 690] width 71 height 32
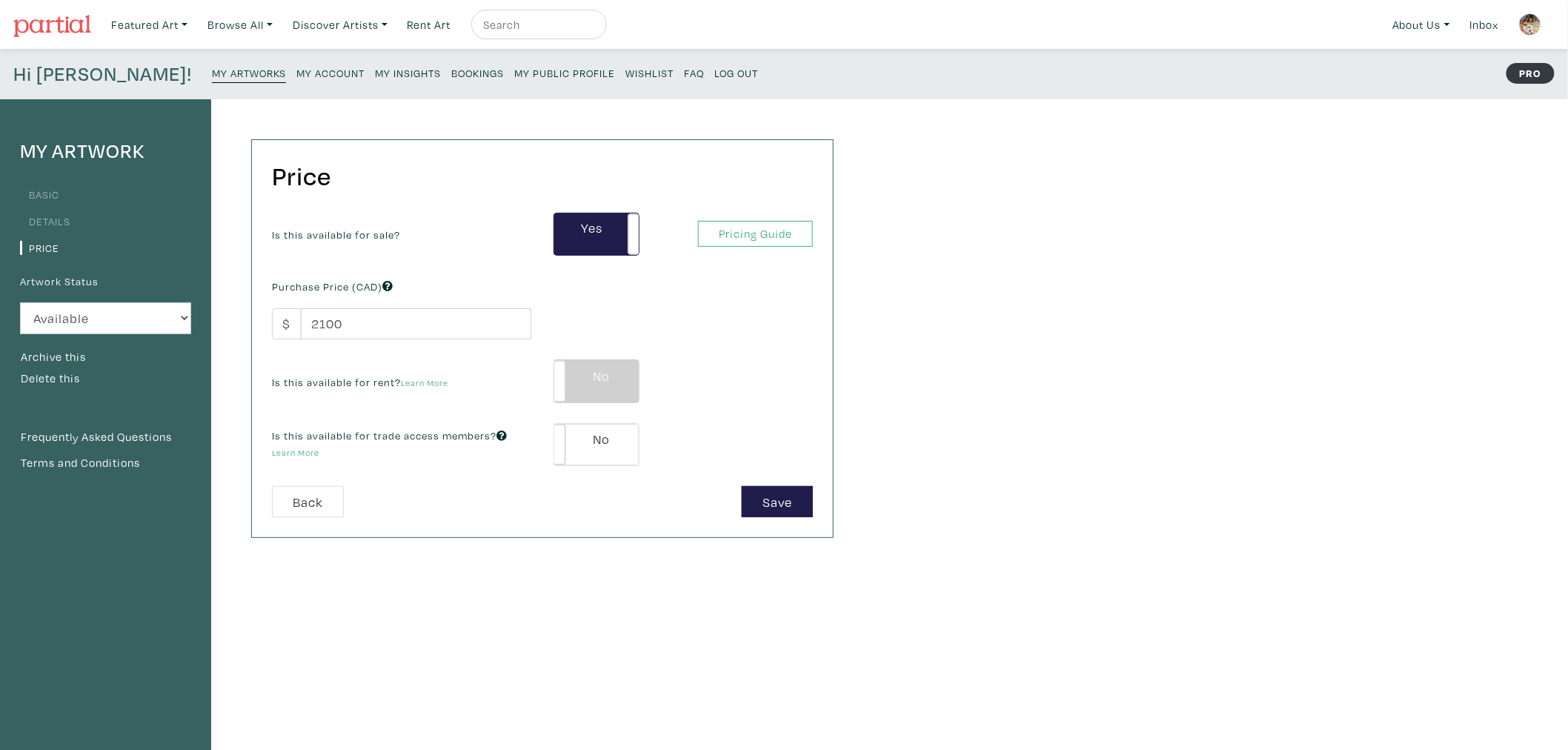
click at [581, 381] on label "No" at bounding box center [596, 381] width 84 height 42
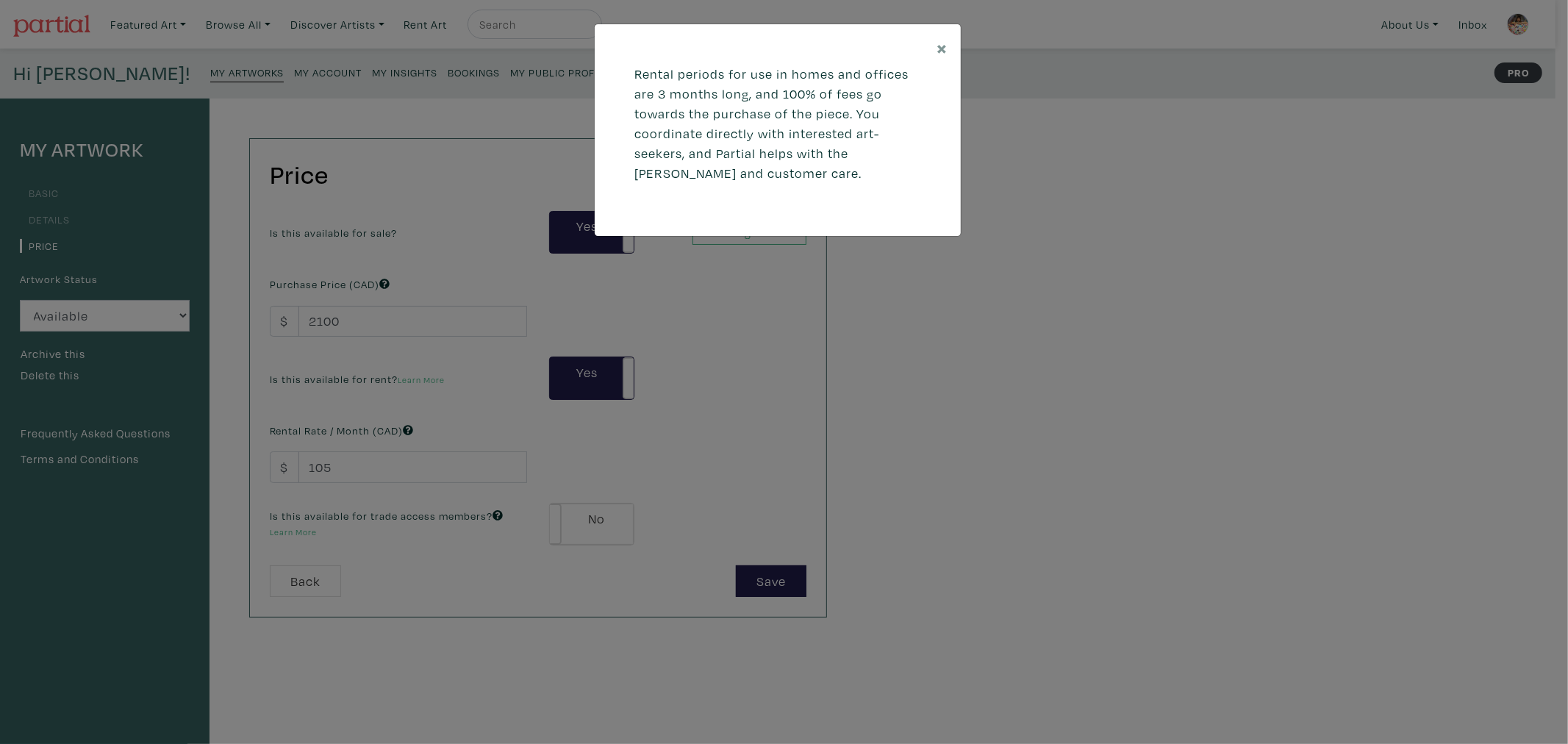
click at [605, 438] on div "× Rental periods for use in homes and offices are 3 months long, and 100% of fe…" at bounding box center [784, 372] width 1568 height 744
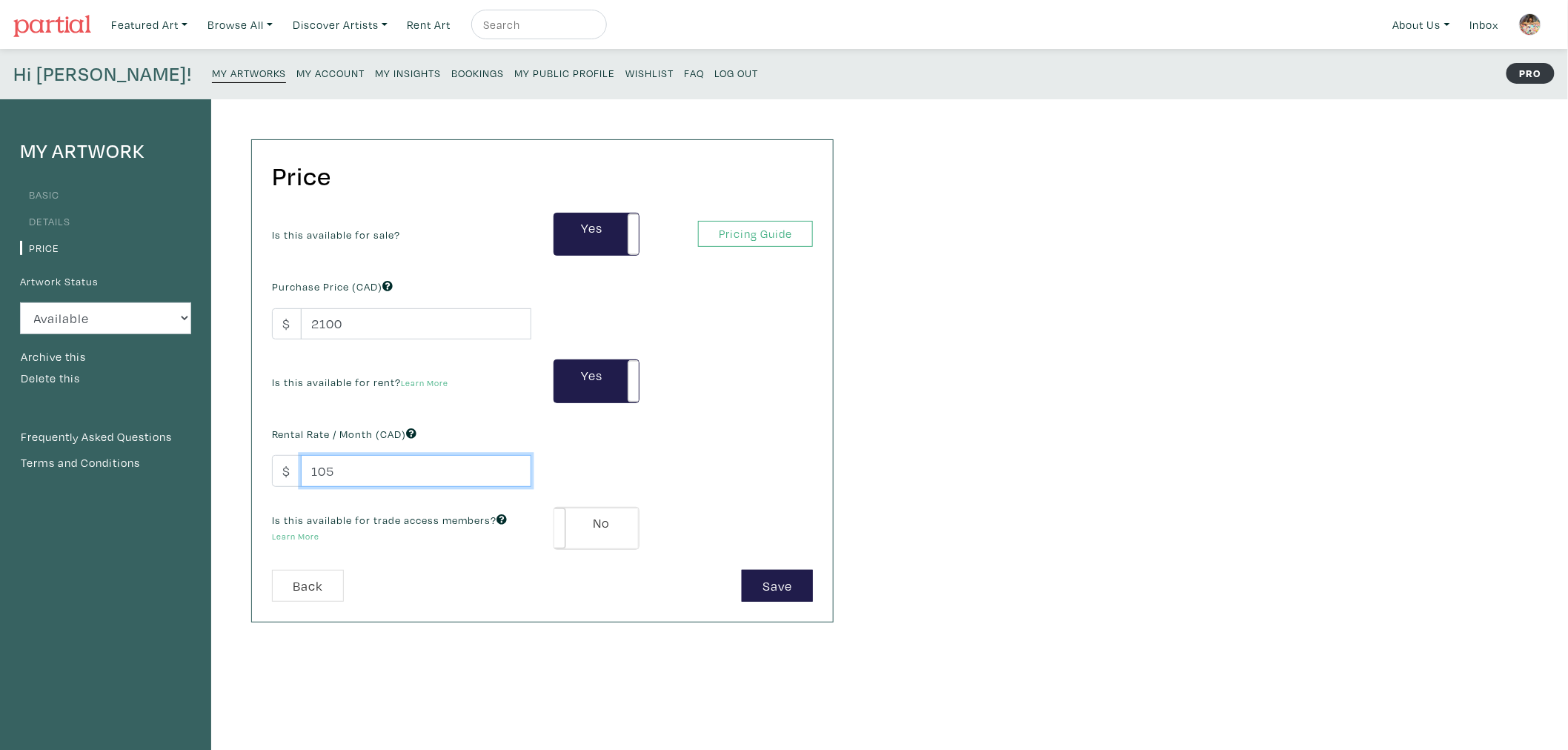
drag, startPoint x: 378, startPoint y: 467, endPoint x: 332, endPoint y: 465, distance: 46.0
click at [235, 455] on div "Price Is this available for sale? Yes No Yes No Pricing Guide PRO Purchase Pric…" at bounding box center [528, 501] width 633 height 804
type input "150"
click at [608, 529] on label "No" at bounding box center [596, 528] width 84 height 42
type input "126"
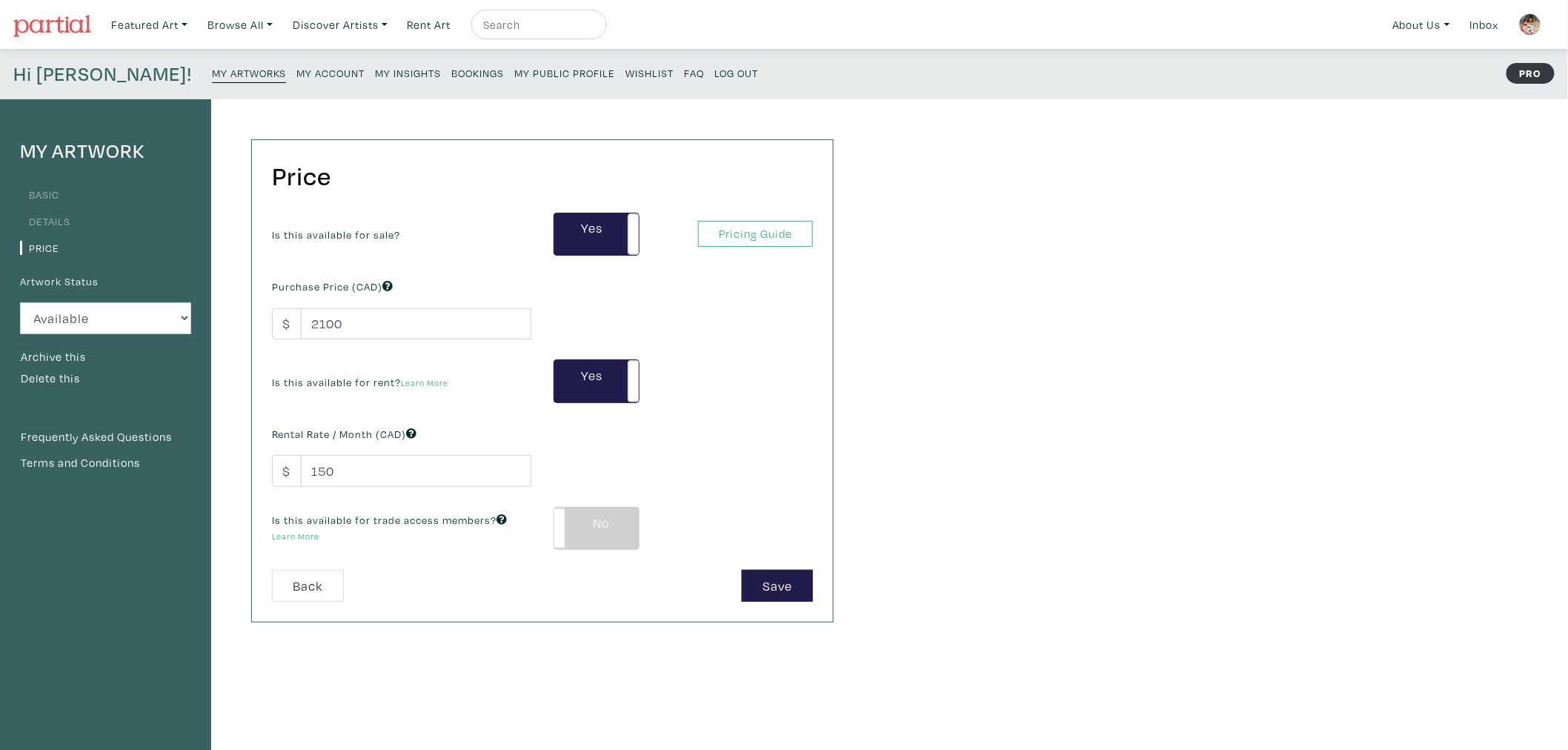
type input "378"
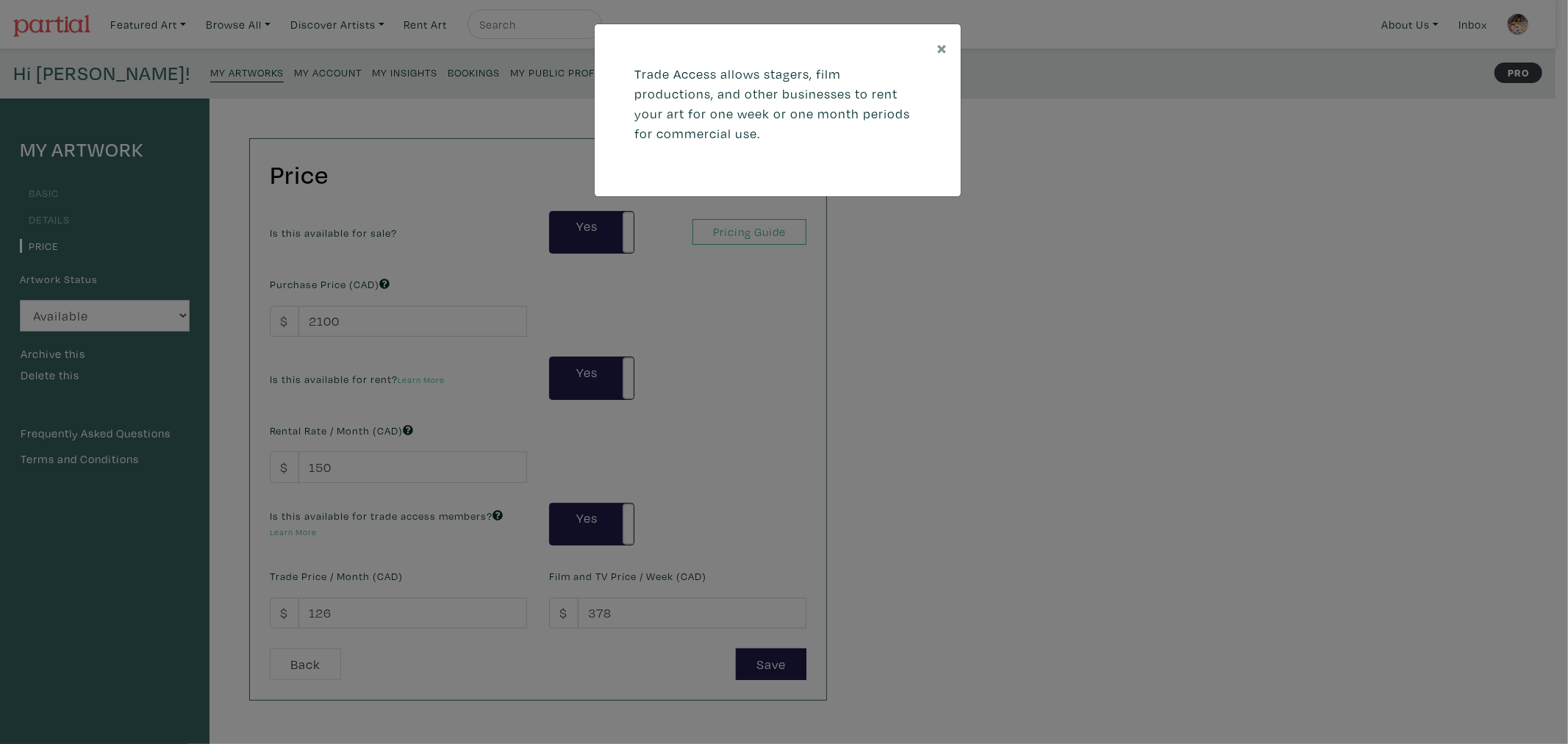
click at [467, 570] on div "× Trade Access allows stagers, film productions, and other businesses to rent y…" at bounding box center [784, 372] width 1568 height 744
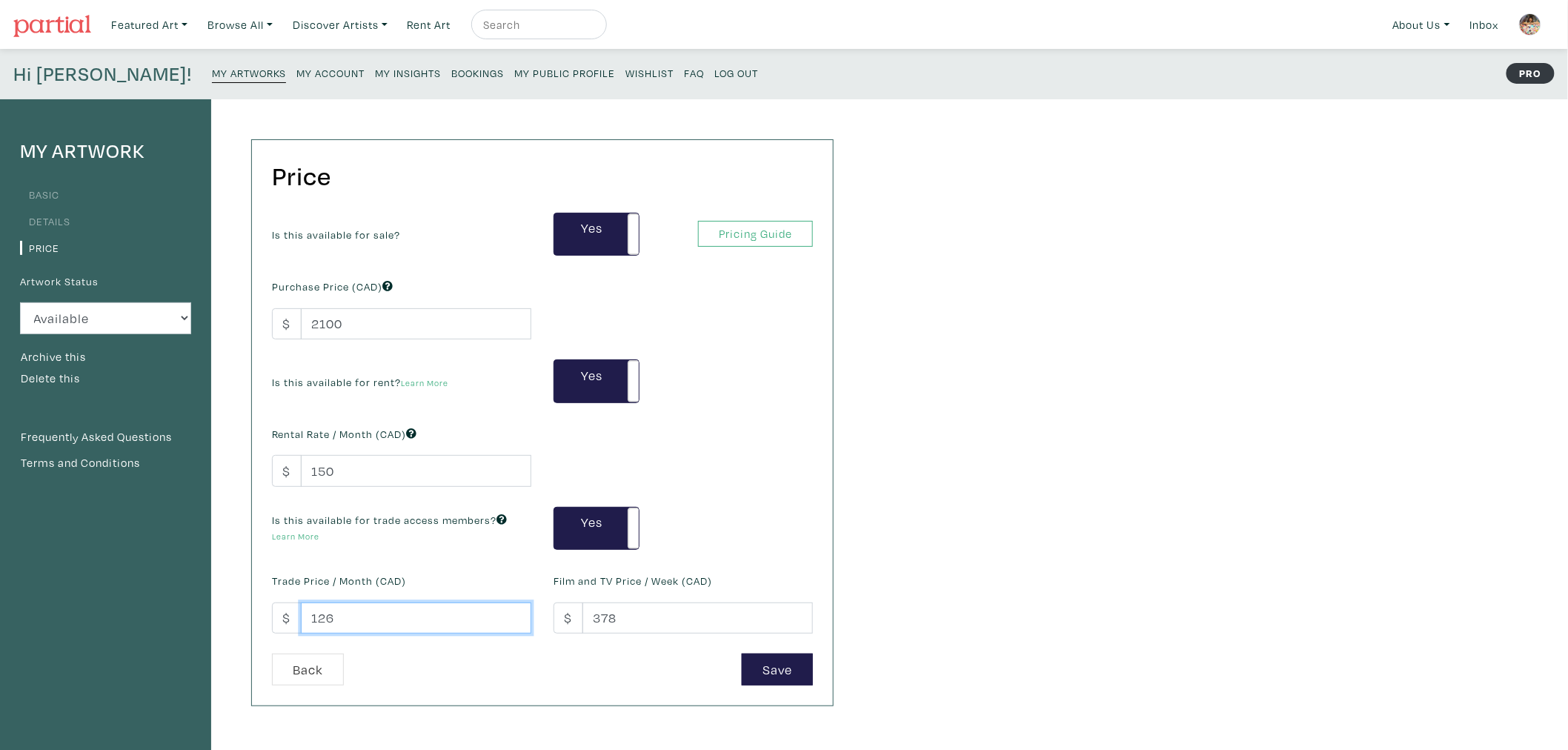
drag, startPoint x: 356, startPoint y: 616, endPoint x: 239, endPoint y: 613, distance: 117.0
click at [240, 613] on div "Price Is this available for sale? Yes No Yes No Pricing Guide PRO Purchase Pric…" at bounding box center [528, 501] width 633 height 804
type input "200"
click at [795, 666] on button "Save" at bounding box center [777, 670] width 71 height 32
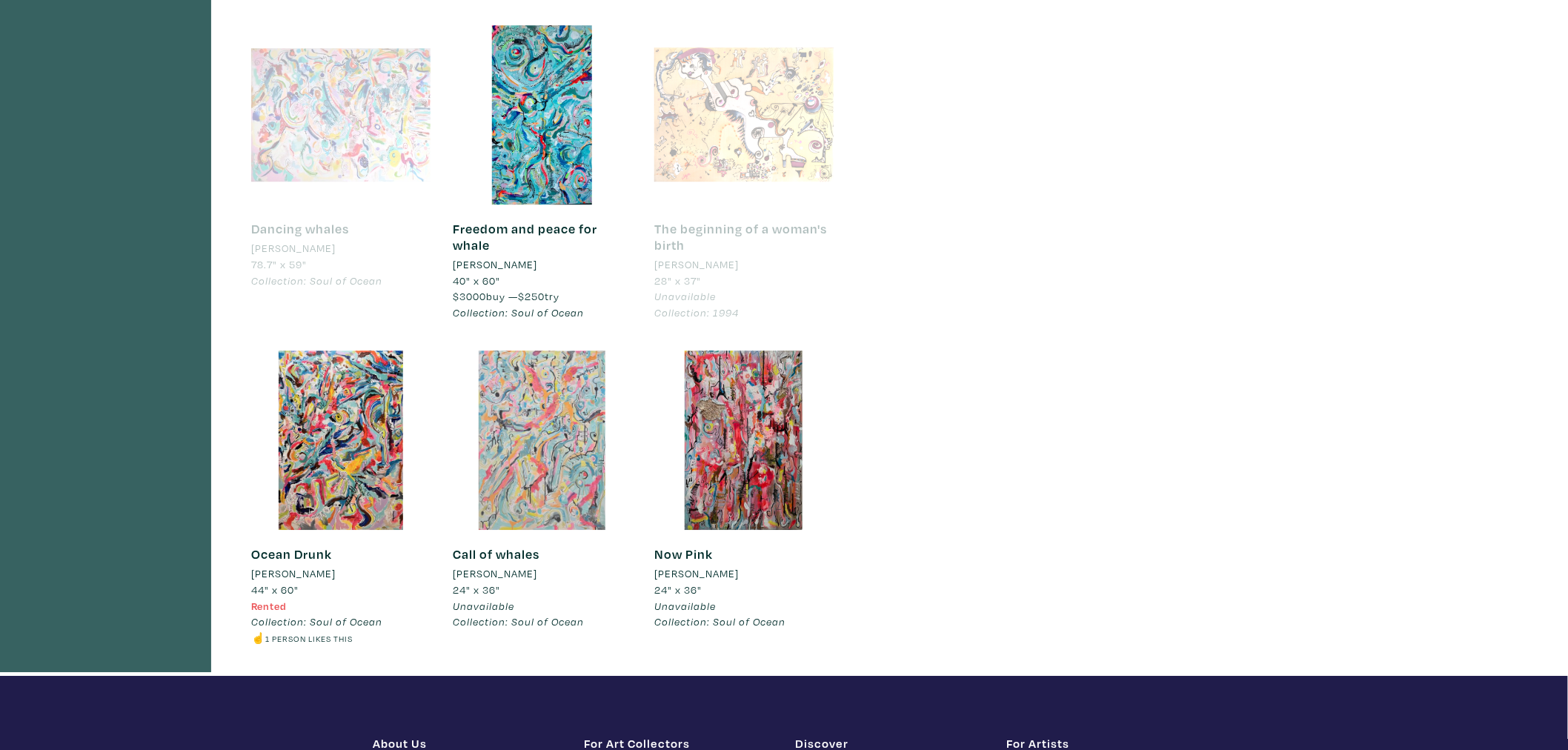
scroll to position [1729, 0]
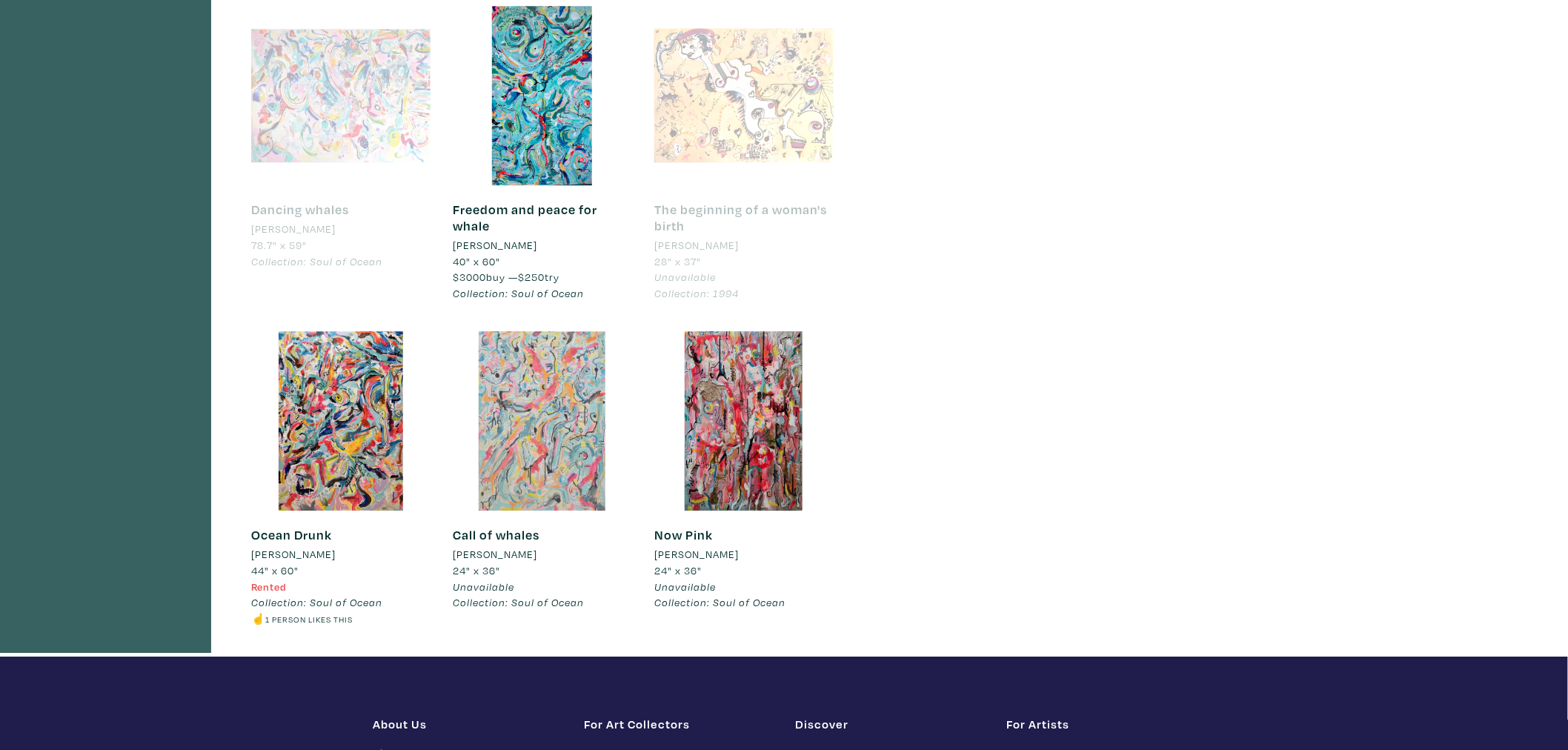
click at [554, 436] on div at bounding box center [543, 421] width 180 height 180
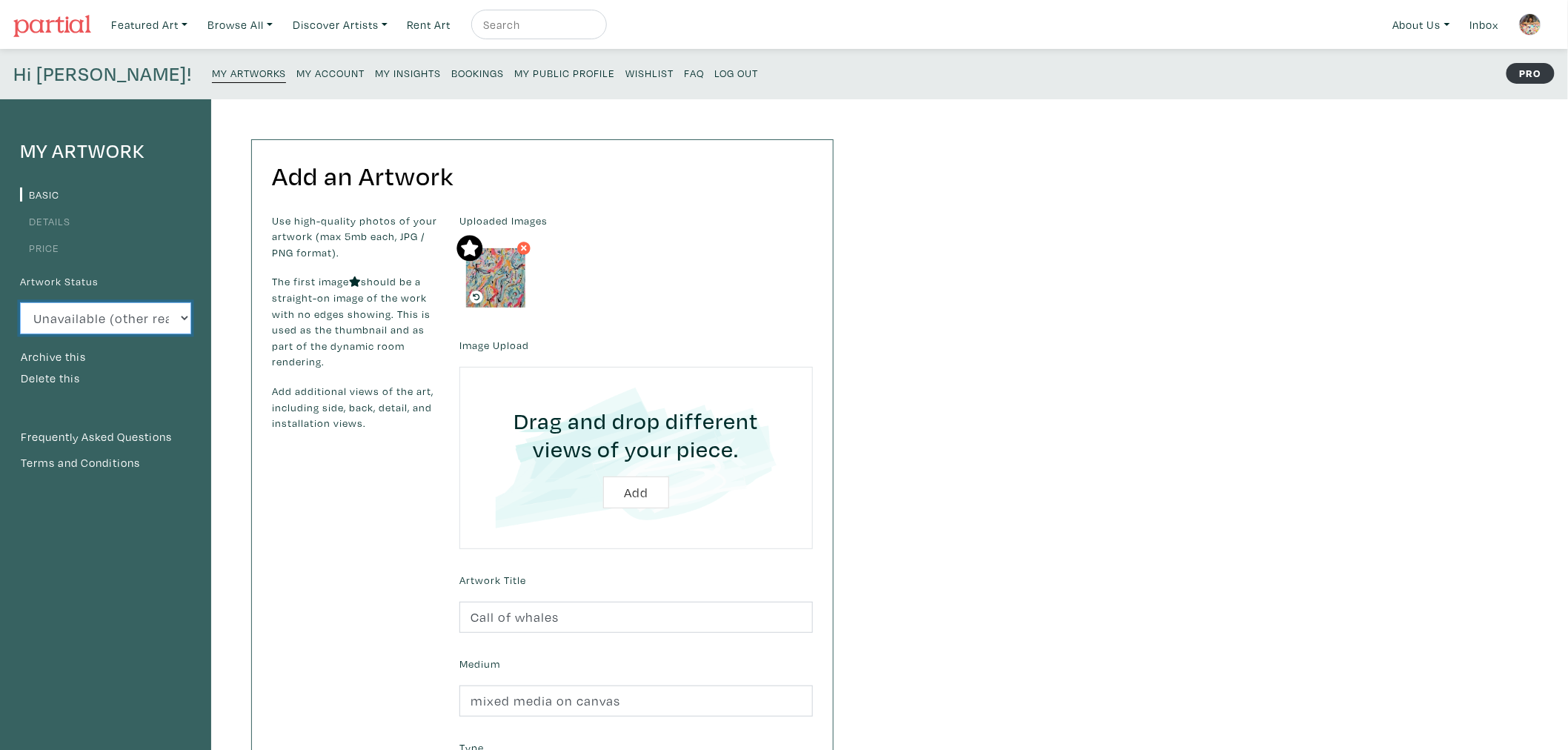
click at [141, 308] on select "Available Sold Rented Unavailable (other reason)" at bounding box center [105, 318] width 171 height 32
select select "1"
click at [20, 303] on select "Available Sold Rented Unavailable (other reason)" at bounding box center [105, 318] width 171 height 32
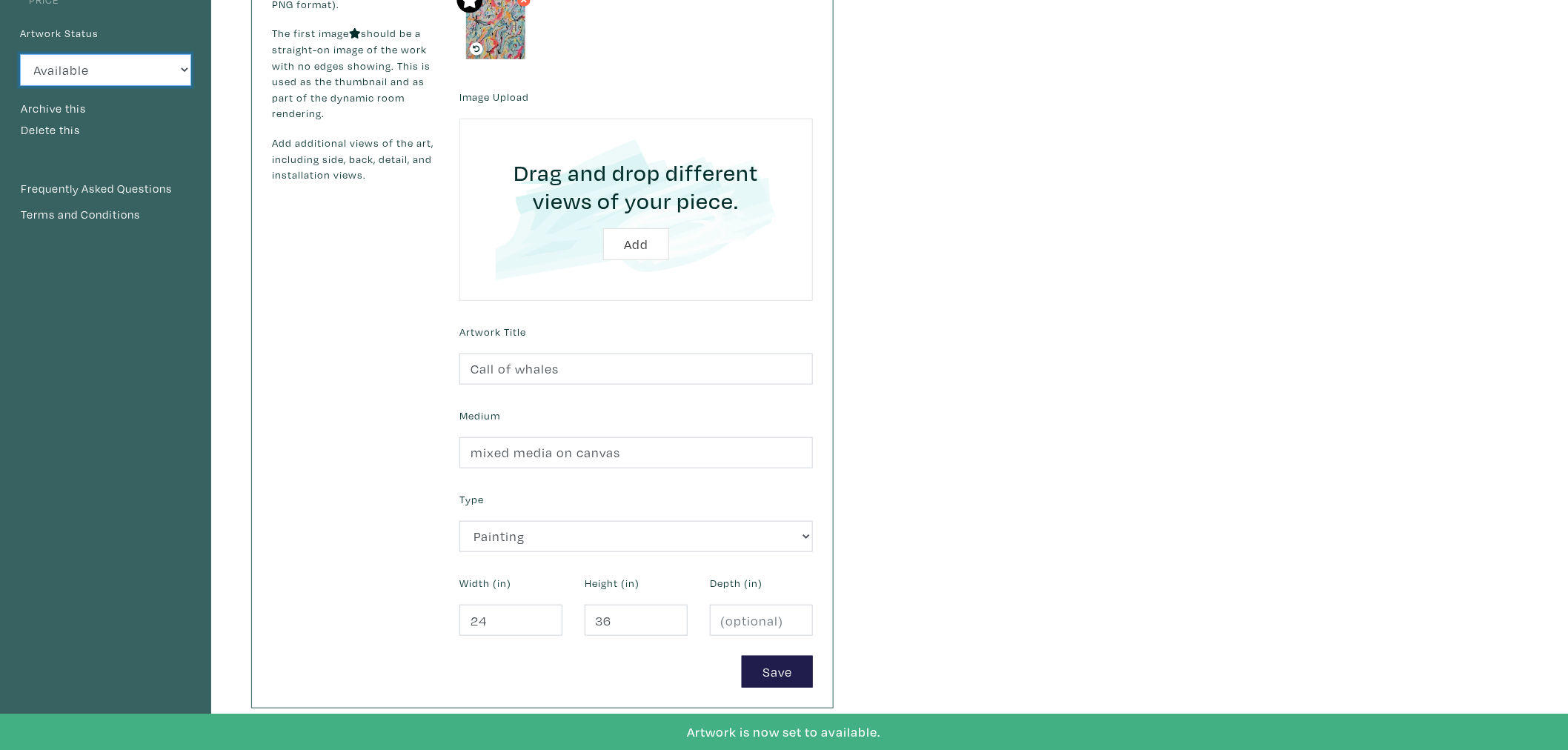
scroll to position [411, 0]
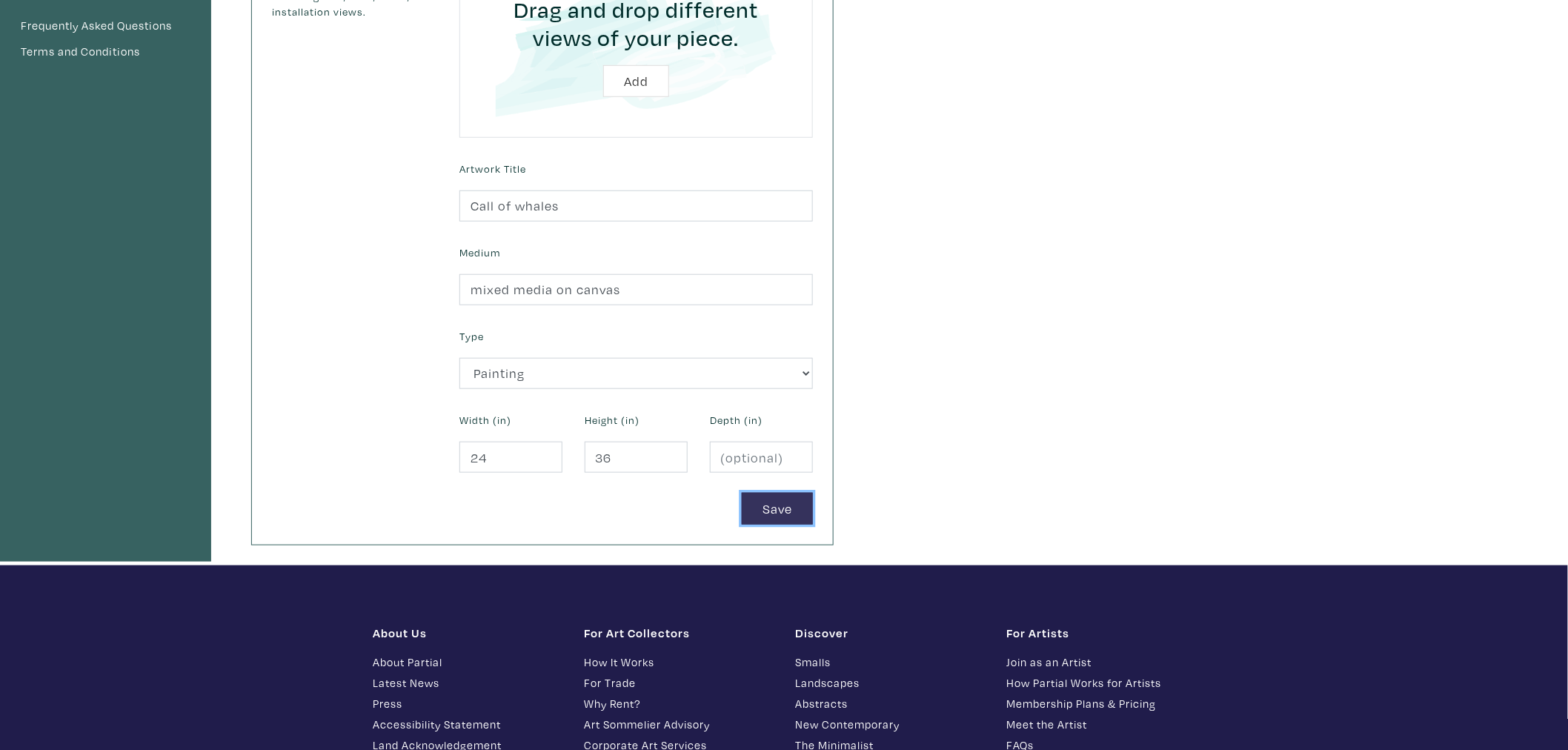
click at [771, 519] on button "Save" at bounding box center [777, 509] width 71 height 32
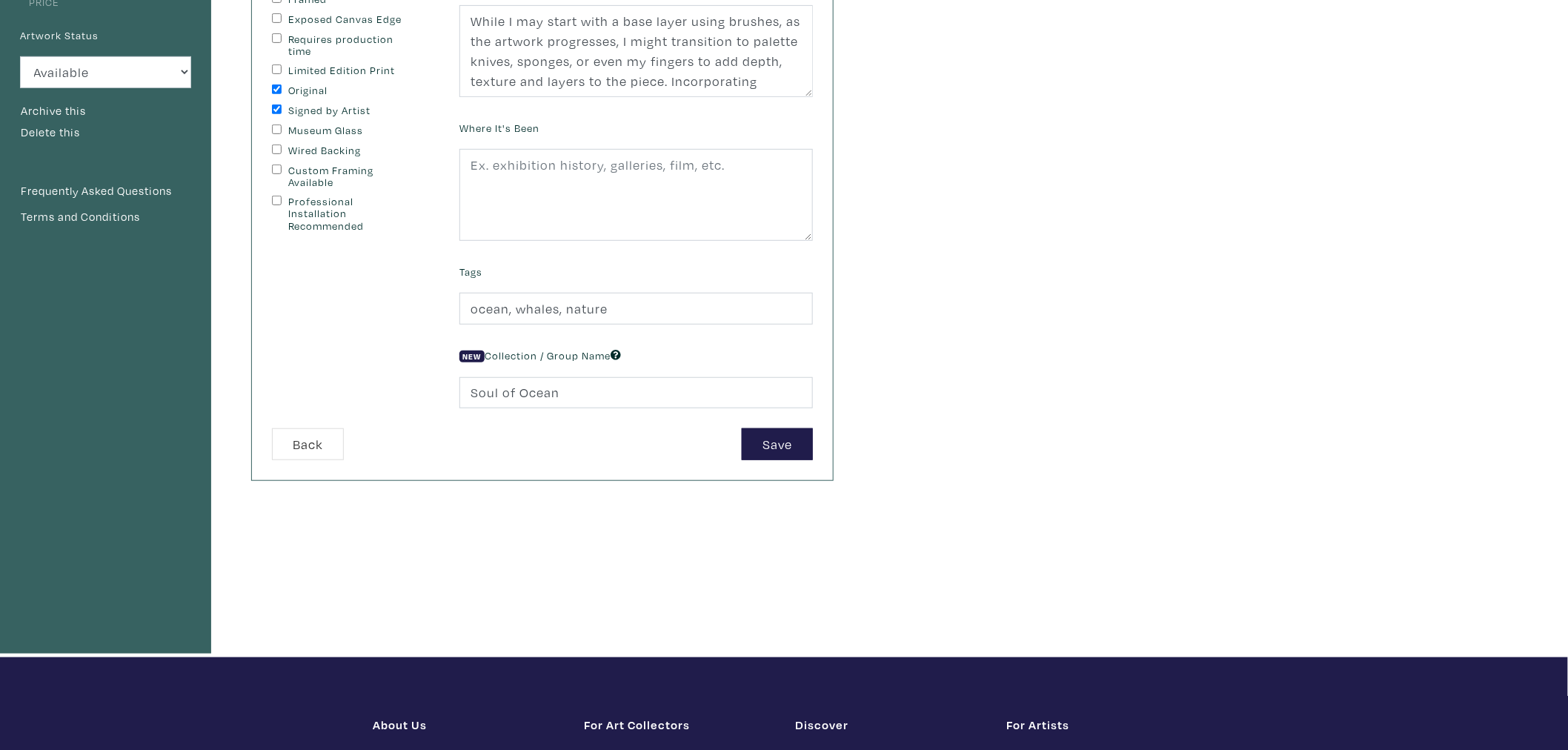
scroll to position [247, 0]
click at [773, 445] on button "Save" at bounding box center [777, 444] width 71 height 32
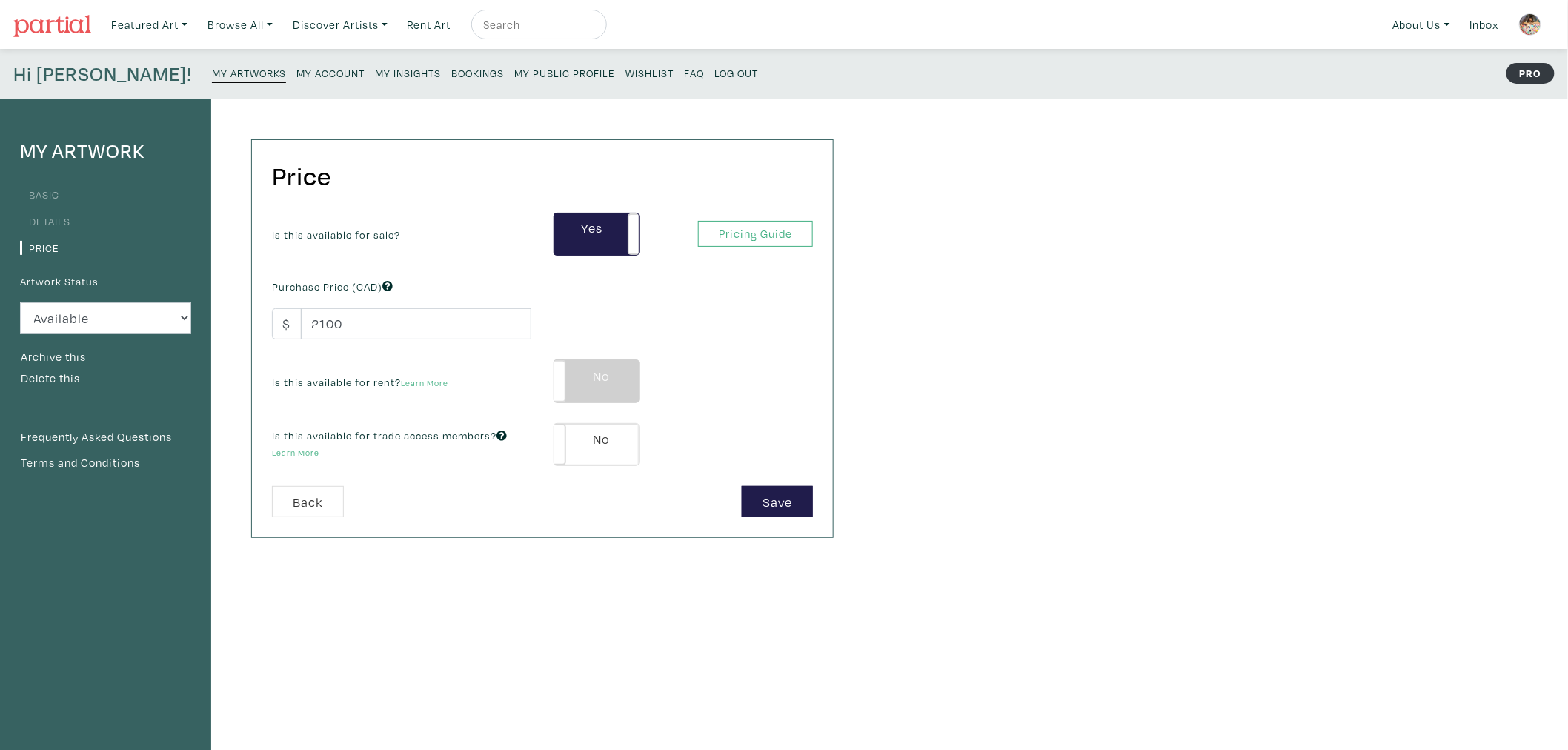
click at [599, 381] on label "No" at bounding box center [596, 381] width 84 height 42
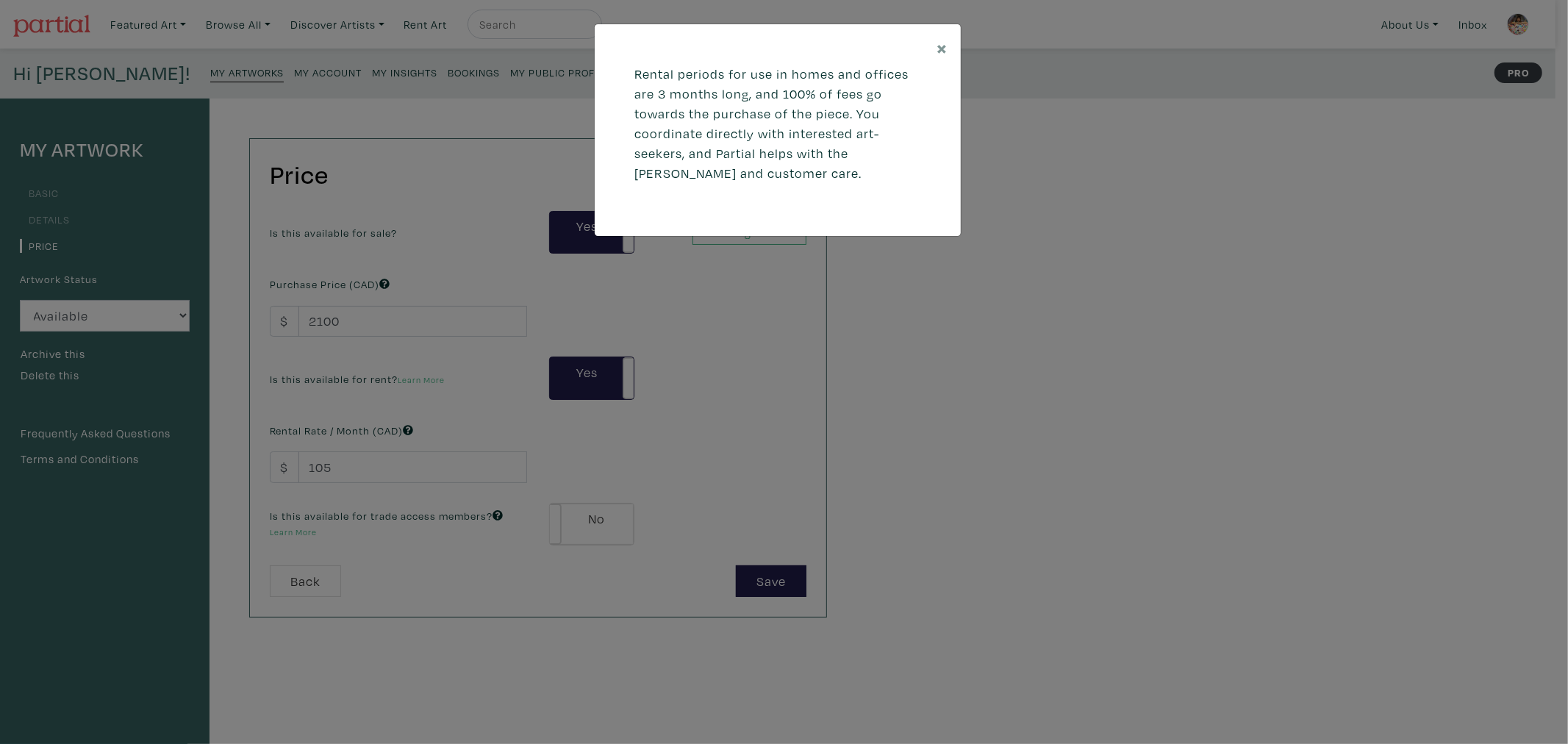
click at [561, 478] on div "× Rental periods for use in homes and offices are 3 months long, and 100% of fe…" at bounding box center [784, 372] width 1568 height 744
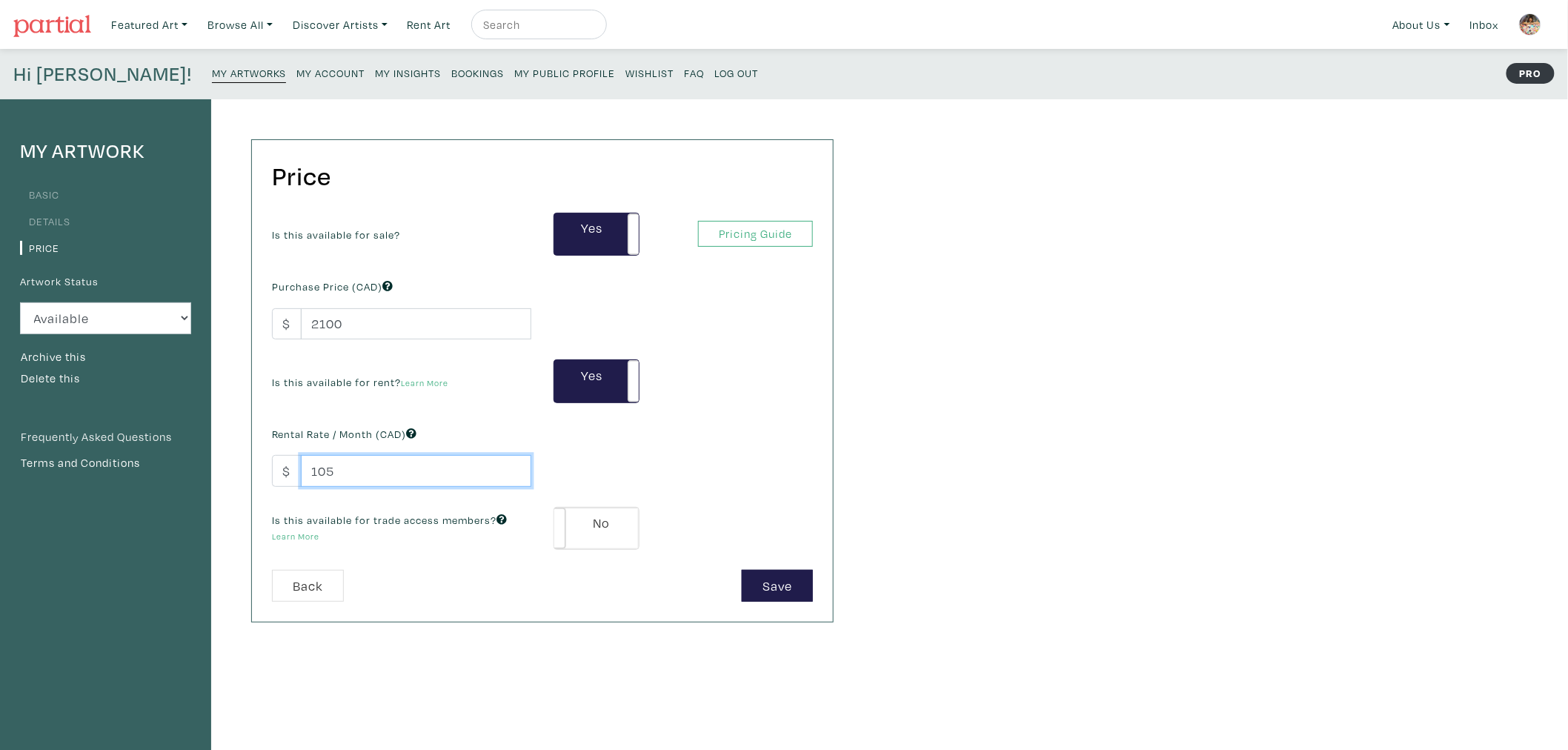
drag, startPoint x: 293, startPoint y: 461, endPoint x: 117, endPoint y: 446, distance: 176.6
click at [117, 446] on div "My Artwork Basic Details Price Artwork Status Available Sold Rented Unavailable…" at bounding box center [422, 501] width 845 height 804
type input "150"
click at [650, 475] on div "Is this available for sale? Yes No Yes No Pricing Guide PRO Purchase Price (CAD…" at bounding box center [542, 391] width 563 height 357
click at [639, 524] on div "Is this available for trade access members? Learn More Yes No Yes No" at bounding box center [542, 529] width 563 height 43
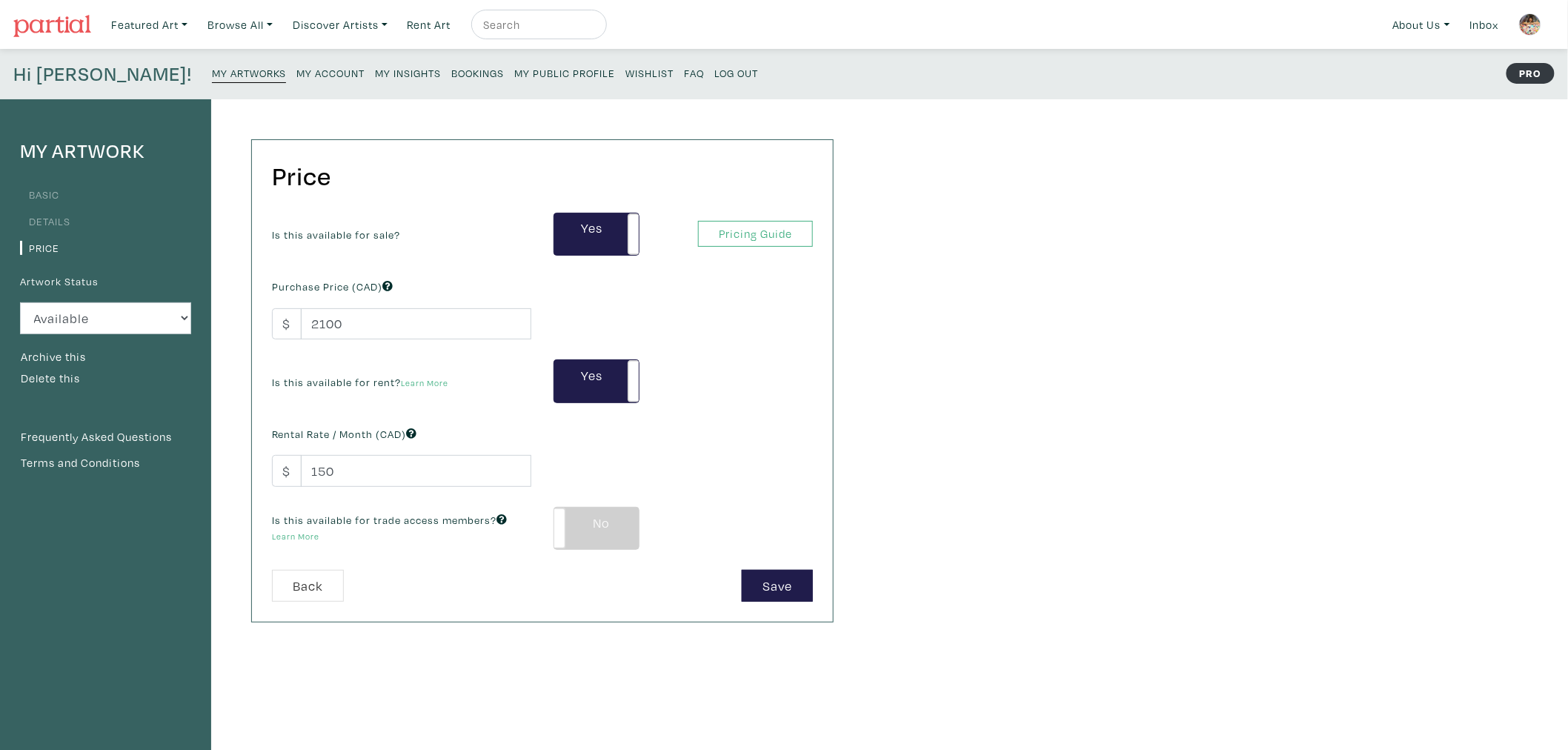
click at [608, 534] on label "No" at bounding box center [596, 528] width 84 height 42
type input "126"
type input "378"
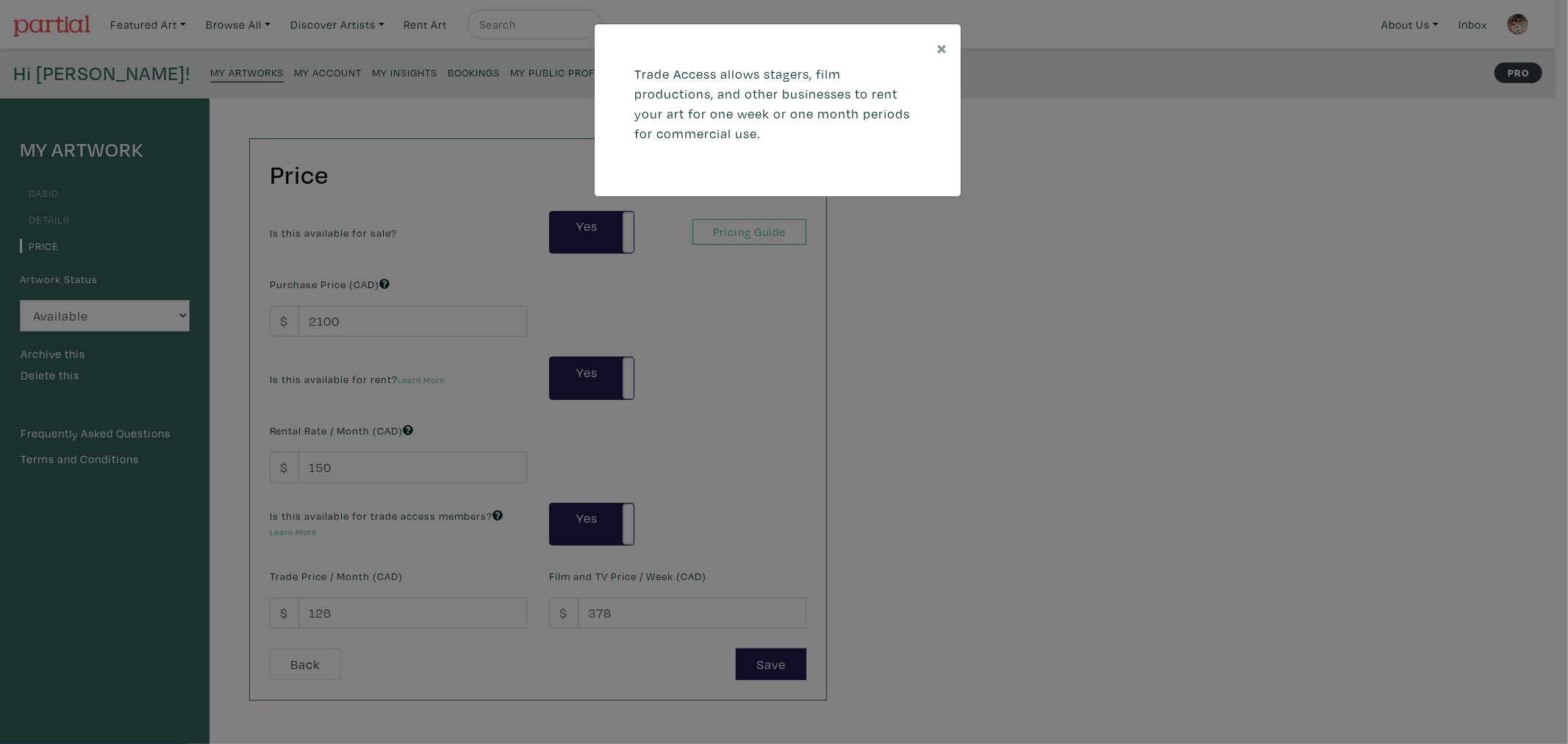
click at [393, 597] on div "× Trade Access allows stagers, film productions, and other businesses to rent y…" at bounding box center [784, 372] width 1568 height 744
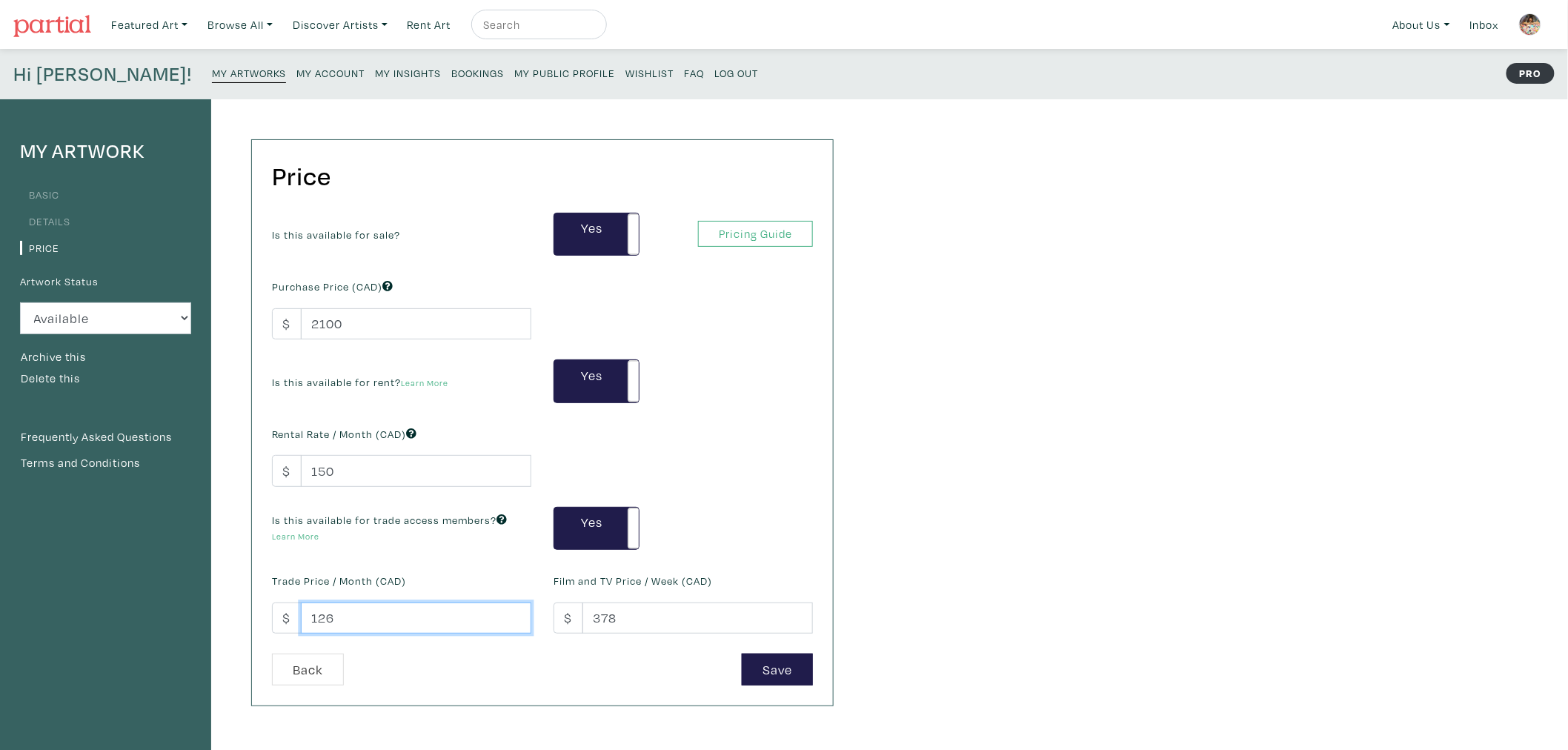
drag, startPoint x: 344, startPoint y: 618, endPoint x: 227, endPoint y: 609, distance: 117.3
click at [224, 614] on div "Price Is this available for sale? Yes No Yes No Pricing Guide PRO Purchase Pric…" at bounding box center [528, 501] width 633 height 804
type input "200"
click at [772, 671] on button "Save" at bounding box center [777, 670] width 71 height 32
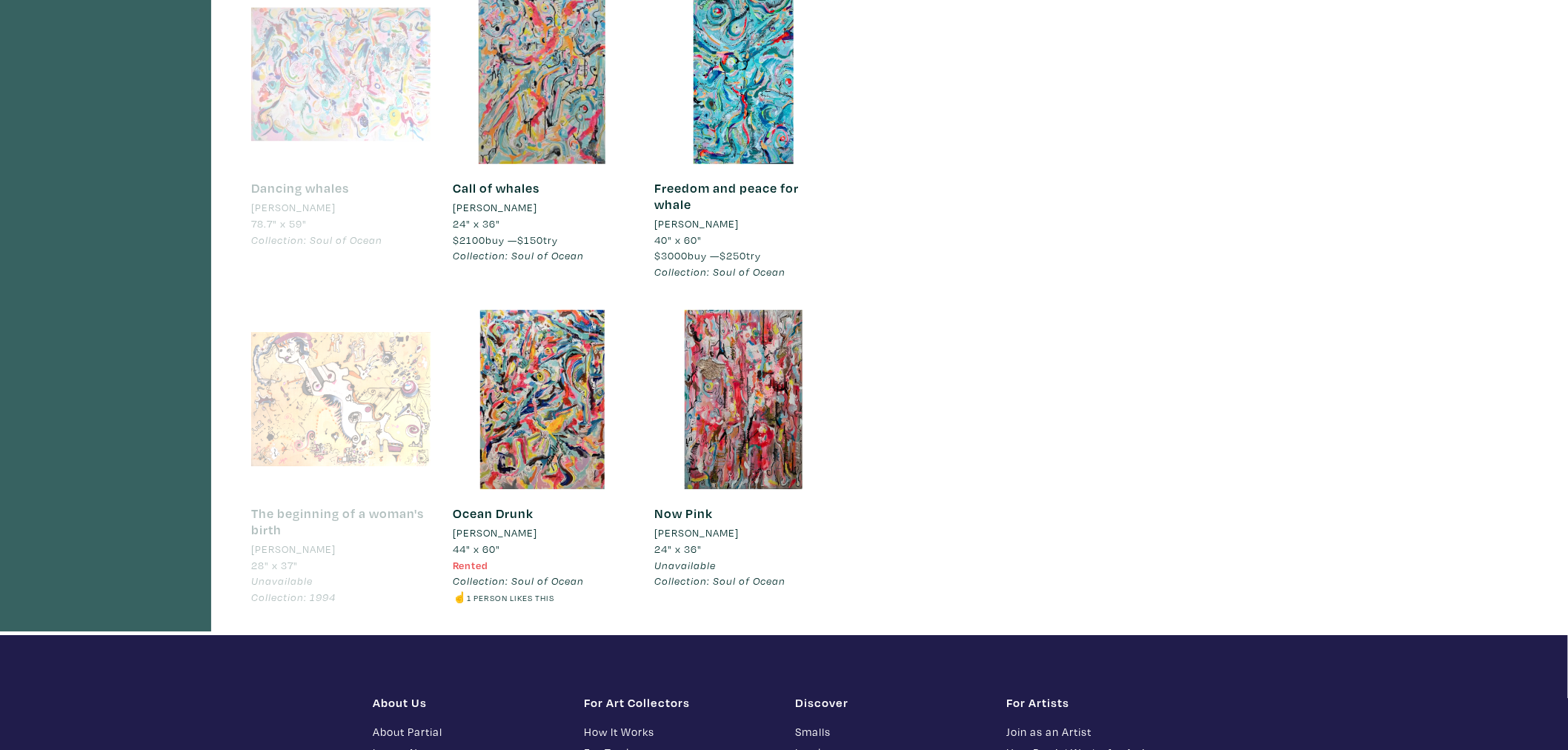
scroll to position [1811, 0]
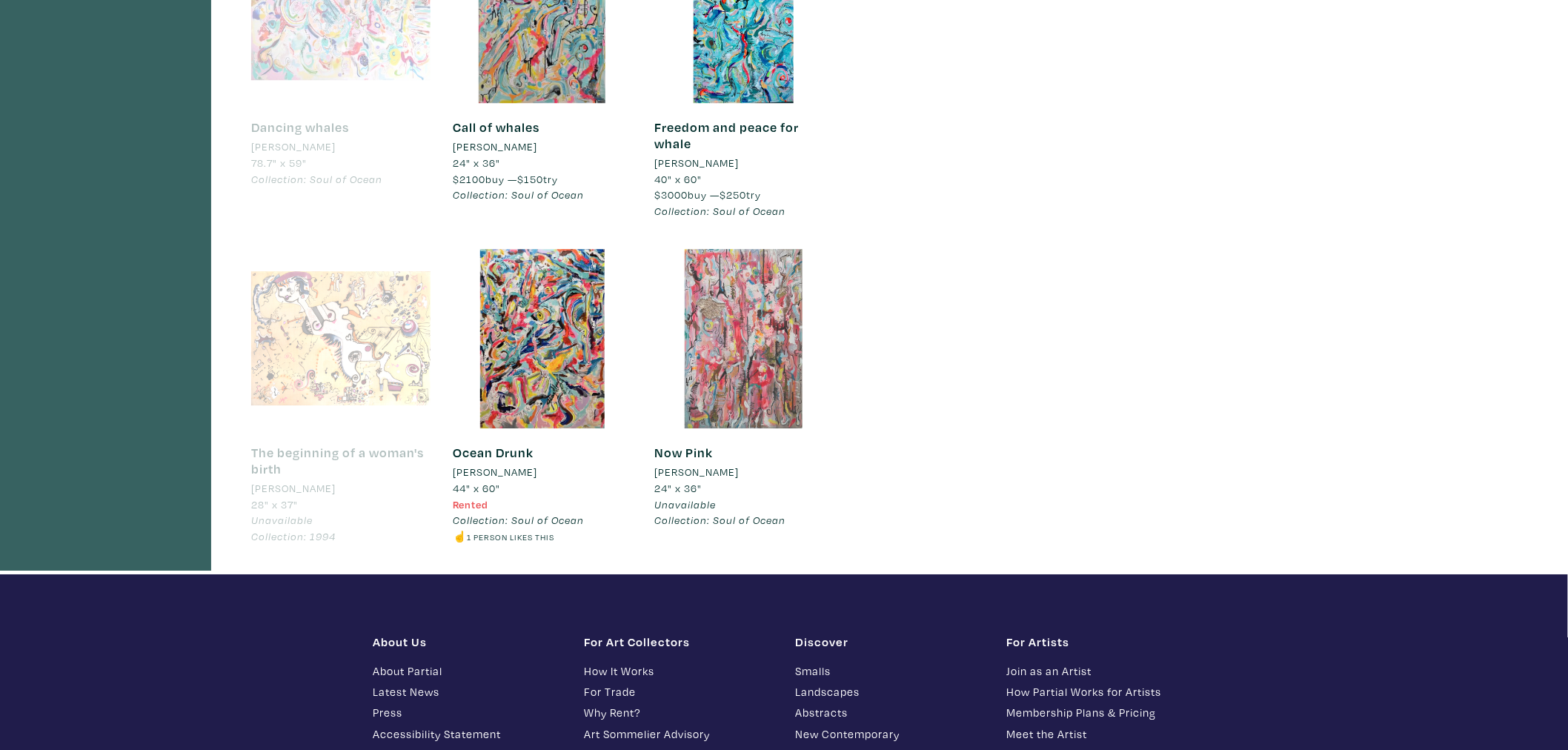
click at [745, 372] on div at bounding box center [744, 339] width 180 height 180
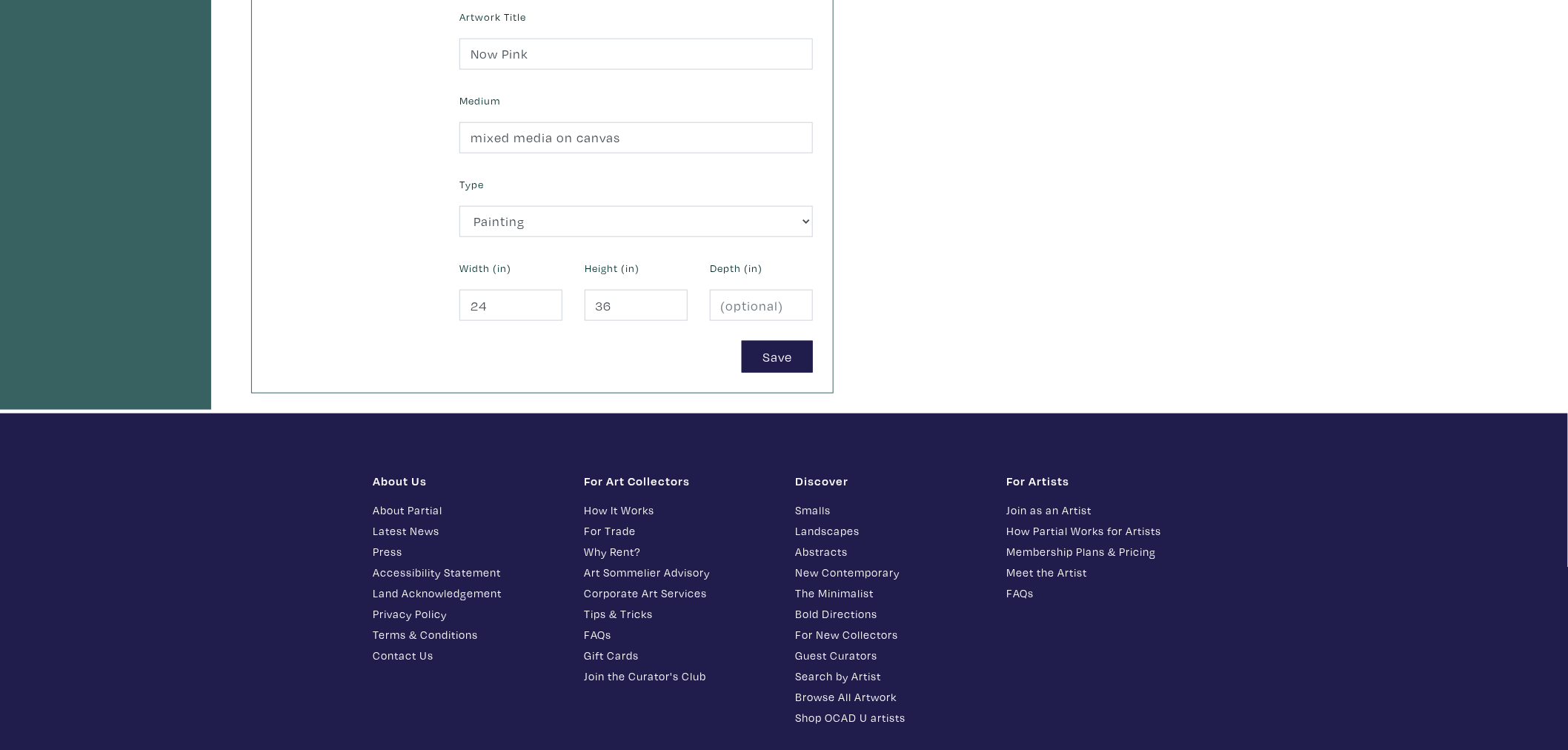
scroll to position [576, 0]
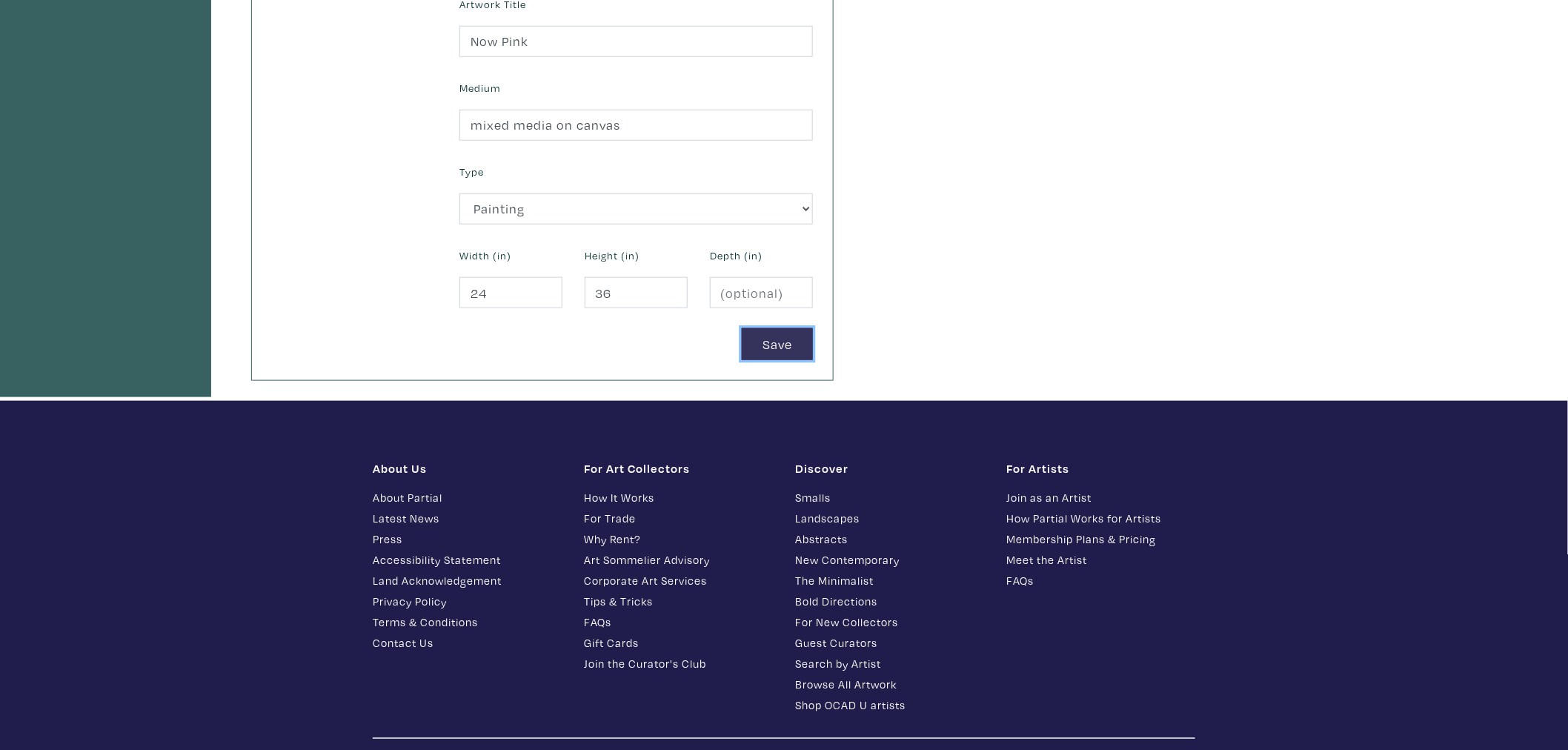
click at [783, 353] on button "Save" at bounding box center [777, 344] width 71 height 32
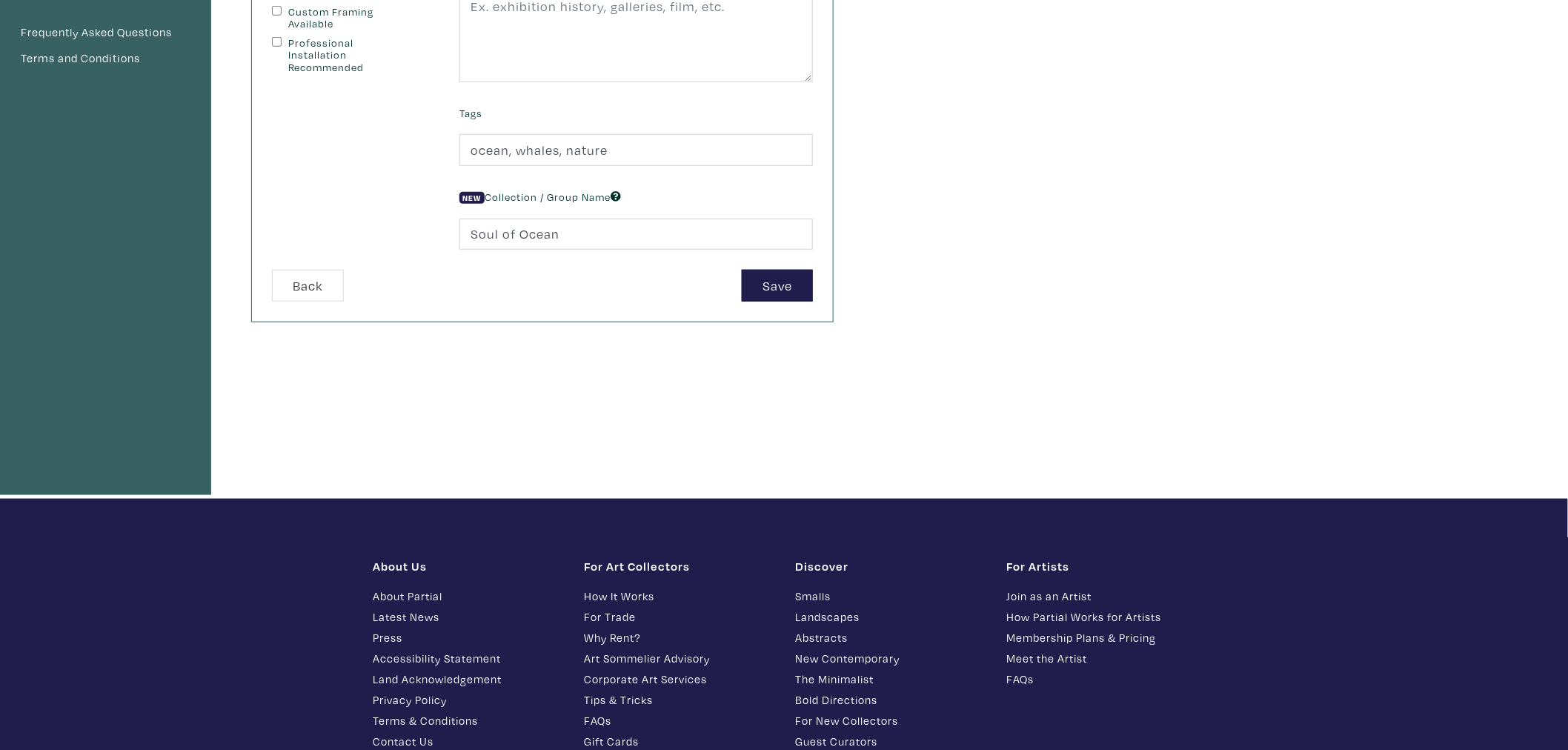
scroll to position [383, 0]
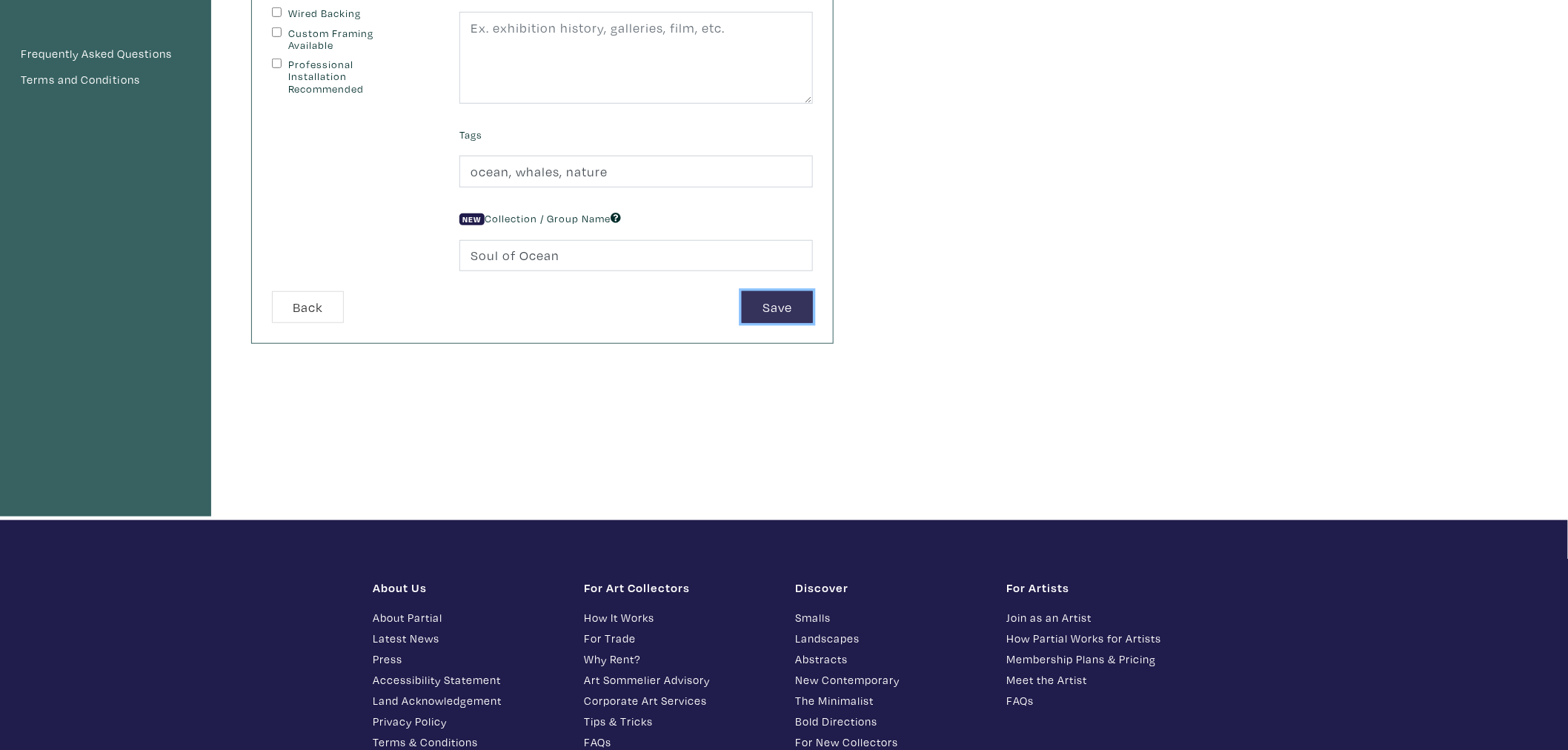
click at [769, 322] on button "Save" at bounding box center [777, 307] width 71 height 32
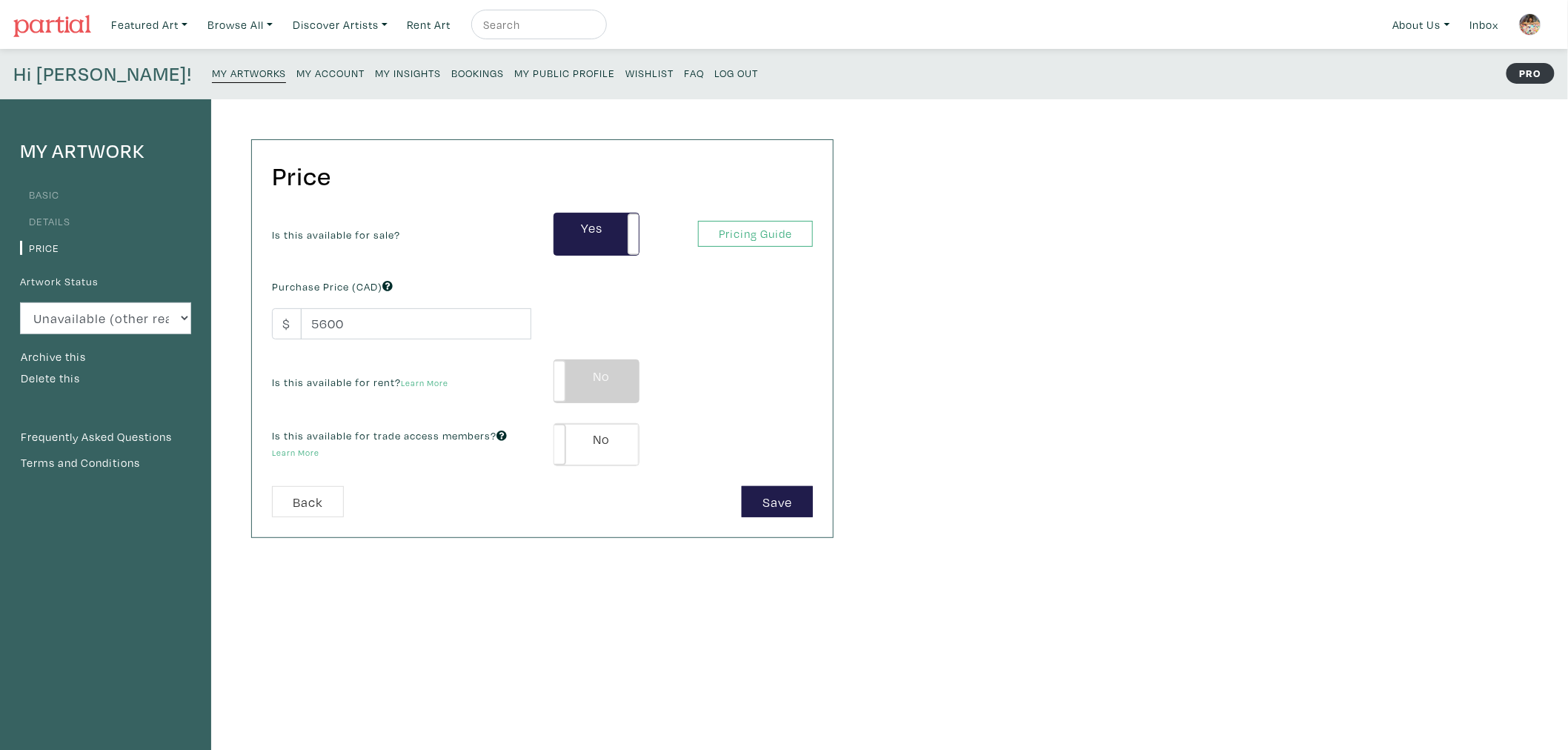
click at [583, 380] on label "No" at bounding box center [596, 381] width 84 height 42
type input "280"
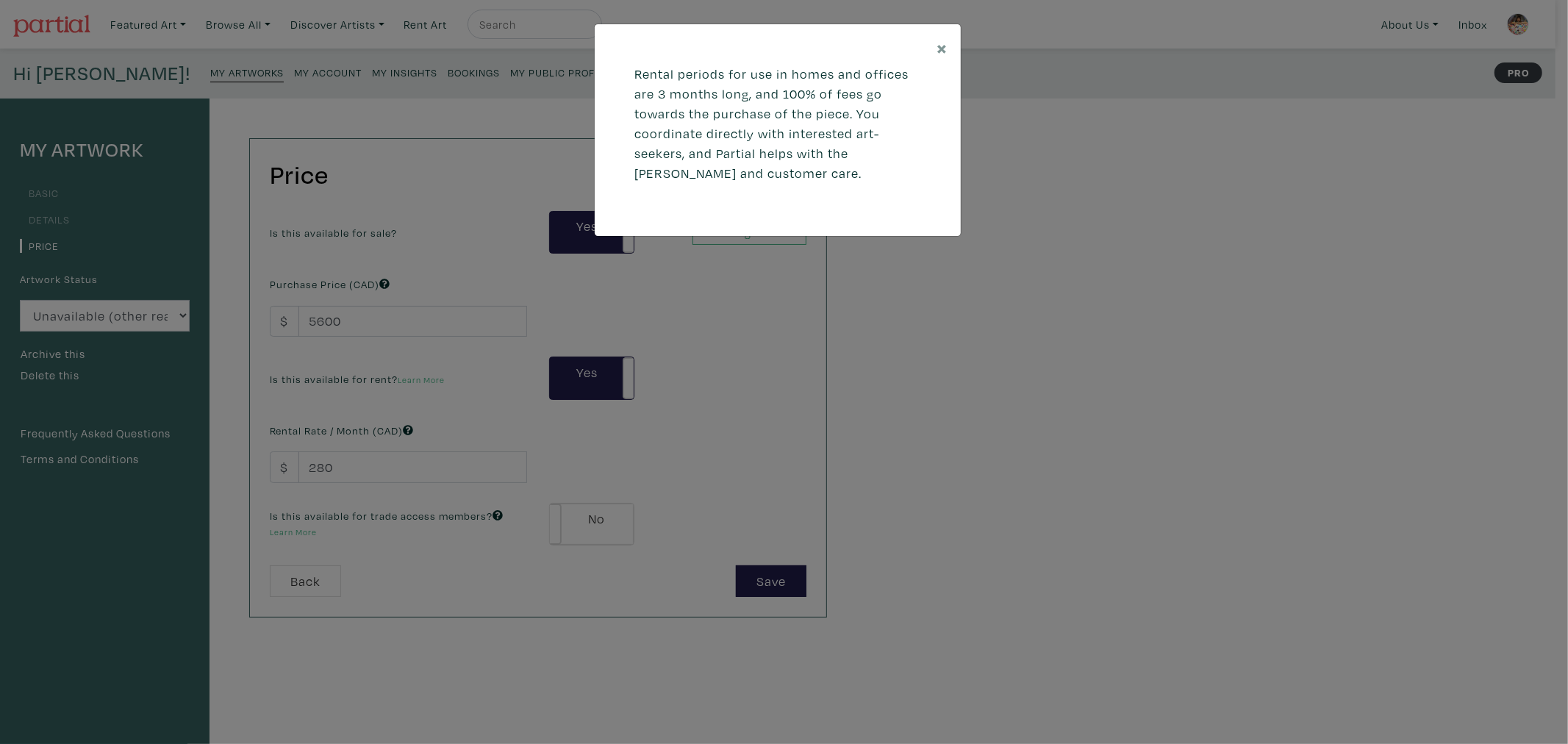
click at [671, 438] on div "× Rental periods for use in homes and offices are 3 months long, and 100% of fe…" at bounding box center [784, 372] width 1568 height 744
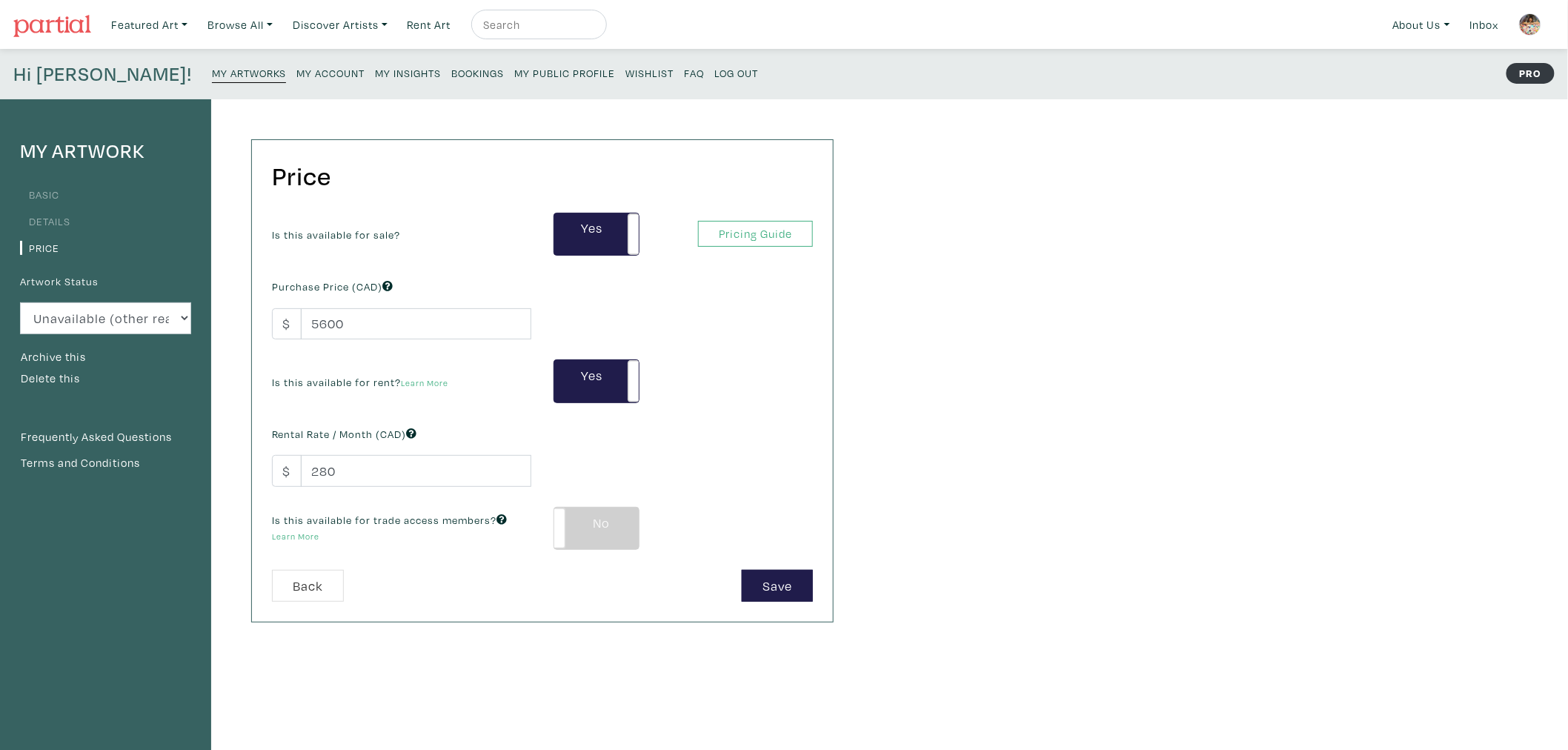
click at [593, 523] on label "No" at bounding box center [596, 528] width 84 height 42
type input "336"
type input "1008"
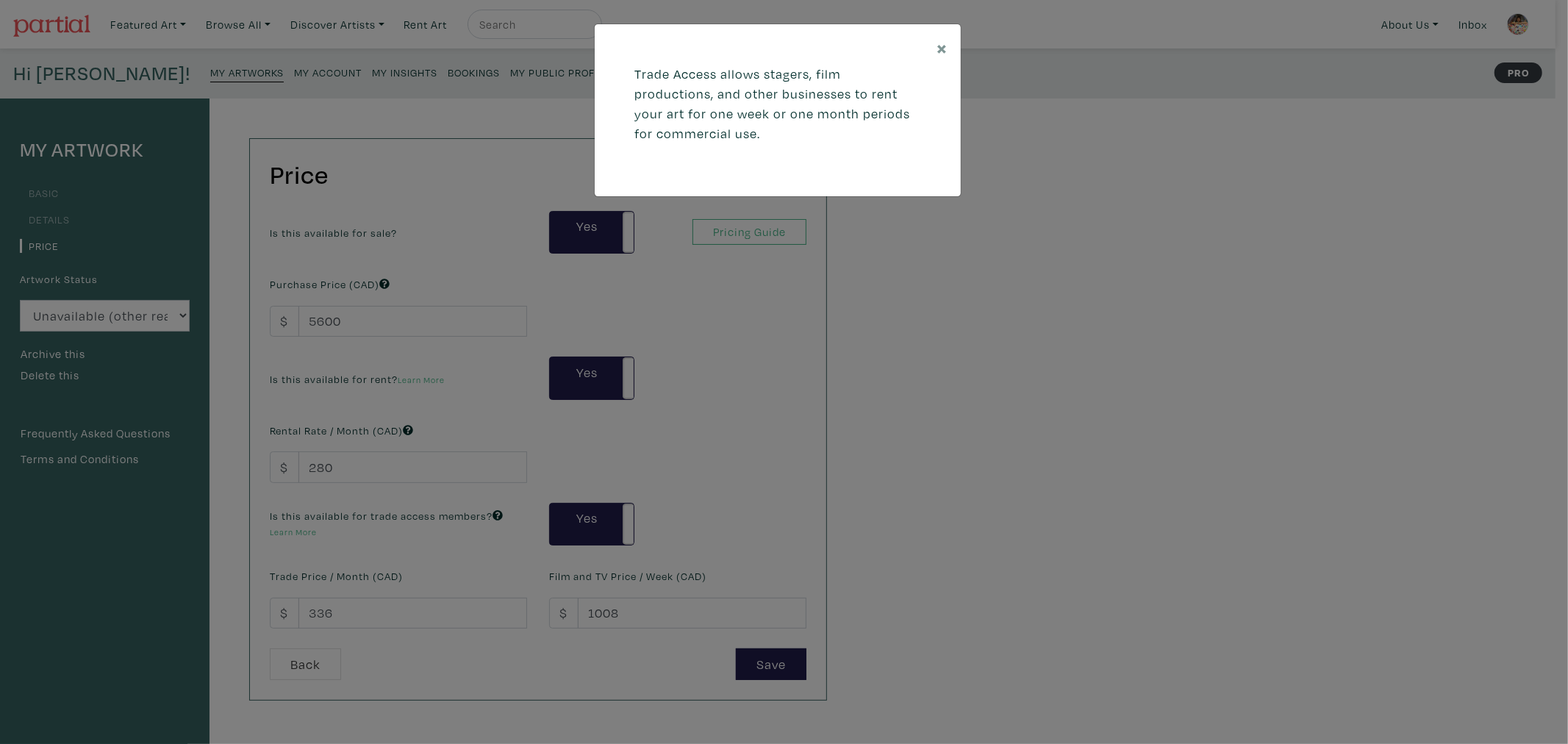
click at [798, 477] on div "× Trade Access allows stagers, film productions, and other businesses to rent y…" at bounding box center [784, 372] width 1568 height 744
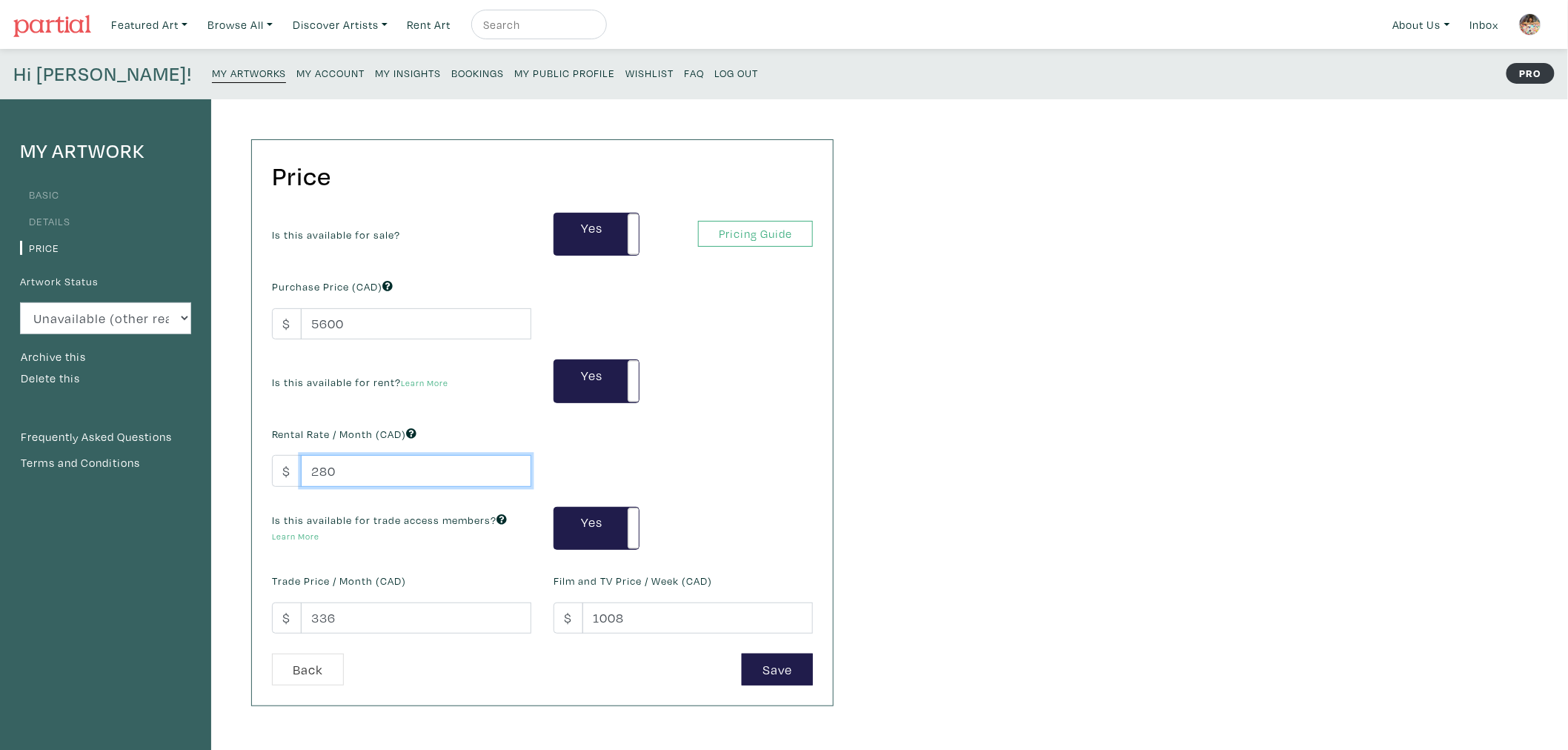
drag, startPoint x: 354, startPoint y: 471, endPoint x: 235, endPoint y: 457, distance: 119.8
click at [235, 457] on div "Price Is this available for sale? Yes No Yes No Pricing Guide PRO Purchase Pric…" at bounding box center [528, 501] width 633 height 804
type input "200"
drag, startPoint x: 322, startPoint y: 605, endPoint x: 243, endPoint y: 603, distance: 79.0
click at [243, 603] on div "Price Is this available for sale? Yes No Yes No Pricing Guide PRO Purchase Pric…" at bounding box center [528, 501] width 633 height 804
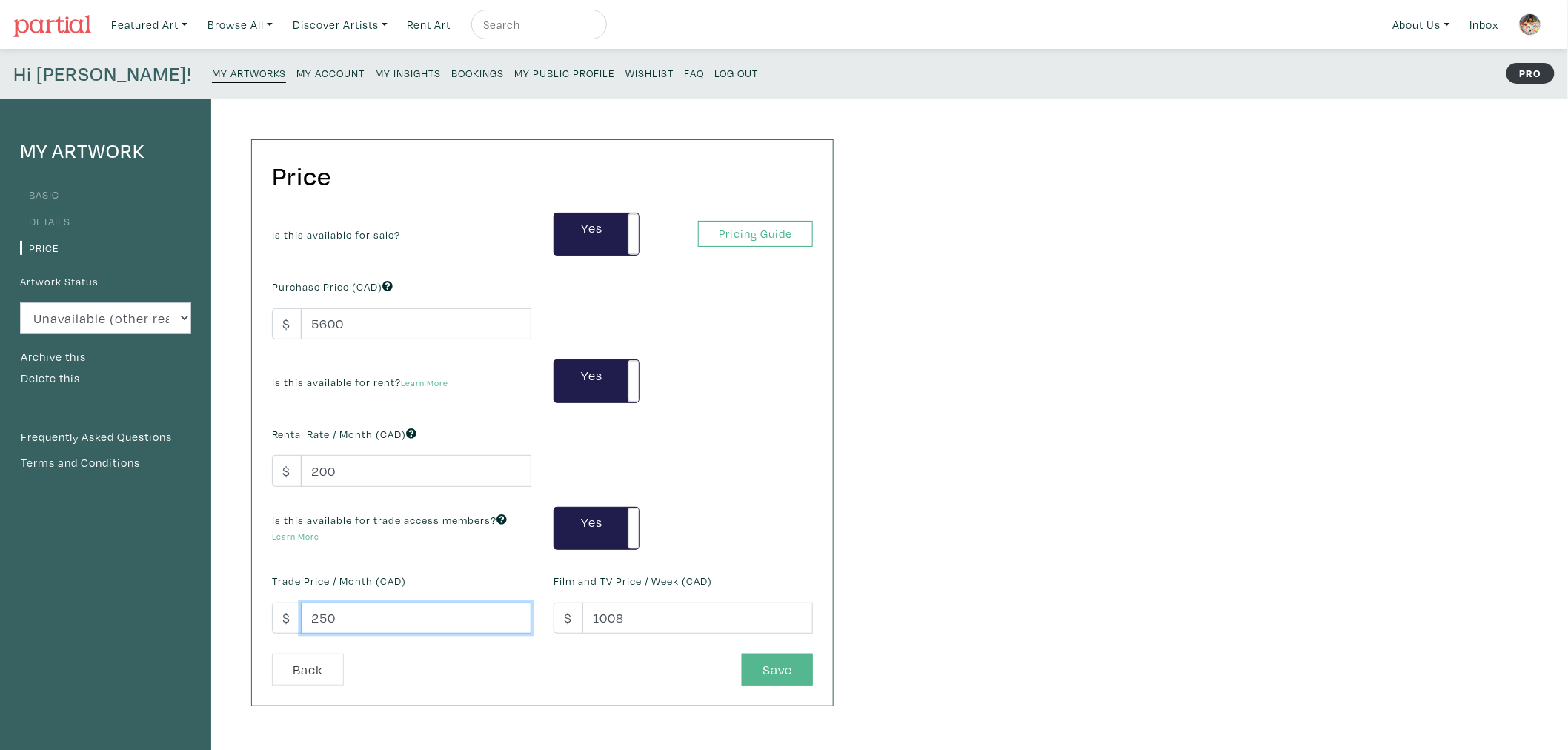
type input "250"
click at [773, 673] on button "Save" at bounding box center [777, 670] width 71 height 32
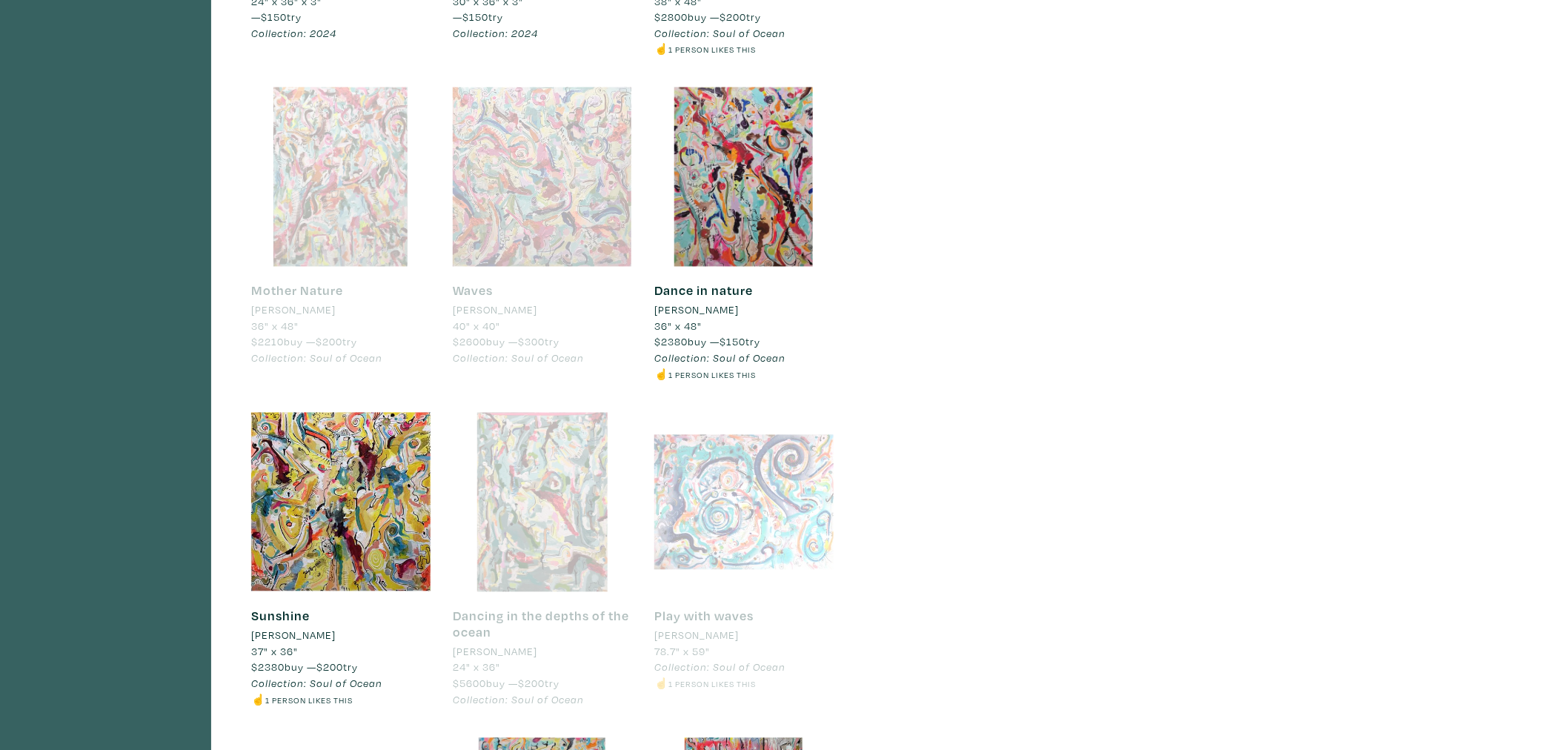
scroll to position [988, 0]
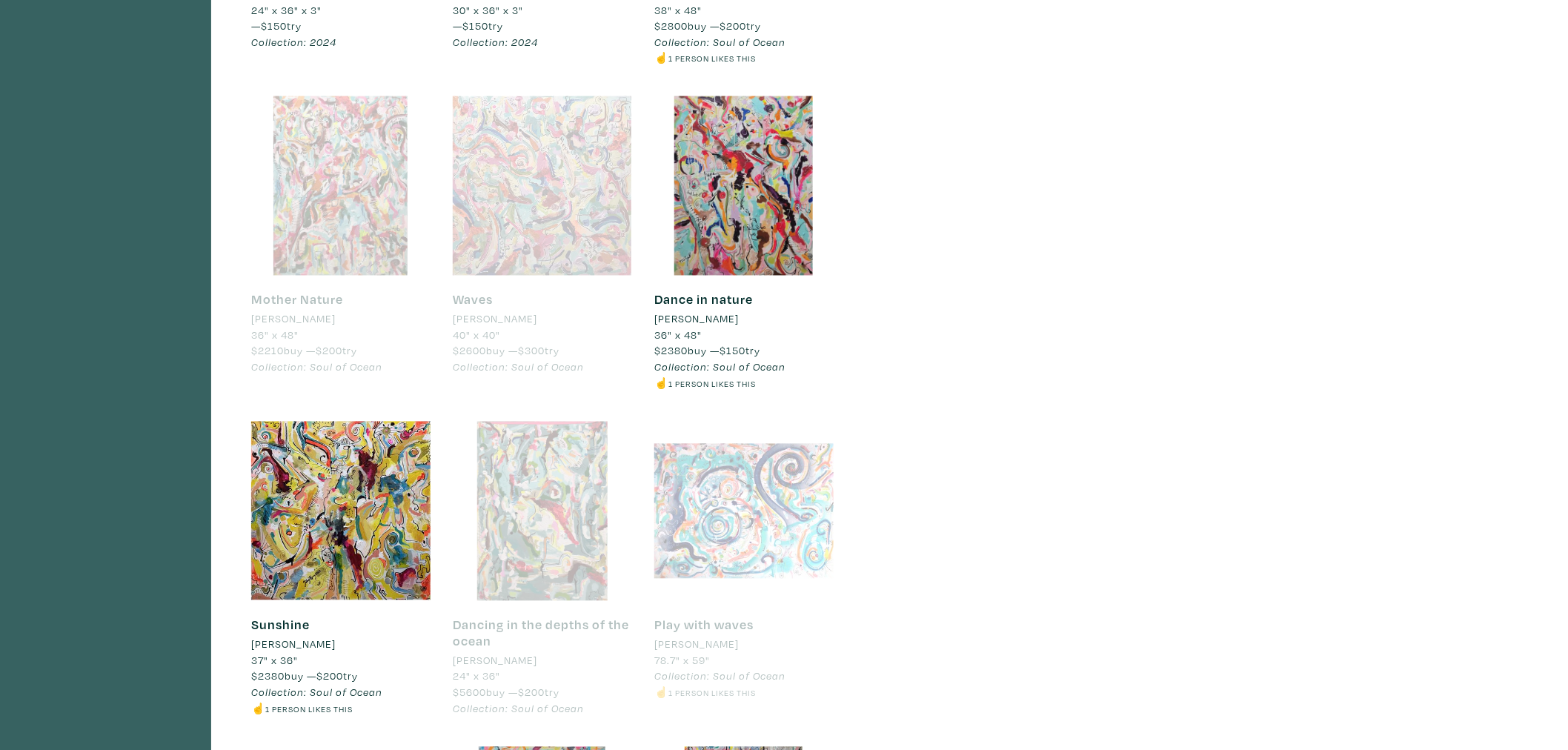
click at [480, 174] on div at bounding box center [543, 186] width 180 height 180
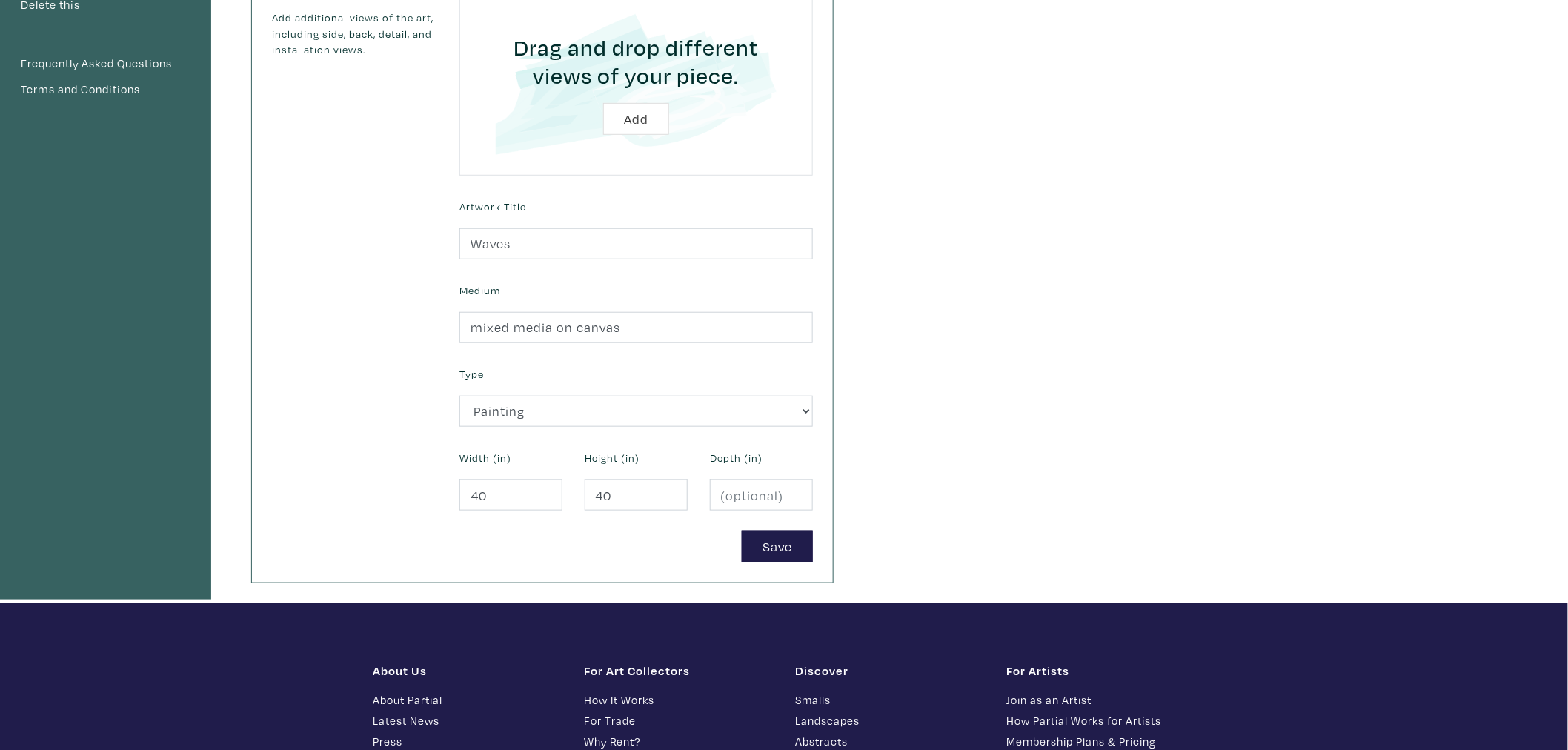
scroll to position [494, 0]
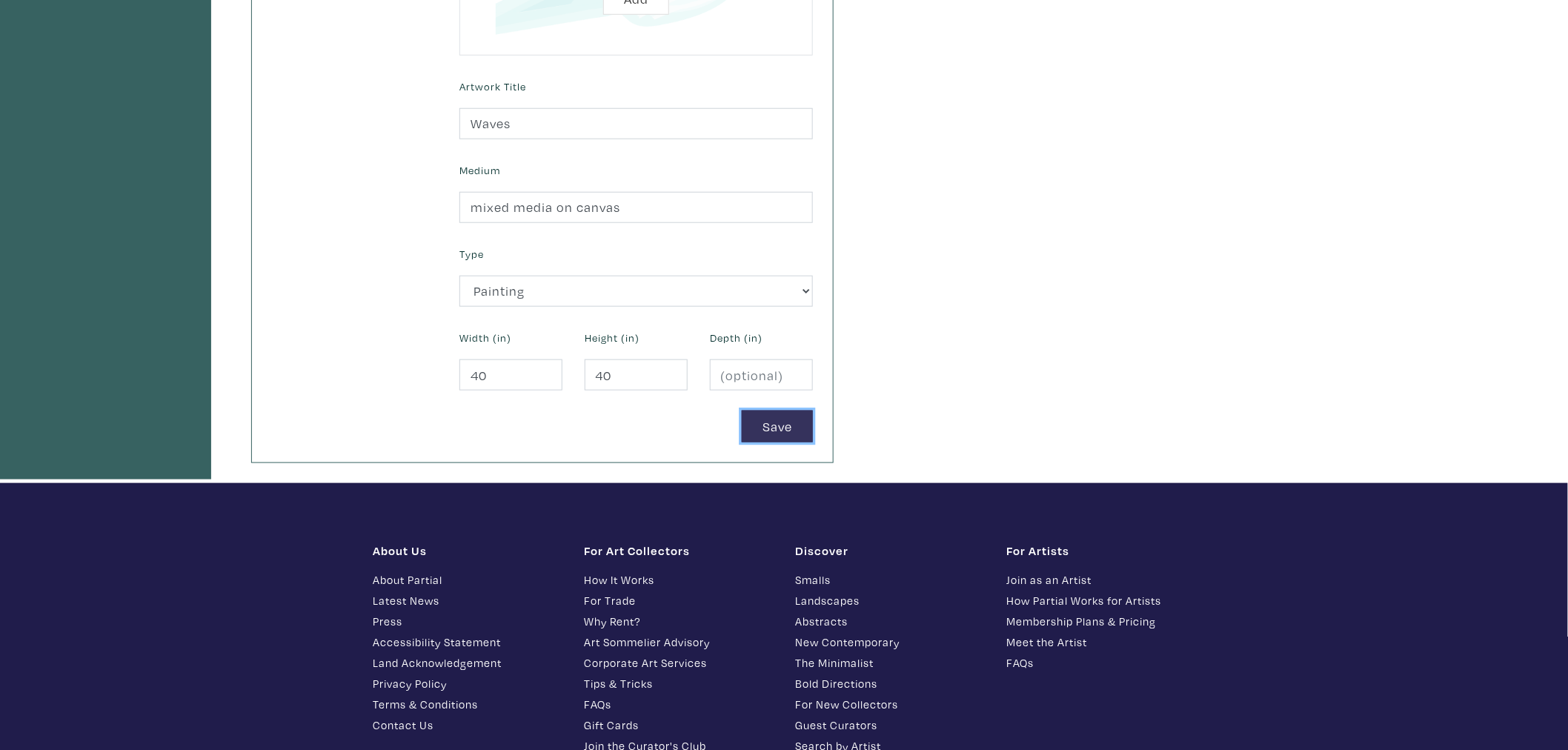
click at [765, 438] on button "Save" at bounding box center [777, 426] width 71 height 32
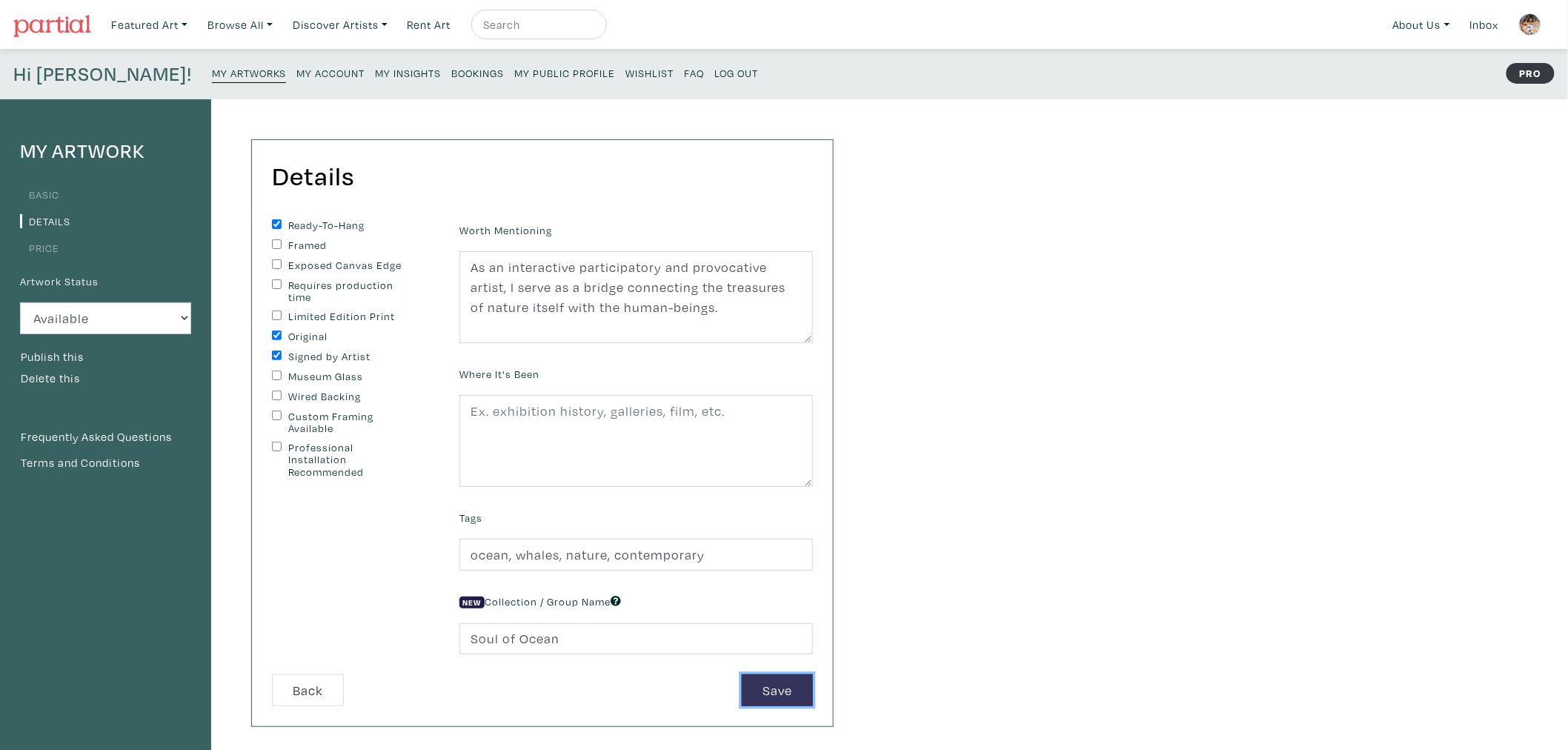
click at [760, 686] on button "Save" at bounding box center [777, 690] width 71 height 32
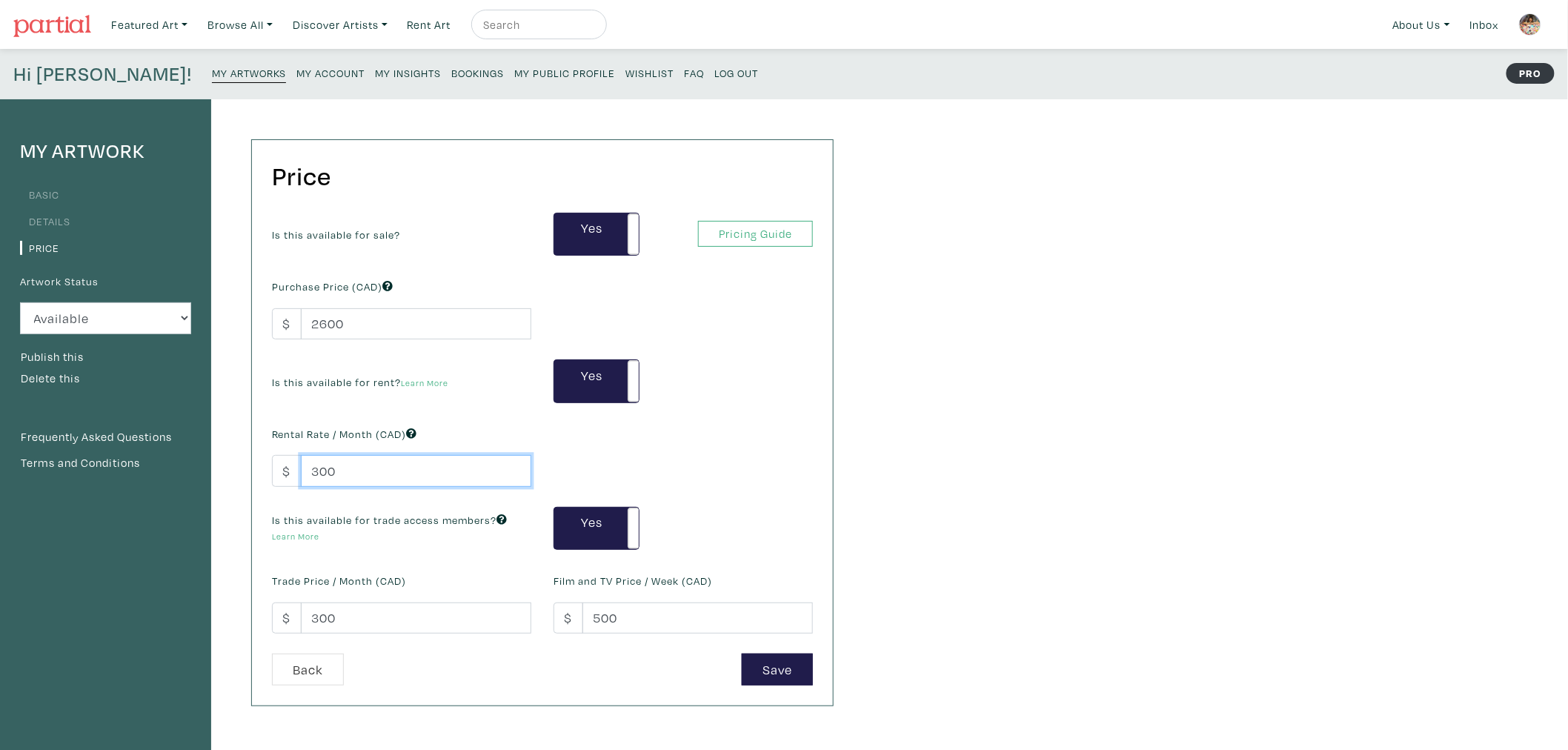
click at [238, 455] on div "Price Is this available for sale? Yes No Yes No Pricing Guide PRO Purchase Pric…" at bounding box center [528, 501] width 633 height 804
type input "200"
drag, startPoint x: 324, startPoint y: 620, endPoint x: 180, endPoint y: 611, distance: 144.3
click at [188, 612] on div "My Artwork Basic Details Price Artwork Status Available Sold Rented Unavailable…" at bounding box center [422, 501] width 845 height 804
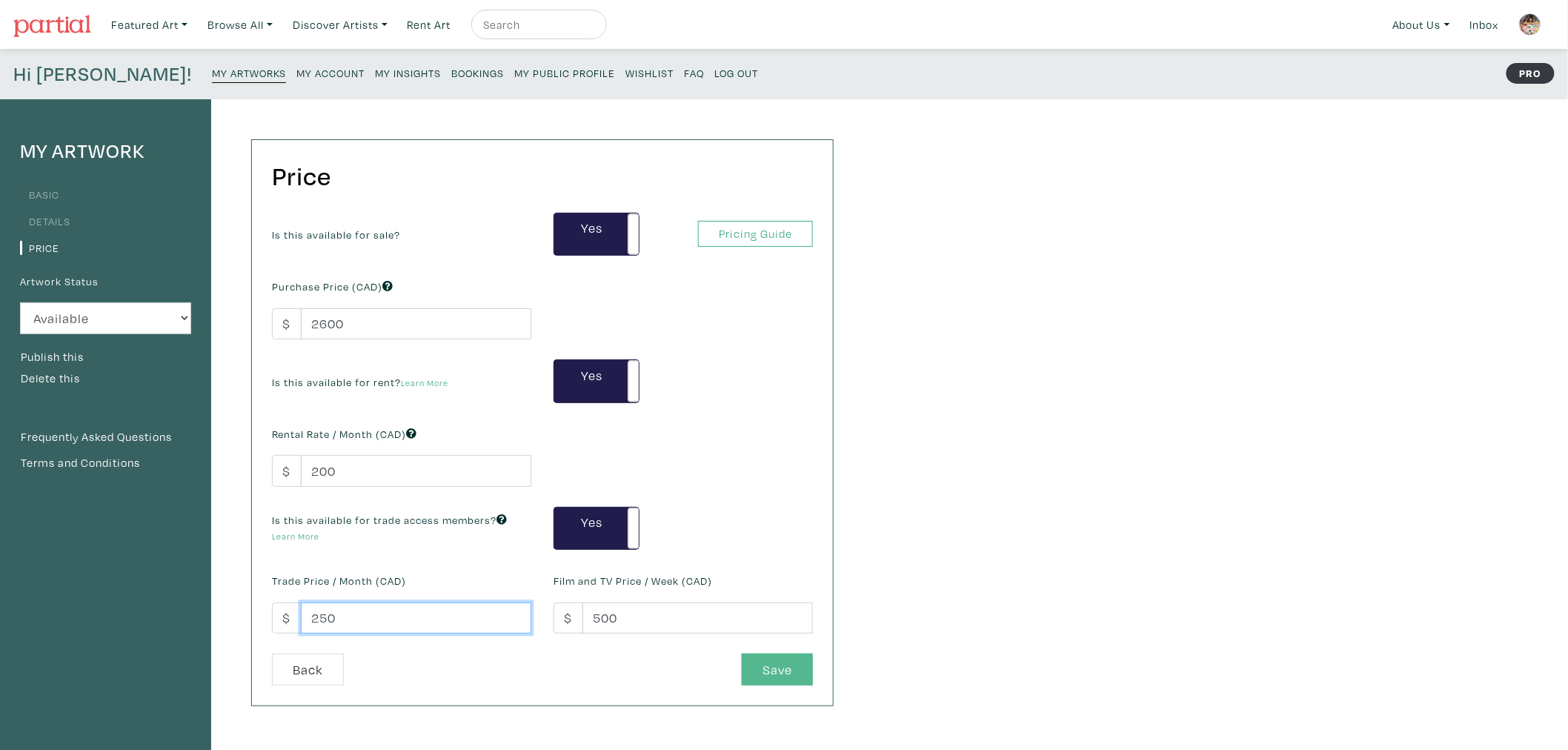
type input "250"
click at [765, 663] on button "Save" at bounding box center [777, 670] width 71 height 32
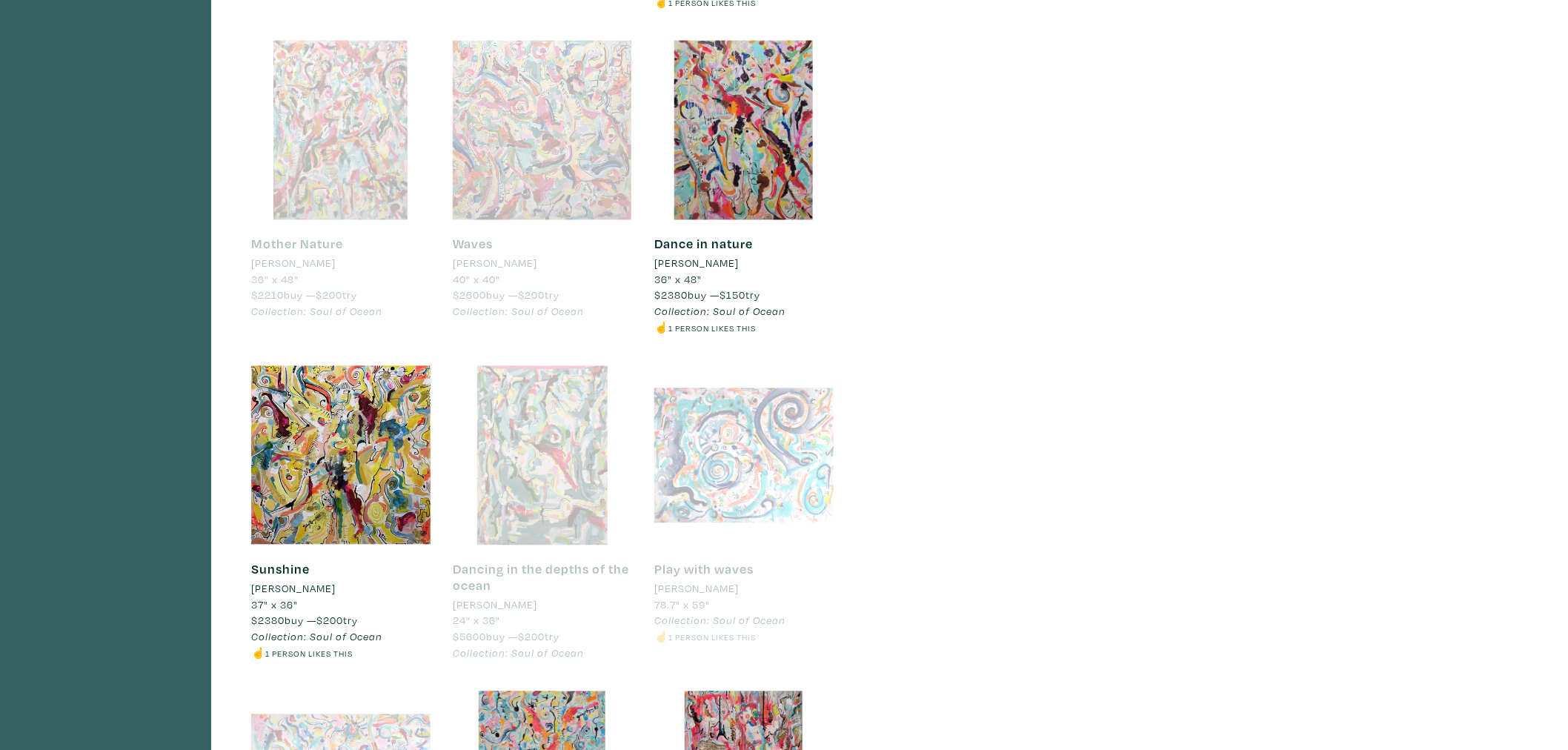
scroll to position [906, 0]
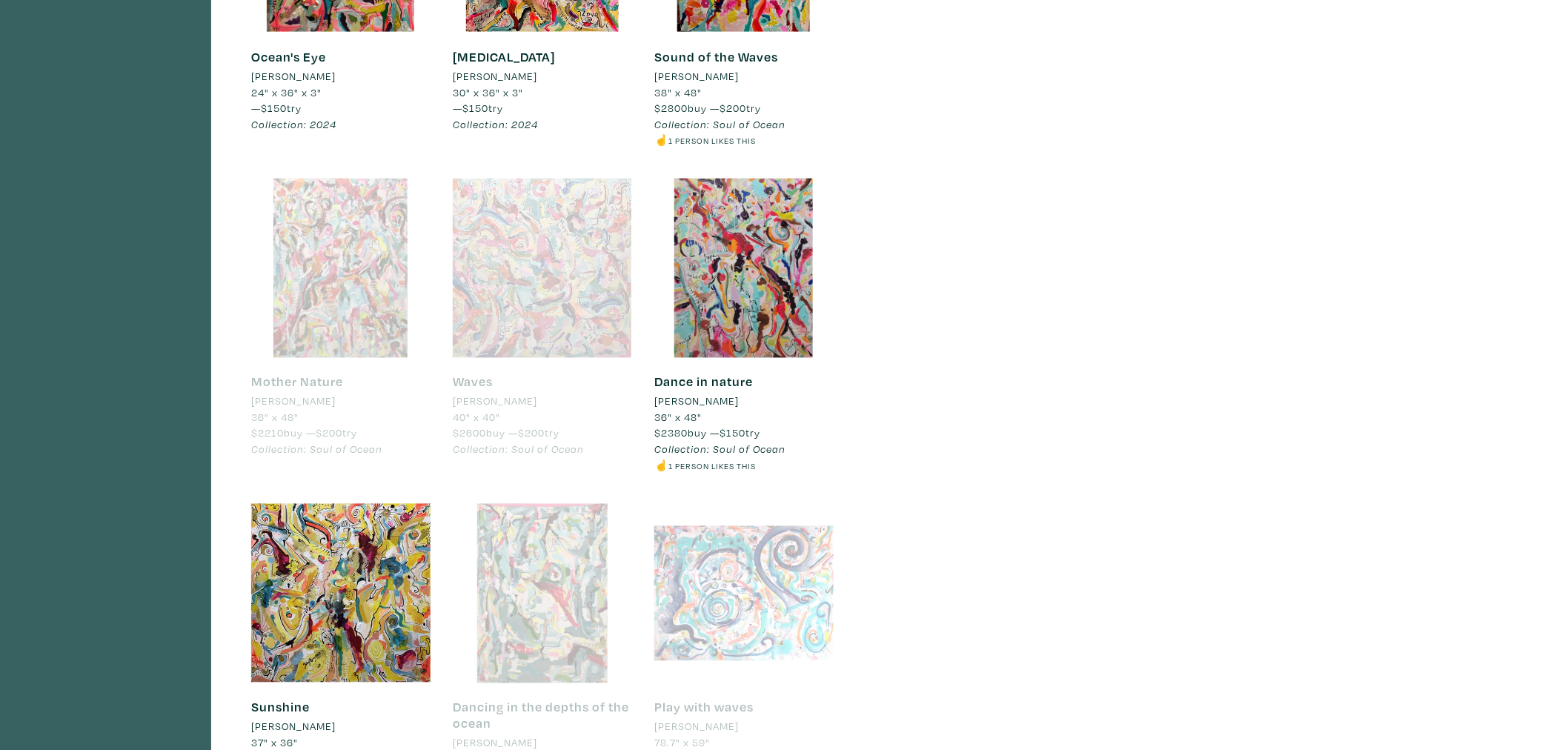
click at [535, 293] on div at bounding box center [543, 269] width 180 height 180
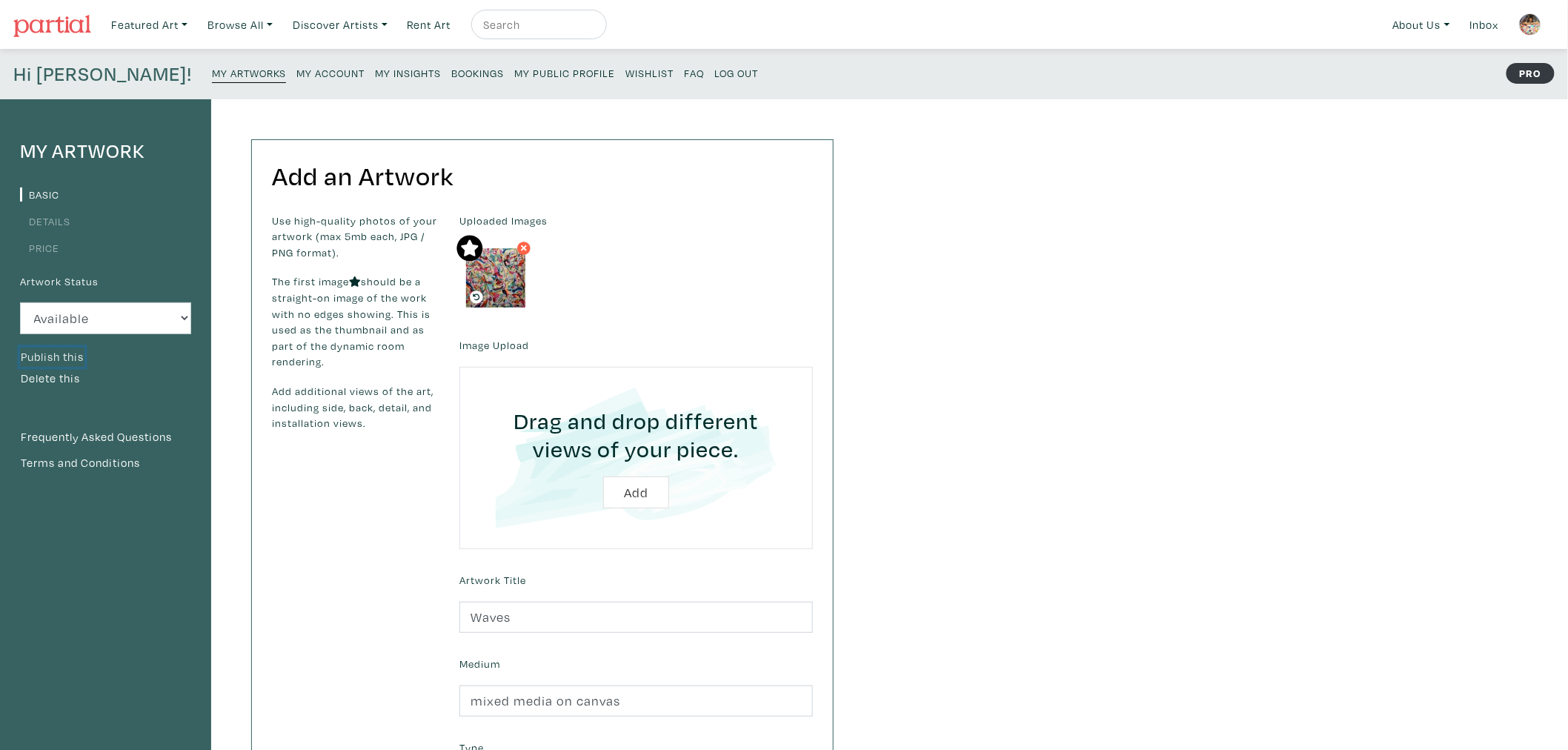
click at [75, 358] on button "Publish this" at bounding box center [52, 357] width 65 height 19
click at [212, 72] on small "My Artworks" at bounding box center [249, 73] width 74 height 14
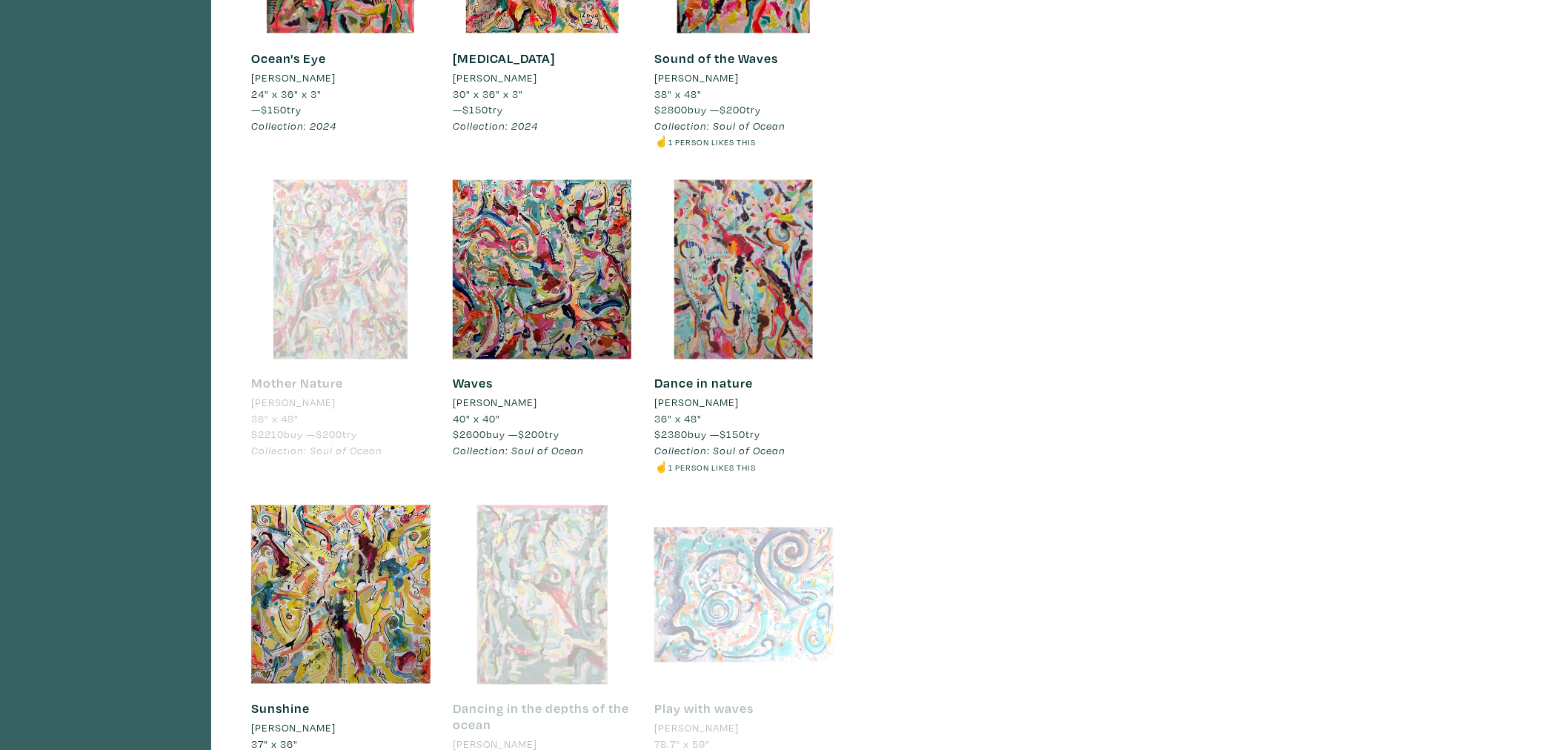
scroll to position [906, 0]
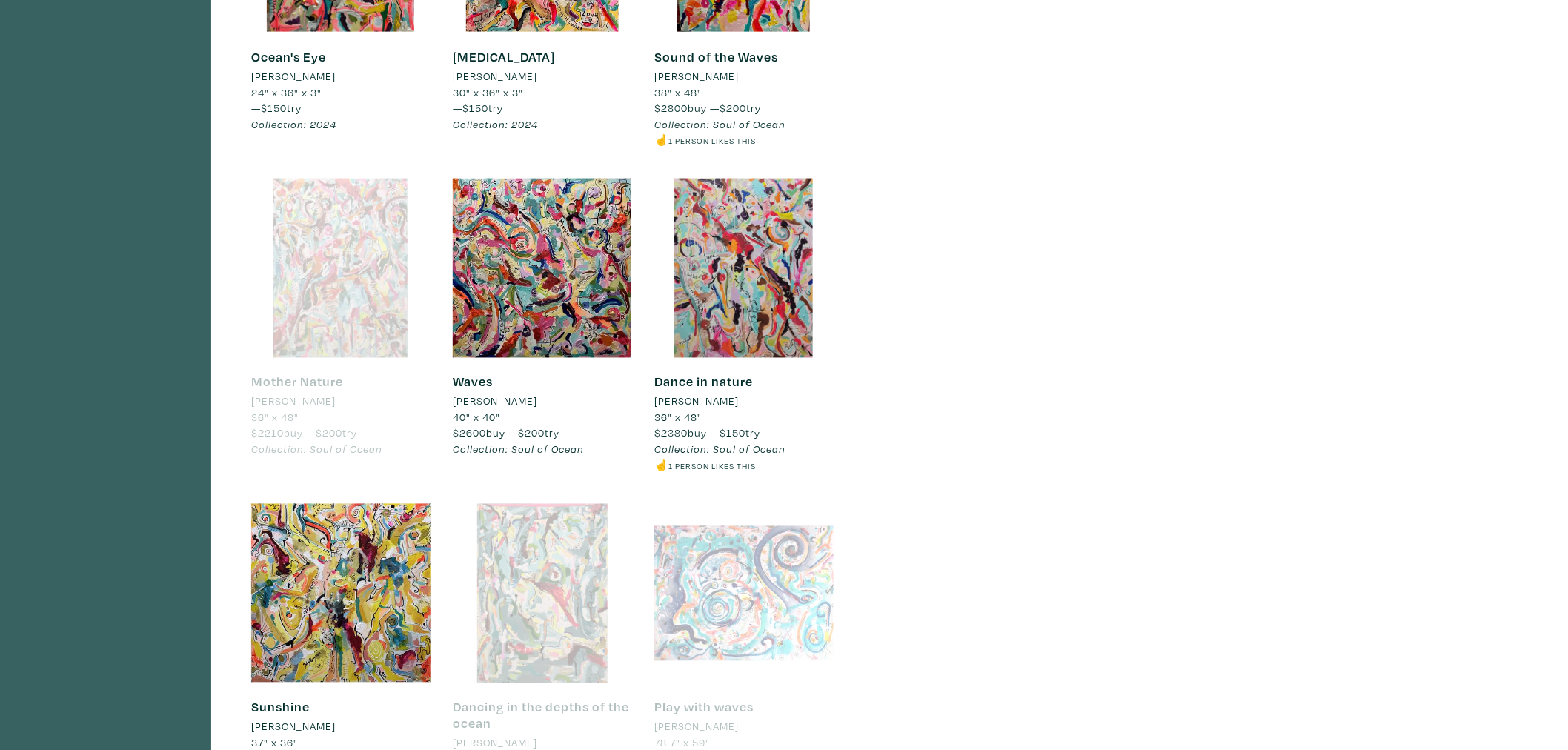
click at [351, 287] on div at bounding box center [341, 269] width 180 height 180
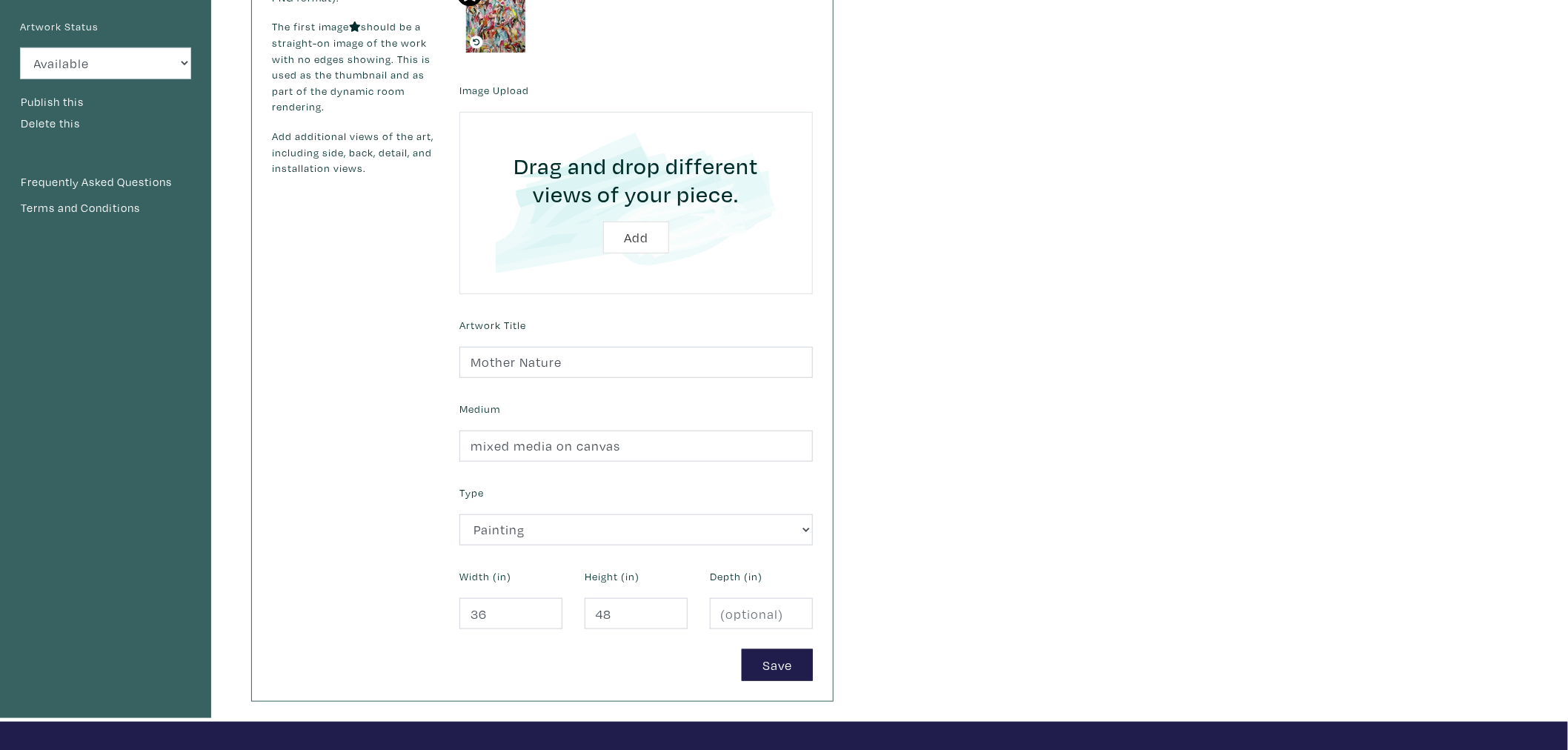
scroll to position [576, 0]
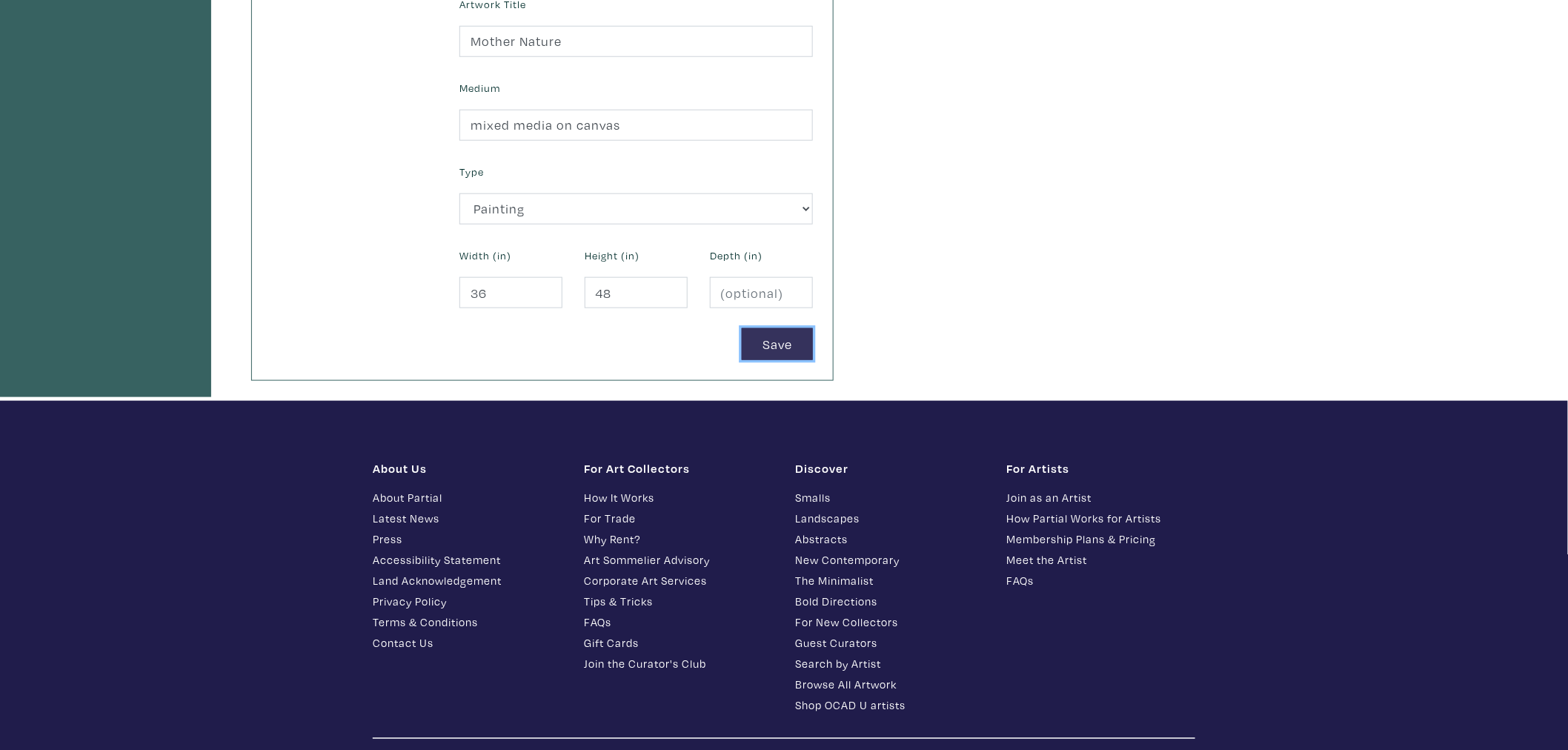
click at [794, 351] on button "Save" at bounding box center [777, 344] width 71 height 32
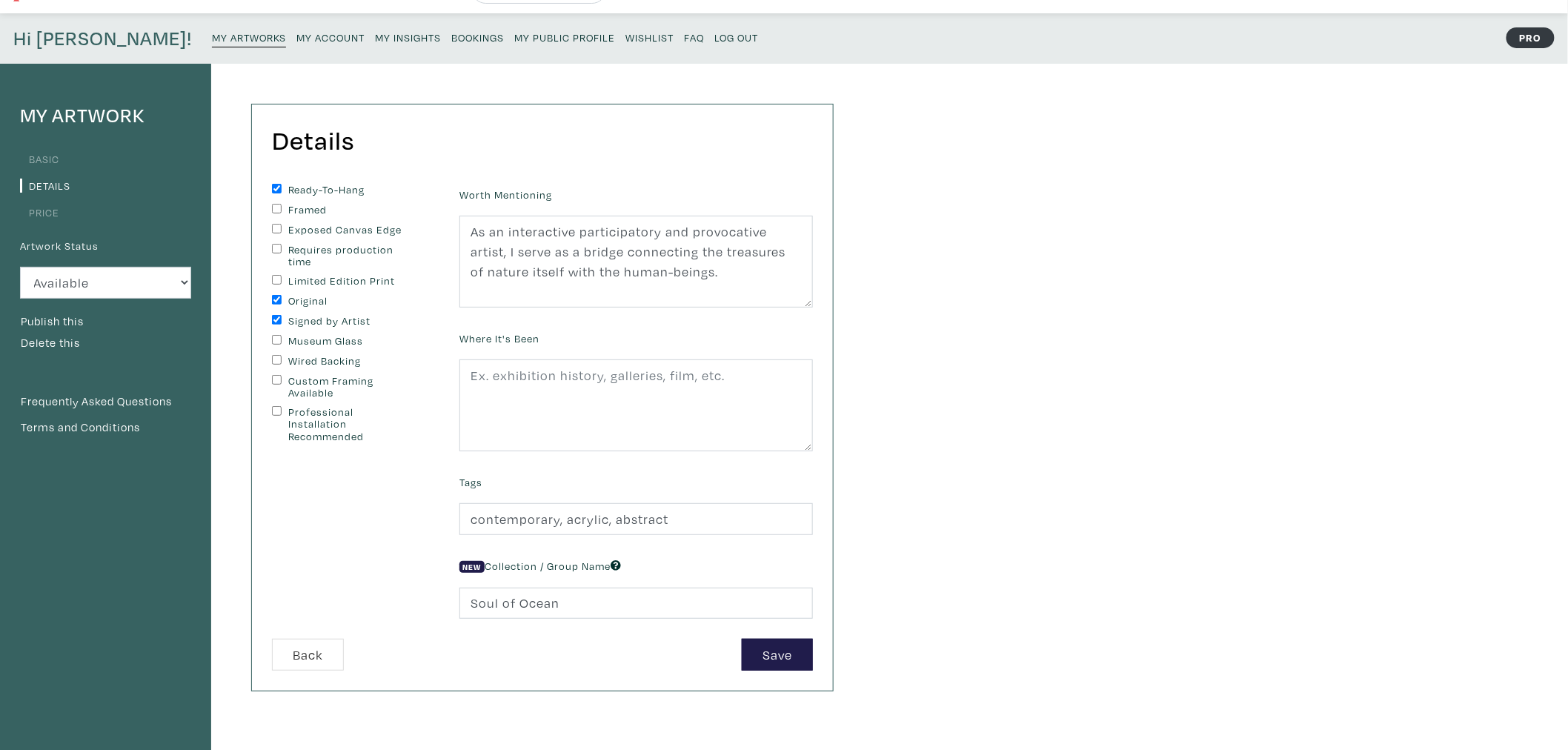
scroll to position [329, 0]
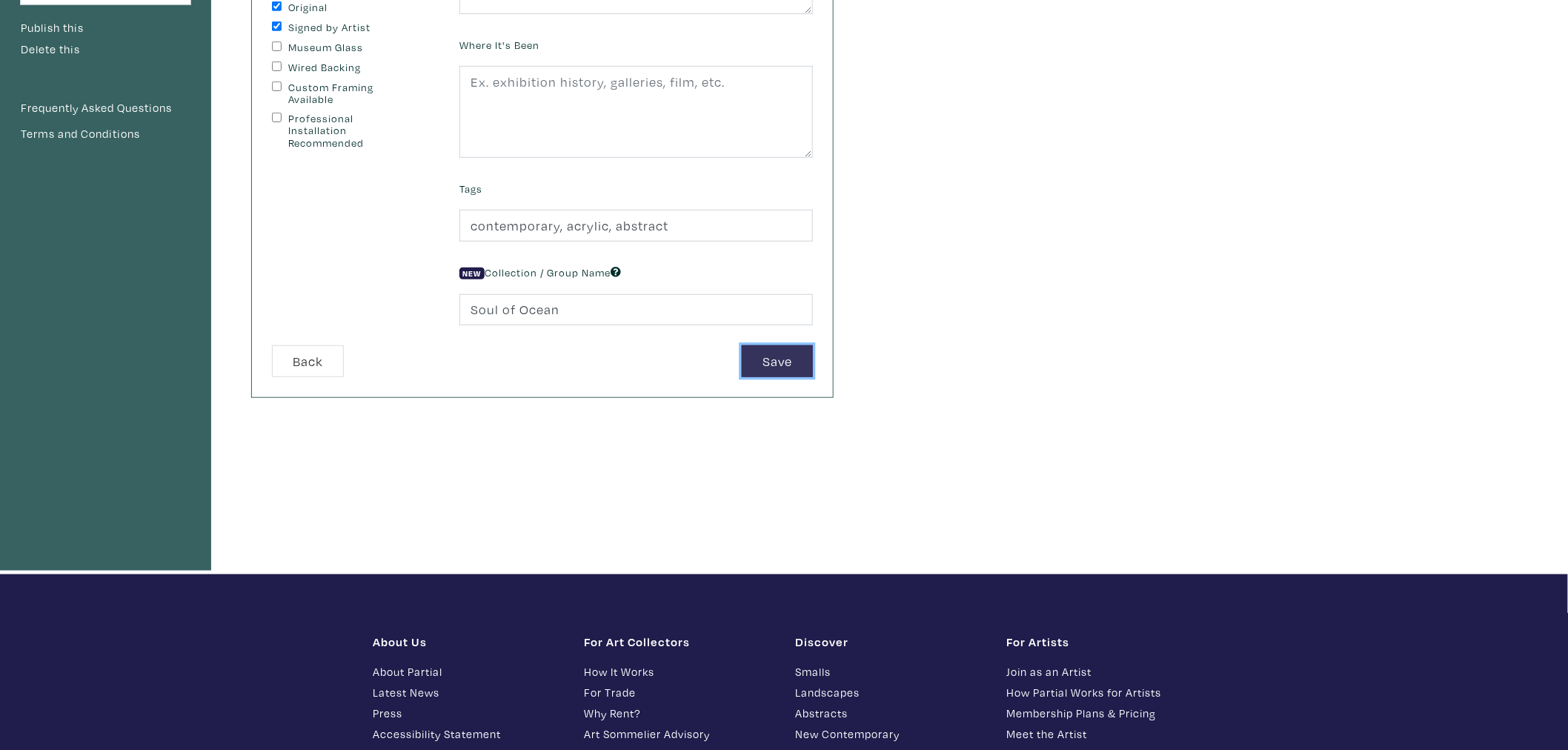
click at [797, 362] on button "Save" at bounding box center [777, 361] width 71 height 32
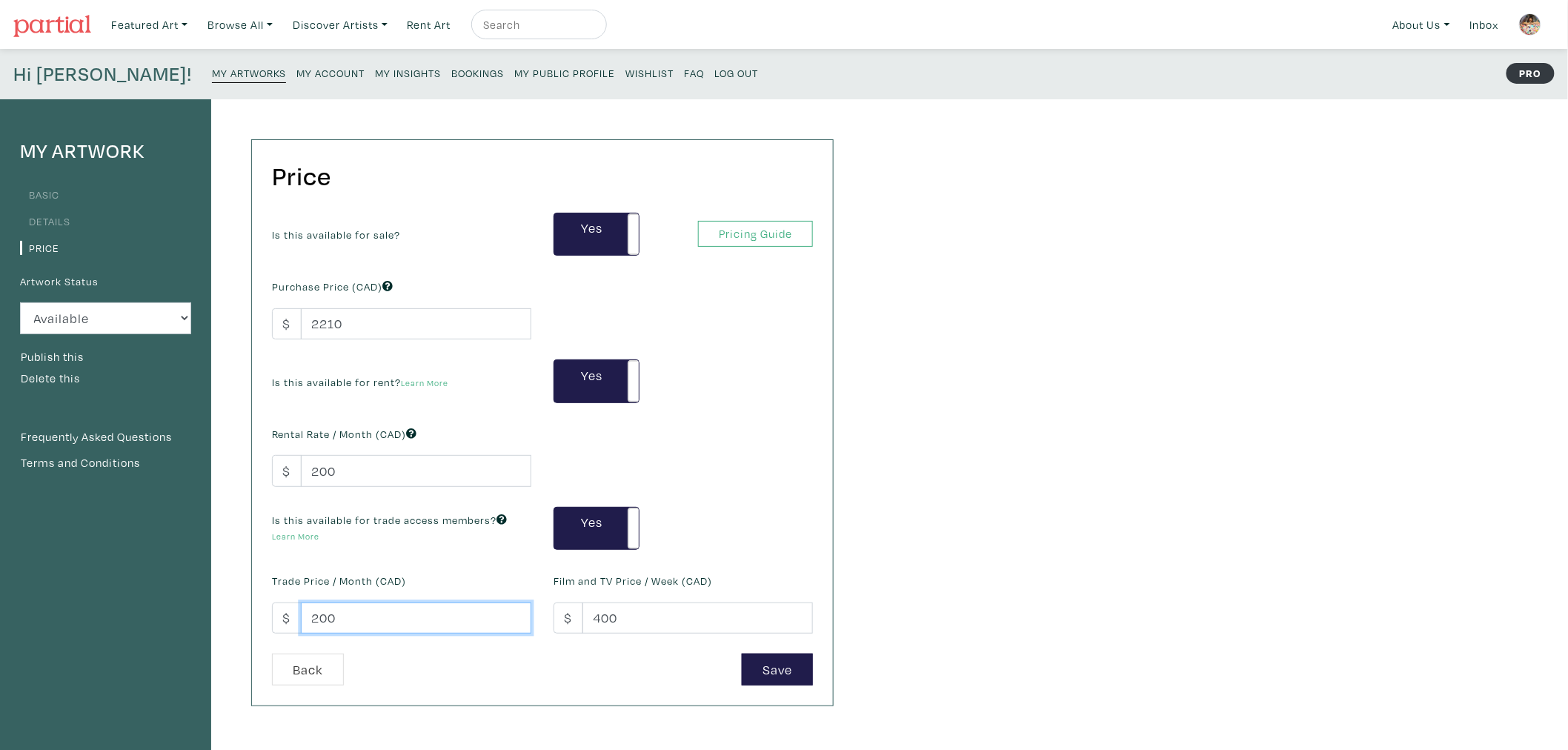
drag, startPoint x: 341, startPoint y: 622, endPoint x: 322, endPoint y: 622, distance: 19.0
click at [322, 622] on input "200" at bounding box center [416, 618] width 231 height 32
type input "250"
click at [57, 354] on button "Publish this" at bounding box center [52, 357] width 65 height 19
drag, startPoint x: 339, startPoint y: 620, endPoint x: 323, endPoint y: 623, distance: 16.3
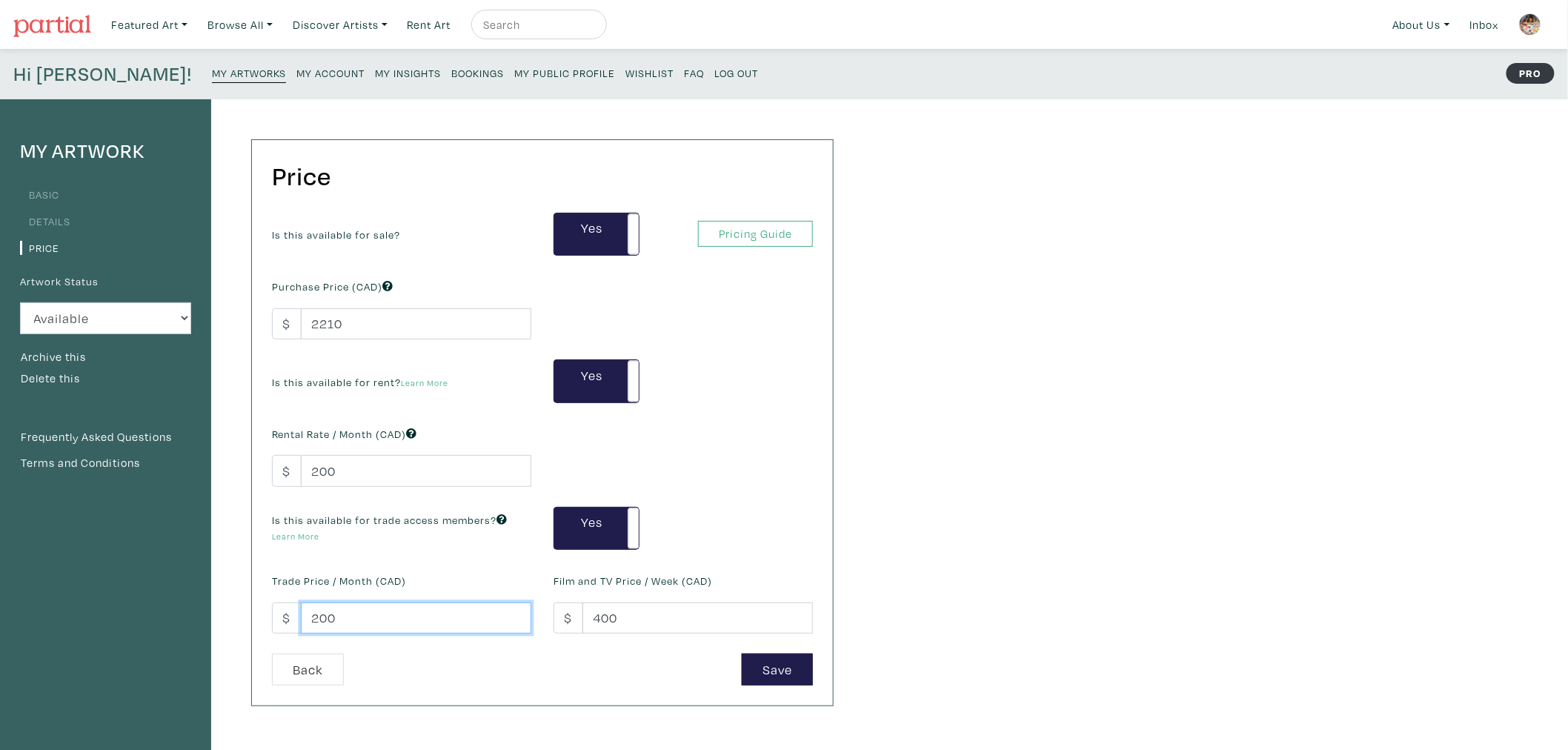
click at [323, 623] on input "200" at bounding box center [416, 618] width 231 height 32
type input "250"
click at [802, 675] on button "Save" at bounding box center [777, 670] width 71 height 32
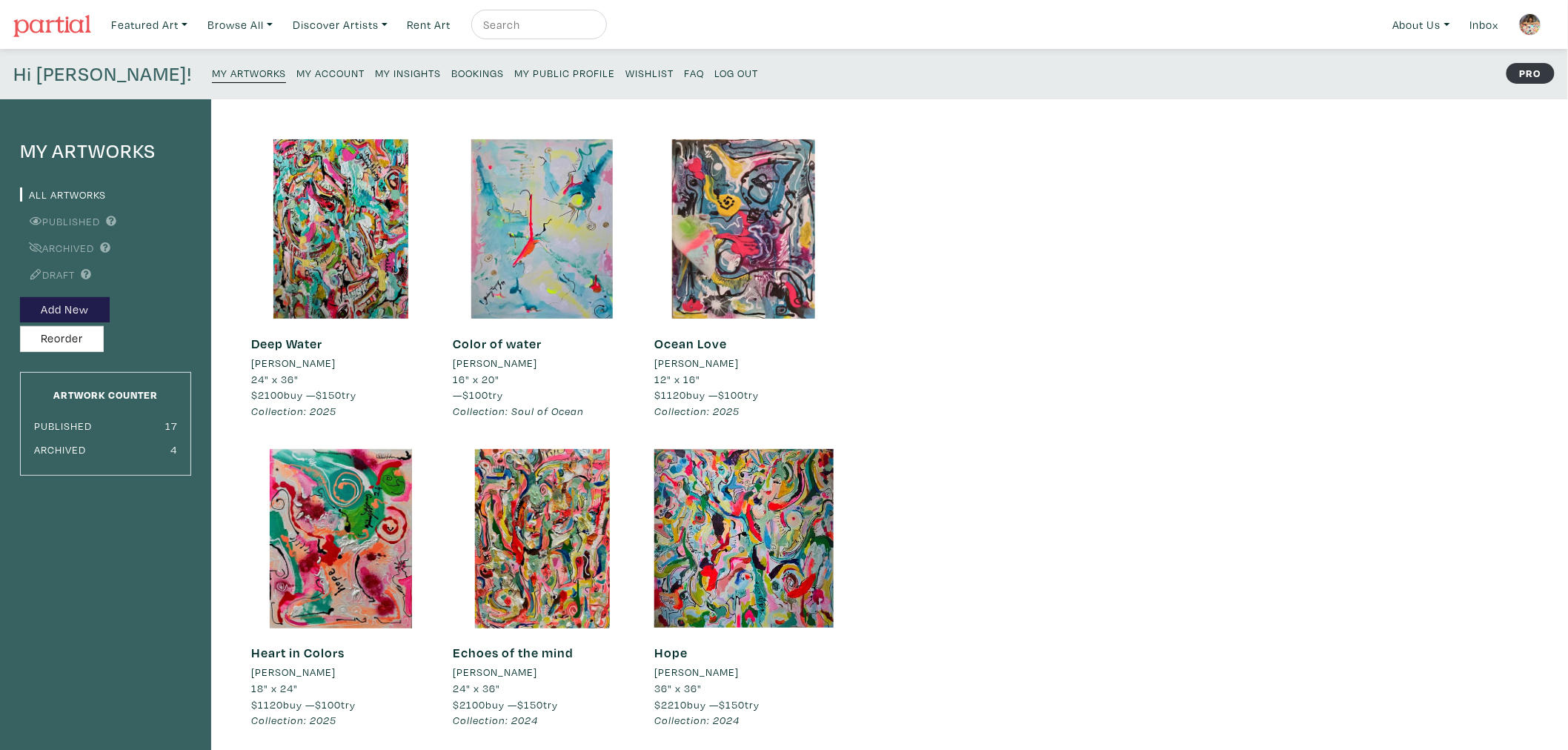
click at [514, 71] on small "My Public Profile" at bounding box center [565, 73] width 101 height 14
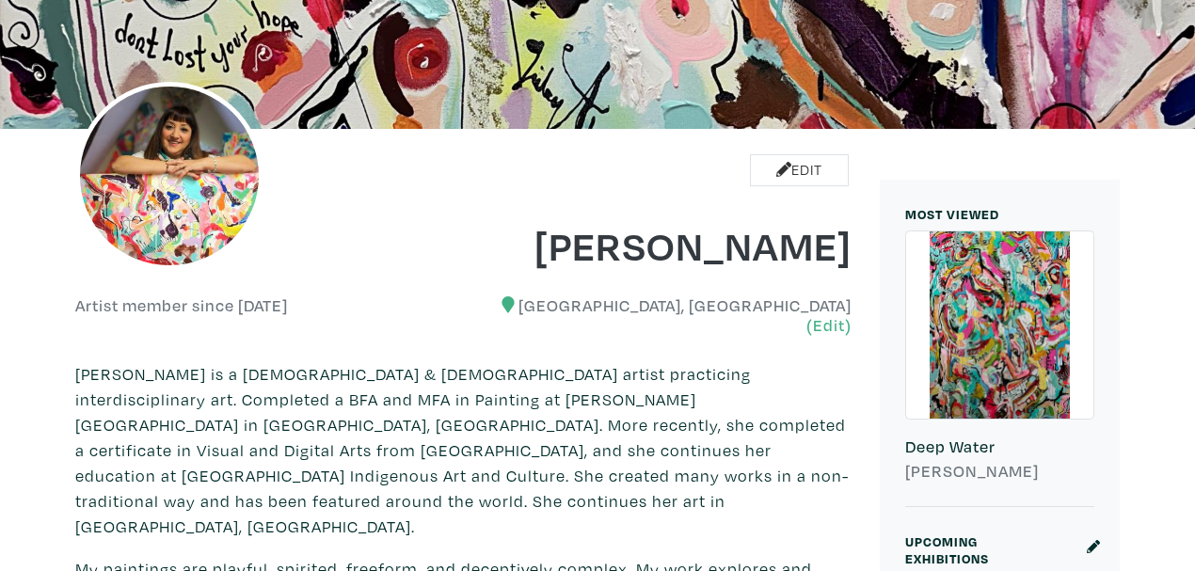
scroll to position [188, 0]
